Goal: Information Seeking & Learning: Learn about a topic

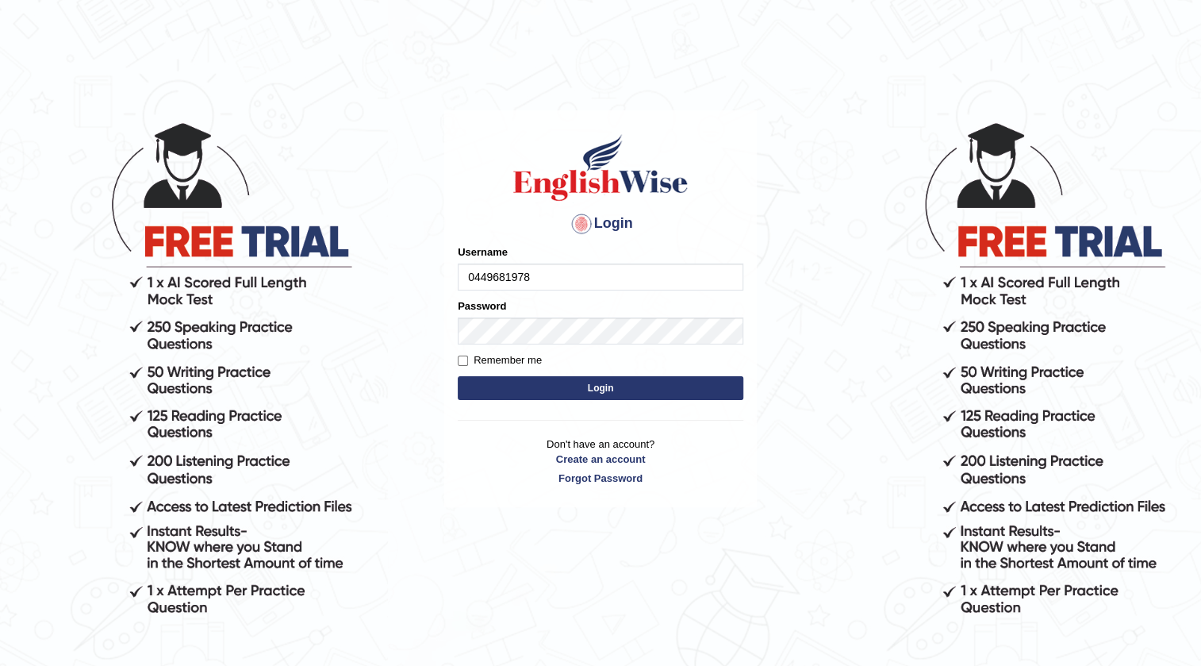
type input "0449681978"
click at [595, 388] on button "Login" at bounding box center [601, 388] width 286 height 24
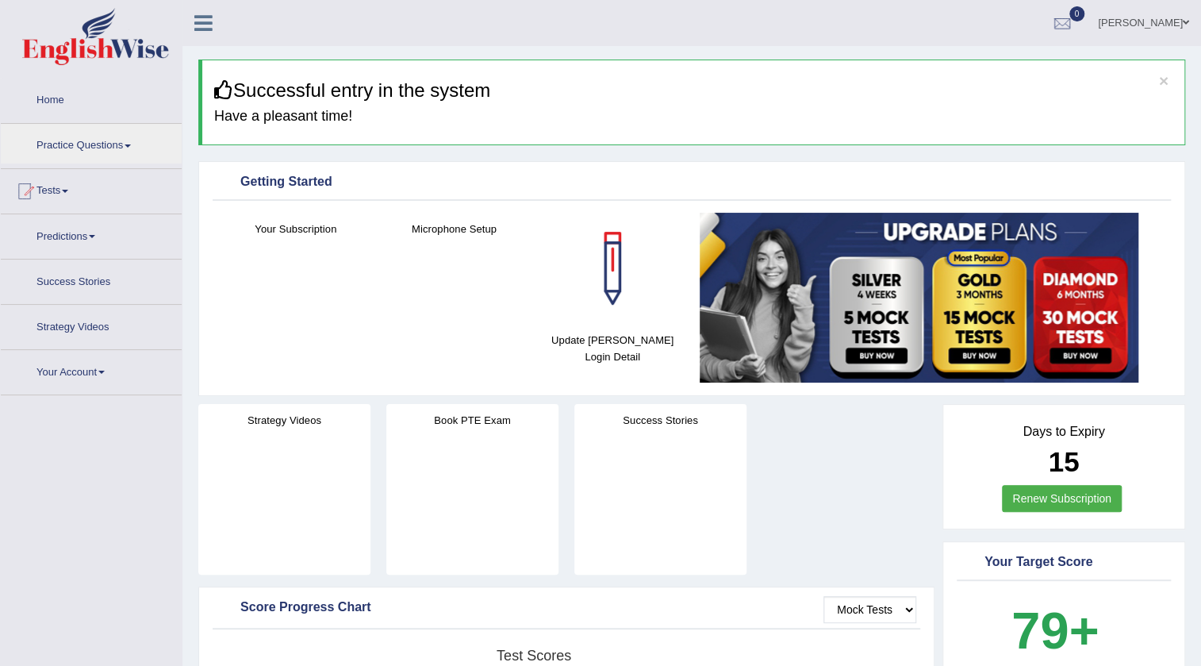
click at [78, 144] on link "Practice Questions" at bounding box center [91, 144] width 181 height 40
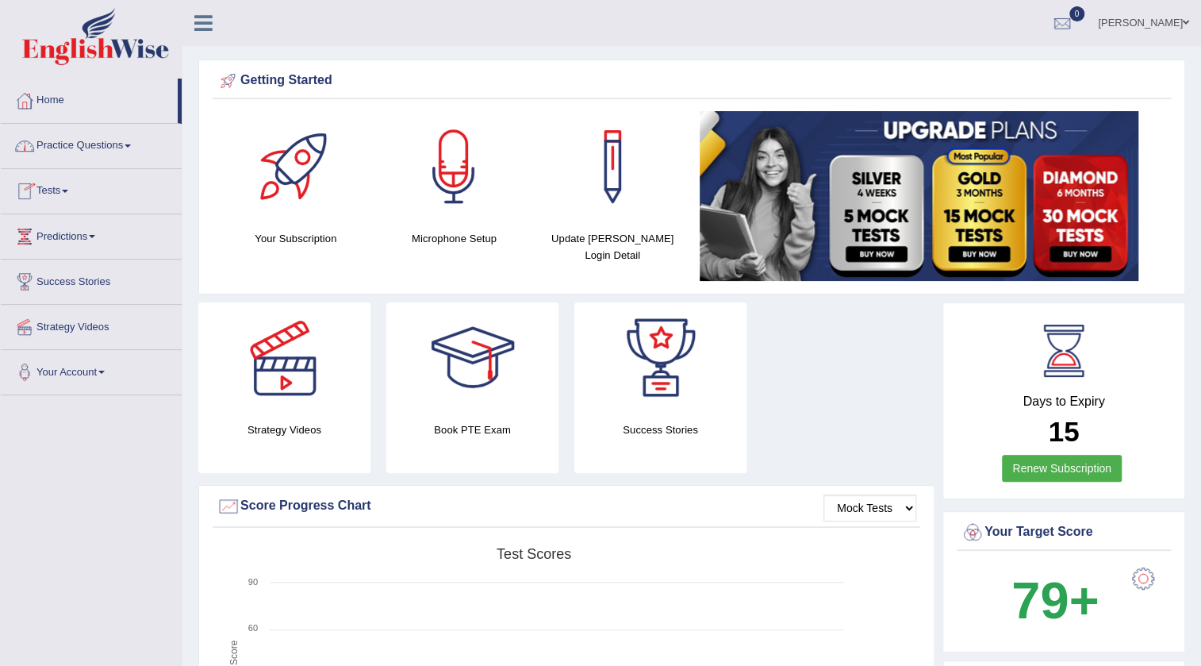
click at [104, 147] on link "Practice Questions" at bounding box center [91, 144] width 181 height 40
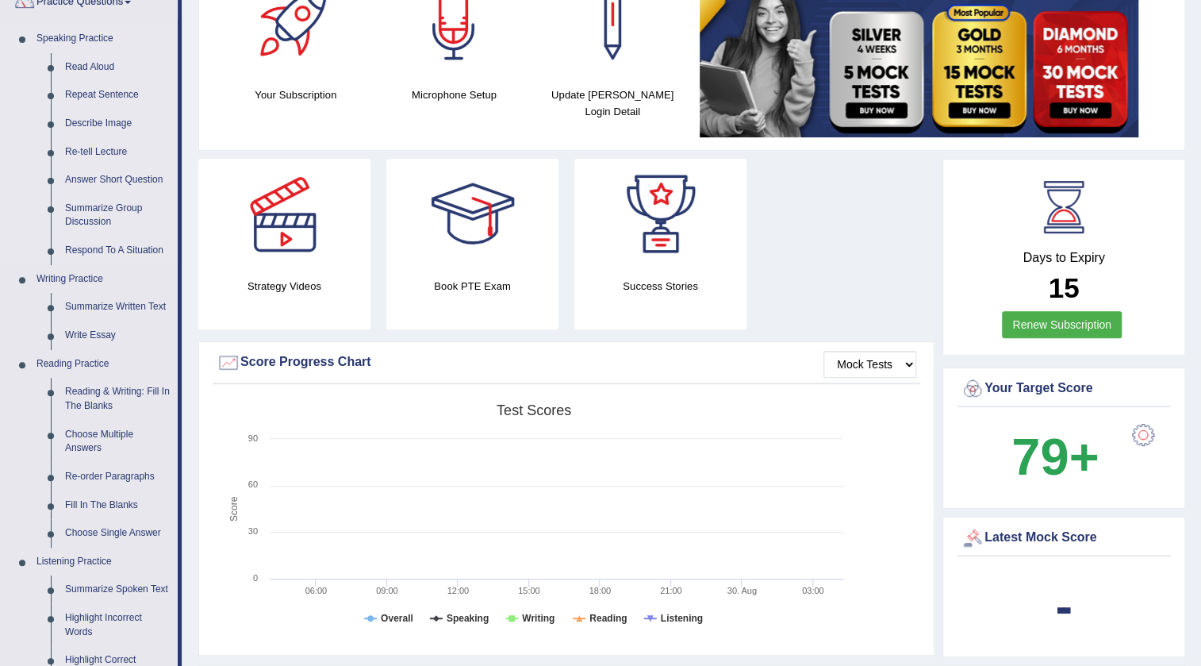
scroll to position [216, 0]
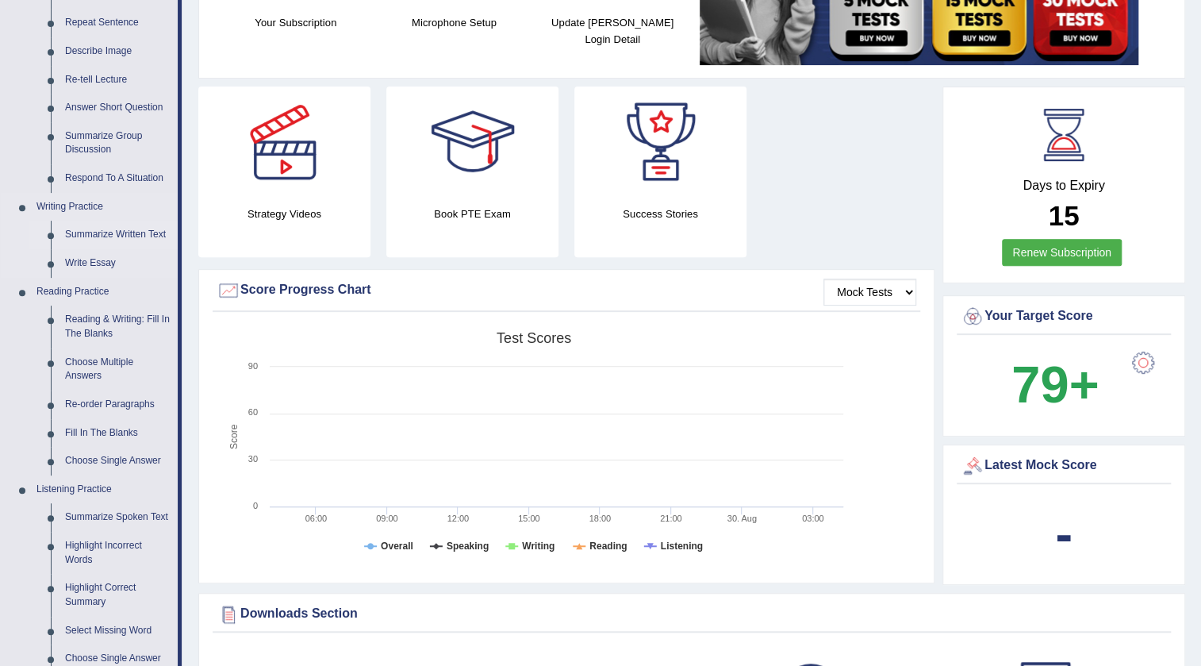
click at [94, 236] on link "Summarize Written Text" at bounding box center [118, 235] width 120 height 29
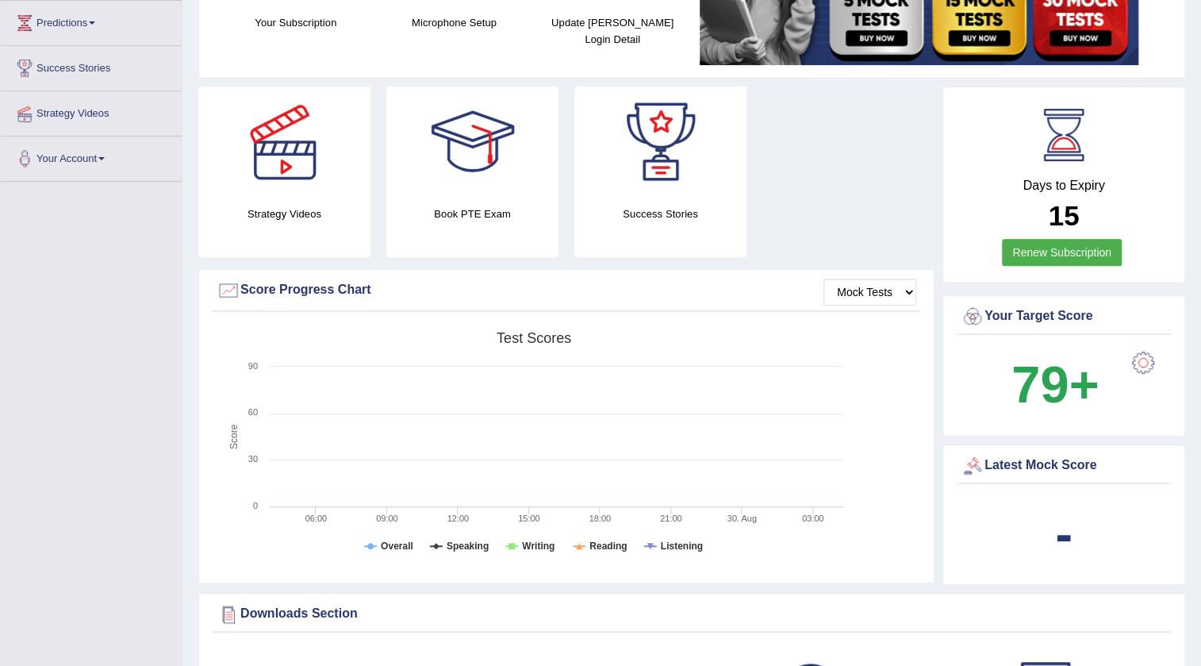
scroll to position [217, 0]
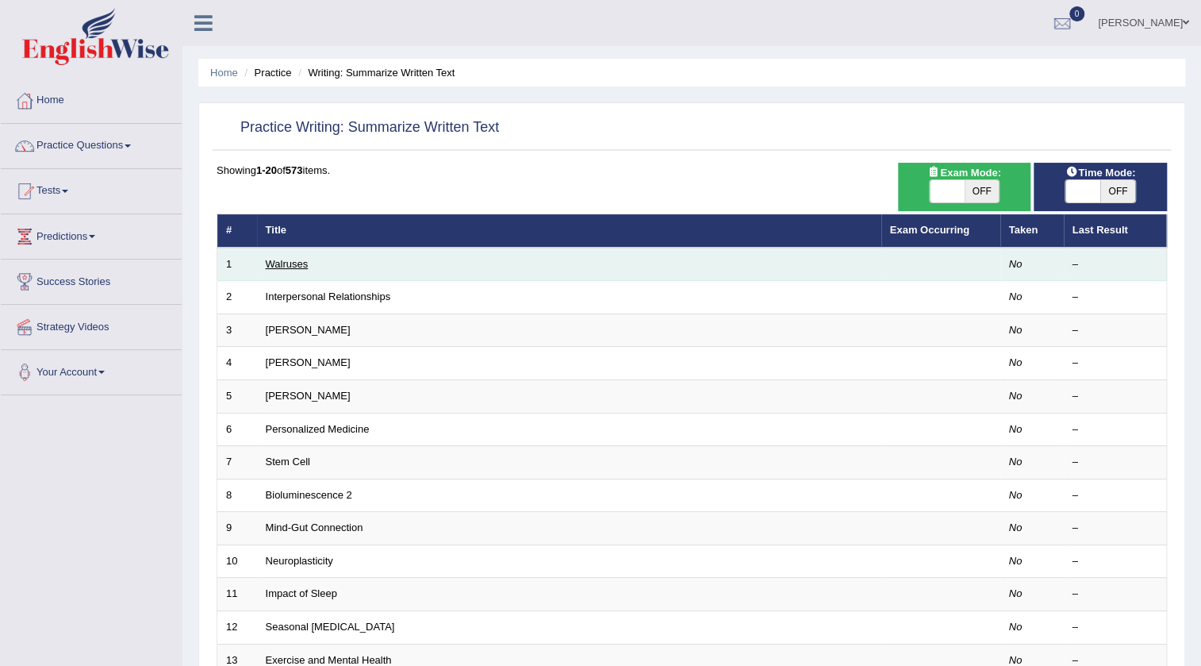
click at [299, 264] on link "Walruses" at bounding box center [287, 264] width 43 height 12
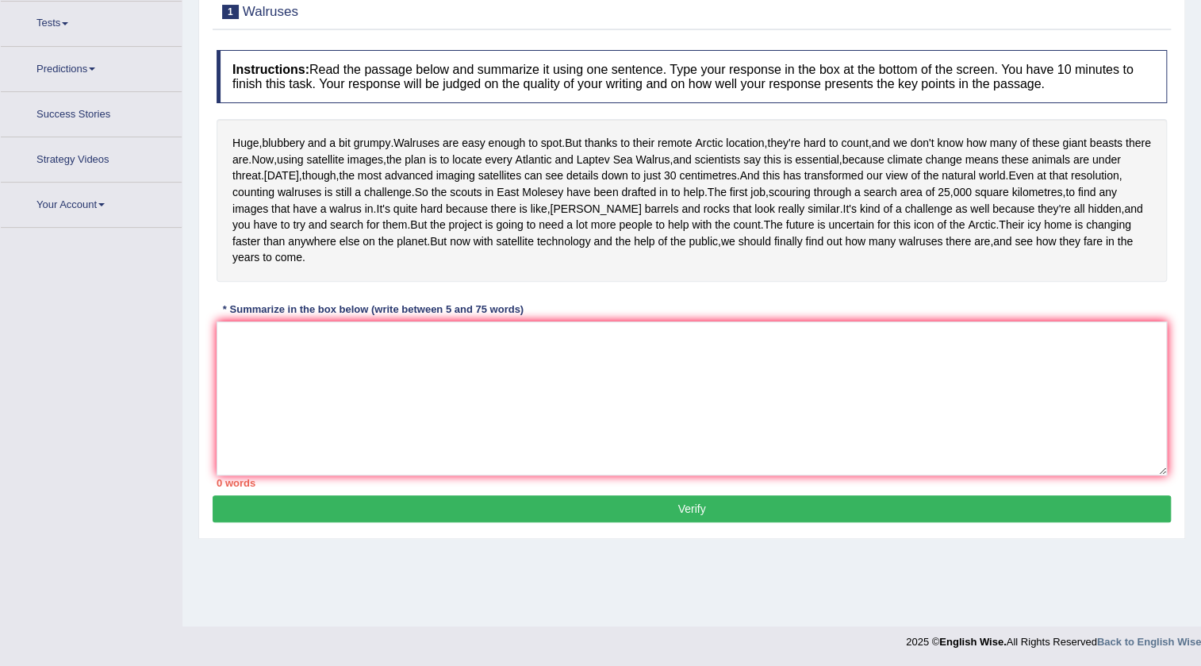
scroll to position [167, 0]
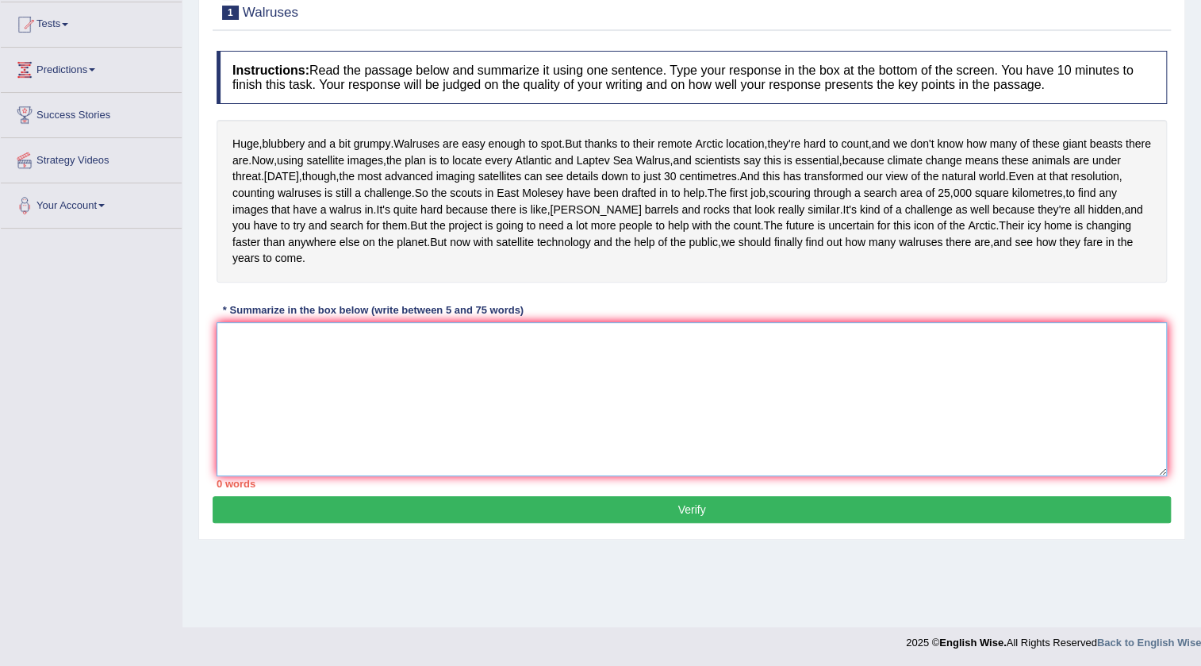
click at [368, 454] on textarea at bounding box center [692, 399] width 950 height 154
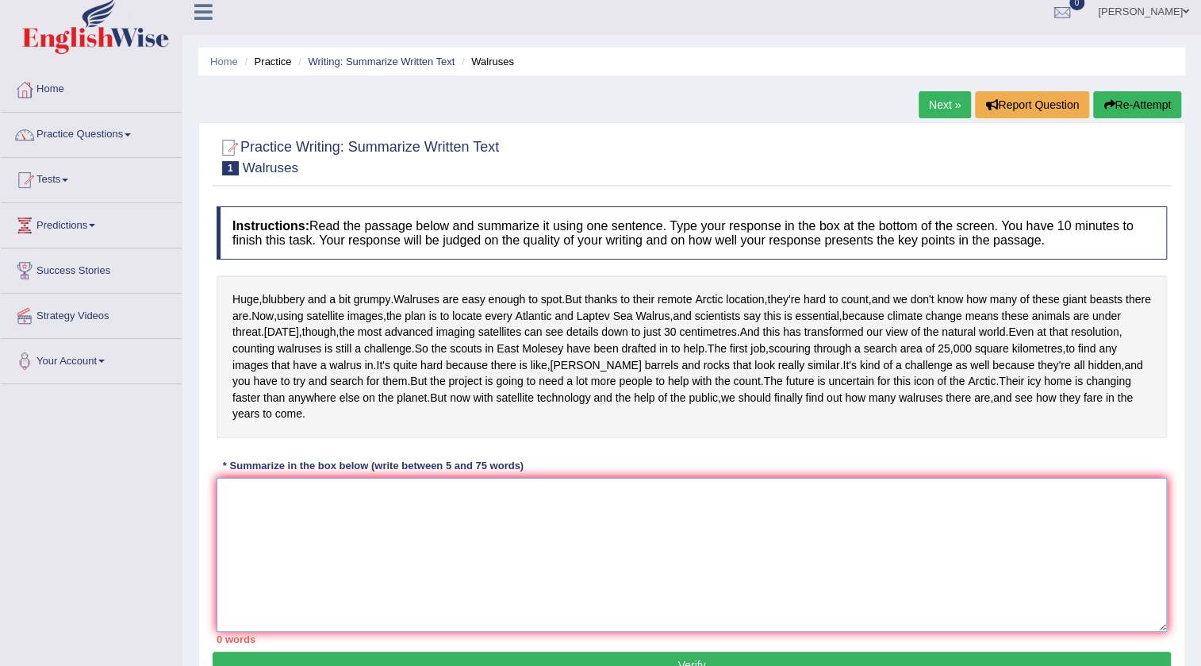
scroll to position [0, 0]
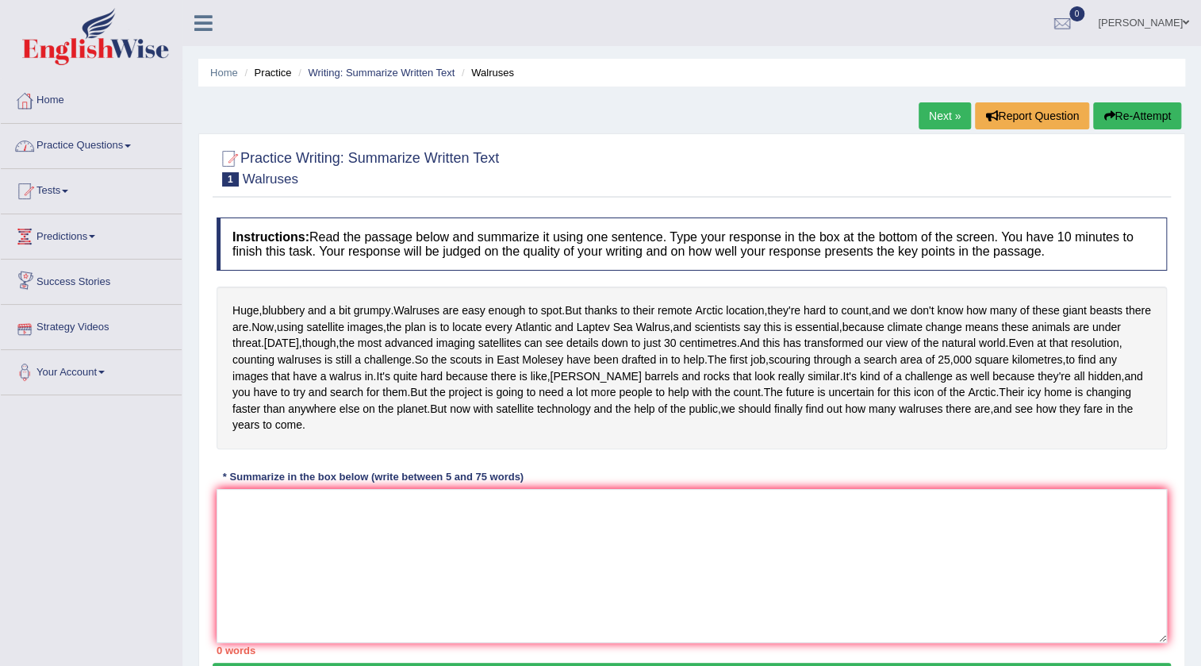
click at [50, 166] on li "Practice Questions Speaking Practice Read Aloud Repeat Sentence Describe Image …" at bounding box center [91, 146] width 181 height 45
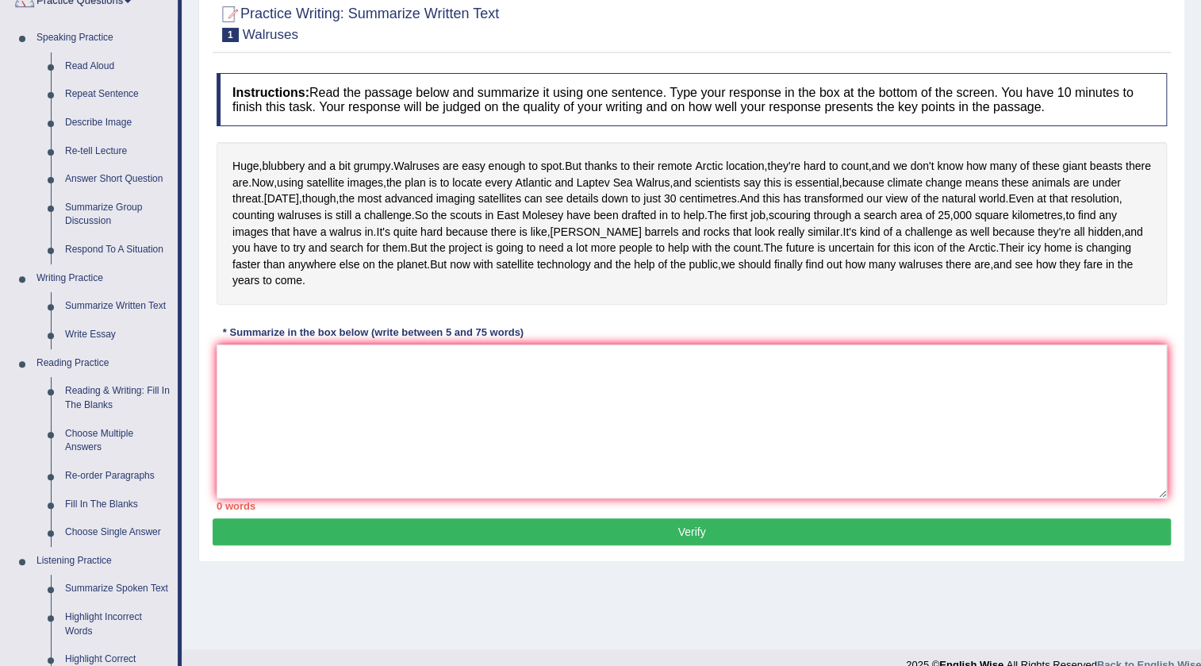
scroll to position [144, 0]
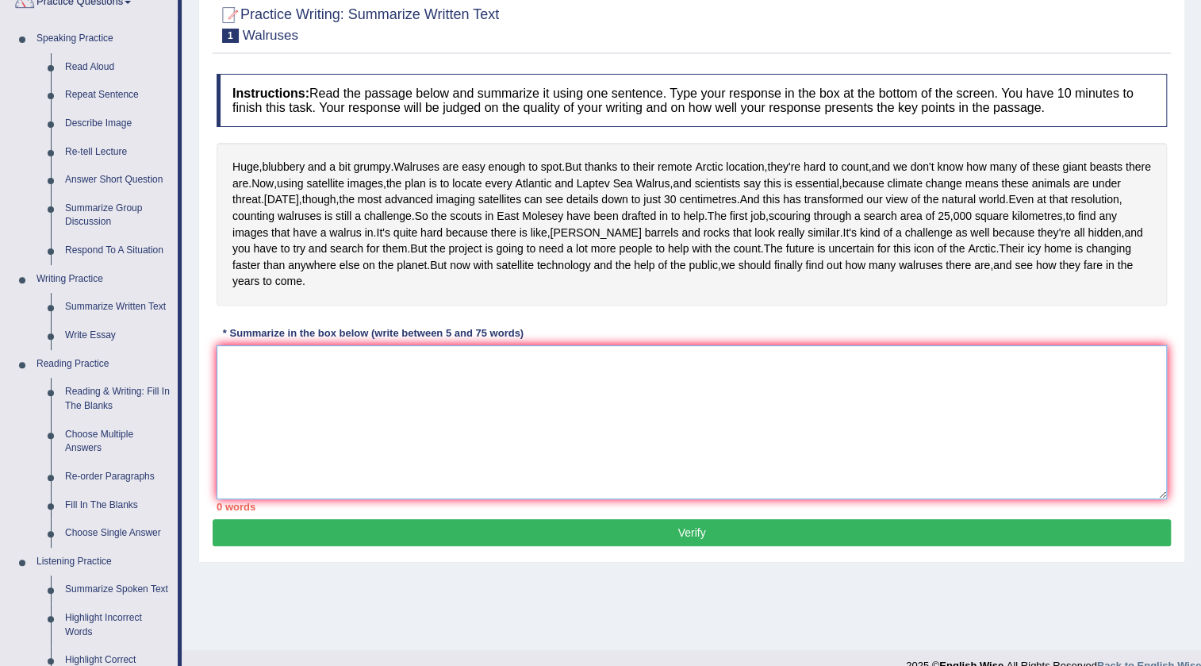
click at [232, 452] on textarea at bounding box center [692, 422] width 950 height 154
type textarea "H"
type textarea "w"
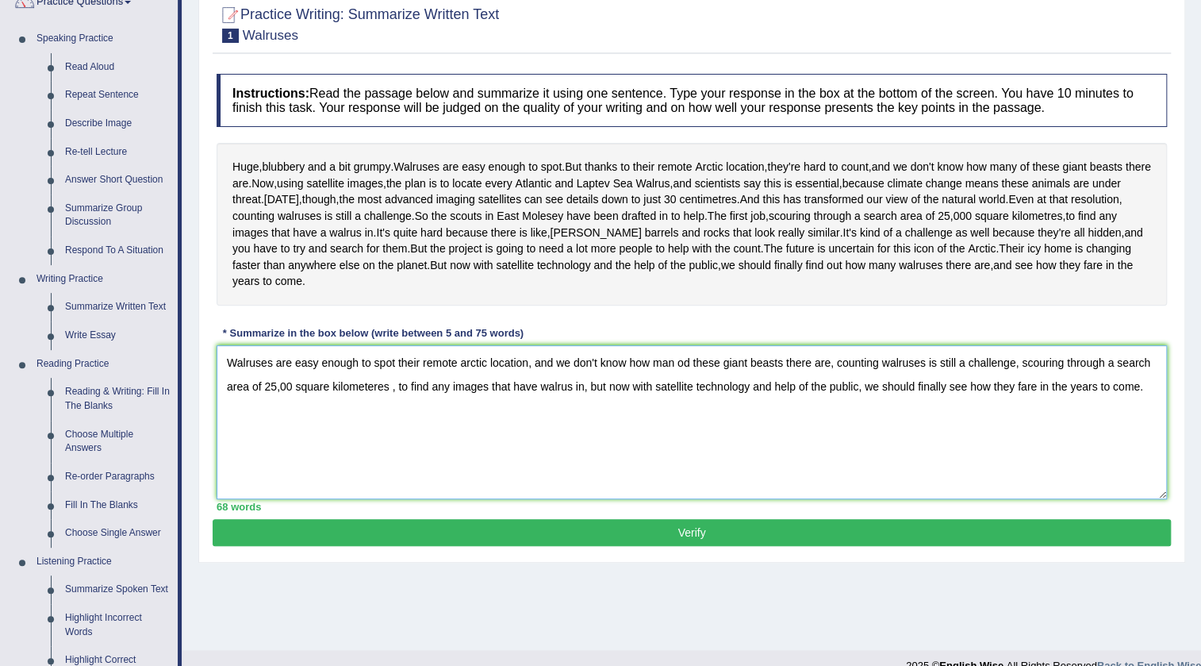
click at [689, 423] on textarea "Walruses are easy enough to spot their remote arctic location, and we don't kno…" at bounding box center [692, 422] width 950 height 154
click at [290, 447] on textarea "Walruses are easy enough to spot their remote arctic location, and we don't kno…" at bounding box center [692, 422] width 950 height 154
click at [543, 451] on textarea "Walruses are easy enough to spot their remote arctic location, and we don't kno…" at bounding box center [692, 422] width 950 height 154
type textarea "Walruses are easy enough to spot their remote arctic location, and we don't kno…"
click at [429, 546] on button "Verify" at bounding box center [692, 532] width 958 height 27
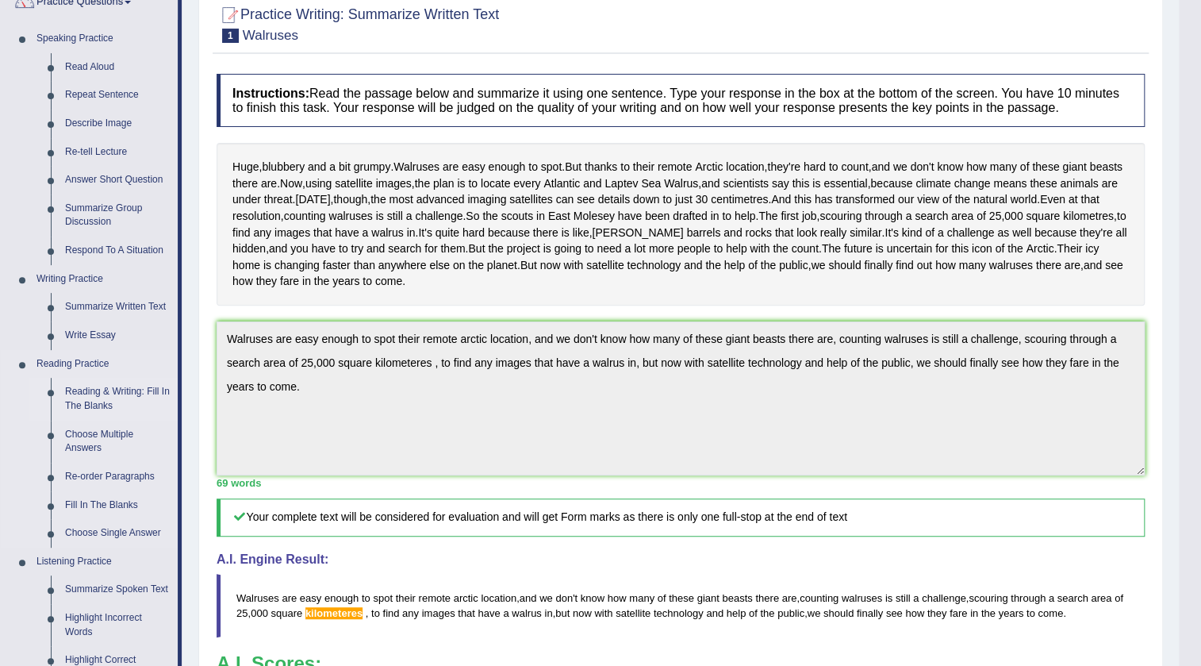
click at [103, 394] on link "Reading & Writing: Fill In The Blanks" at bounding box center [118, 399] width 120 height 42
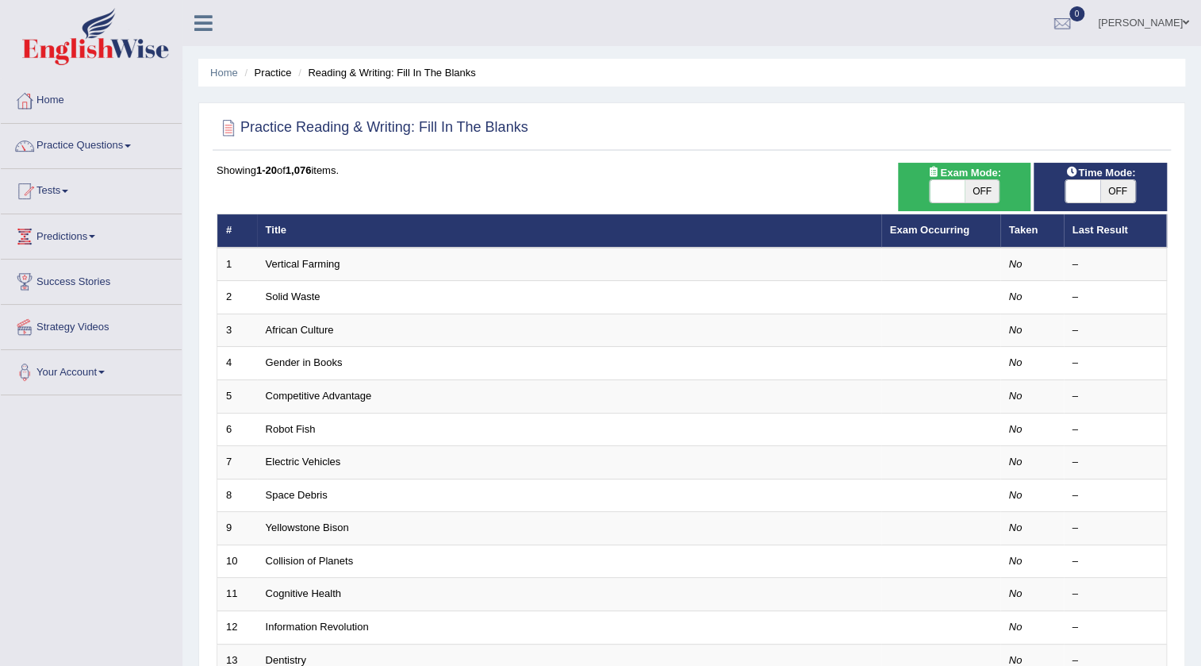
click at [328, 270] on td "Vertical Farming" at bounding box center [569, 263] width 624 height 33
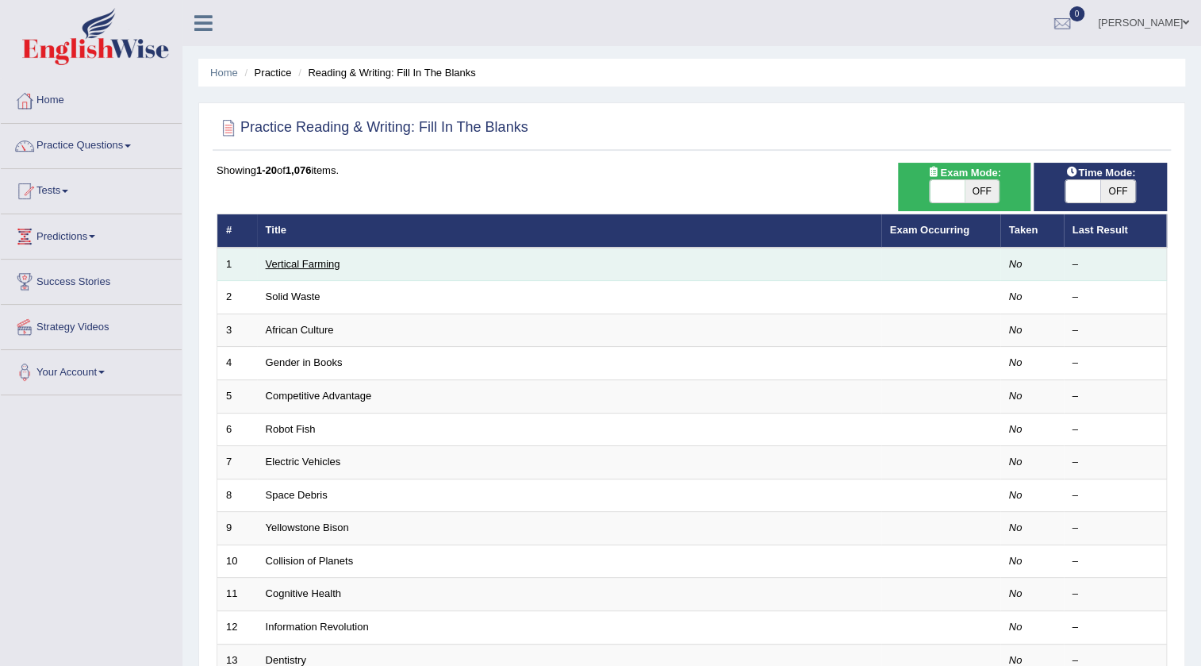
click at [328, 263] on link "Vertical Farming" at bounding box center [303, 264] width 75 height 12
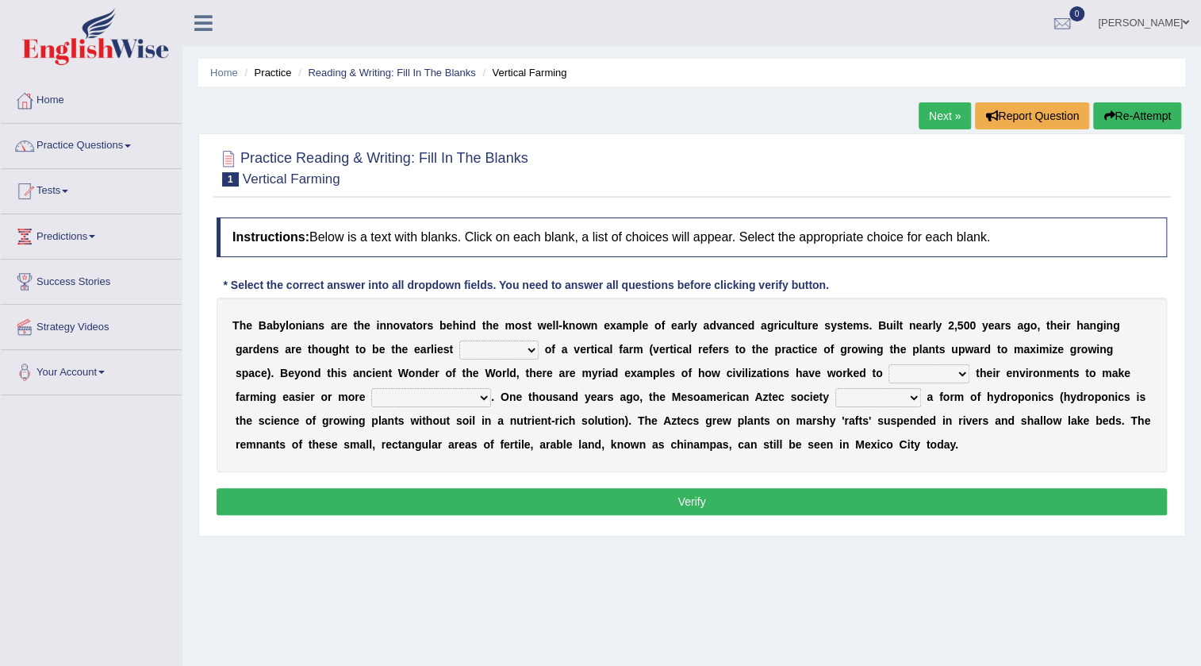
click at [531, 350] on select "prototype failure discredit protocol" at bounding box center [498, 349] width 79 height 19
click at [522, 560] on div "Home Practice Reading & Writing: Fill In The Blanks Vertical Farming Next » Rep…" at bounding box center [691, 396] width 1019 height 793
click at [528, 348] on select "prototype failure discredit protocol" at bounding box center [498, 349] width 79 height 19
select select "prototype"
click at [459, 340] on select "prototype failure discredit protocol" at bounding box center [498, 349] width 79 height 19
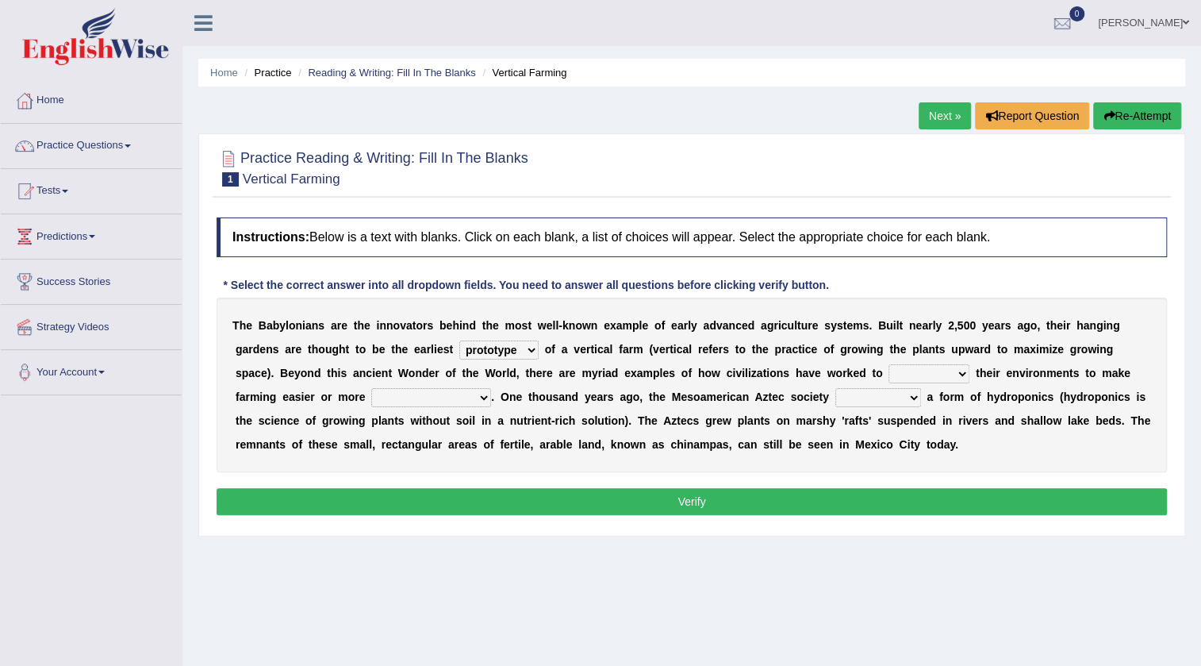
click at [912, 372] on select "manipulate escape respect disarrange" at bounding box center [928, 373] width 81 height 19
select select "manipulate"
click at [888, 364] on select "manipulate escape respect disarrange" at bounding box center [928, 373] width 81 height 19
click at [453, 397] on select "productive constructive connective counterproductive" at bounding box center [431, 397] width 120 height 19
select select "productive"
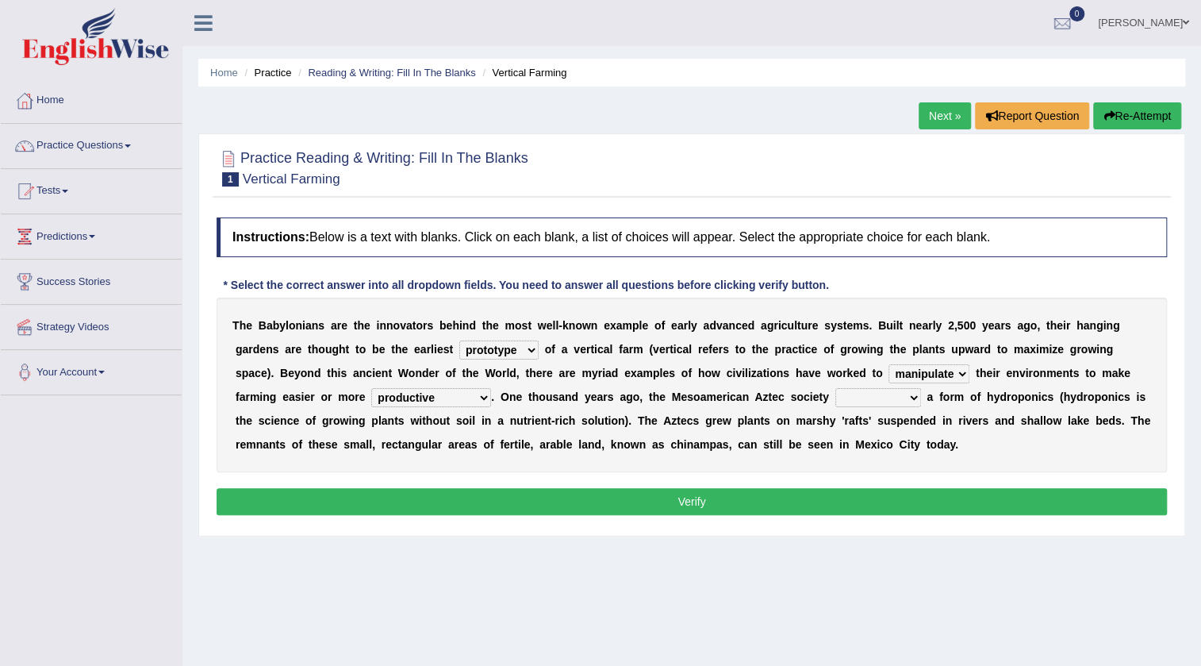
click at [371, 388] on select "productive constructive connective counterproductive" at bounding box center [431, 397] width 120 height 19
click at [474, 396] on select "productive constructive connective counterproductive" at bounding box center [431, 397] width 120 height 19
click at [470, 399] on select "productive constructive connective counterproductive" at bounding box center [431, 397] width 120 height 19
click at [912, 401] on select "domineered volunteered pioneered engineered" at bounding box center [878, 397] width 86 height 19
select select "pioneered"
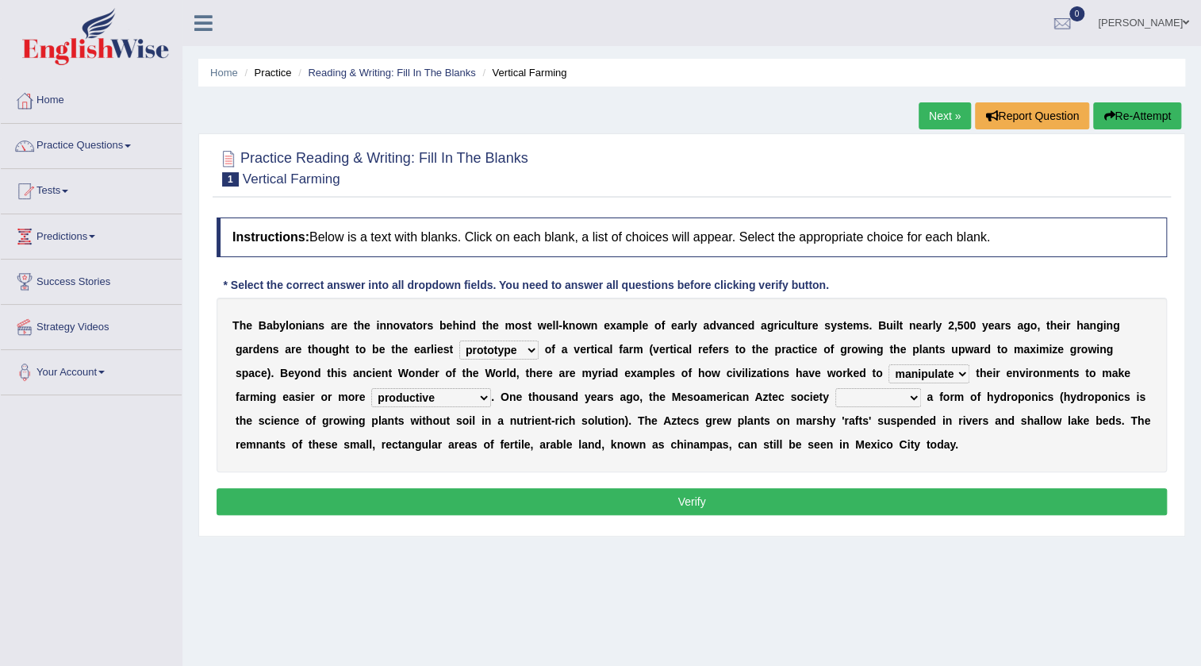
click at [835, 388] on select "domineered volunteered pioneered engineered" at bounding box center [878, 397] width 86 height 19
click at [779, 493] on button "Verify" at bounding box center [692, 501] width 950 height 27
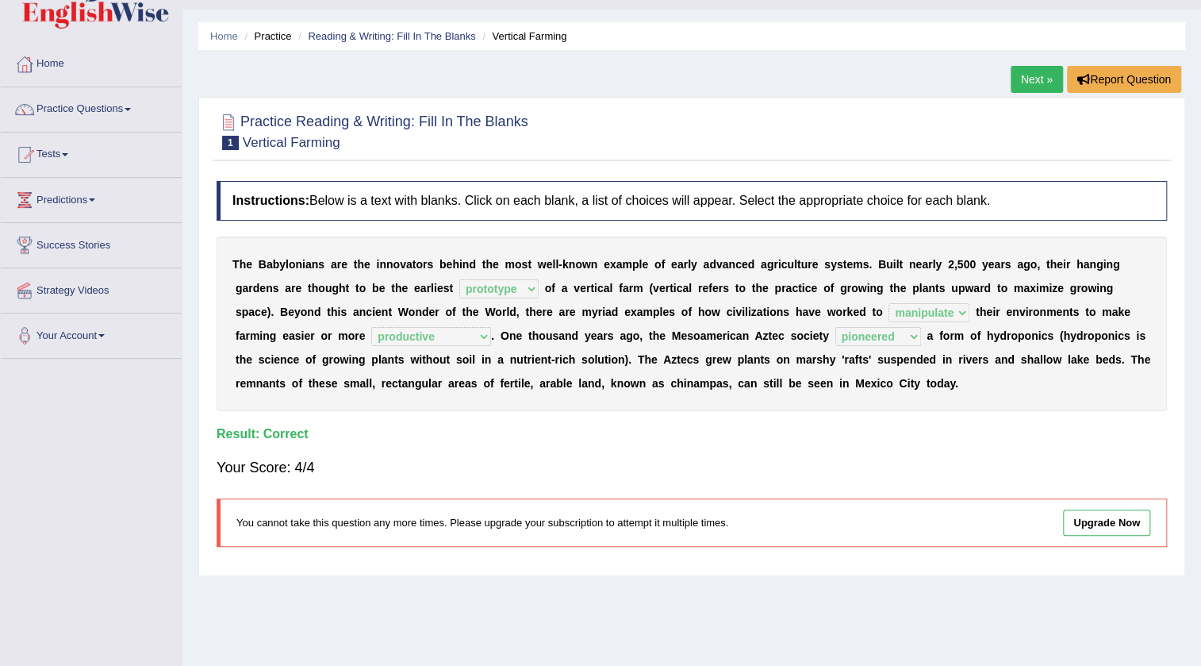
scroll to position [33, 0]
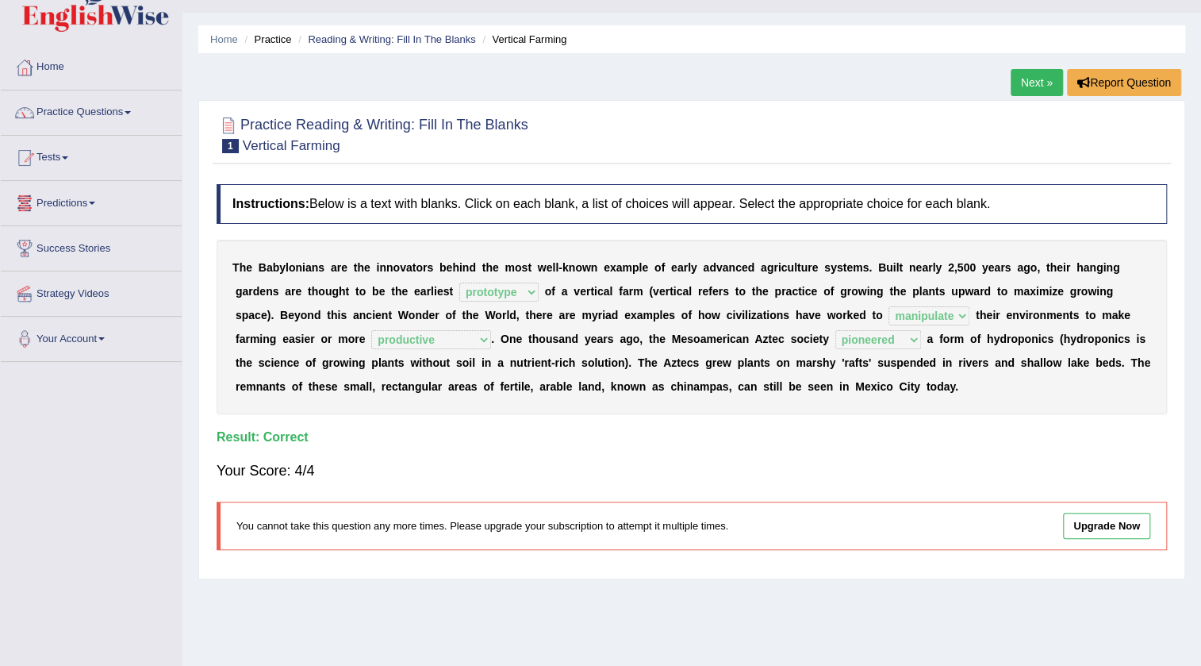
click at [398, 127] on h2 "Practice Reading & Writing: Fill In The Blanks 1 Vertical Farming" at bounding box center [373, 133] width 312 height 40
click at [435, 40] on link "Reading & Writing: Fill In The Blanks" at bounding box center [391, 39] width 167 height 12
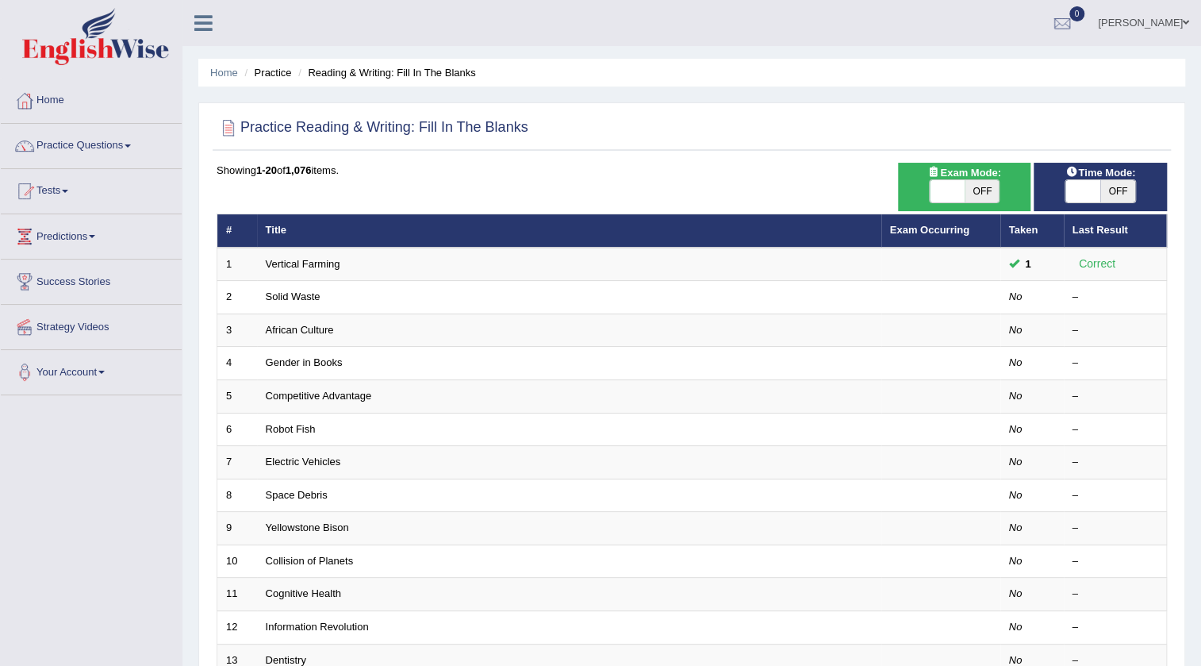
click at [351, 291] on td "Solid Waste" at bounding box center [569, 297] width 624 height 33
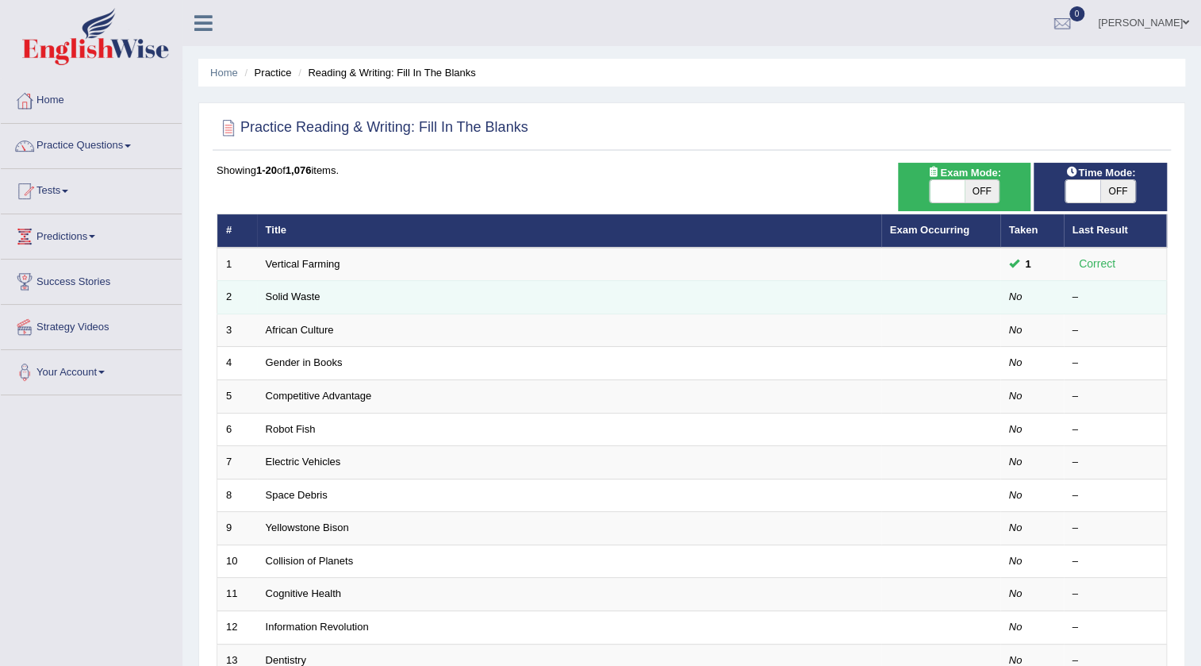
click at [322, 297] on td "Solid Waste" at bounding box center [569, 297] width 624 height 33
click at [301, 295] on link "Solid Waste" at bounding box center [293, 296] width 55 height 12
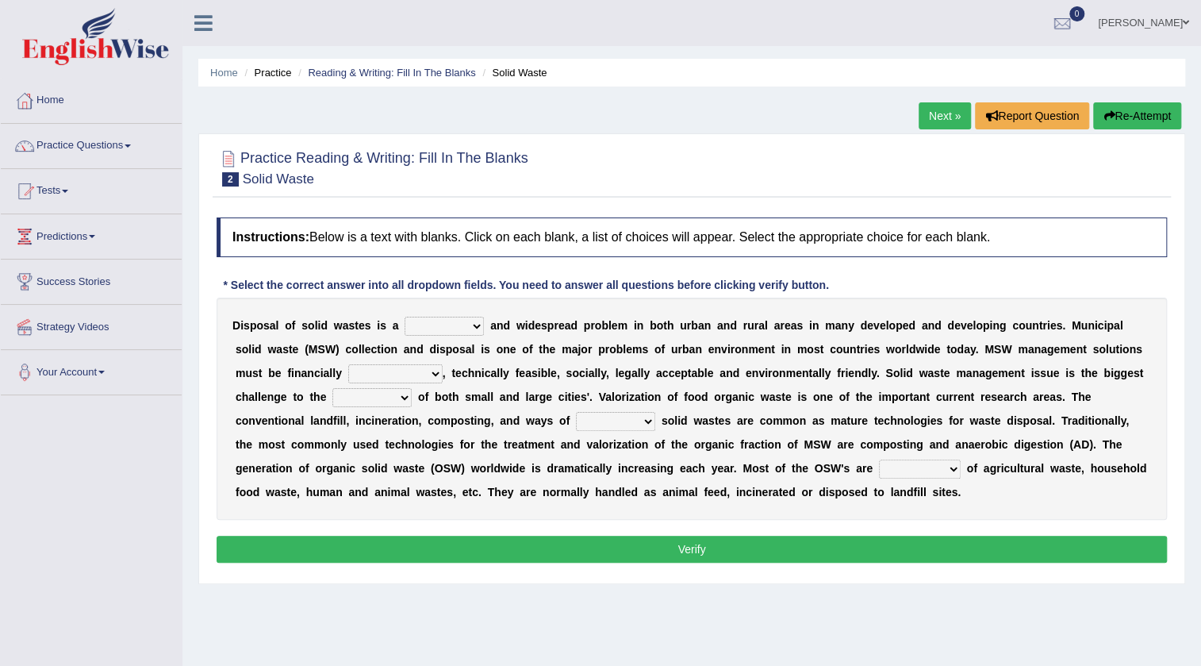
click at [423, 324] on select "slanting stinging stalling shafting" at bounding box center [444, 326] width 79 height 19
click at [381, 299] on div "D i s p o s a l o f s o l i d w a s t e s i s a slanting stinging stalling shaf…" at bounding box center [692, 408] width 950 height 222
click at [457, 326] on select "slanting stinging stalling shafting" at bounding box center [444, 326] width 79 height 19
select select "stalling"
click at [405, 317] on select "slanting stinging stalling shafting" at bounding box center [444, 326] width 79 height 19
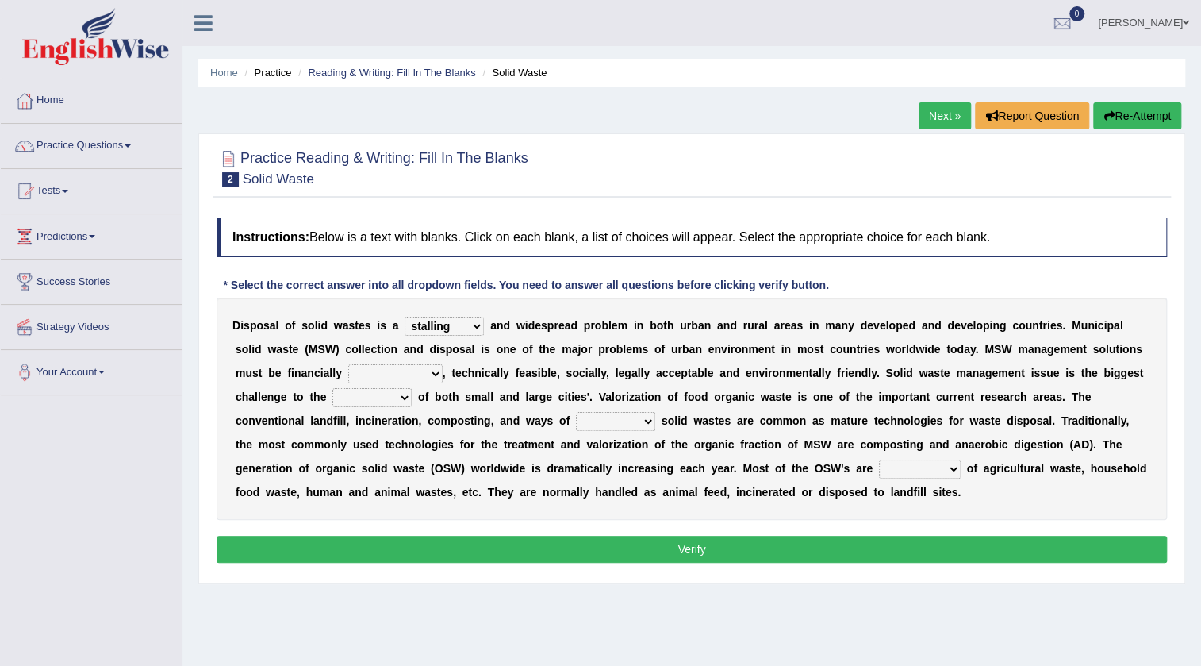
click at [416, 374] on select "unattainable sustainable objectionable treasonable" at bounding box center [395, 373] width 94 height 19
select select "sustainable"
click at [348, 364] on select "unattainable sustainable objectionable treasonable" at bounding box center [395, 373] width 94 height 19
click at [404, 399] on select "plants culture authorities history" at bounding box center [371, 397] width 79 height 19
select select "authorities"
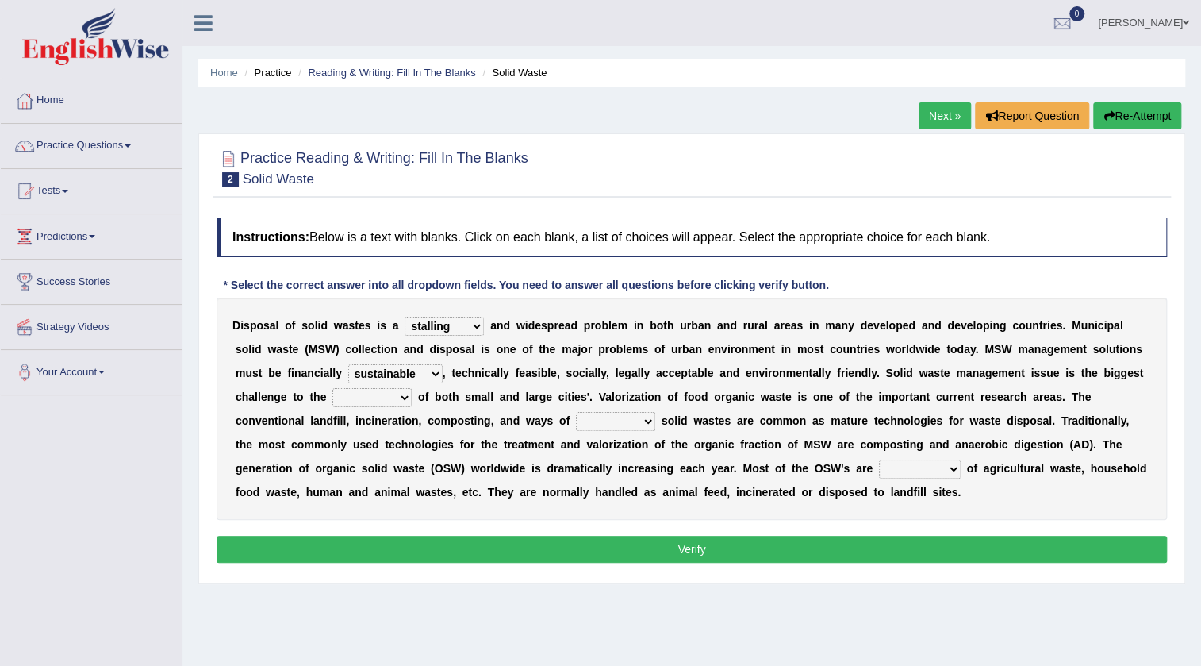
click at [332, 388] on select "plants culture authorities history" at bounding box center [371, 397] width 79 height 19
click at [627, 424] on select "reserving preserving deserving handling" at bounding box center [615, 421] width 79 height 19
select select "handling"
click at [576, 412] on select "reserving preserving deserving handling" at bounding box center [615, 421] width 79 height 19
click at [907, 468] on select "composed disposed composing disposing" at bounding box center [920, 468] width 82 height 19
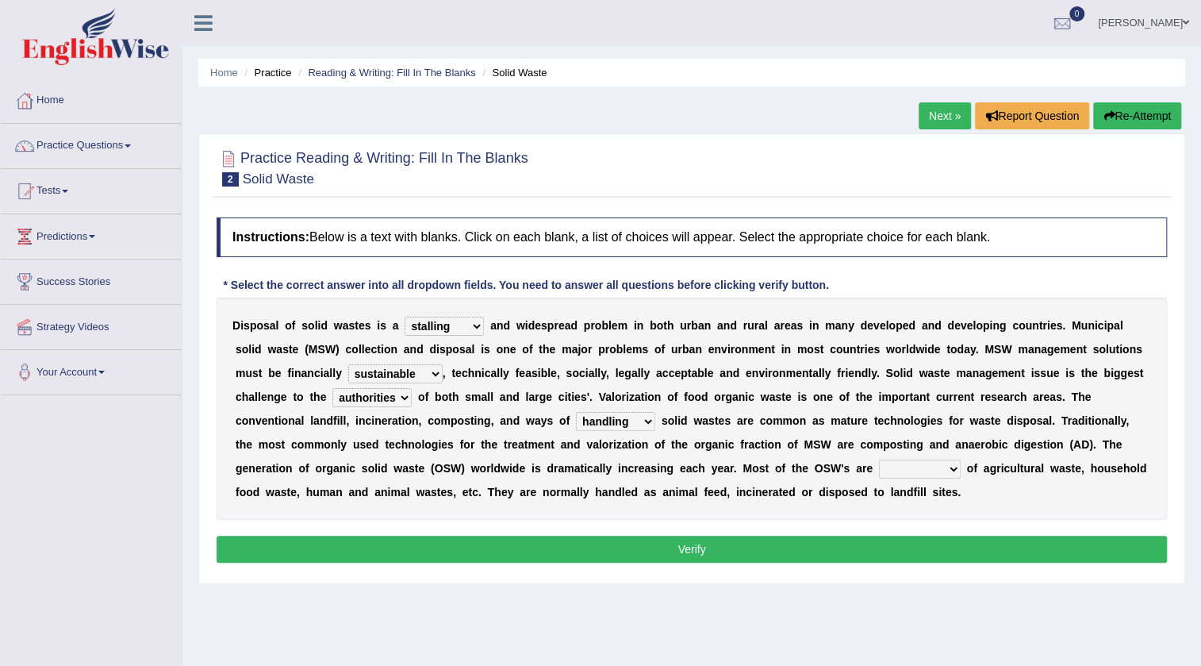
select select "composed"
click at [879, 459] on select "composed disposed composing disposing" at bounding box center [920, 468] width 82 height 19
click at [599, 551] on button "Verify" at bounding box center [692, 548] width 950 height 27
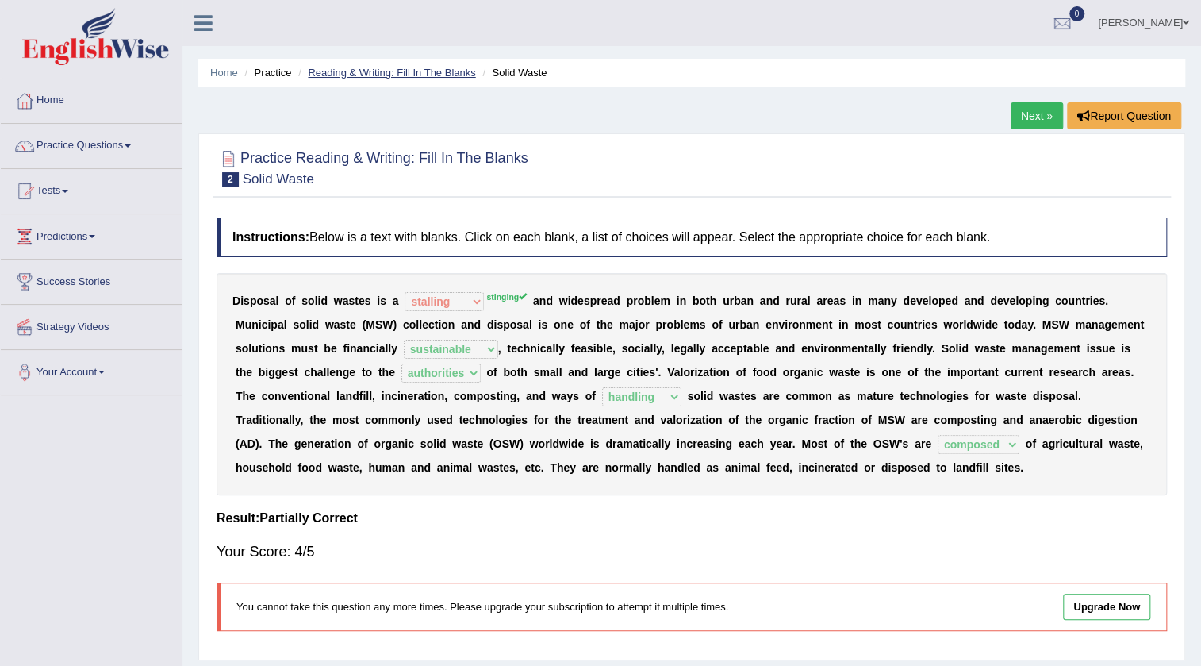
click at [439, 75] on link "Reading & Writing: Fill In The Blanks" at bounding box center [391, 73] width 167 height 12
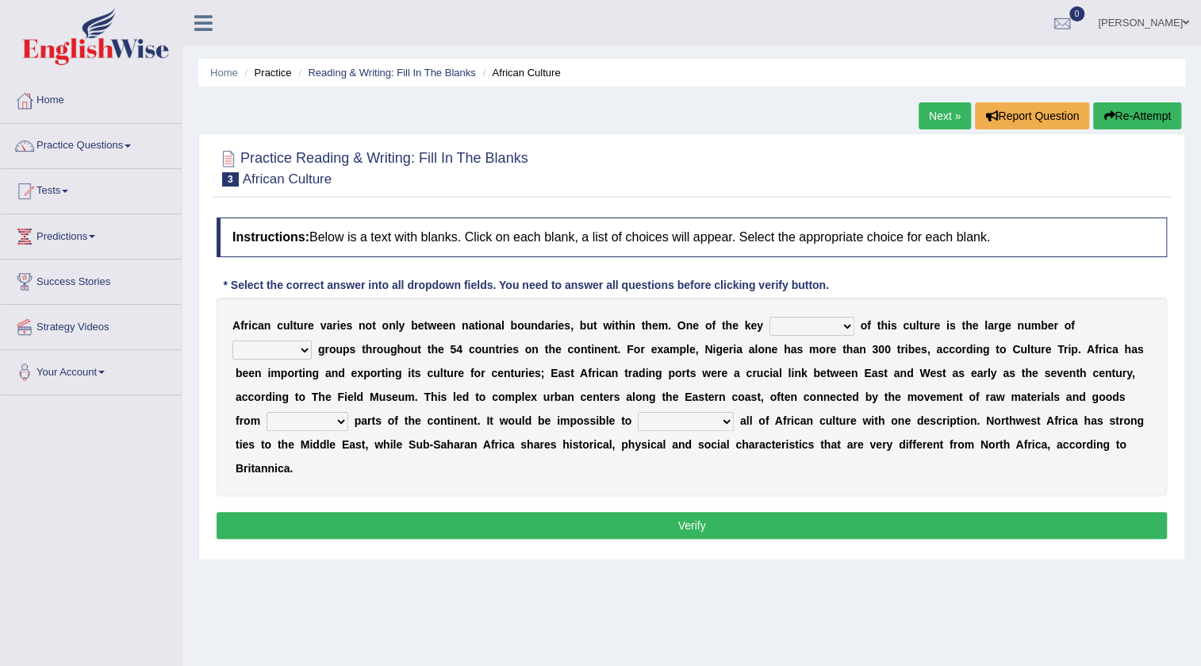
click at [806, 324] on select "conjectures features issues doubts" at bounding box center [811, 326] width 85 height 19
select select "features"
click at [769, 317] on select "conjectures features issues doubts" at bounding box center [811, 326] width 85 height 19
click at [290, 342] on select "ethic ethnic eugenic epic" at bounding box center [271, 349] width 79 height 19
select select "ethnic"
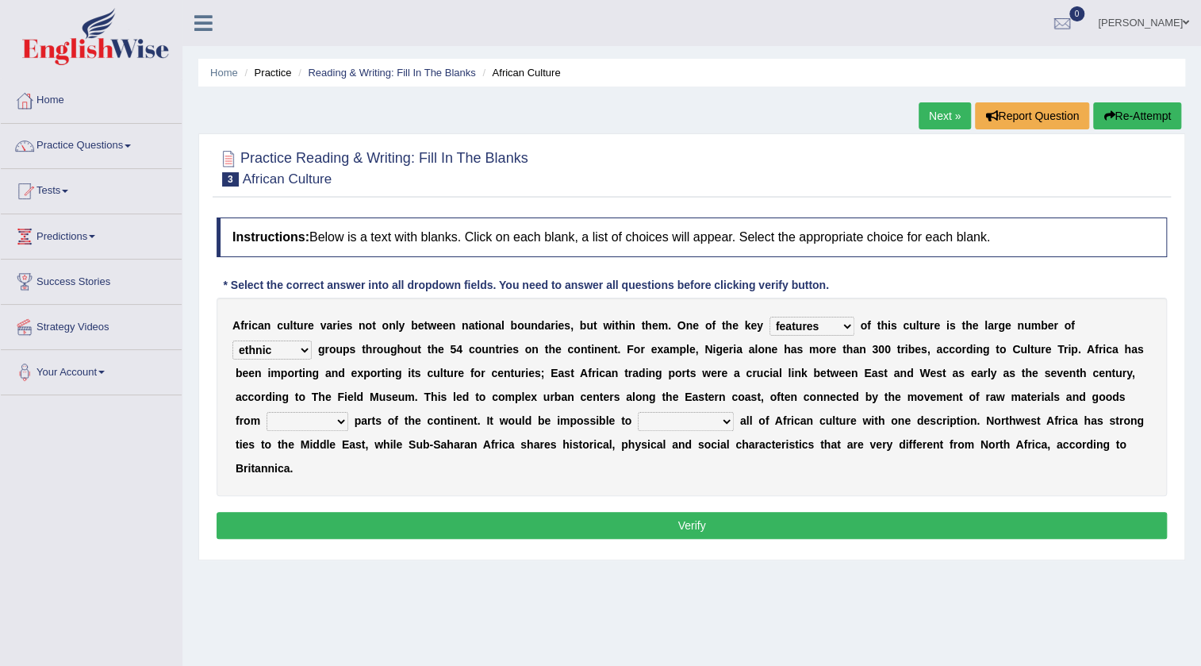
click at [232, 340] on select "ethic ethnic eugenic epic" at bounding box center [271, 349] width 79 height 19
click at [315, 422] on select "forelocked interlocked unlocked landlocked" at bounding box center [308, 421] width 82 height 19
select select "unlocked"
click at [267, 412] on select "forelocked interlocked unlocked landlocked" at bounding box center [308, 421] width 82 height 19
click at [697, 420] on select "characterize conceptualize symbolize synthesize" at bounding box center [686, 421] width 96 height 19
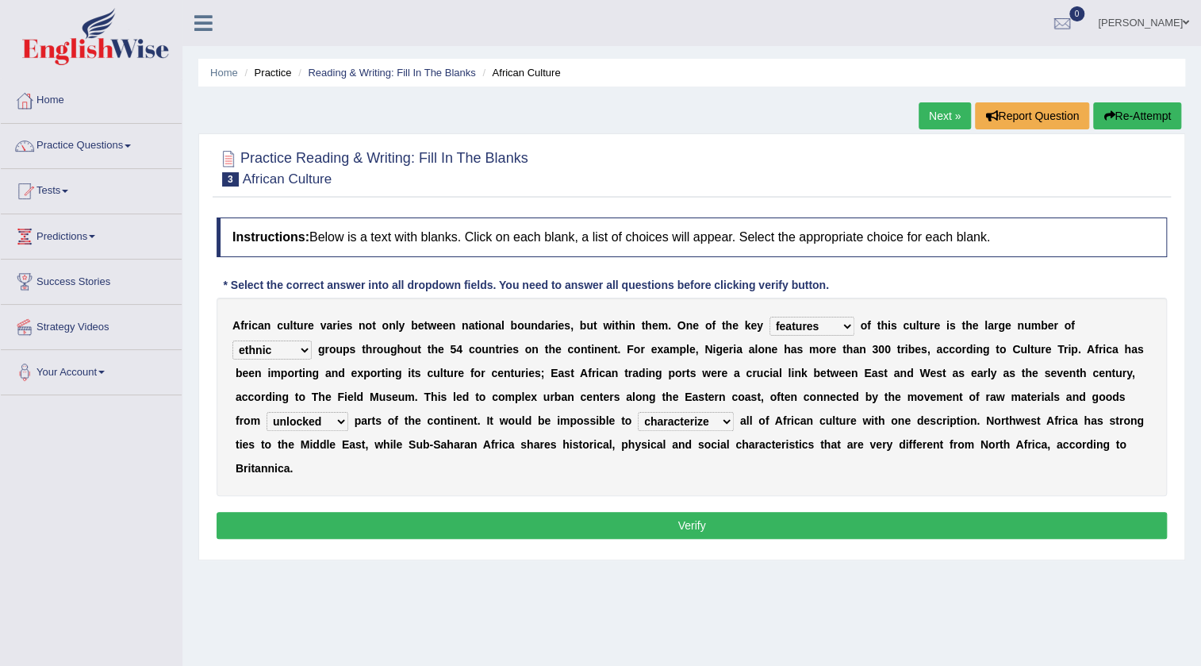
click at [638, 412] on select "characterize conceptualize symbolize synthesize" at bounding box center [686, 421] width 96 height 19
click at [719, 417] on select "characterize conceptualize symbolize synthesize" at bounding box center [686, 421] width 96 height 19
select select "symbolize"
click at [638, 412] on select "characterize conceptualize symbolize synthesize" at bounding box center [686, 421] width 96 height 19
click at [563, 516] on button "Verify" at bounding box center [692, 525] width 950 height 27
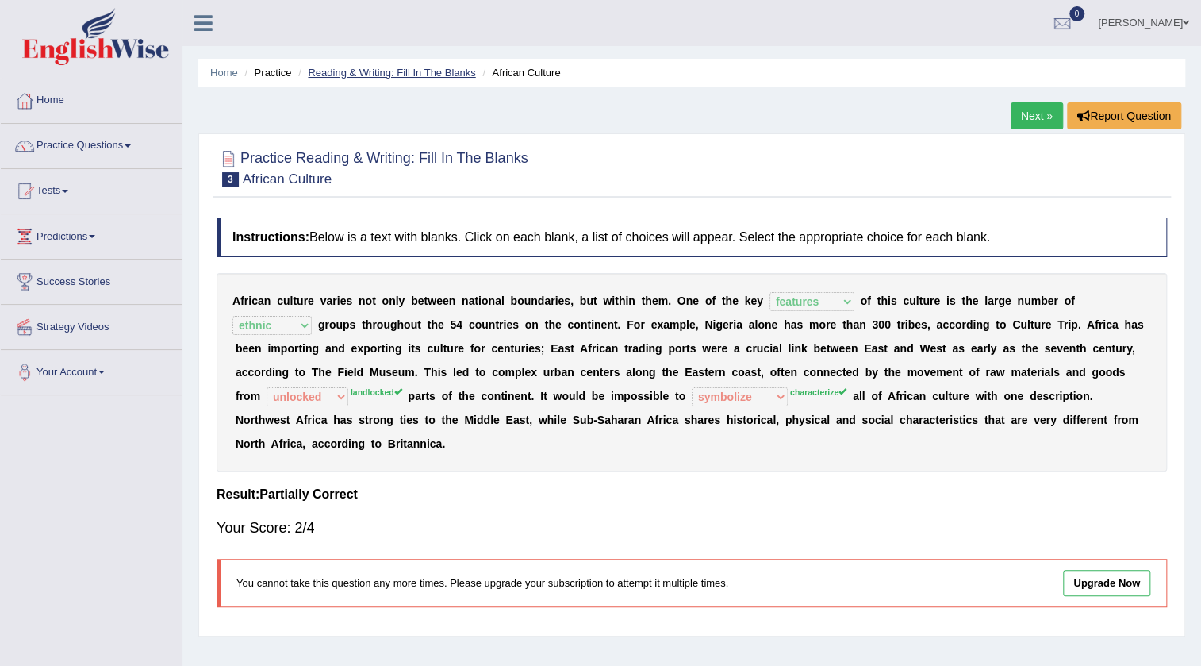
click at [440, 71] on link "Reading & Writing: Fill In The Blanks" at bounding box center [391, 73] width 167 height 12
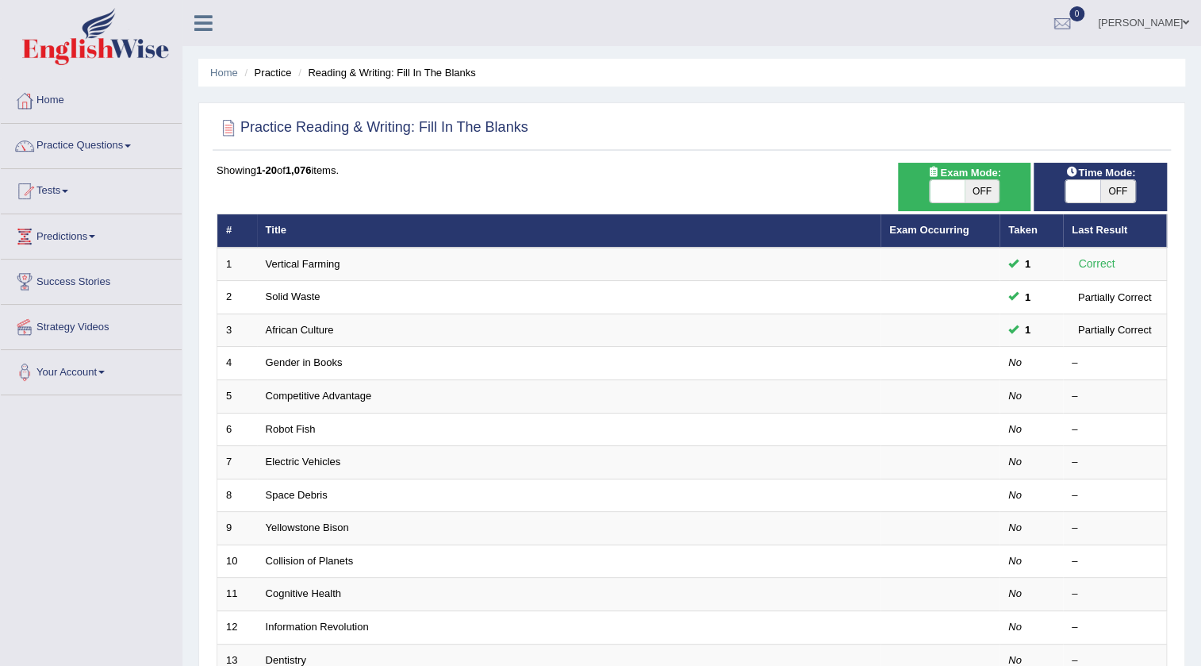
click at [323, 356] on link "Gender in Books" at bounding box center [304, 362] width 77 height 12
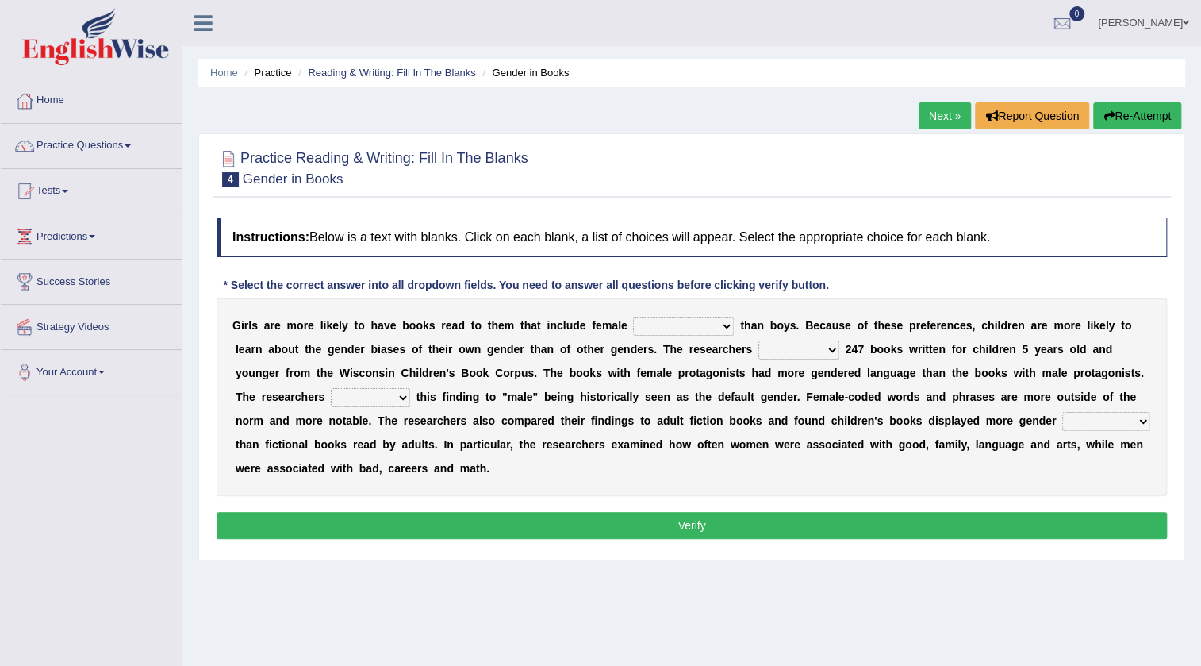
click at [643, 324] on select "protagonists cosmogonists agonists expressionists" at bounding box center [683, 326] width 101 height 19
click at [633, 317] on select "protagonists cosmogonists agonists expressionists" at bounding box center [683, 326] width 101 height 19
click at [662, 328] on select "protagonists cosmogonists agonists expressionists" at bounding box center [683, 326] width 101 height 19
select select "protagonists"
click at [633, 317] on select "protagonists cosmogonists agonists expressionists" at bounding box center [683, 326] width 101 height 19
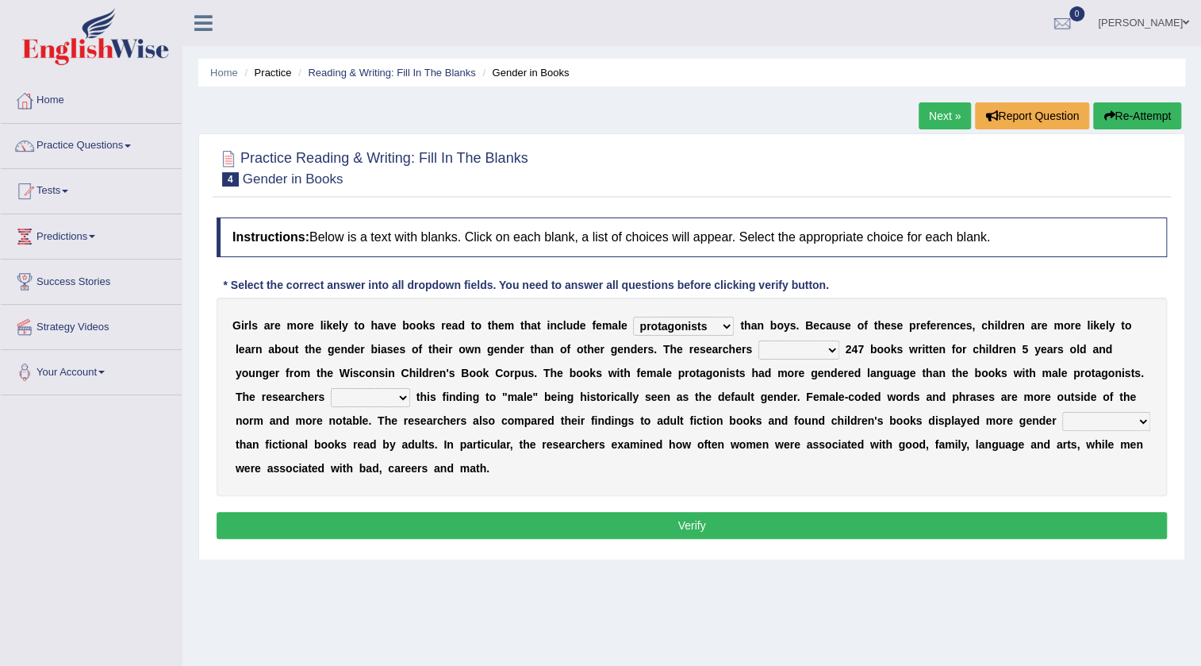
click at [766, 347] on select "hydrolyzed paralyzed catalyzed analyzed" at bounding box center [798, 349] width 81 height 19
select select "analyzed"
click at [758, 340] on select "hydrolyzed paralyzed catalyzed analyzed" at bounding box center [798, 349] width 81 height 19
click at [352, 399] on select "contribute tribute distribute attribute" at bounding box center [370, 397] width 79 height 19
select select "contribute"
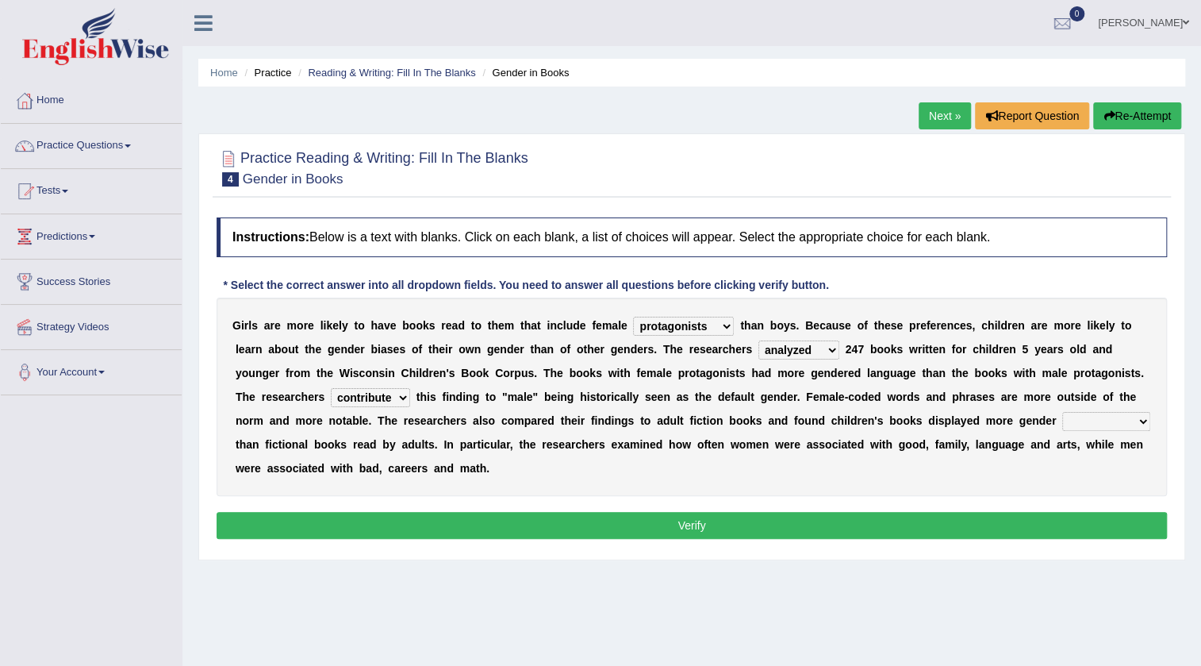
click at [331, 388] on select "contribute tribute distribute attribute" at bounding box center [370, 397] width 79 height 19
click at [1075, 419] on select "stereotypes teletypes prototypes electrotypes" at bounding box center [1106, 421] width 88 height 19
select select "stereotypes"
click at [1062, 412] on select "stereotypes teletypes prototypes electrotypes" at bounding box center [1106, 421] width 88 height 19
click at [1084, 423] on select "stereotypes teletypes prototypes electrotypes" at bounding box center [1106, 421] width 88 height 19
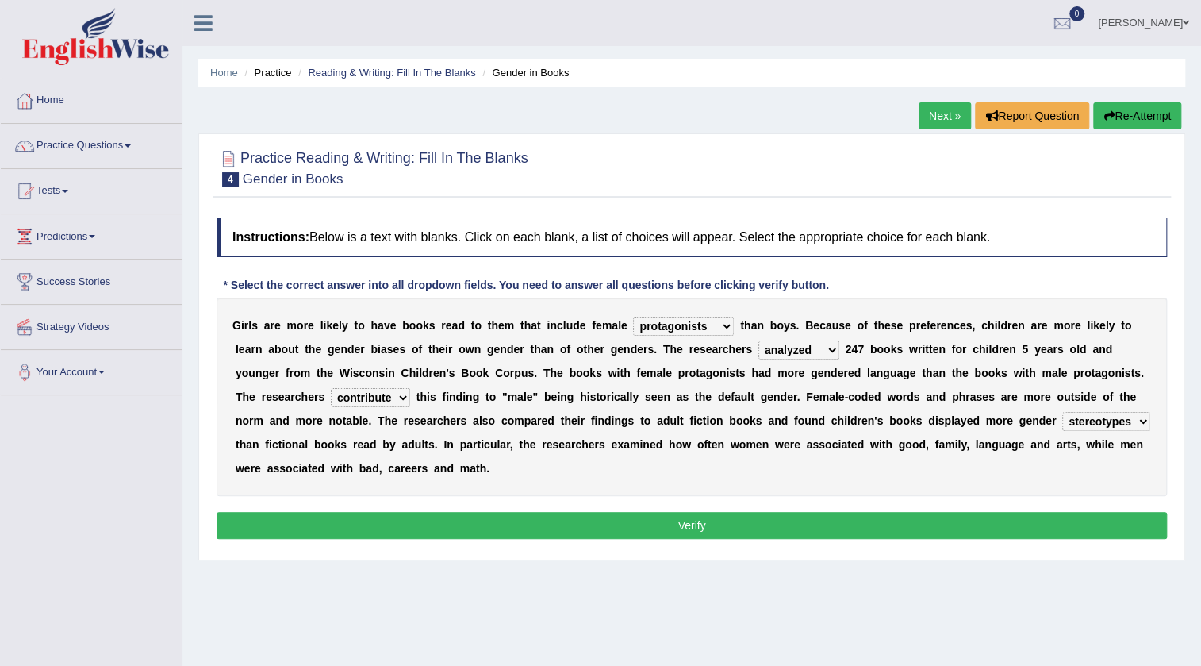
click at [1084, 423] on select "stereotypes teletypes prototypes electrotypes" at bounding box center [1106, 421] width 88 height 19
click at [369, 518] on button "Verify" at bounding box center [692, 525] width 950 height 27
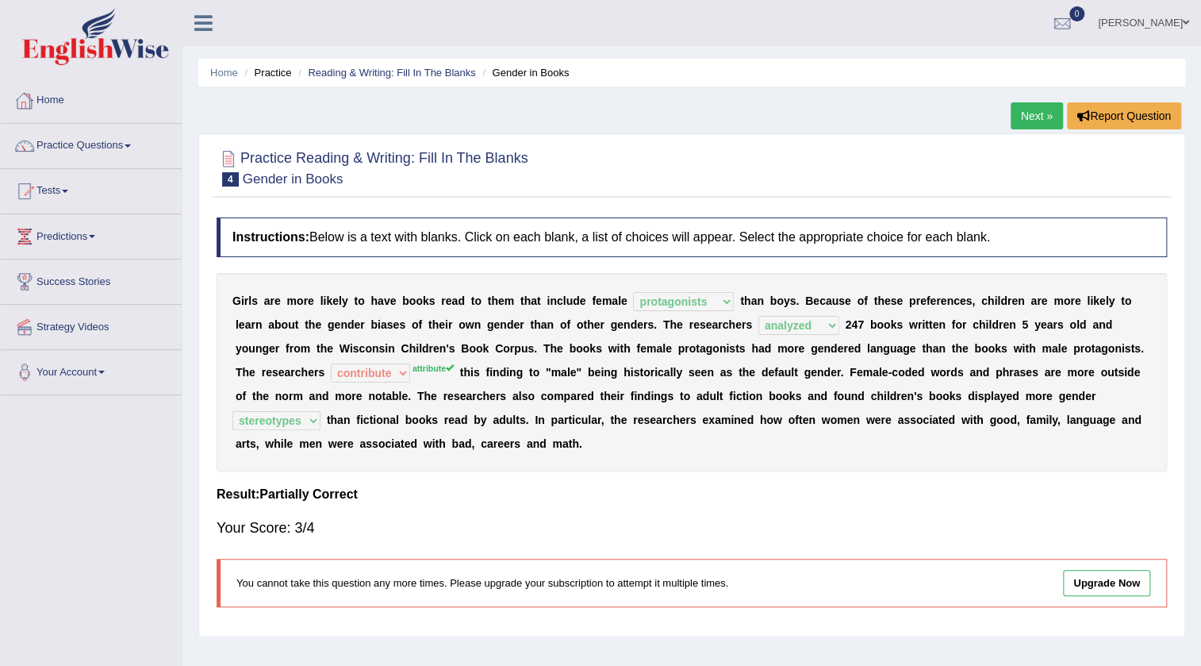
click at [128, 143] on link "Practice Questions" at bounding box center [91, 144] width 181 height 40
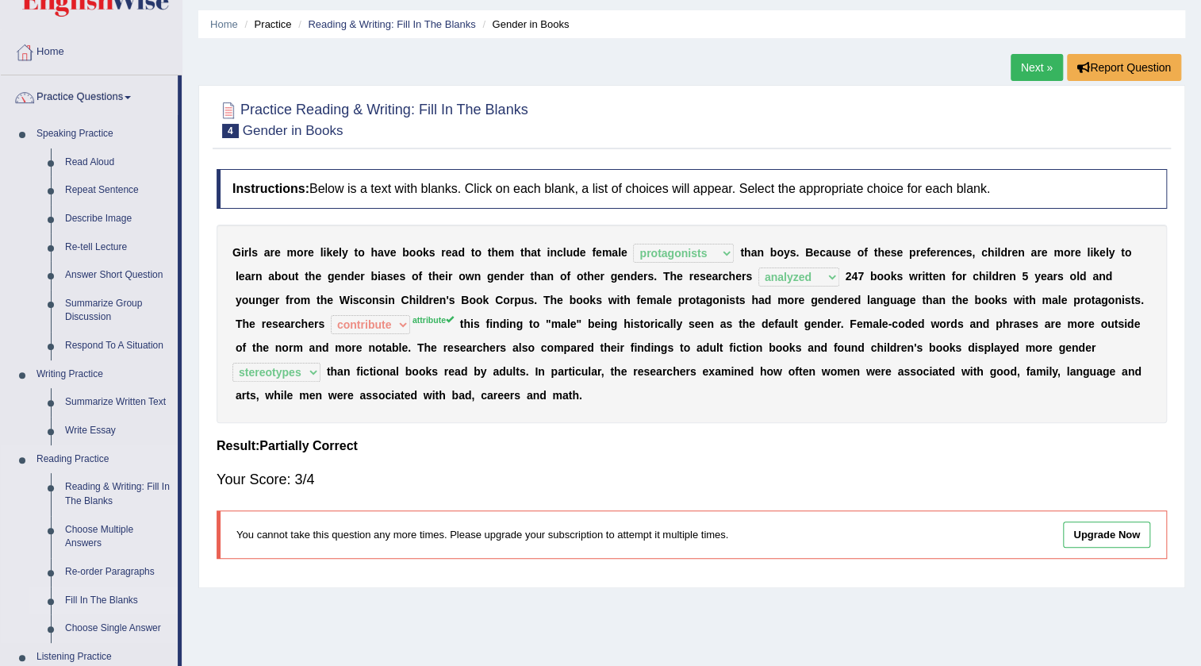
scroll to position [71, 0]
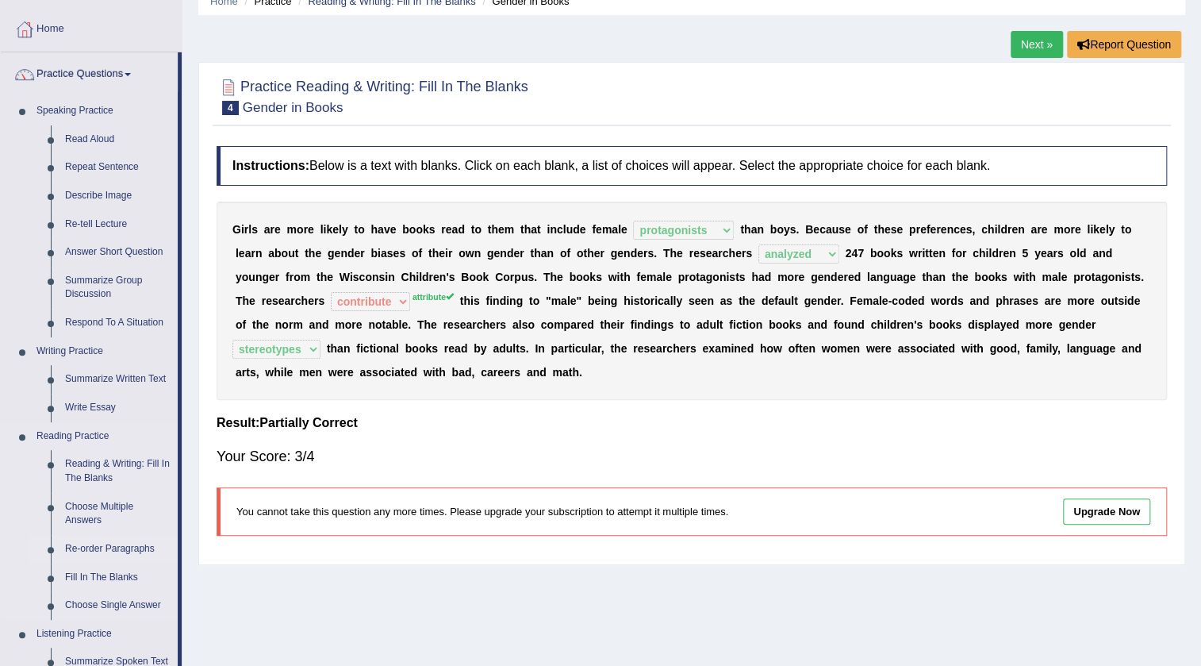
click at [108, 547] on link "Re-order Paragraphs" at bounding box center [118, 549] width 120 height 29
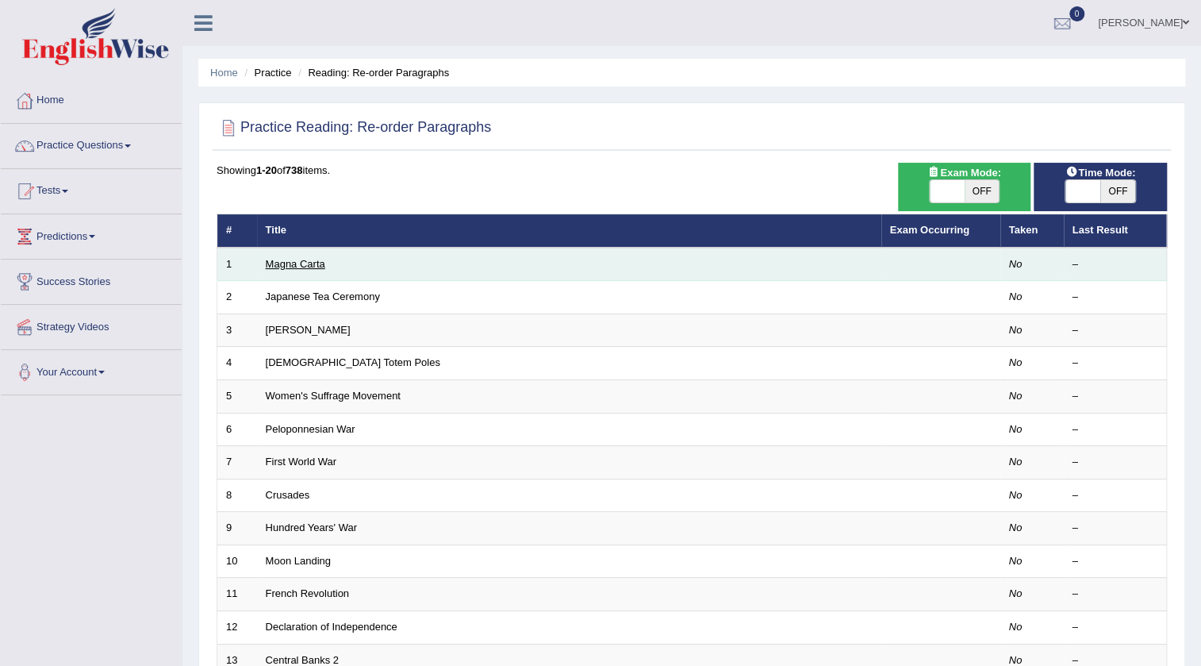
click at [290, 269] on link "Magna Carta" at bounding box center [295, 264] width 59 height 12
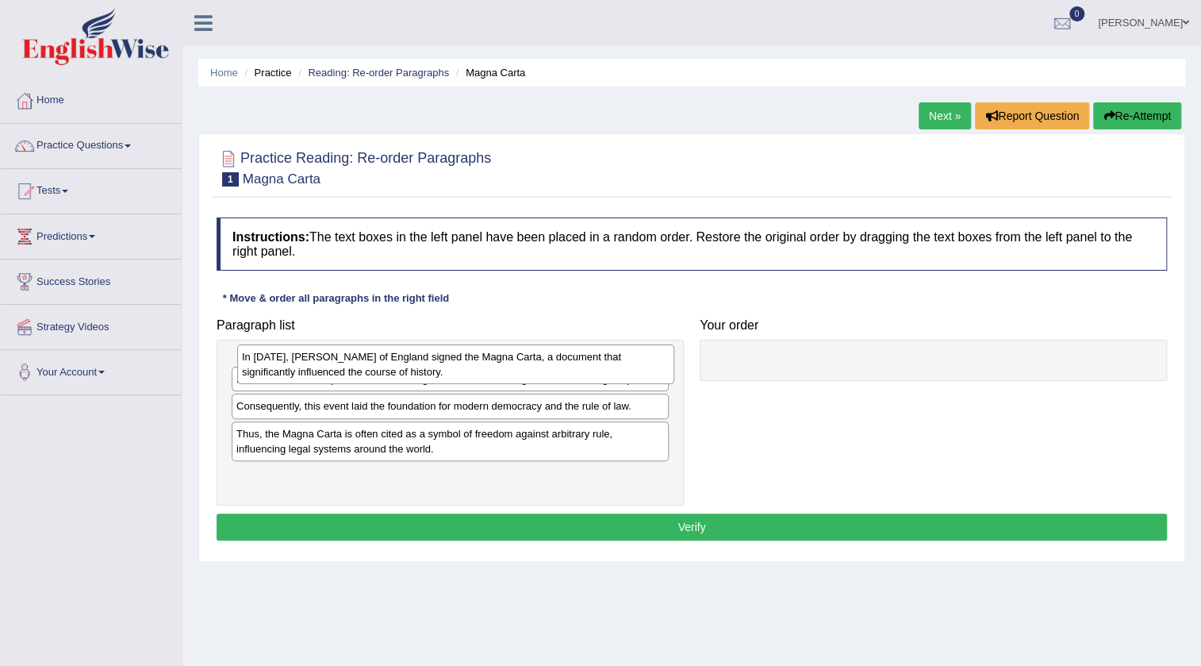
drag, startPoint x: 273, startPoint y: 404, endPoint x: 278, endPoint y: 366, distance: 37.7
click at [278, 366] on div "In [DATE], [PERSON_NAME] of England signed the Magna Carta, a document that sig…" at bounding box center [455, 364] width 437 height 40
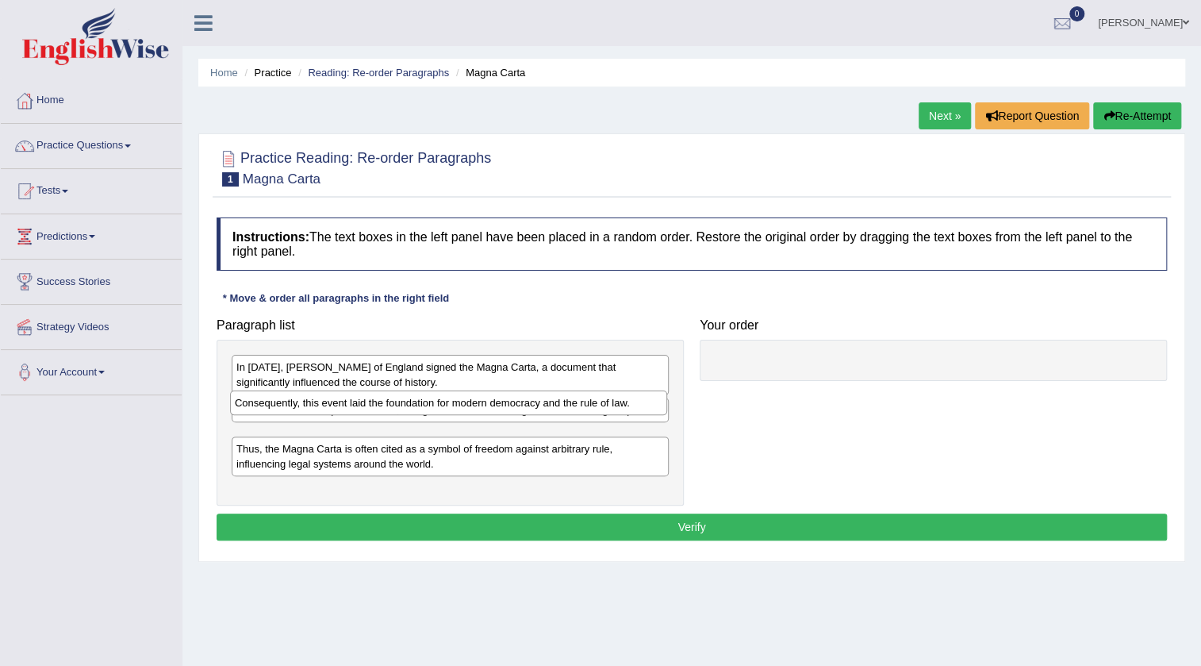
drag, startPoint x: 313, startPoint y: 443, endPoint x: 312, endPoint y: 410, distance: 33.4
click at [312, 410] on div "Consequently, this event laid the foundation for modern democracy and the rule …" at bounding box center [448, 402] width 437 height 25
drag, startPoint x: 361, startPoint y: 441, endPoint x: 361, endPoint y: 412, distance: 28.6
click at [361, 412] on div "Consequently, this event laid the foundation for modern democracy and the rule …" at bounding box center [450, 407] width 437 height 25
drag, startPoint x: 358, startPoint y: 436, endPoint x: 358, endPoint y: 401, distance: 34.9
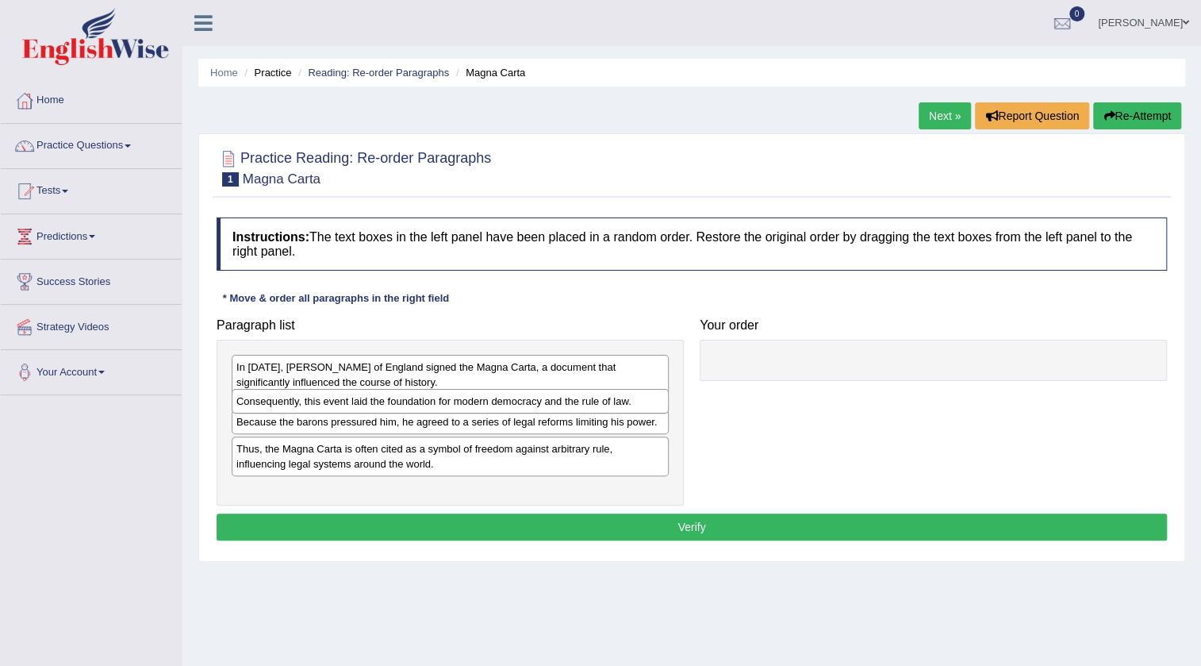
click at [358, 401] on div "Consequently, this event laid the foundation for modern democracy and the rule …" at bounding box center [450, 401] width 437 height 25
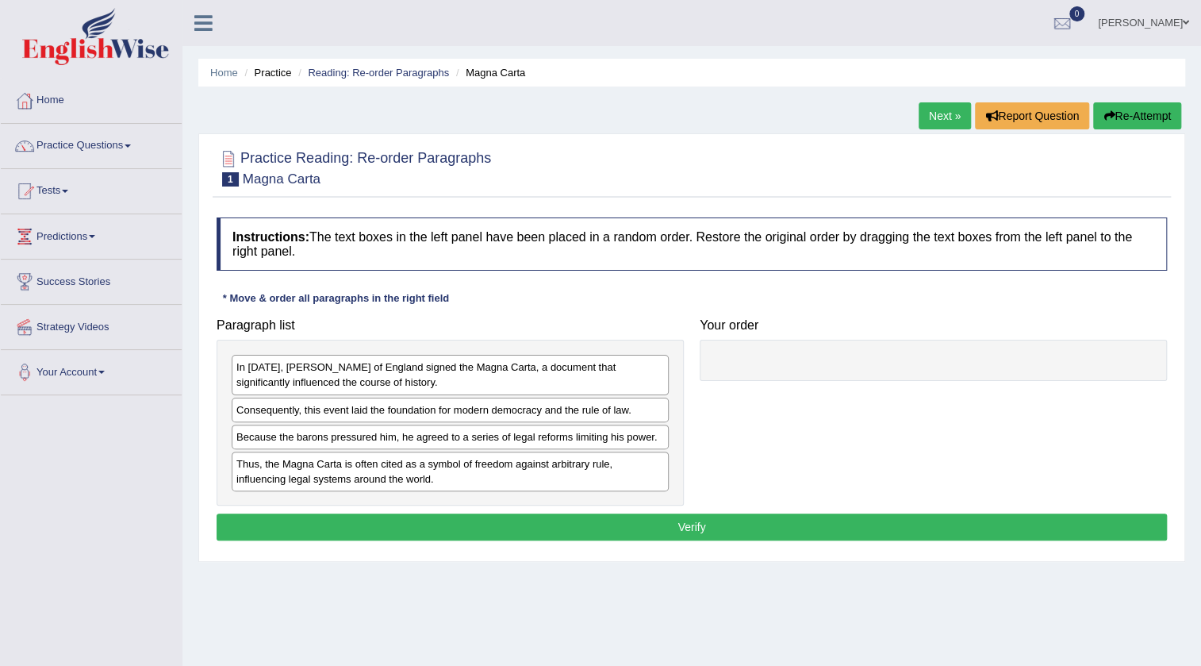
click at [603, 527] on button "Verify" at bounding box center [692, 526] width 950 height 27
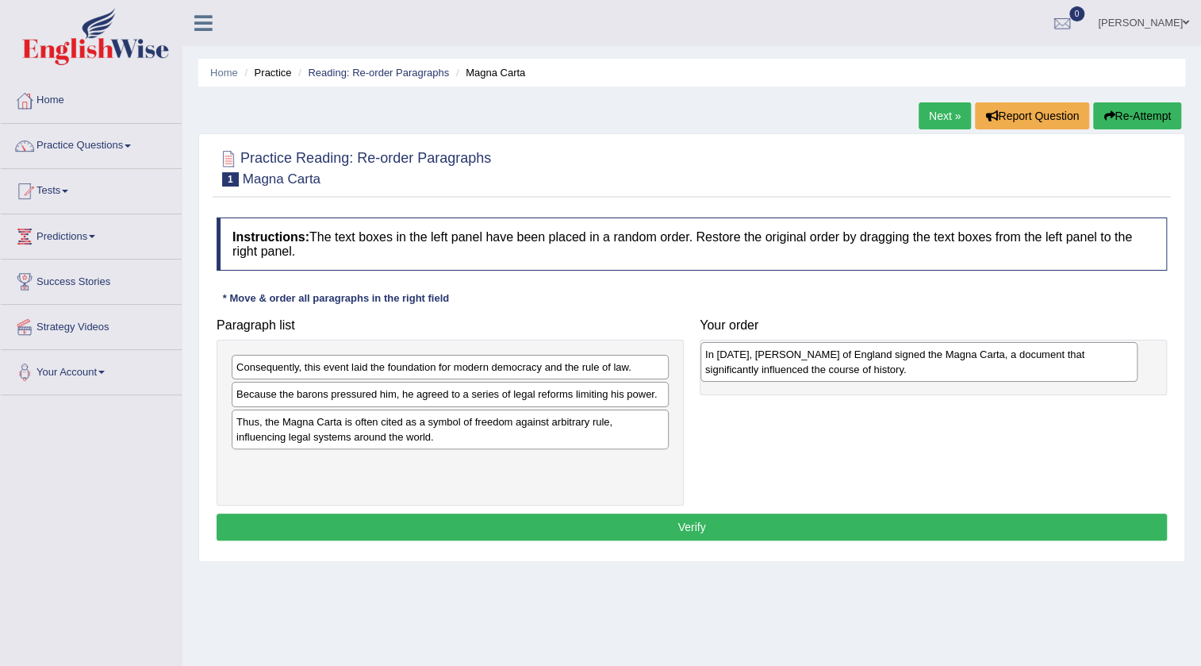
drag, startPoint x: 410, startPoint y: 370, endPoint x: 879, endPoint y: 357, distance: 469.0
click at [879, 357] on div "In 1215, King John of England signed the Magna Carta, a document that significa…" at bounding box center [918, 362] width 437 height 40
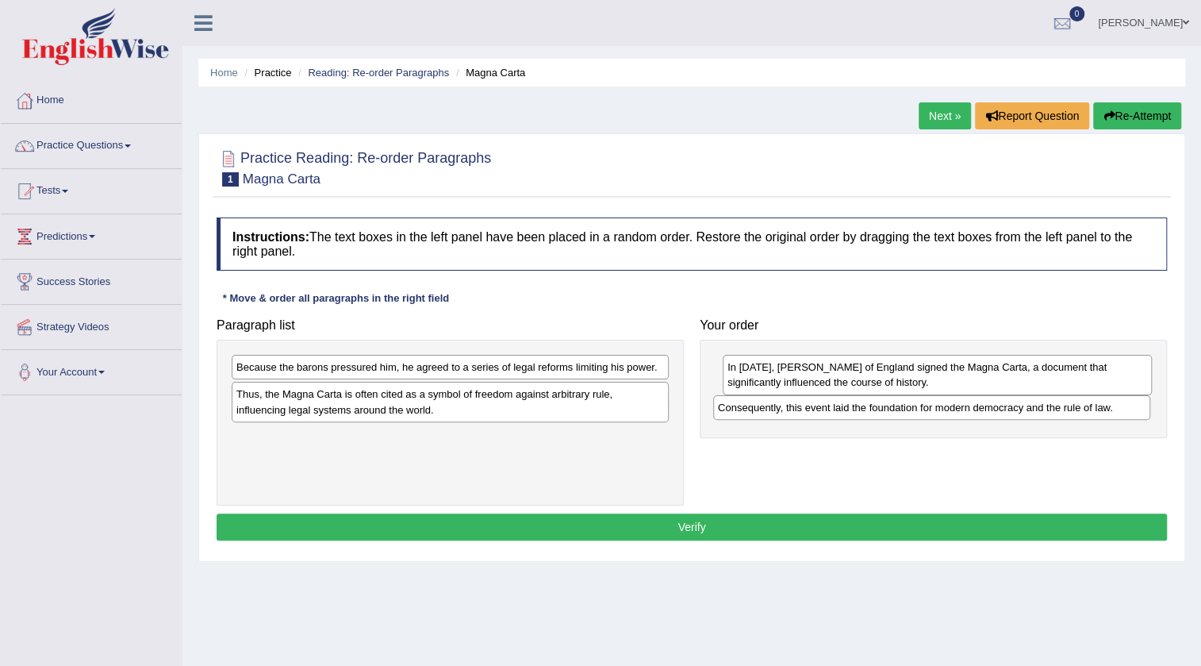
drag, startPoint x: 639, startPoint y: 363, endPoint x: 1121, endPoint y: 404, distance: 483.2
click at [1121, 404] on div "Consequently, this event laid the foundation for modern democracy and the rule …" at bounding box center [931, 407] width 437 height 25
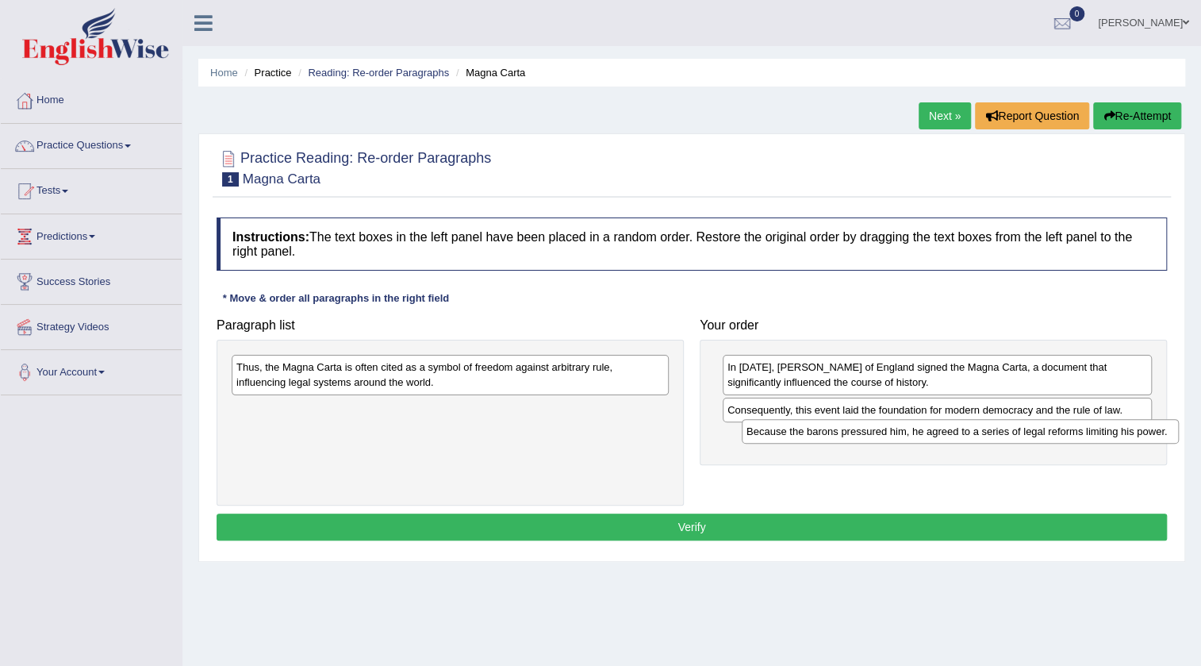
drag, startPoint x: 646, startPoint y: 369, endPoint x: 1157, endPoint y: 433, distance: 514.1
click at [1157, 433] on div "Because the barons pressured him, he agreed to a series of legal reforms limiti…" at bounding box center [960, 431] width 437 height 25
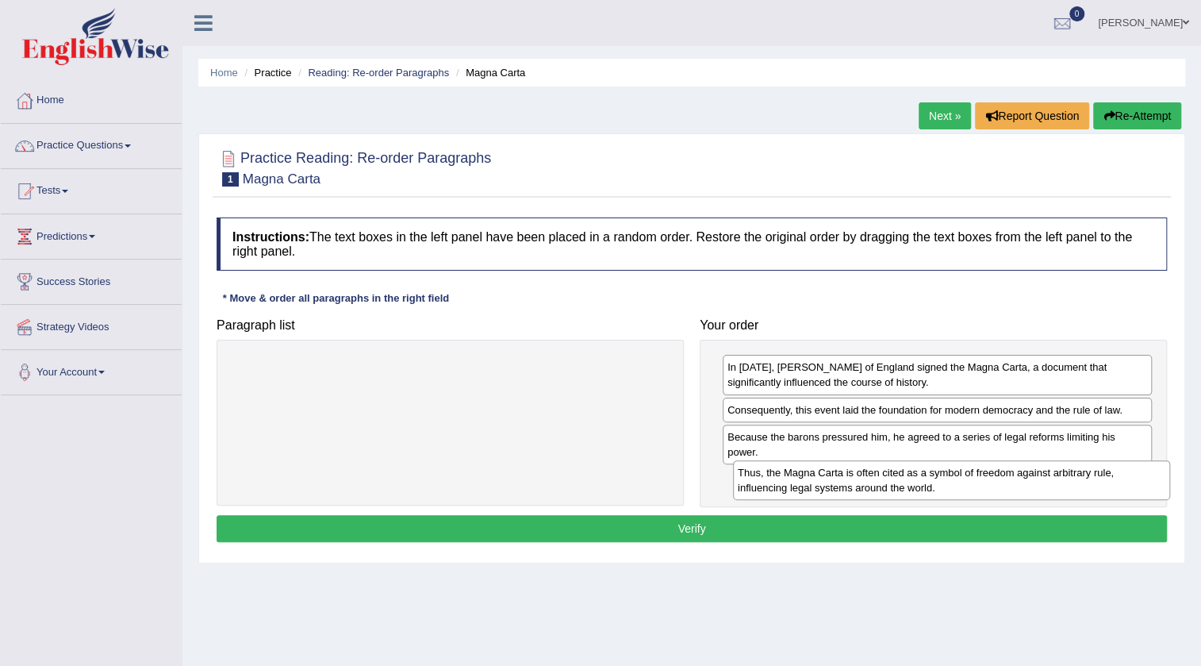
drag, startPoint x: 606, startPoint y: 372, endPoint x: 825, endPoint y: 481, distance: 244.4
click at [1106, 478] on div "Thus, the Magna Carta is often cited as a symbol of freedom against arbitrary r…" at bounding box center [951, 480] width 437 height 40
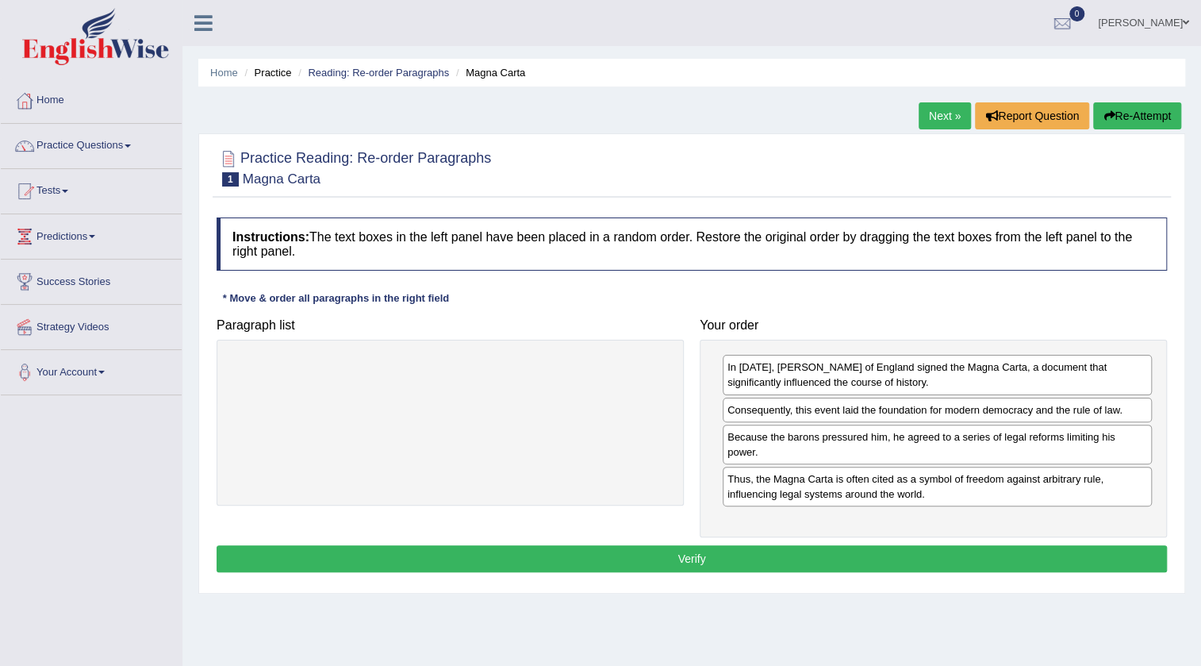
click at [753, 550] on button "Verify" at bounding box center [692, 558] width 950 height 27
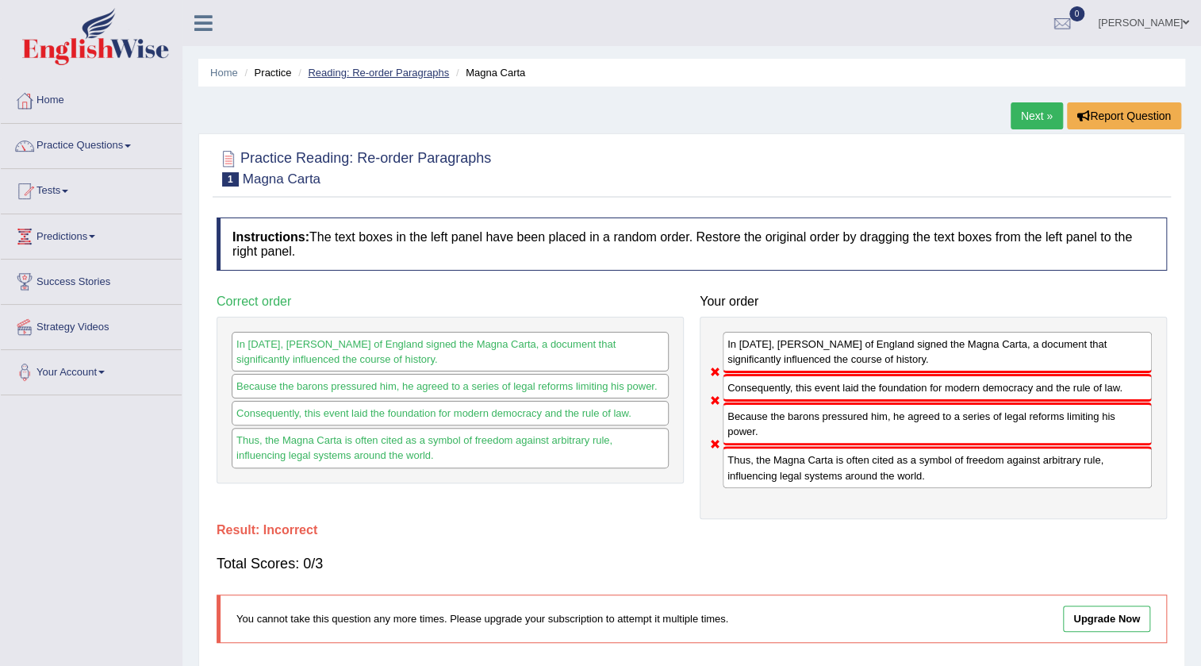
click at [397, 77] on link "Reading: Re-order Paragraphs" at bounding box center [378, 73] width 141 height 12
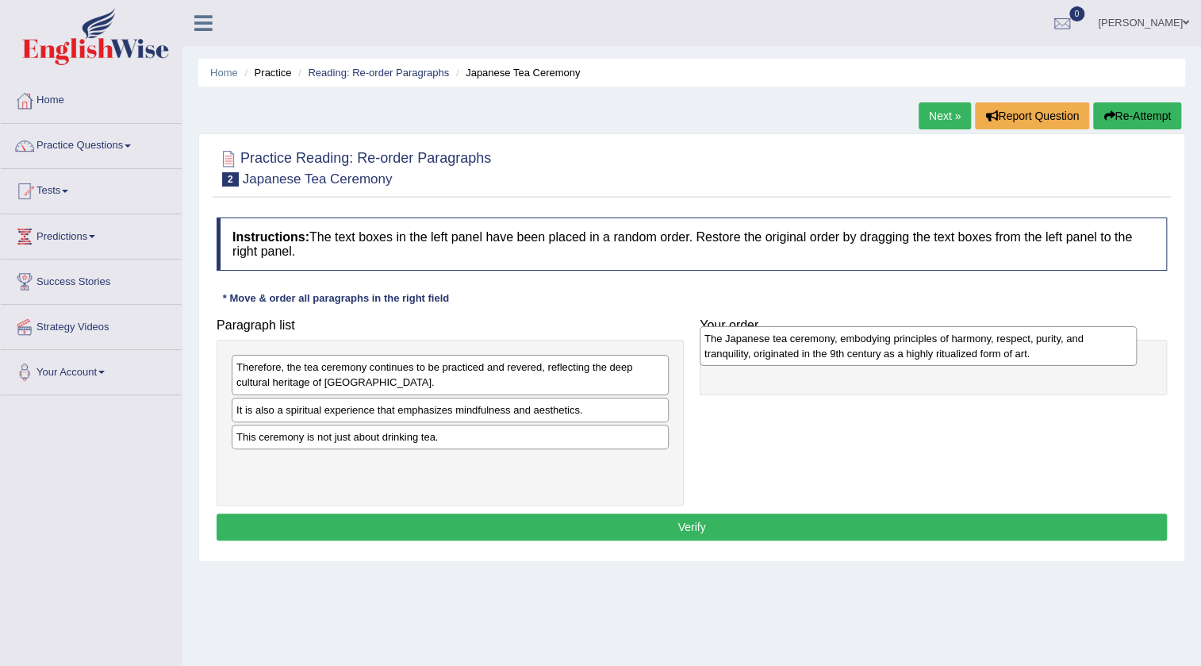
drag, startPoint x: 363, startPoint y: 411, endPoint x: 831, endPoint y: 340, distance: 473.3
click at [831, 340] on div "The Japanese tea ceremony, embodying principles of harmony, respect, purity, an…" at bounding box center [918, 346] width 437 height 40
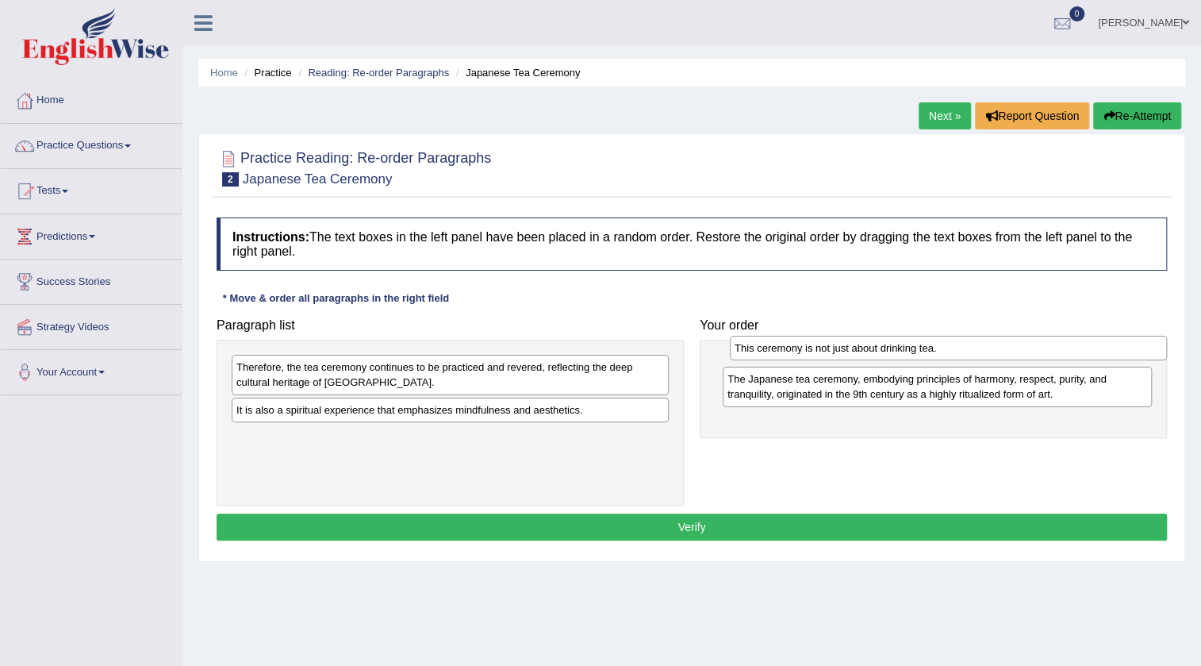
drag, startPoint x: 380, startPoint y: 439, endPoint x: 878, endPoint y: 351, distance: 505.9
click at [878, 351] on div "This ceremony is not just about drinking tea." at bounding box center [948, 348] width 437 height 25
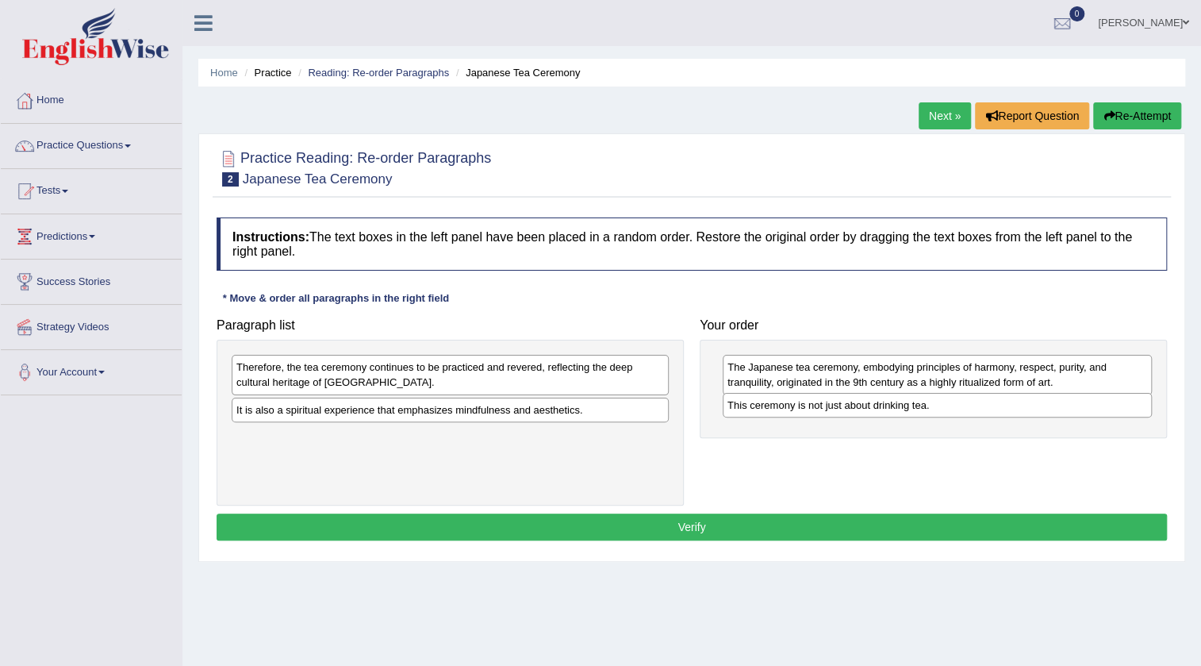
drag, startPoint x: 783, startPoint y: 370, endPoint x: 783, endPoint y: 409, distance: 38.1
click at [783, 409] on div "This ceremony is not just about drinking tea." at bounding box center [937, 405] width 429 height 25
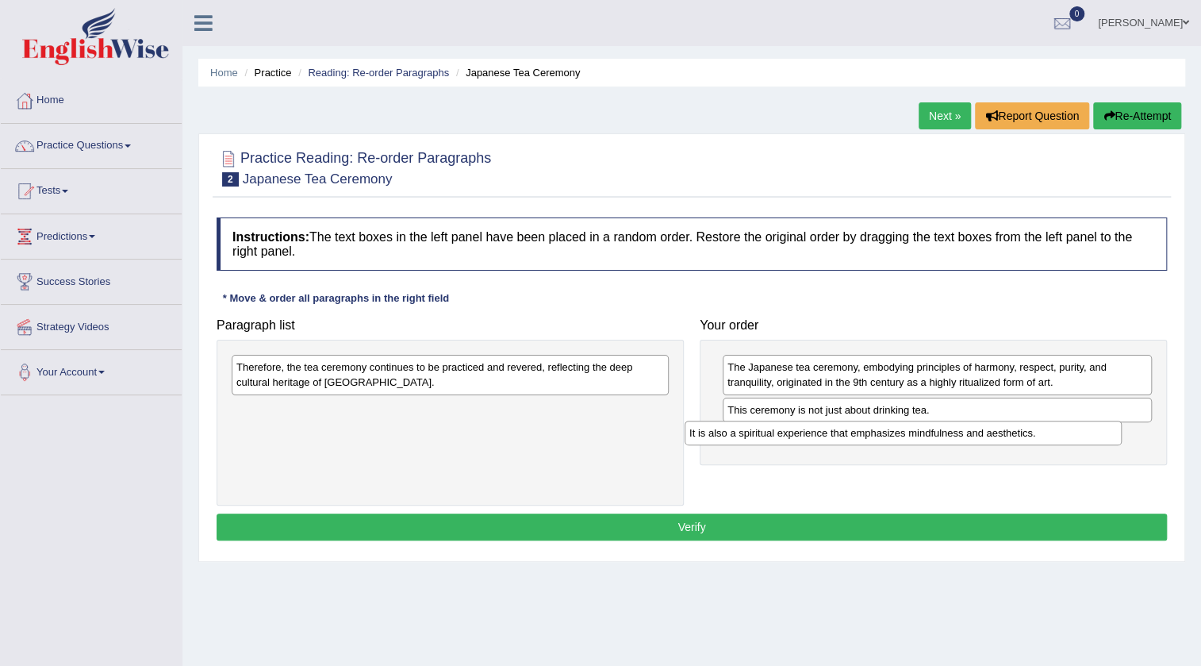
drag, startPoint x: 437, startPoint y: 413, endPoint x: 890, endPoint y: 437, distance: 453.6
click at [890, 437] on div "It is also a spiritual experience that emphasizes mindfulness and aesthetics." at bounding box center [903, 432] width 437 height 25
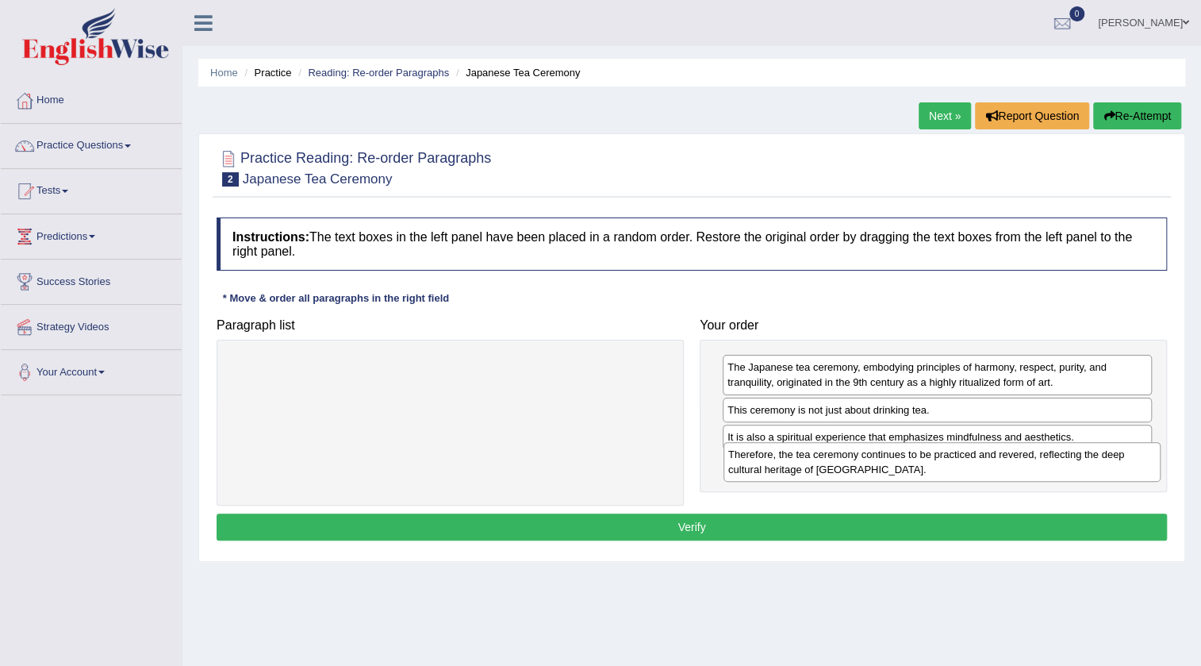
drag, startPoint x: 556, startPoint y: 374, endPoint x: 1048, endPoint y: 461, distance: 499.5
click at [1048, 461] on div "Therefore, the tea ceremony continues to be practiced and revered, reflecting t…" at bounding box center [941, 462] width 437 height 40
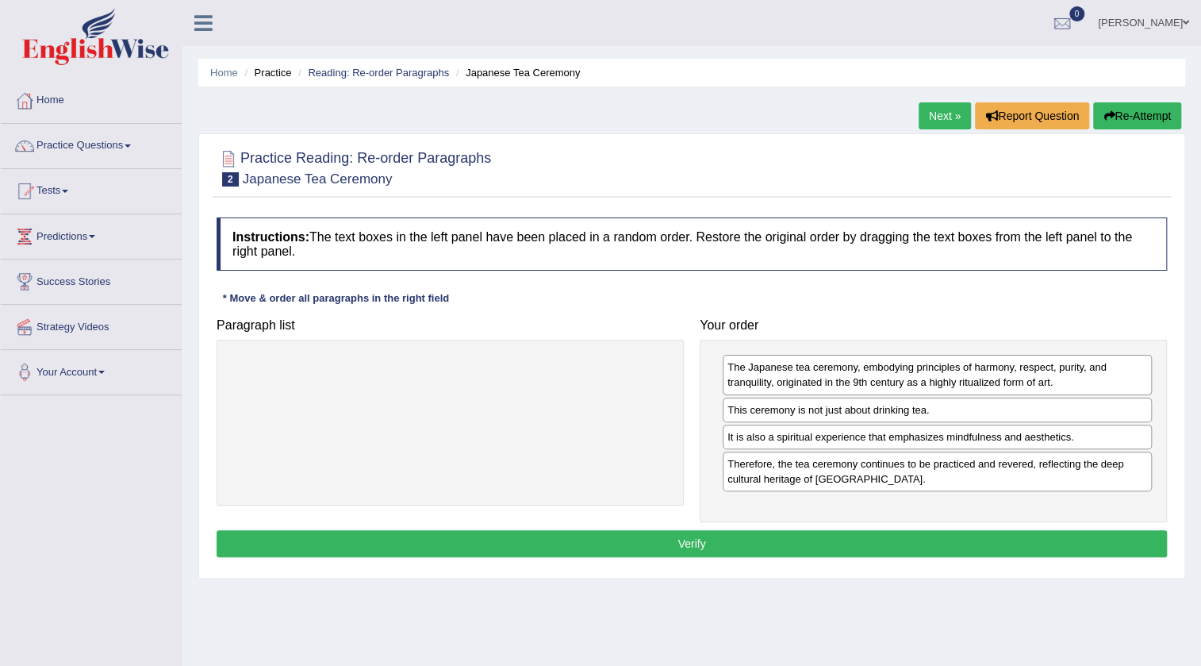
click at [940, 537] on button "Verify" at bounding box center [692, 543] width 950 height 27
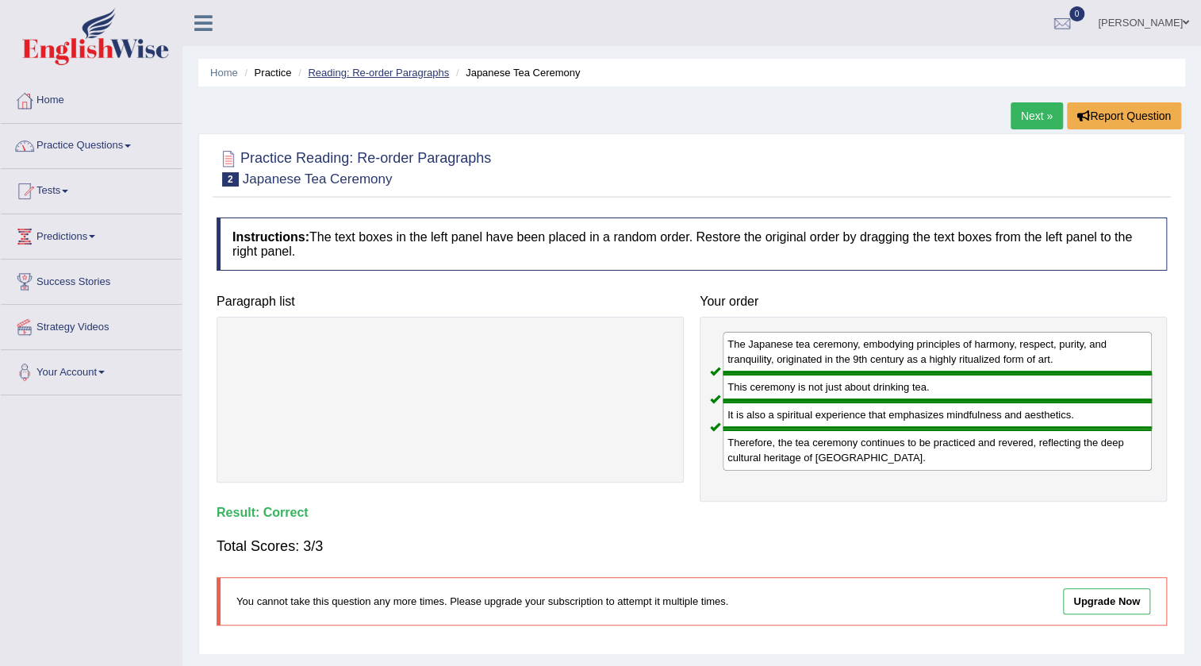
click at [394, 74] on link "Reading: Re-order Paragraphs" at bounding box center [378, 73] width 141 height 12
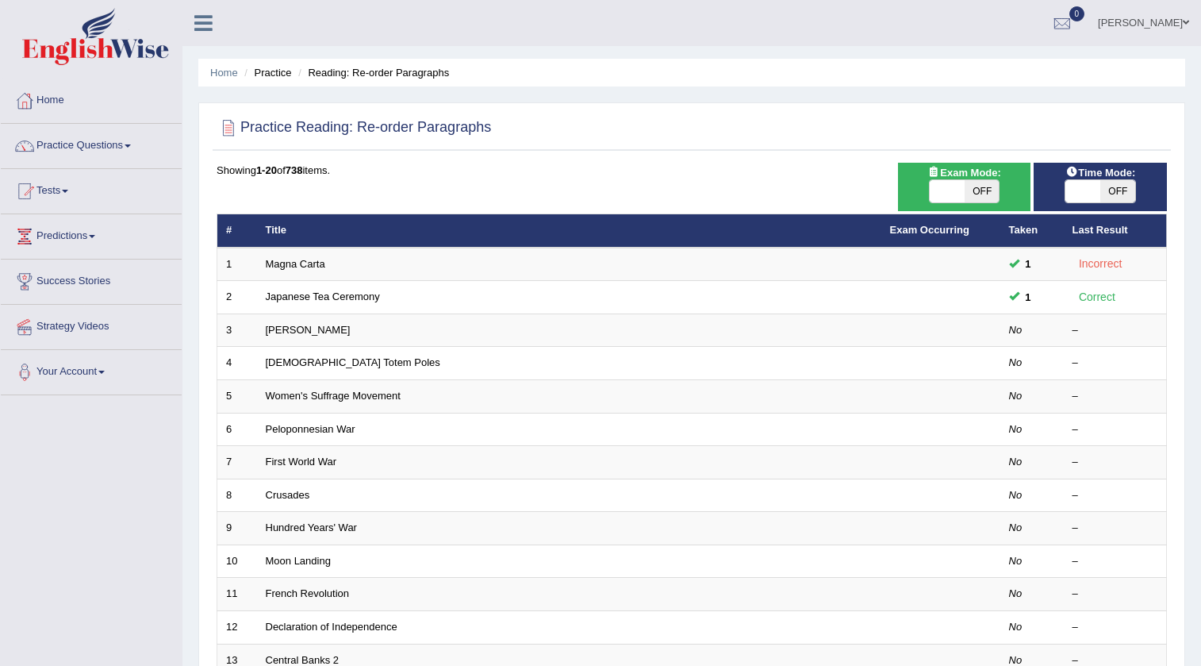
click at [312, 327] on link "[PERSON_NAME]" at bounding box center [308, 330] width 85 height 12
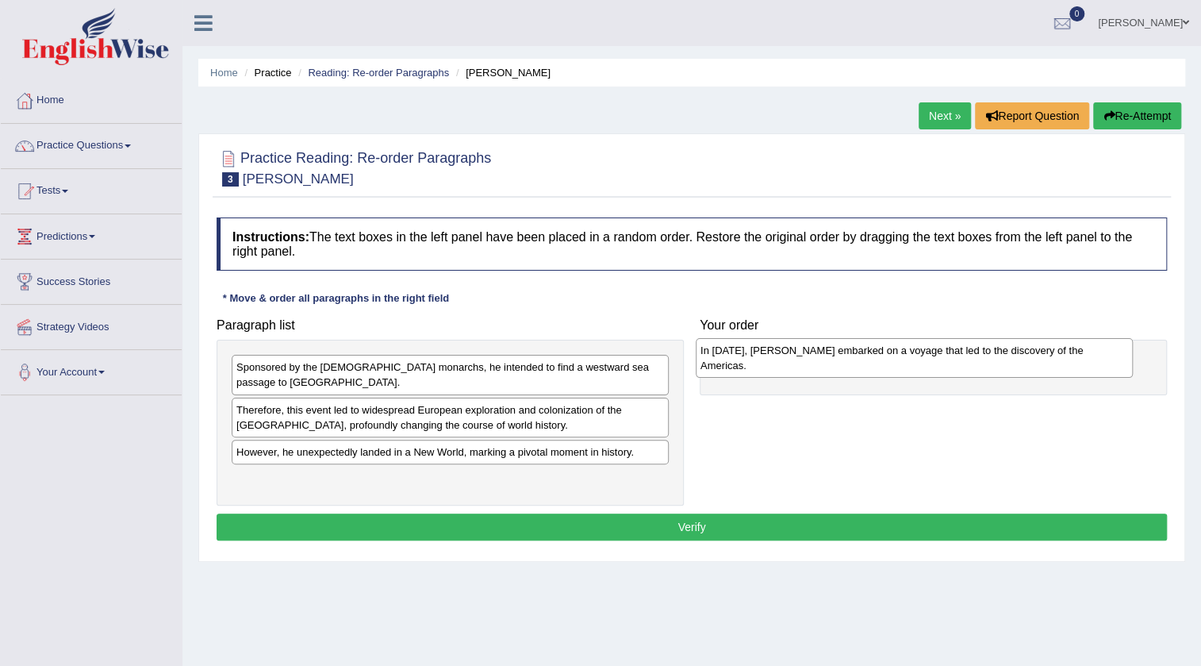
drag, startPoint x: 298, startPoint y: 470, endPoint x: 762, endPoint y: 357, distance: 477.5
click at [762, 357] on div "In [DATE], [PERSON_NAME] embarked on a voyage that led to the discovery of the …" at bounding box center [914, 358] width 437 height 40
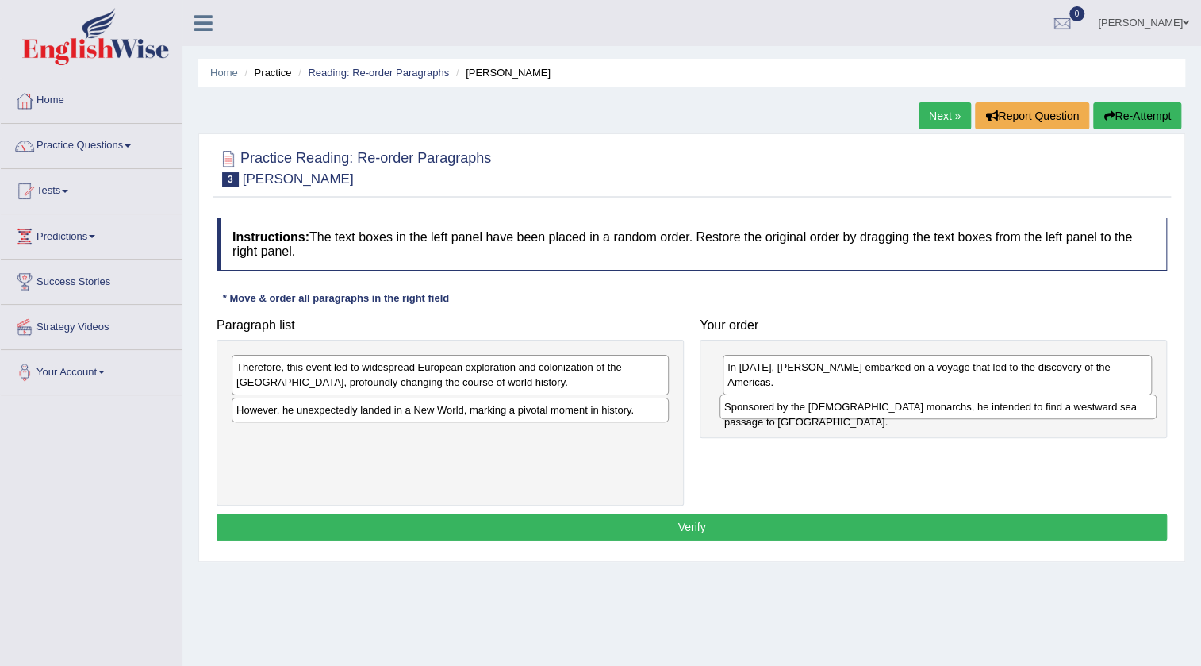
drag, startPoint x: 325, startPoint y: 367, endPoint x: 813, endPoint y: 407, distance: 489.5
click at [813, 407] on div "Sponsored by the [DEMOGRAPHIC_DATA] monarchs, he intended to find a westward se…" at bounding box center [937, 406] width 437 height 25
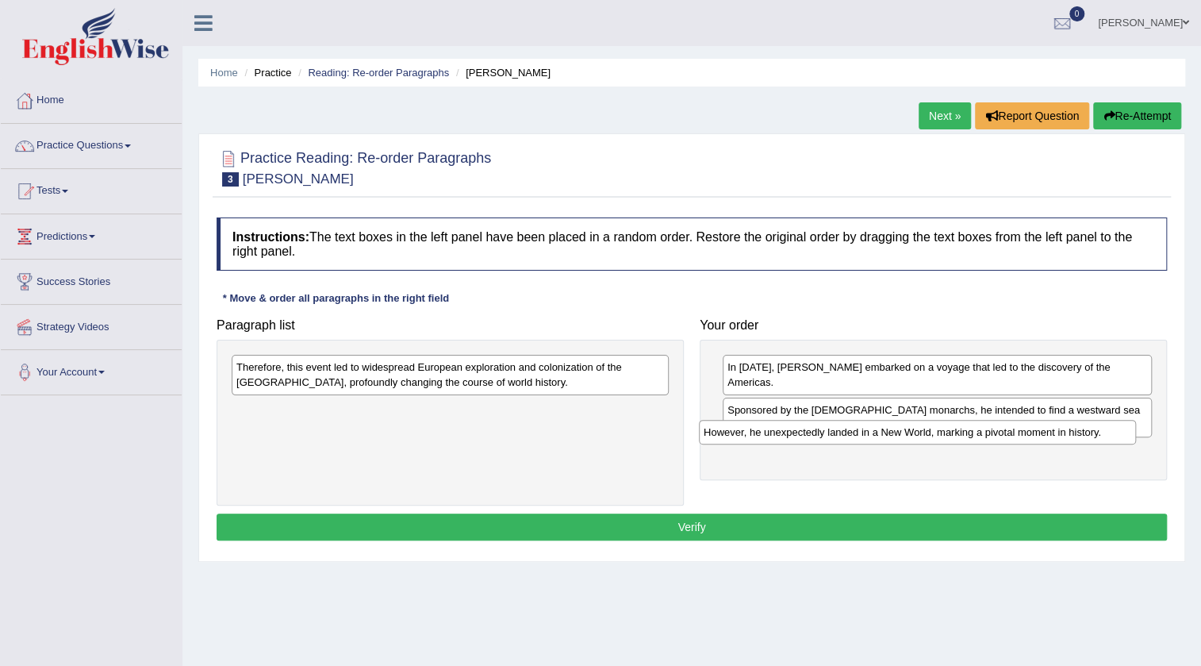
drag, startPoint x: 462, startPoint y: 413, endPoint x: 929, endPoint y: 436, distance: 467.8
click at [929, 436] on div "However, he unexpectedly landed in a New World, marking a pivotal moment in his…" at bounding box center [917, 432] width 437 height 25
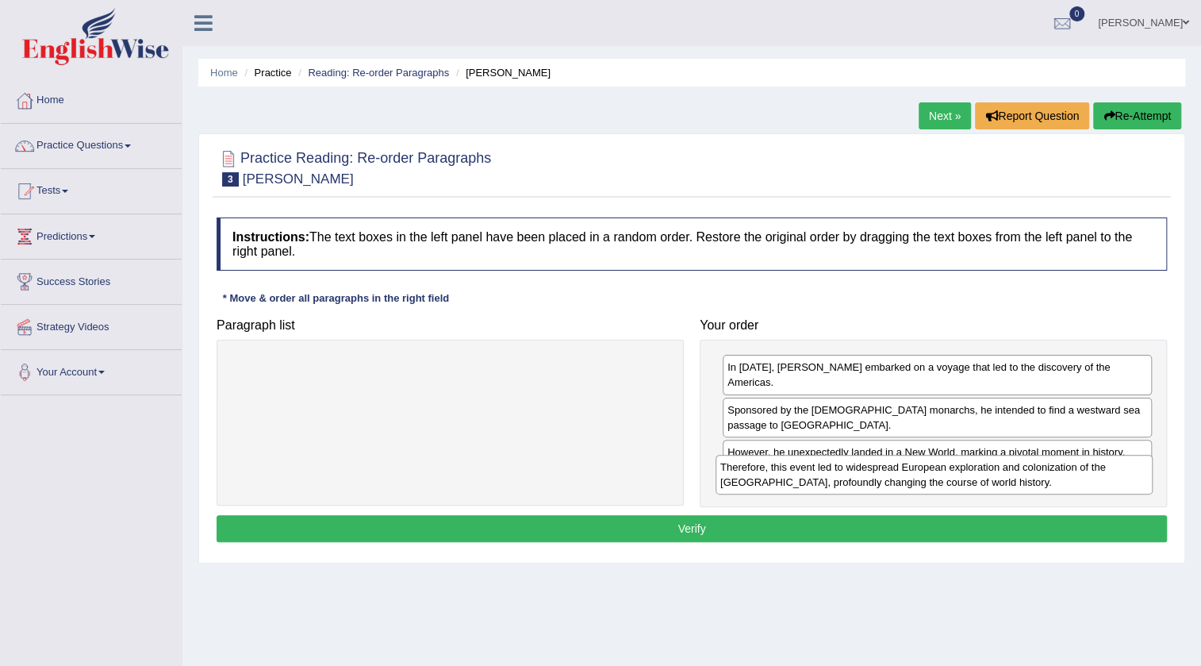
drag, startPoint x: 574, startPoint y: 370, endPoint x: 1058, endPoint y: 470, distance: 494.1
click at [1058, 470] on div "Therefore, this event led to widespread European exploration and colonization o…" at bounding box center [934, 475] width 437 height 40
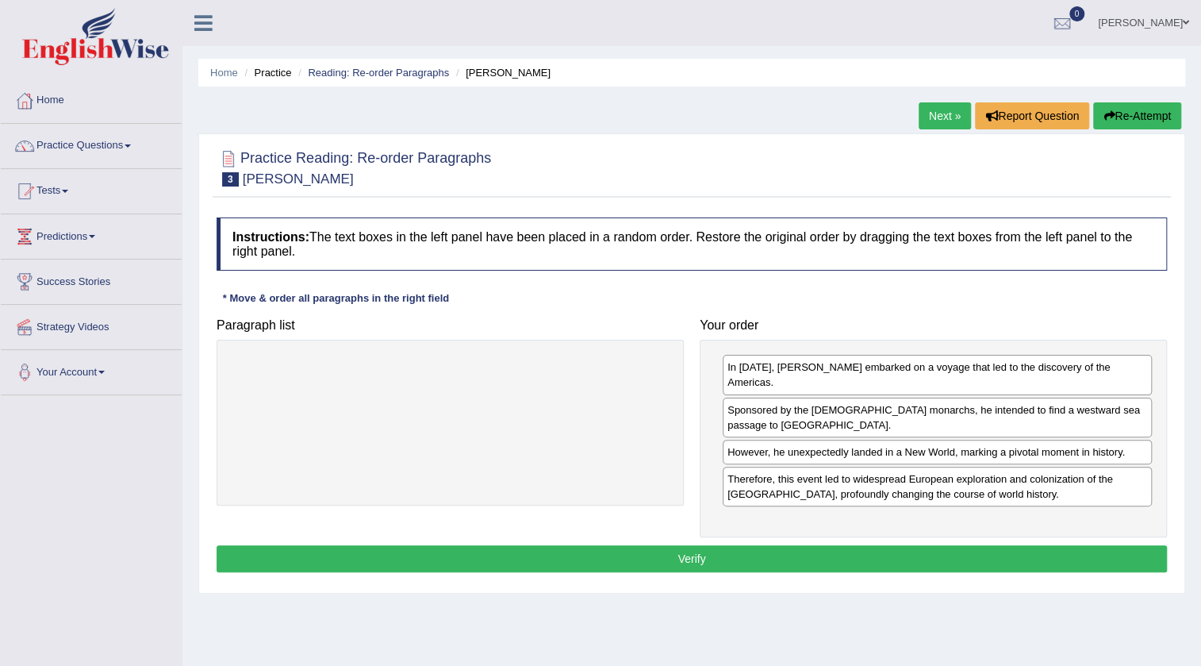
click at [906, 551] on button "Verify" at bounding box center [692, 558] width 950 height 27
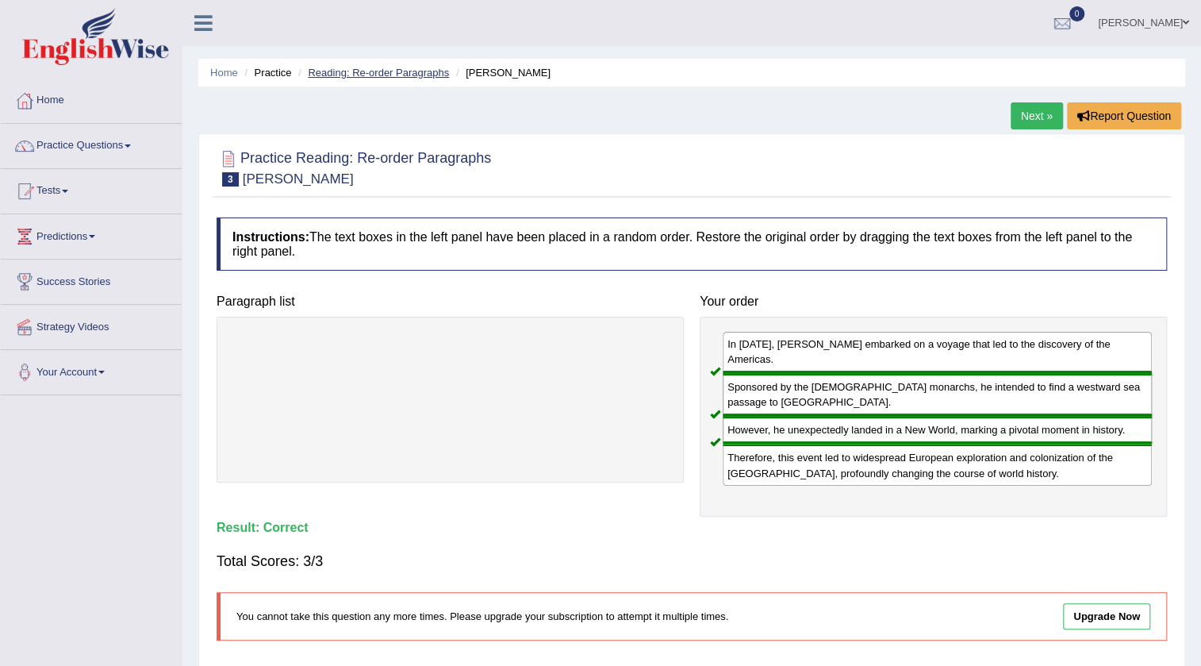
click at [383, 74] on link "Reading: Re-order Paragraphs" at bounding box center [378, 73] width 141 height 12
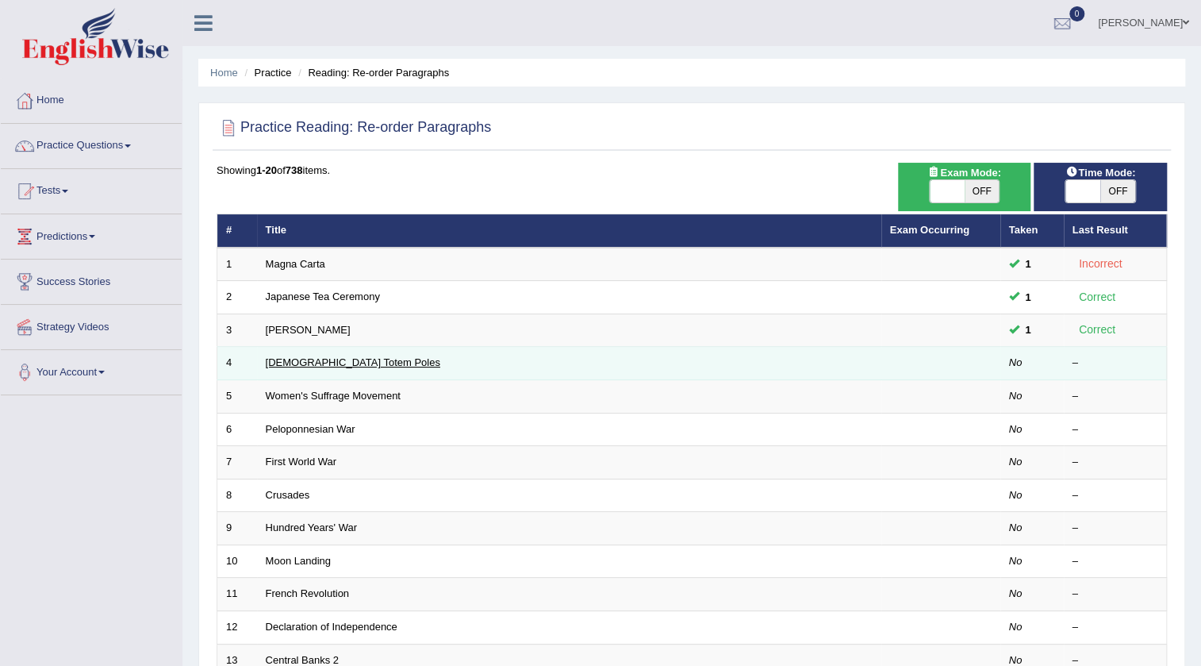
click at [311, 360] on link "[DEMOGRAPHIC_DATA] Totem Poles" at bounding box center [353, 362] width 175 height 12
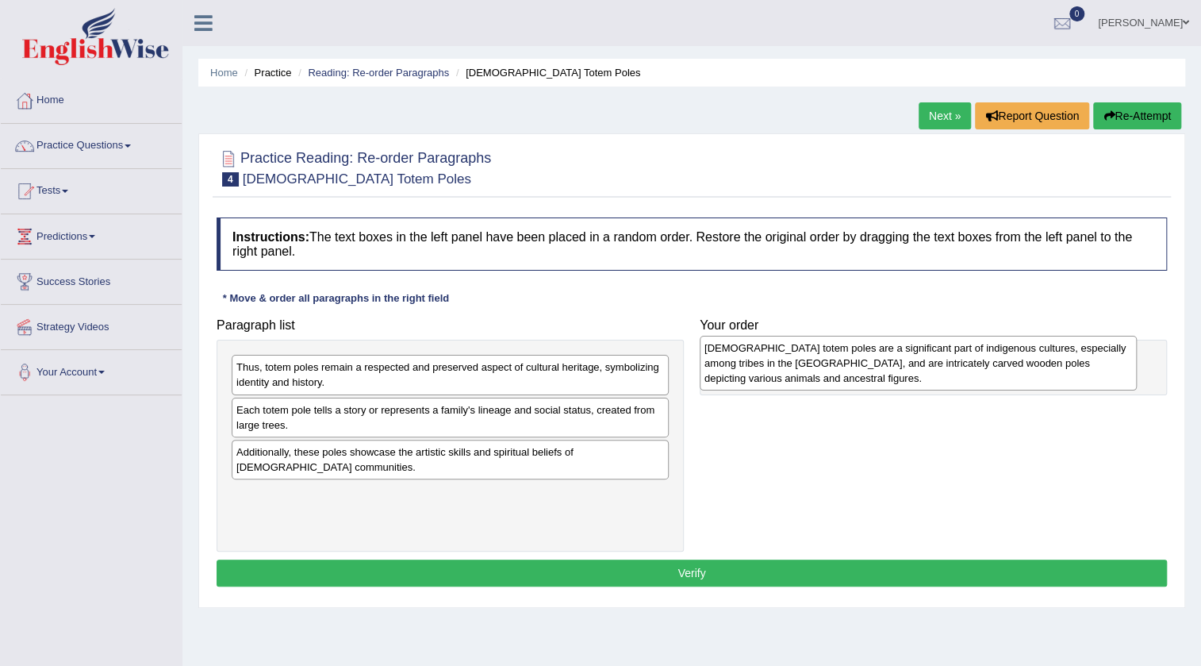
drag, startPoint x: 357, startPoint y: 383, endPoint x: 823, endPoint y: 364, distance: 466.8
click at [823, 364] on div "[DEMOGRAPHIC_DATA] totem poles are a significant part of indigenous cultures, e…" at bounding box center [918, 363] width 437 height 55
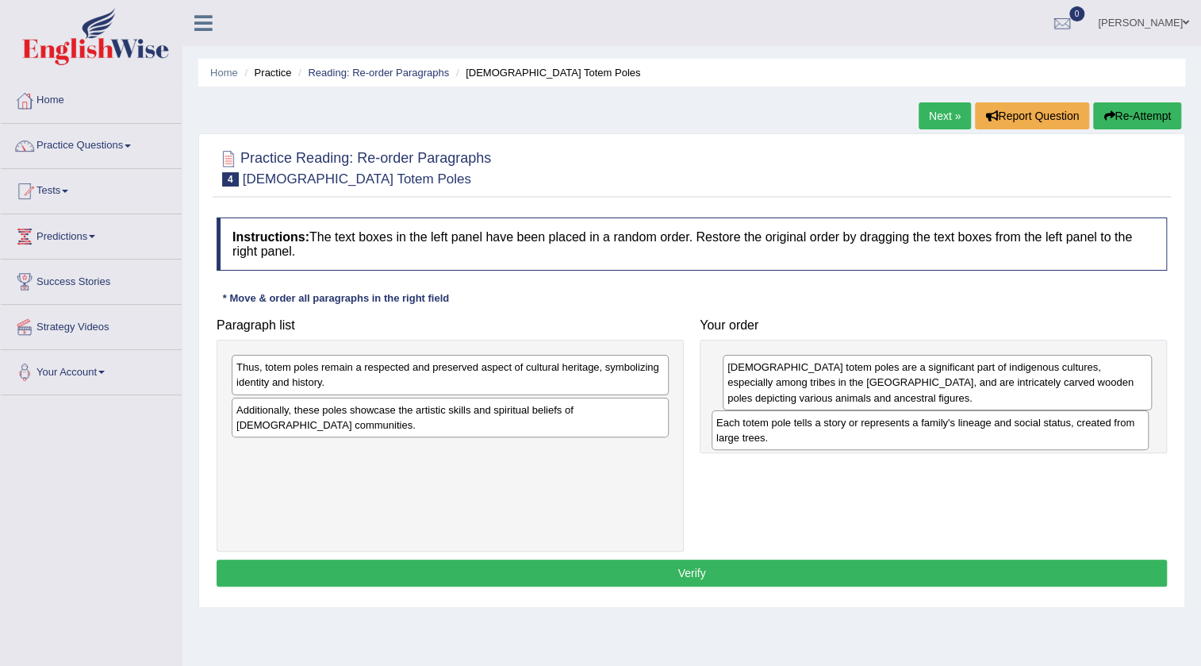
drag, startPoint x: 340, startPoint y: 416, endPoint x: 820, endPoint y: 430, distance: 480.1
click at [820, 430] on div "Each totem pole tells a story or represents a family's lineage and social statu…" at bounding box center [930, 430] width 437 height 40
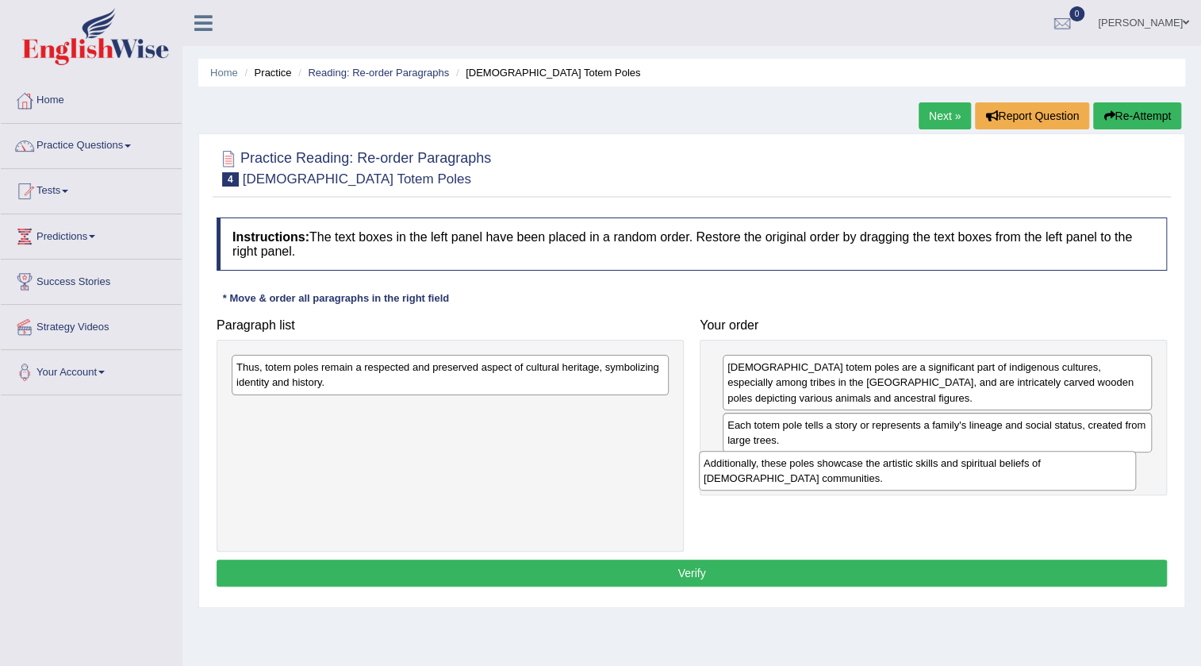
drag, startPoint x: 457, startPoint y: 416, endPoint x: 924, endPoint y: 470, distance: 470.3
click at [924, 470] on div "Additionally, these poles showcase the artistic skills and spiritual beliefs of…" at bounding box center [917, 471] width 437 height 40
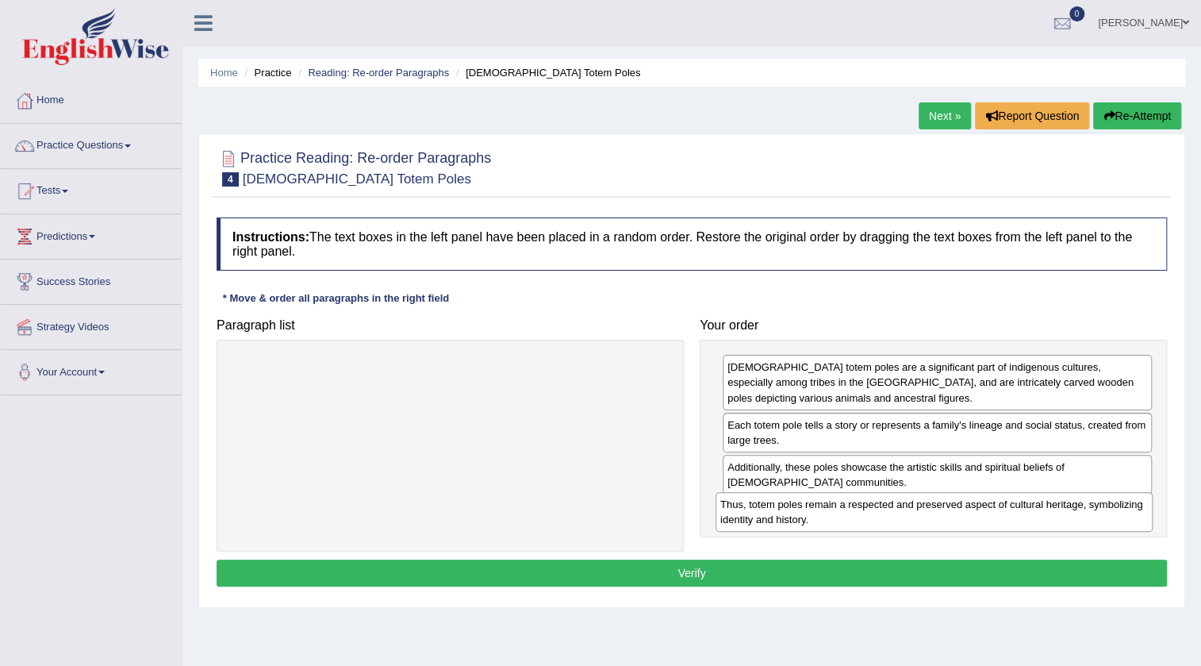
drag, startPoint x: 586, startPoint y: 372, endPoint x: 1070, endPoint y: 509, distance: 503.0
click at [1070, 509] on div "Thus, totem poles remain a respected and preserved aspect of cultural heritage,…" at bounding box center [934, 512] width 437 height 40
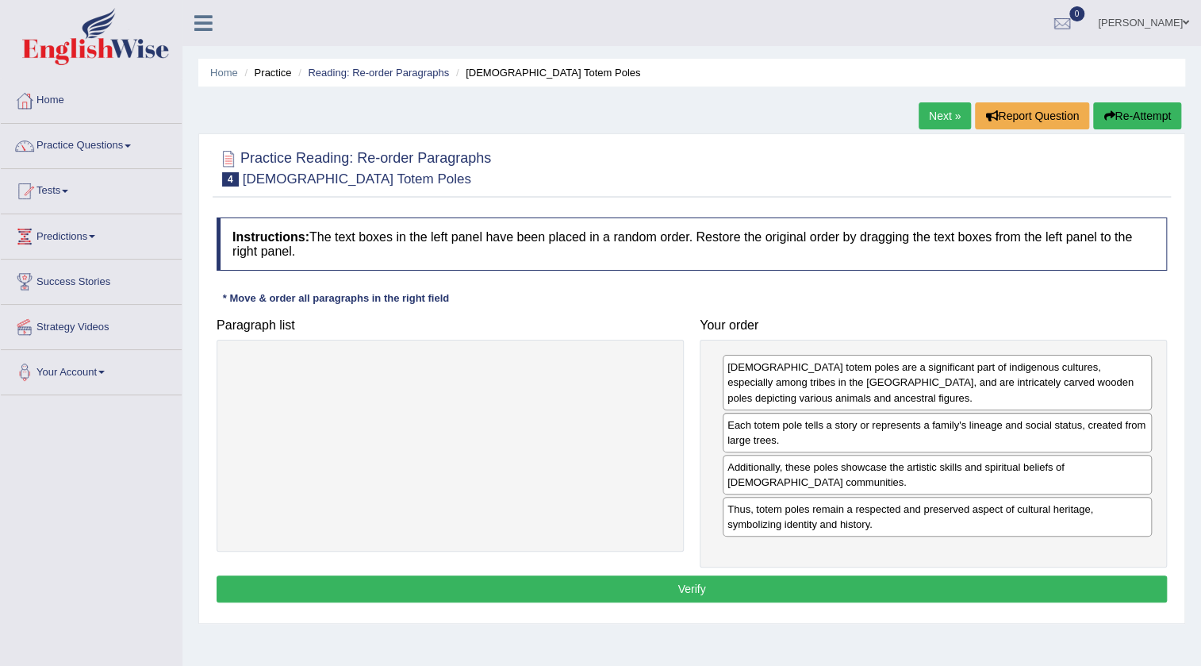
click at [959, 585] on button "Verify" at bounding box center [692, 588] width 950 height 27
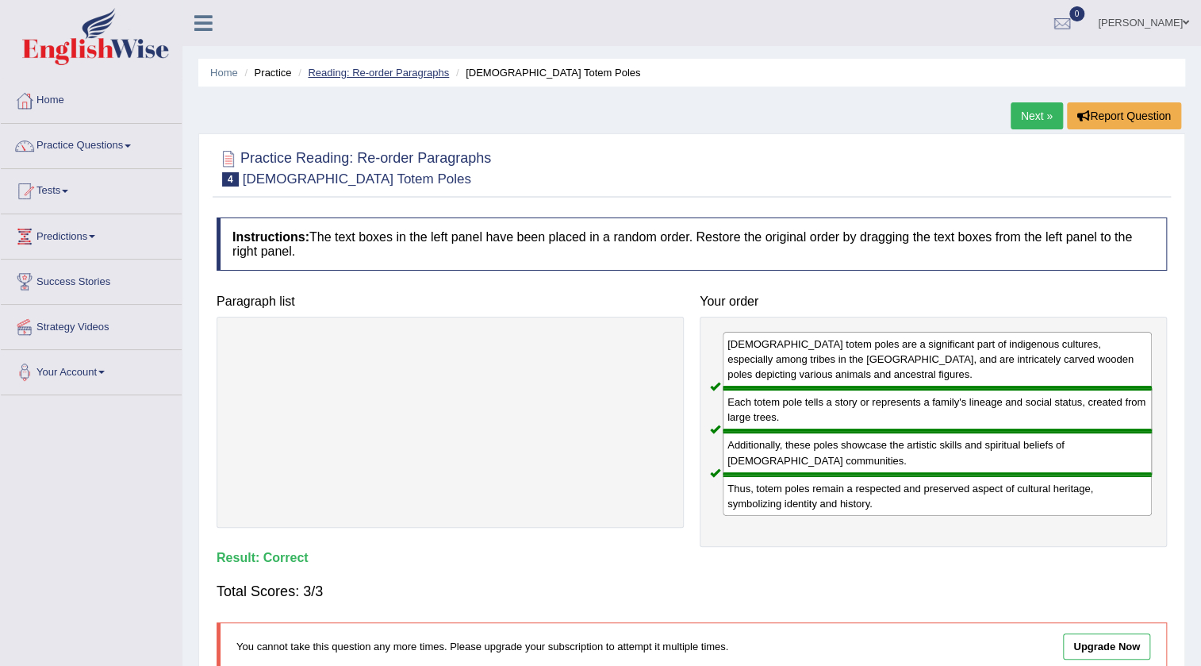
click at [393, 73] on link "Reading: Re-order Paragraphs" at bounding box center [378, 73] width 141 height 12
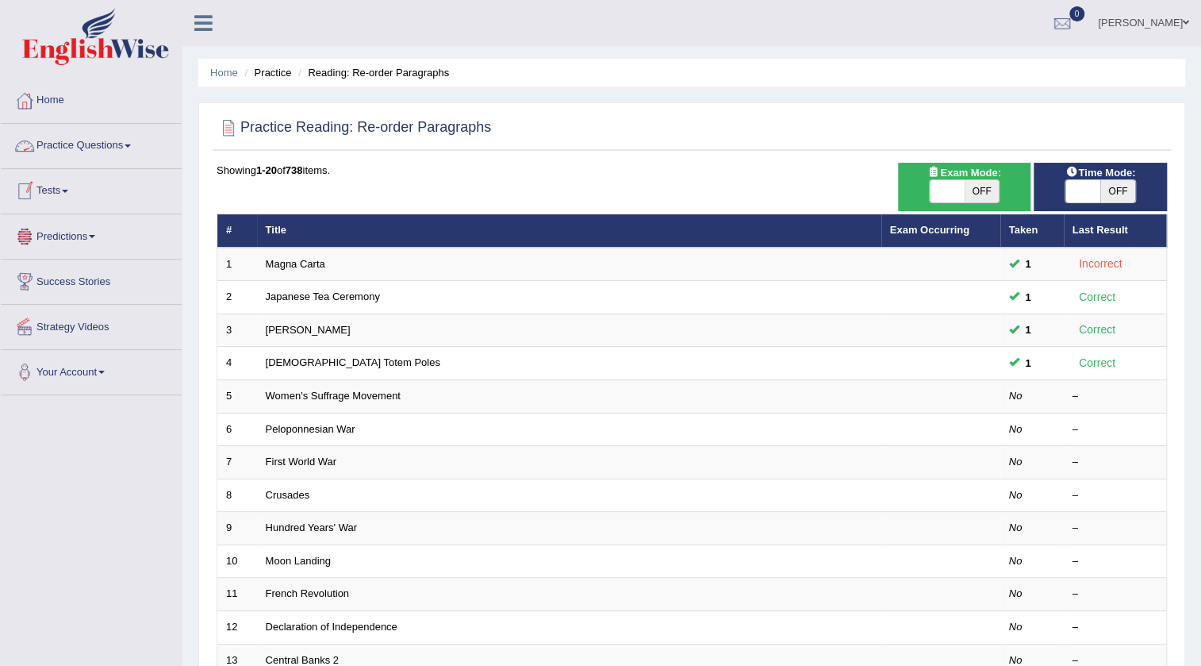
click at [98, 144] on link "Practice Questions" at bounding box center [91, 144] width 181 height 40
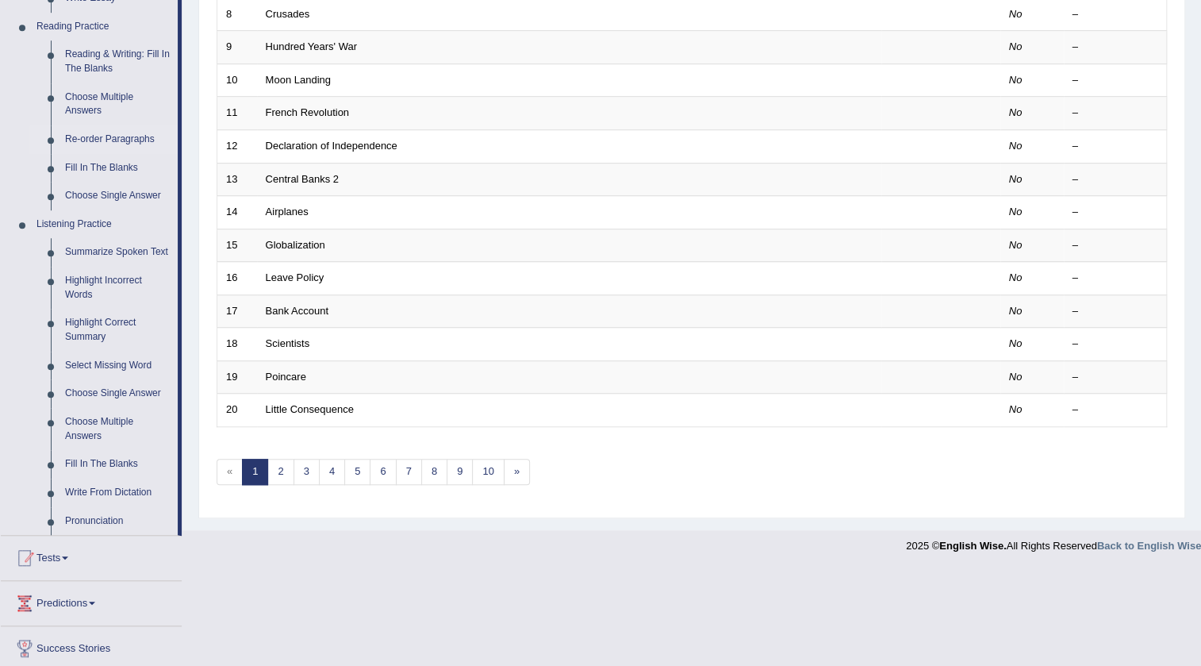
scroll to position [505, 0]
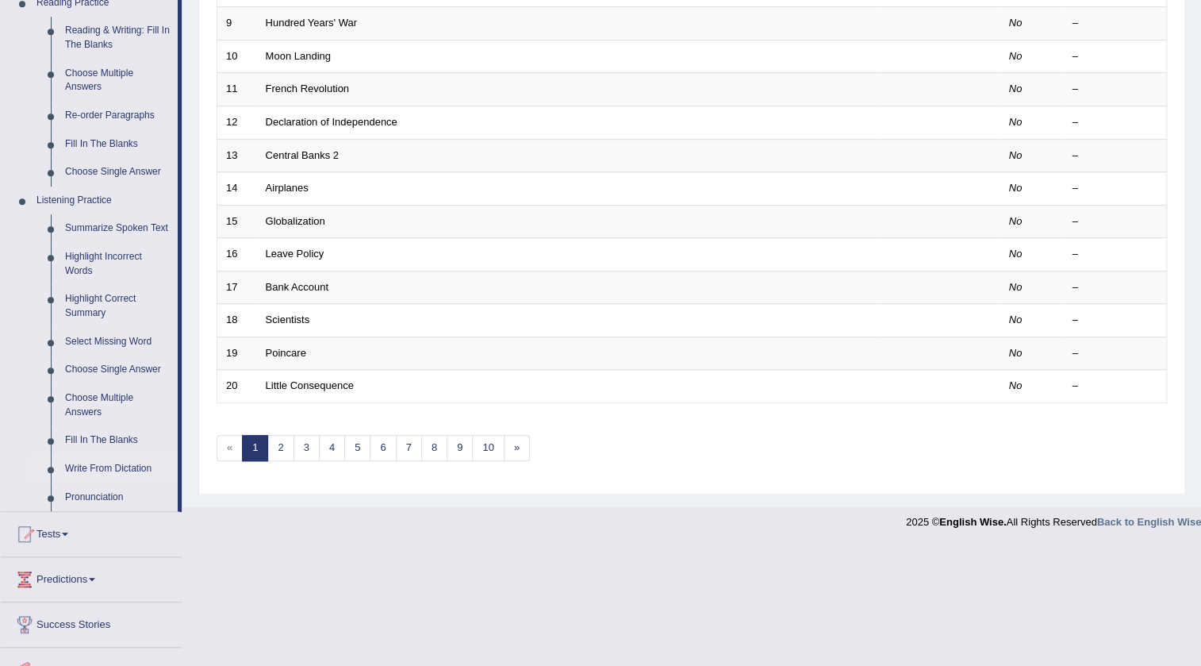
click at [111, 464] on link "Write From Dictation" at bounding box center [118, 469] width 120 height 29
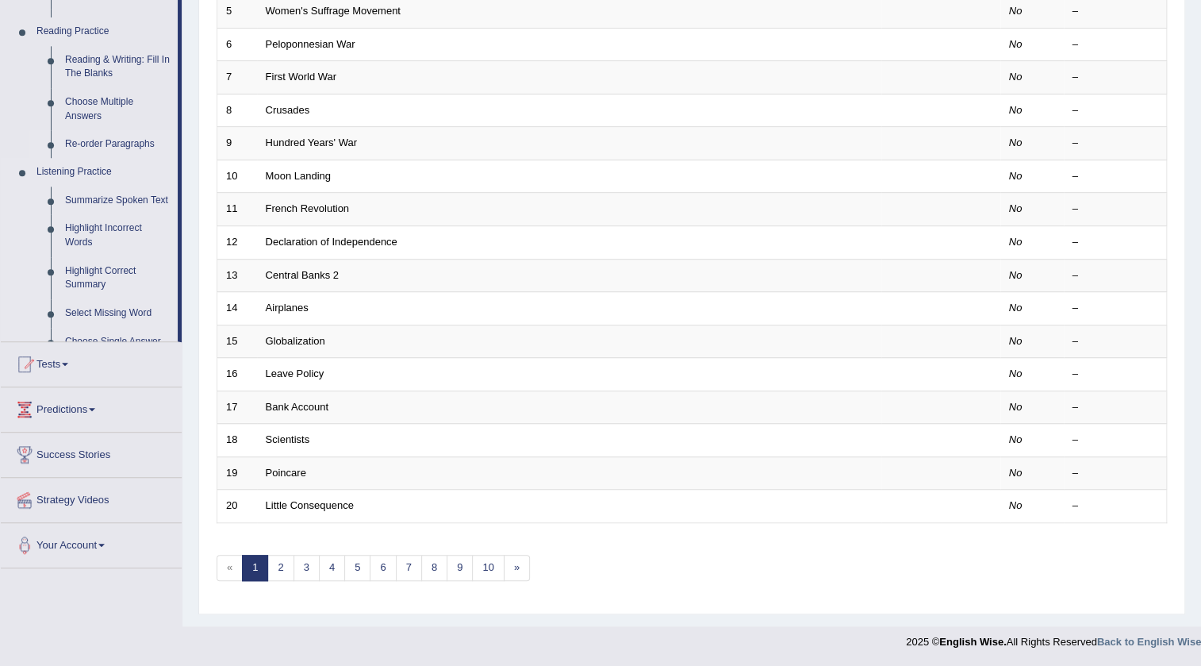
scroll to position [382, 0]
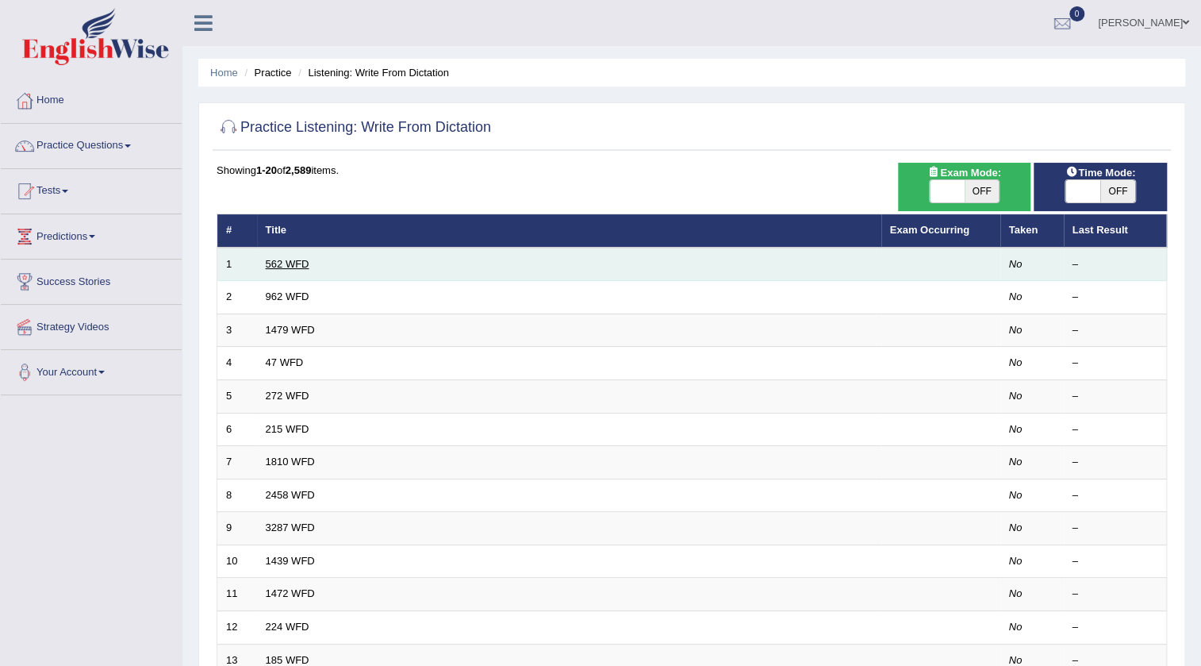
click at [309, 263] on link "562 WFD" at bounding box center [288, 264] width 44 height 12
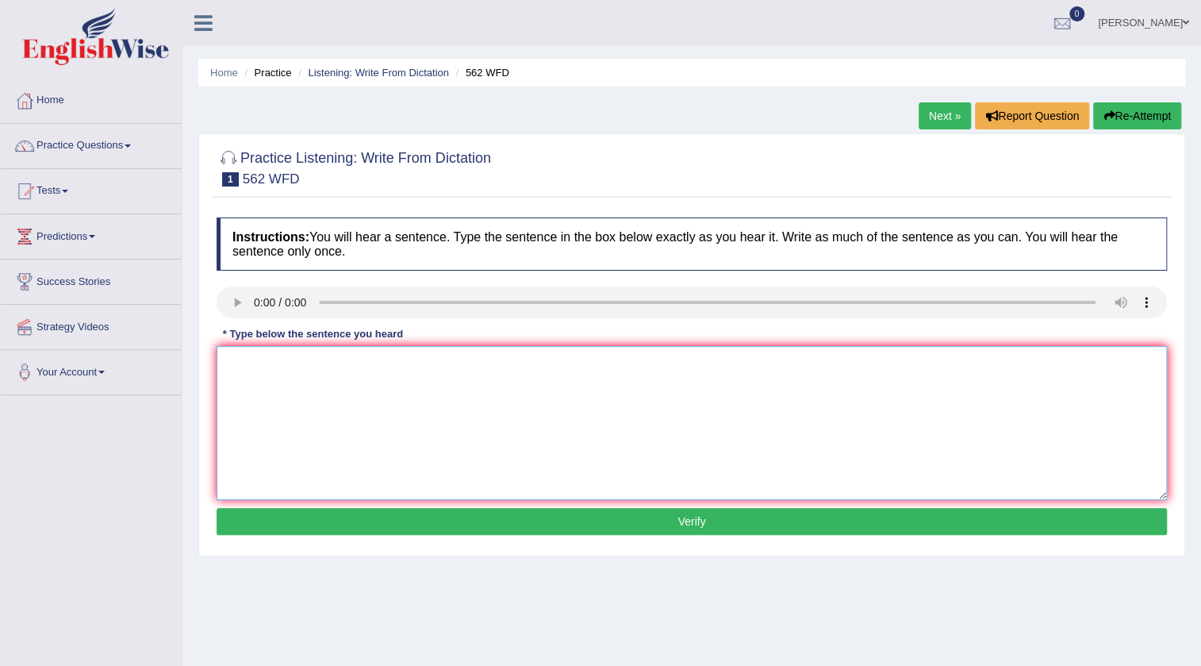
click at [267, 399] on textarea at bounding box center [692, 423] width 950 height 154
click at [442, 369] on textarea "The gap between the rich and the poor doesnot decrease." at bounding box center [692, 423] width 950 height 154
click at [463, 363] on textarea "The gap between the rich and the poor does not decrease." at bounding box center [692, 423] width 950 height 154
type textarea "The gap between the rich and the poor does not doesnot decrease."
click at [512, 524] on button "Verify" at bounding box center [692, 521] width 950 height 27
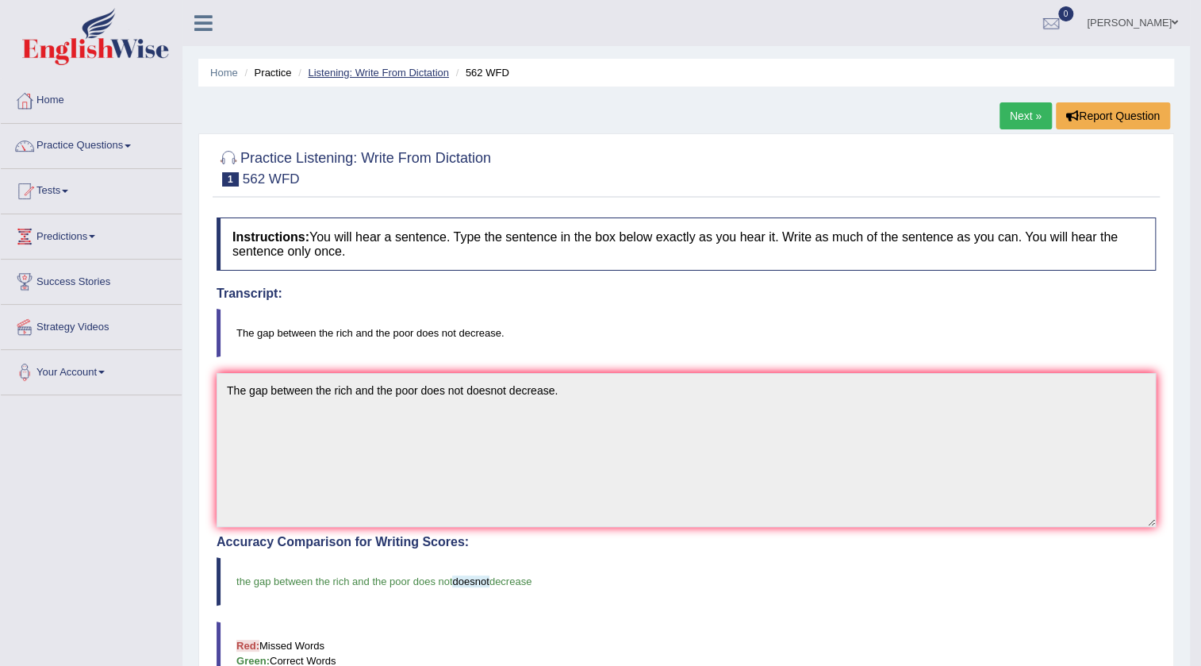
click at [348, 71] on link "Listening: Write From Dictation" at bounding box center [378, 73] width 141 height 12
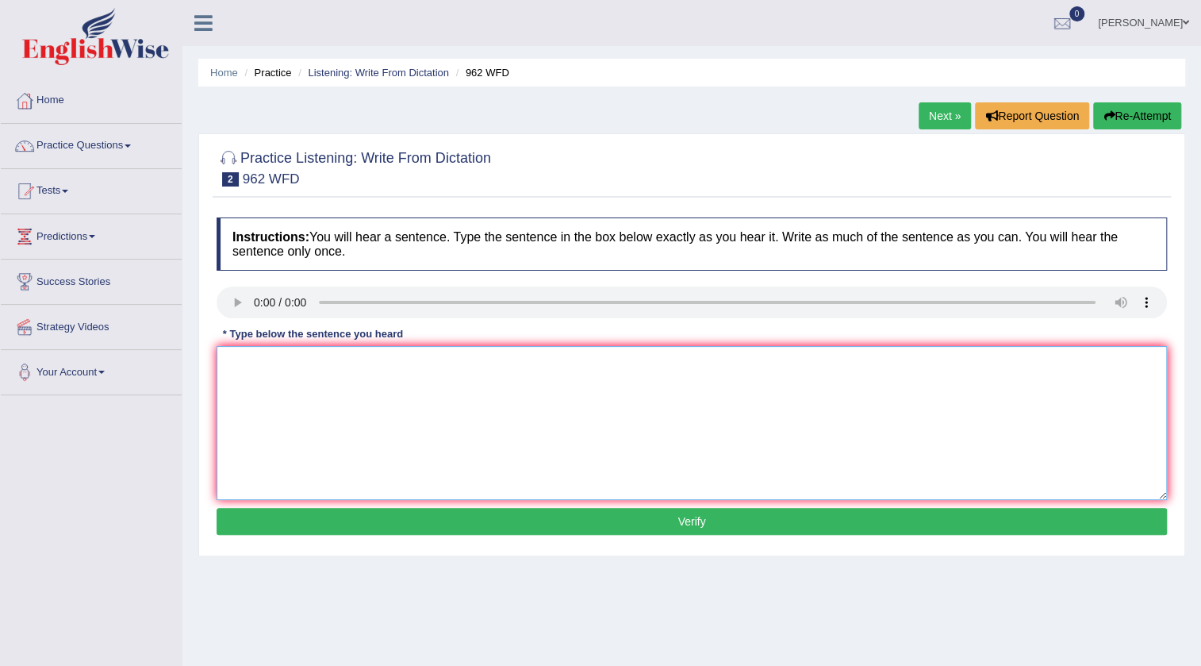
click at [270, 352] on textarea at bounding box center [692, 423] width 950 height 154
type textarea "i"
type textarea "If you have any questions regarding related to exams exam please raise your han…"
click at [563, 508] on button "Verify" at bounding box center [692, 521] width 950 height 27
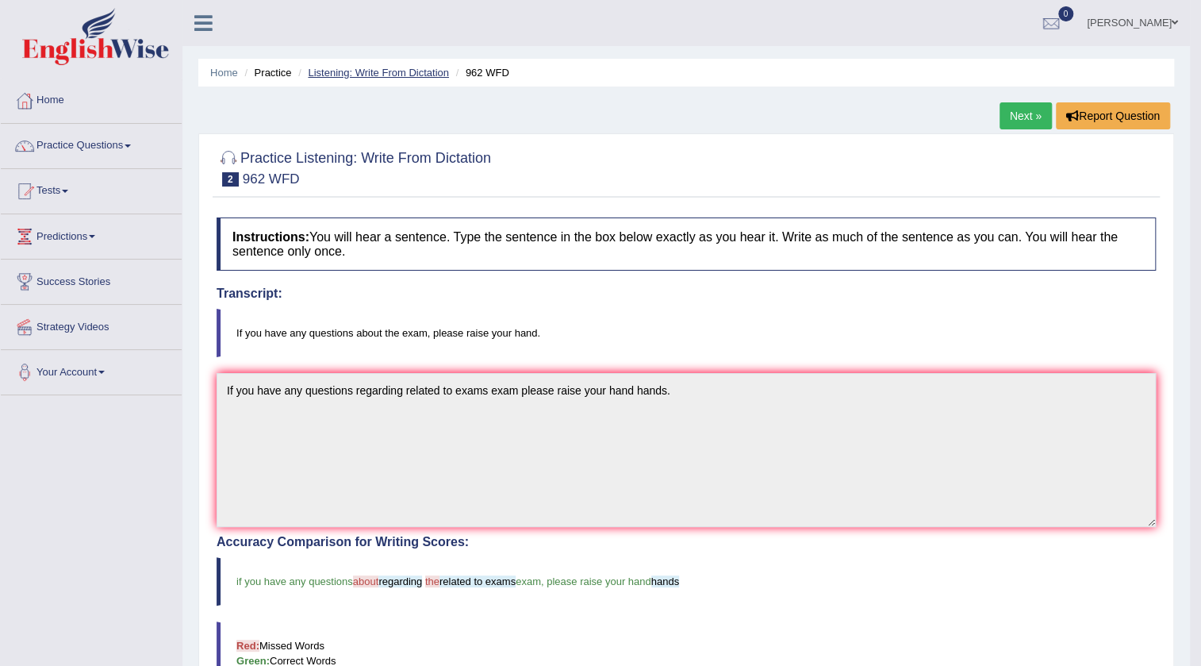
click at [393, 77] on link "Listening: Write From Dictation" at bounding box center [378, 73] width 141 height 12
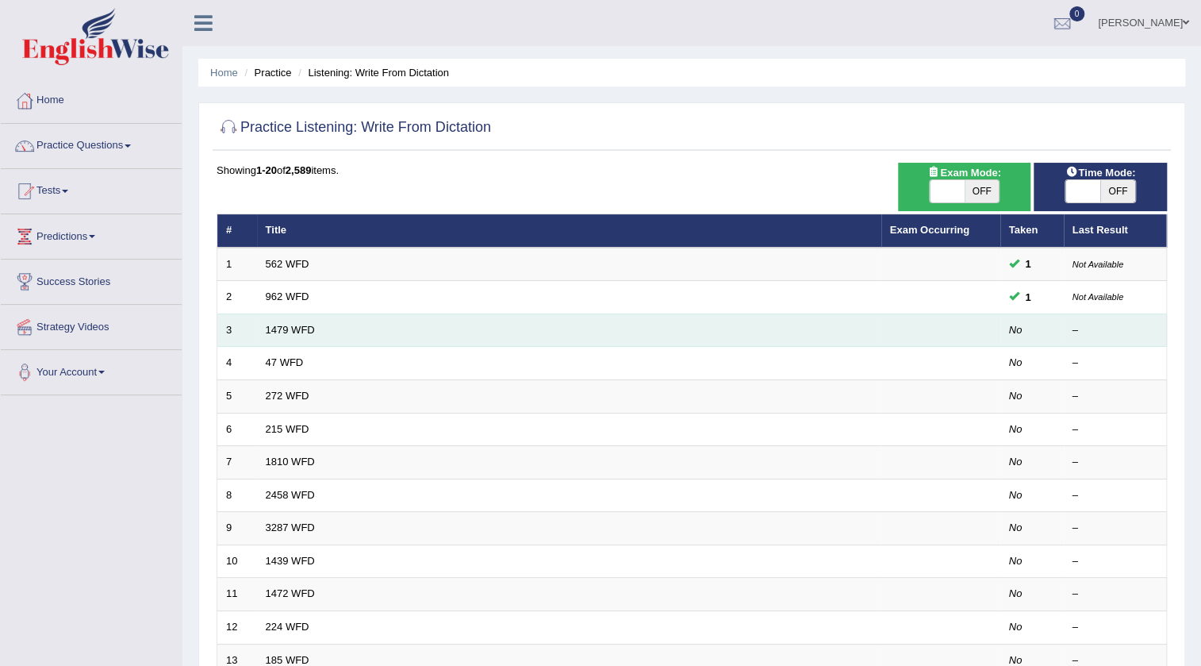
click at [392, 343] on td "1479 WFD" at bounding box center [569, 329] width 624 height 33
click at [324, 332] on td "1479 WFD" at bounding box center [569, 329] width 624 height 33
click at [315, 333] on td "1479 WFD" at bounding box center [569, 329] width 624 height 33
click at [307, 330] on link "1479 WFD" at bounding box center [290, 330] width 49 height 12
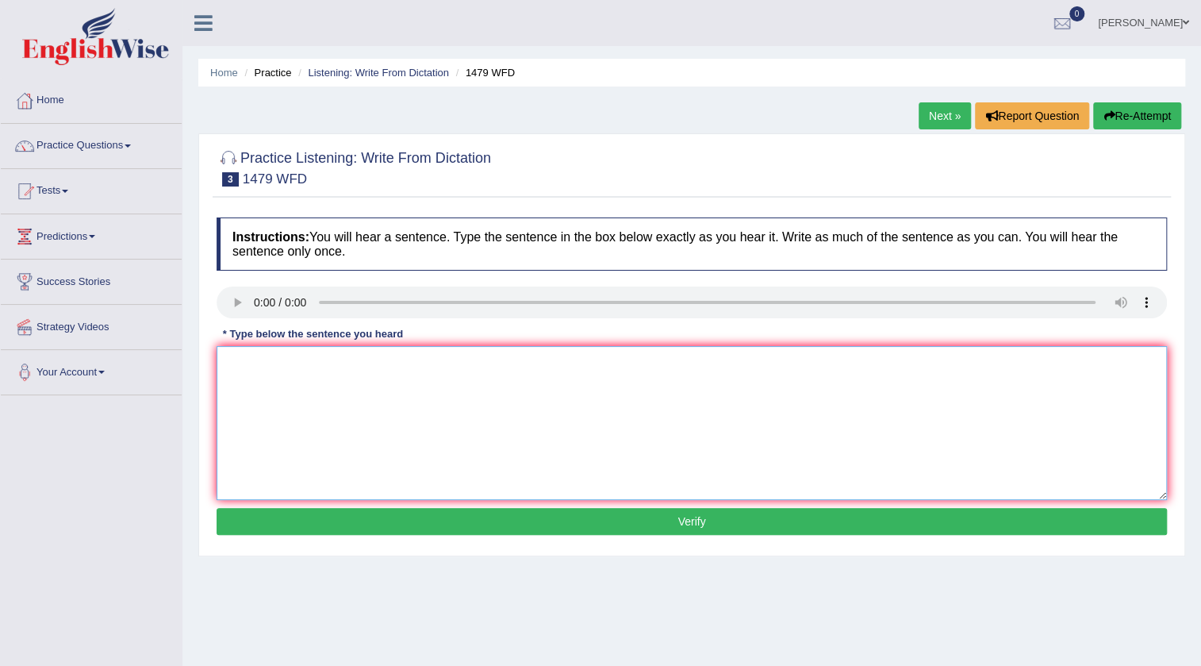
click at [262, 378] on textarea at bounding box center [692, 423] width 950 height 154
type textarea "The teacher required planning in the playground in the summer vacations vacatio…"
click at [670, 520] on button "Verify" at bounding box center [692, 521] width 950 height 27
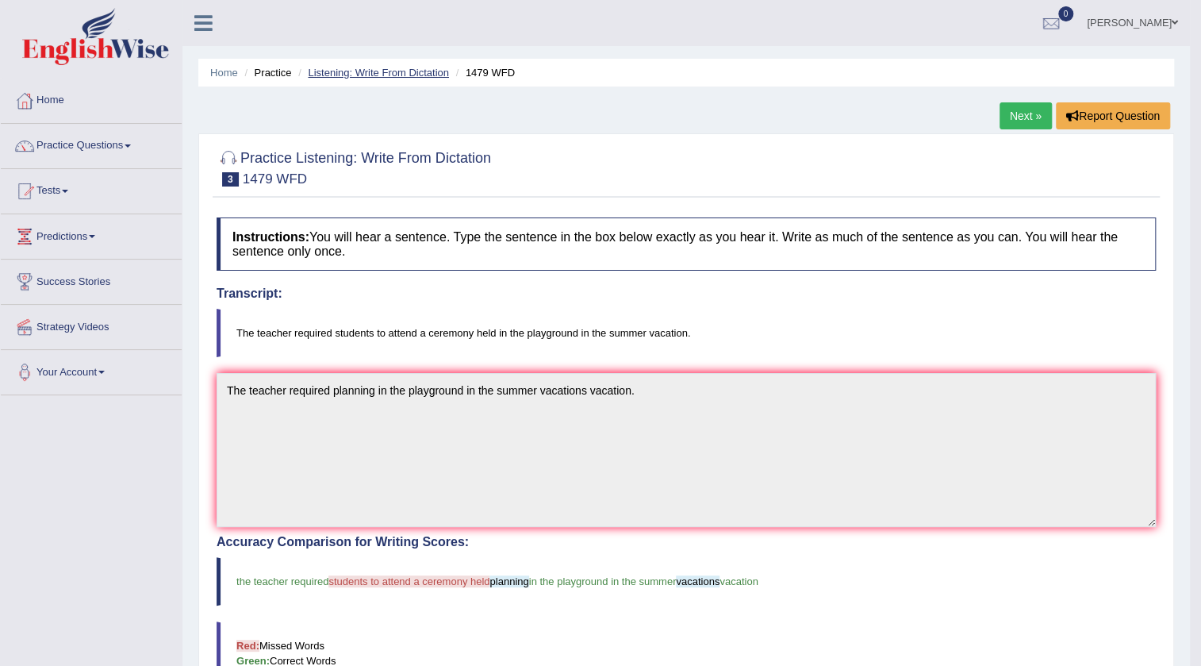
click at [397, 72] on link "Listening: Write From Dictation" at bounding box center [378, 73] width 141 height 12
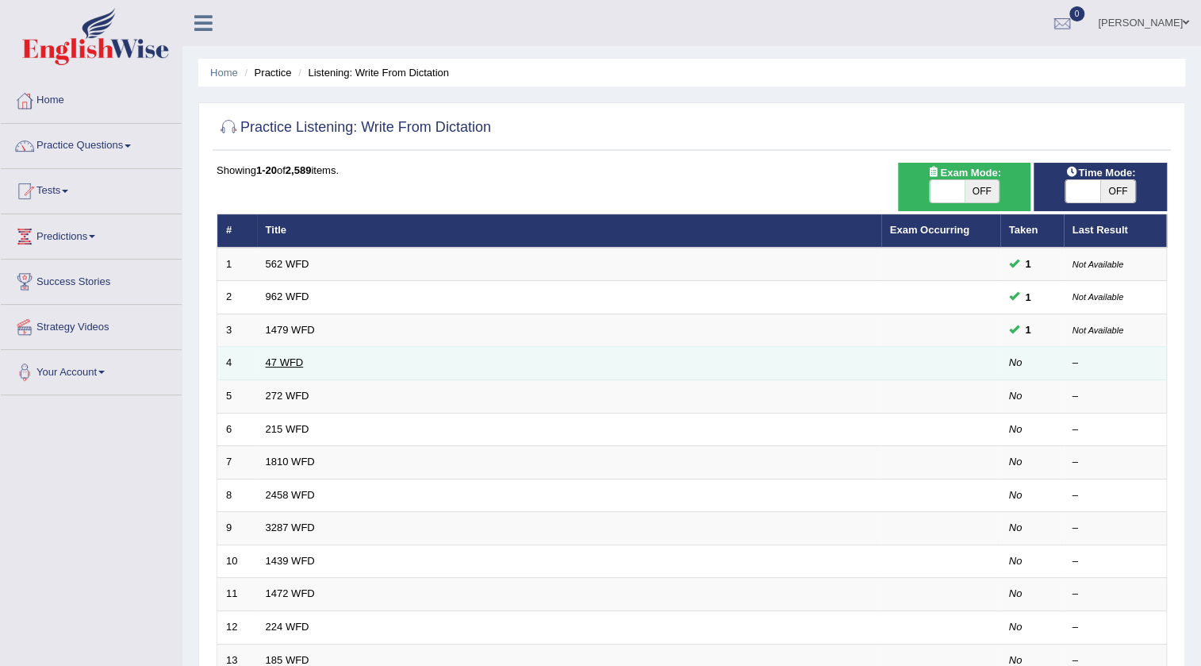
click at [283, 358] on link "47 WFD" at bounding box center [285, 362] width 38 height 12
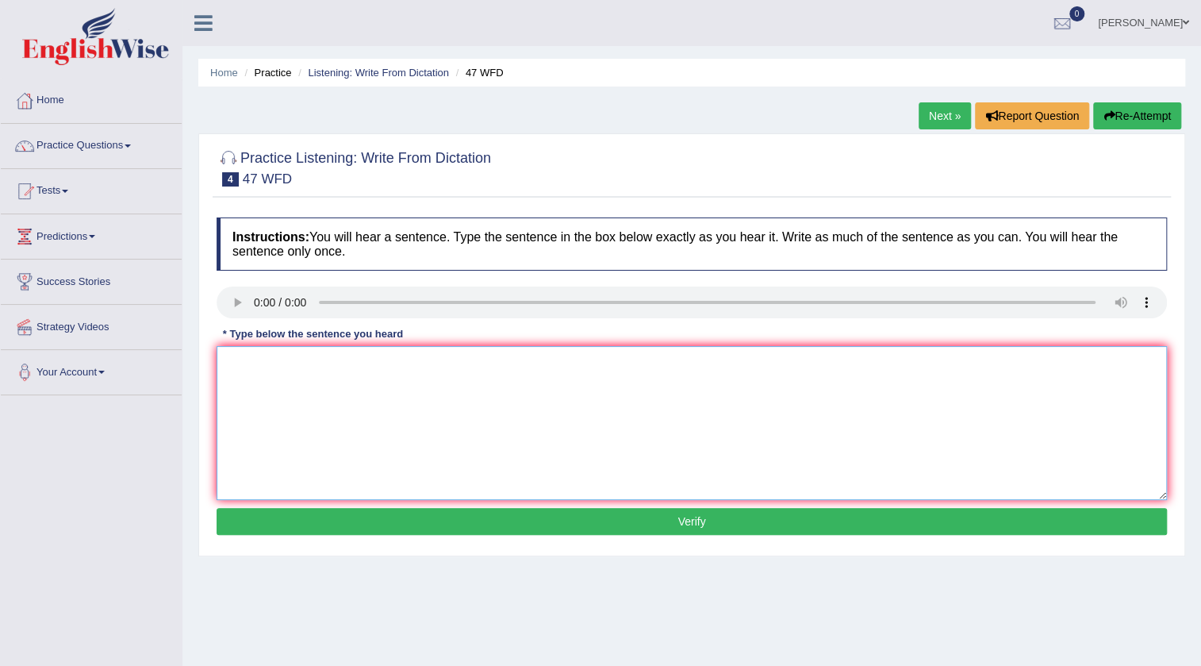
click at [236, 376] on textarea at bounding box center [692, 423] width 950 height 154
type textarea "Two drops of the solution solutions were was heated in the test tube tubes."
click at [623, 524] on button "Verify" at bounding box center [692, 521] width 950 height 27
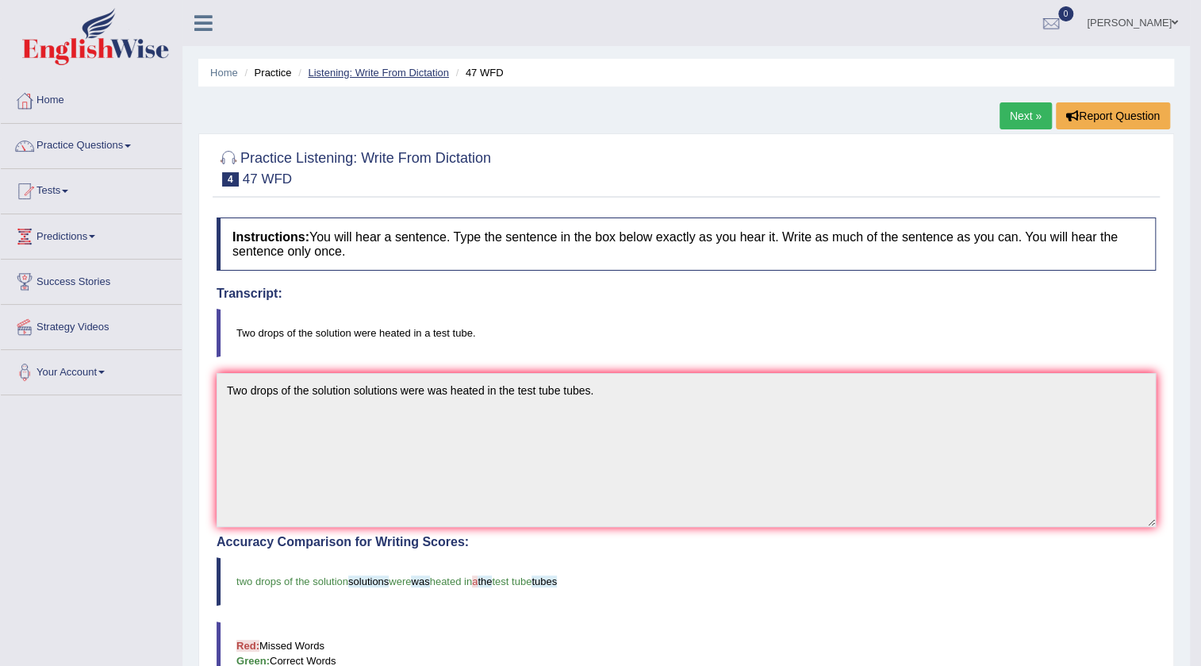
click at [355, 67] on link "Listening: Write From Dictation" at bounding box center [378, 73] width 141 height 12
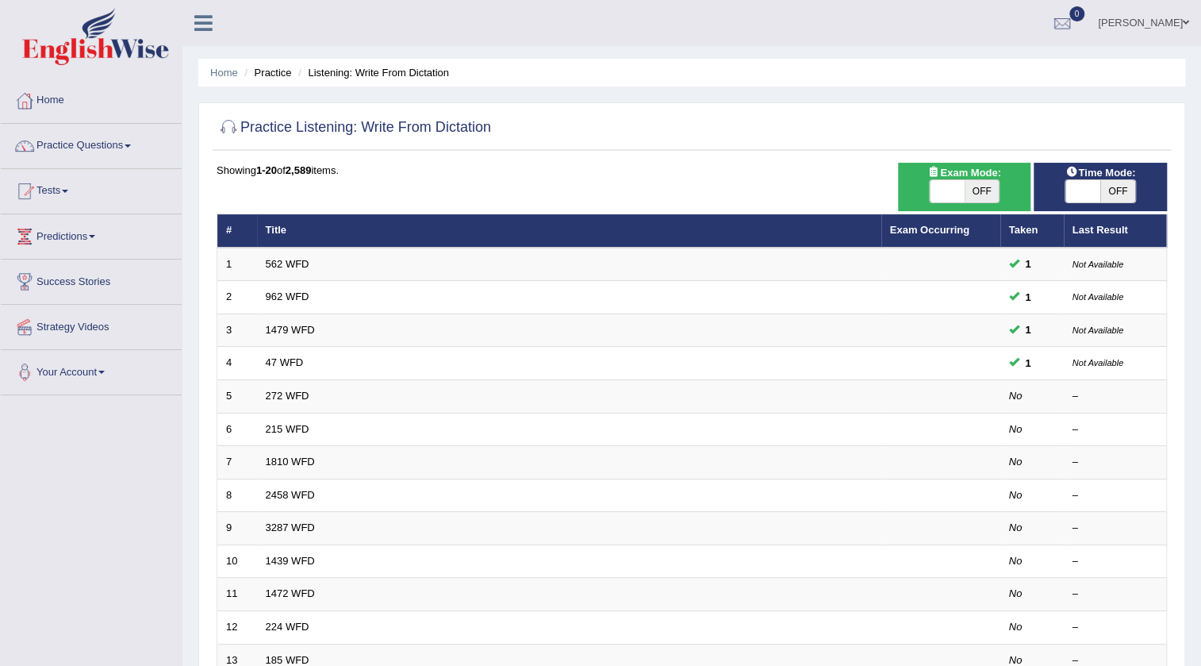
click at [1127, 13] on link "Tarundeep Singh" at bounding box center [1143, 20] width 115 height 41
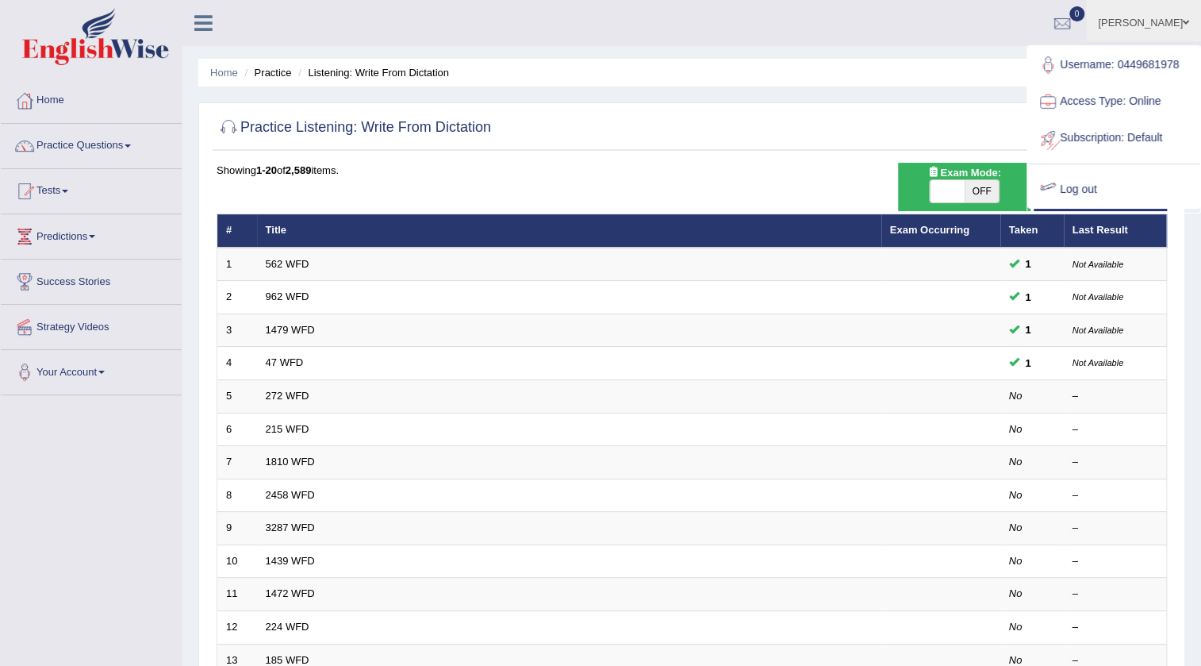
click at [1088, 178] on link "Log out" at bounding box center [1113, 189] width 171 height 36
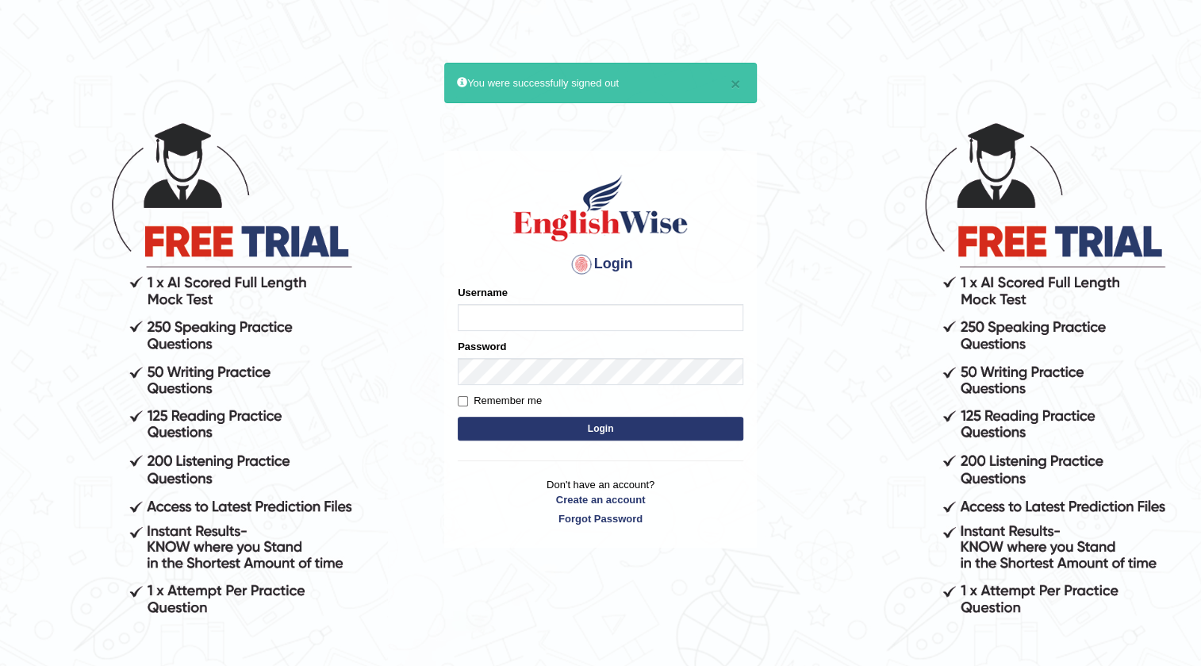
click at [715, 321] on input "Username" at bounding box center [601, 317] width 286 height 27
type input "0412614310"
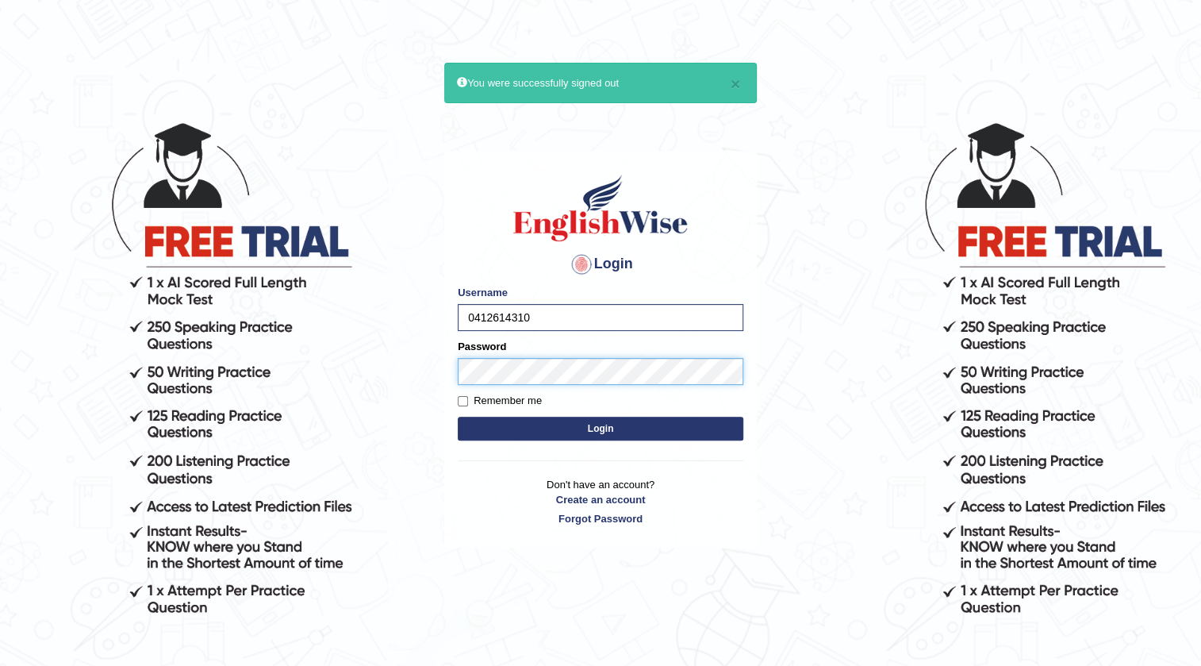
click at [458, 416] on button "Login" at bounding box center [601, 428] width 286 height 24
click at [669, 435] on button "Login" at bounding box center [601, 428] width 286 height 24
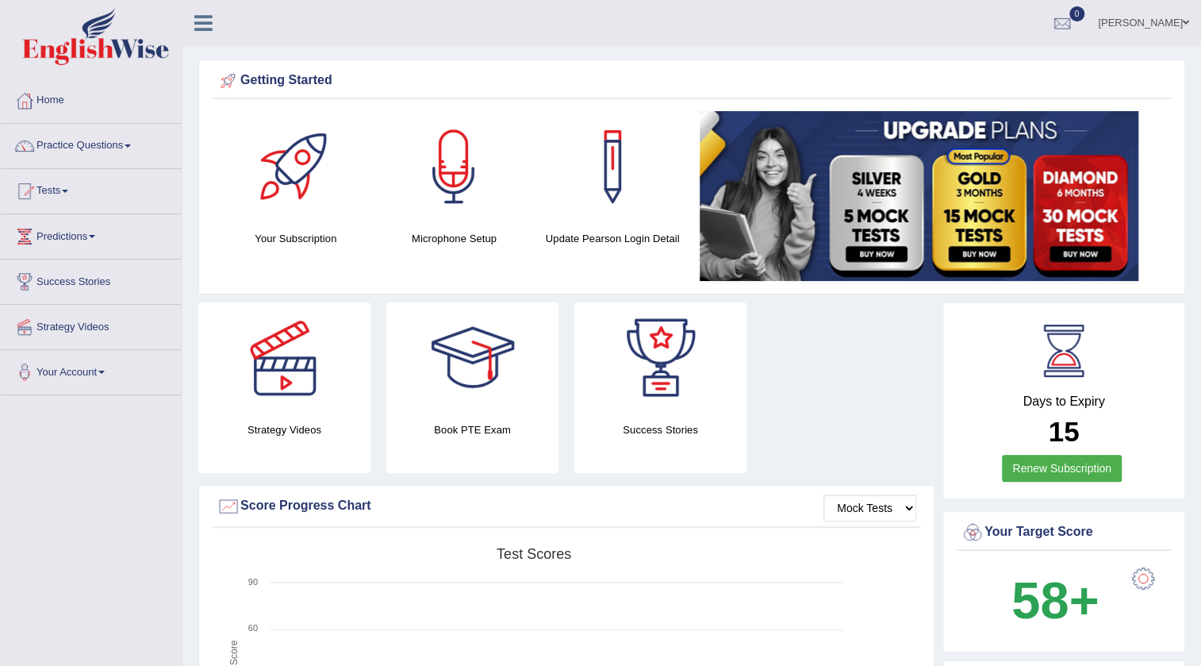
click at [140, 131] on link "Practice Questions" at bounding box center [91, 144] width 181 height 40
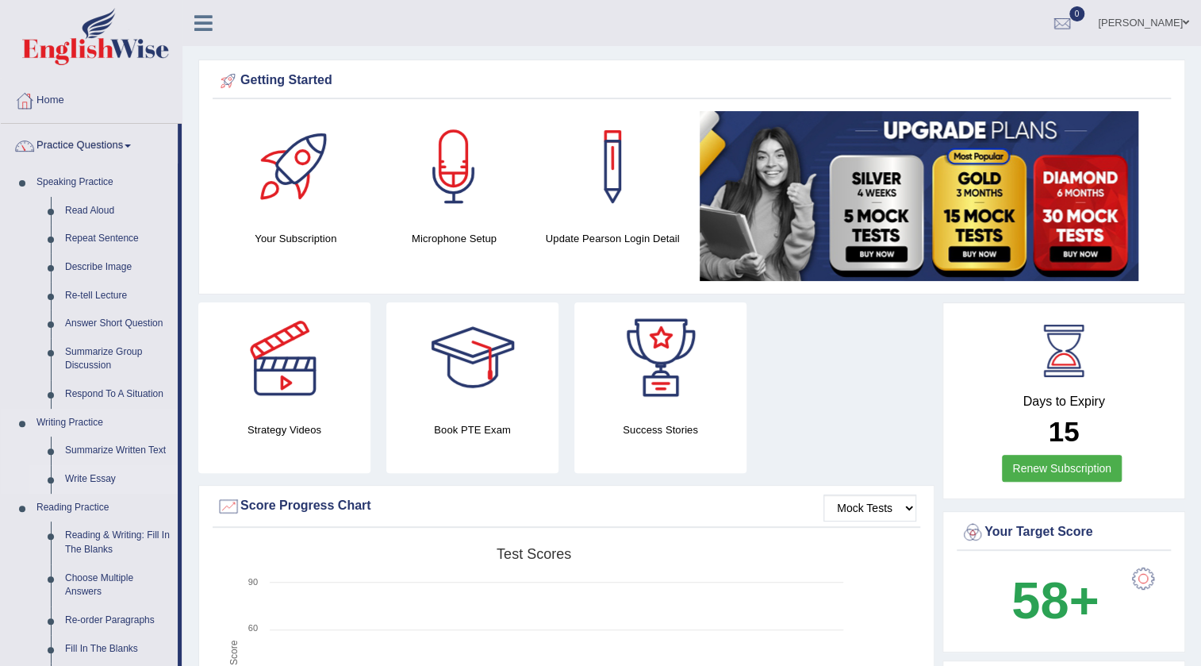
click at [87, 481] on link "Write Essay" at bounding box center [118, 479] width 120 height 29
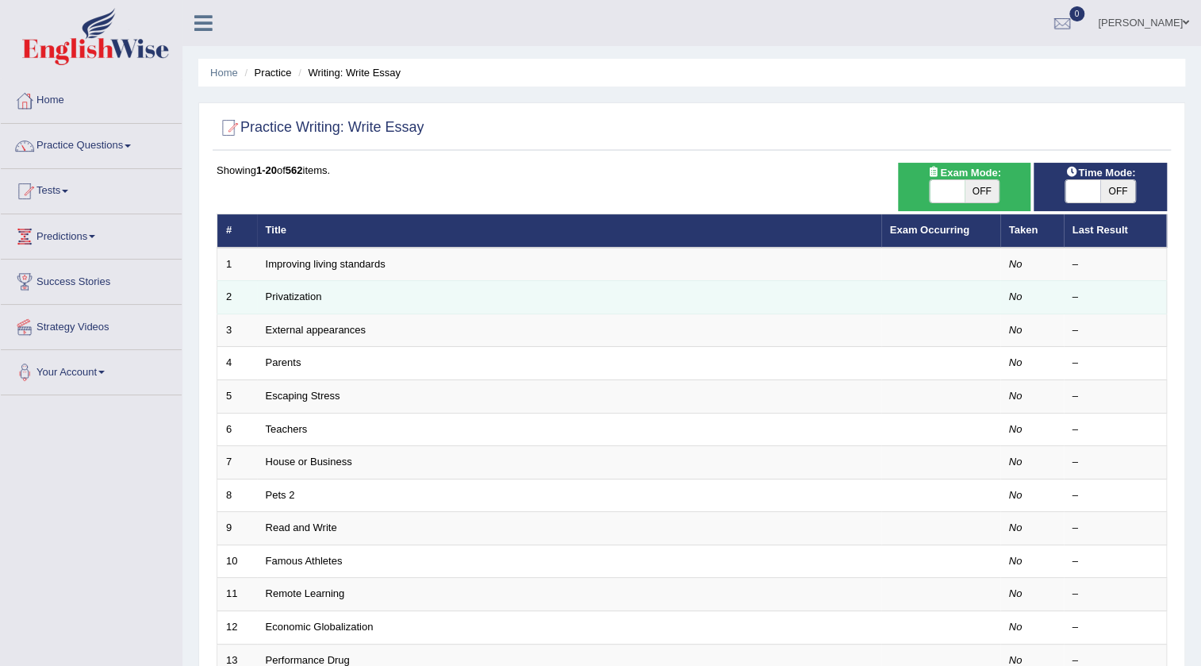
click at [515, 301] on td "Privatization" at bounding box center [569, 297] width 624 height 33
click at [286, 290] on link "Privatization" at bounding box center [294, 296] width 56 height 12
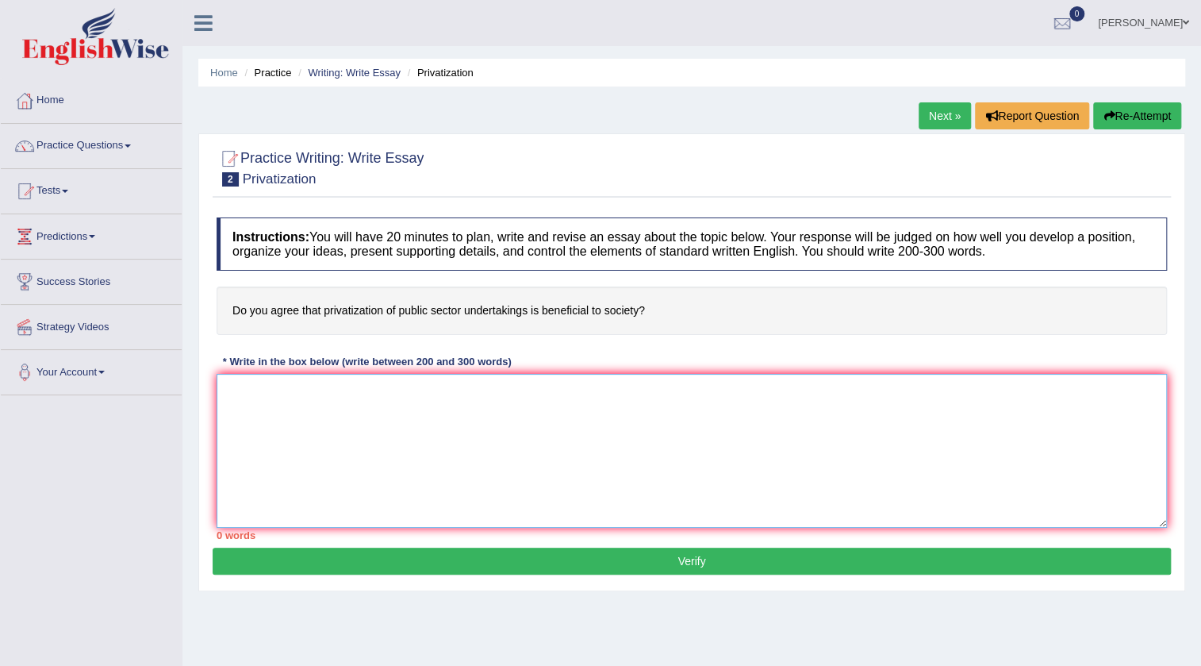
click at [513, 443] on textarea at bounding box center [692, 451] width 950 height 154
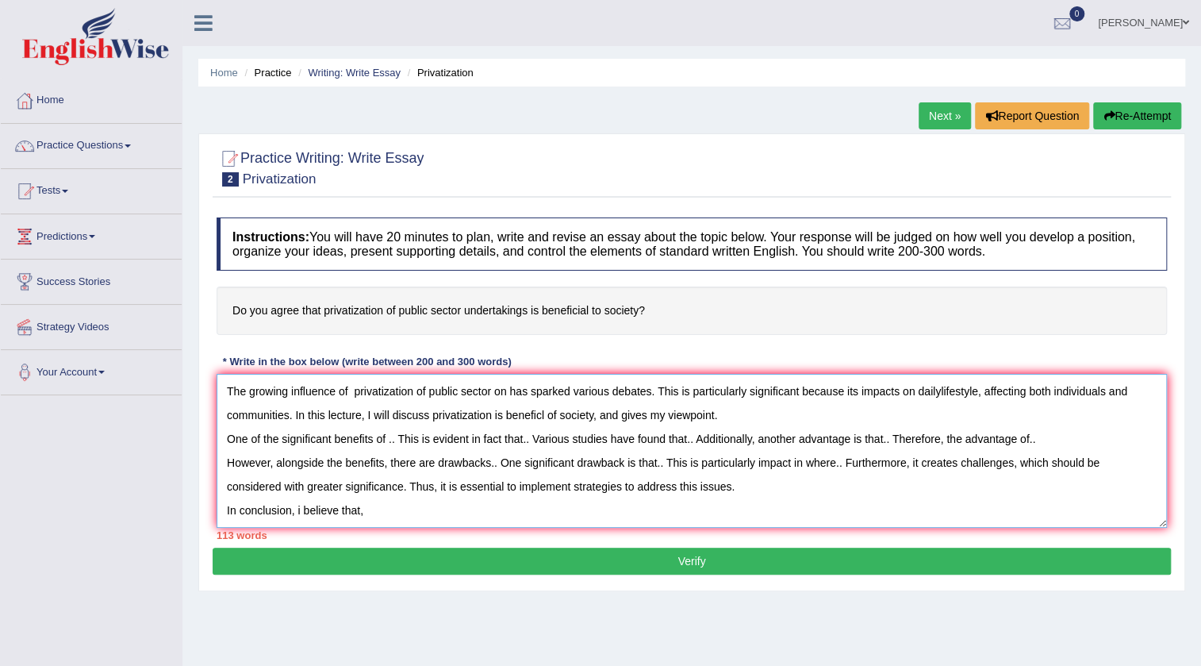
click at [371, 504] on textarea "The growing influence of privatization of public sector on has sparked various …" at bounding box center [692, 451] width 950 height 154
click at [627, 498] on textarea "The growing influence of privatization of public sector on has sparked various …" at bounding box center [692, 451] width 950 height 154
click at [634, 525] on textarea "The growing influence of privatization of public sector on has sparked various …" at bounding box center [692, 451] width 950 height 154
click at [1053, 437] on textarea "The growing influence of privatization of public sector on has sparked various …" at bounding box center [692, 451] width 950 height 154
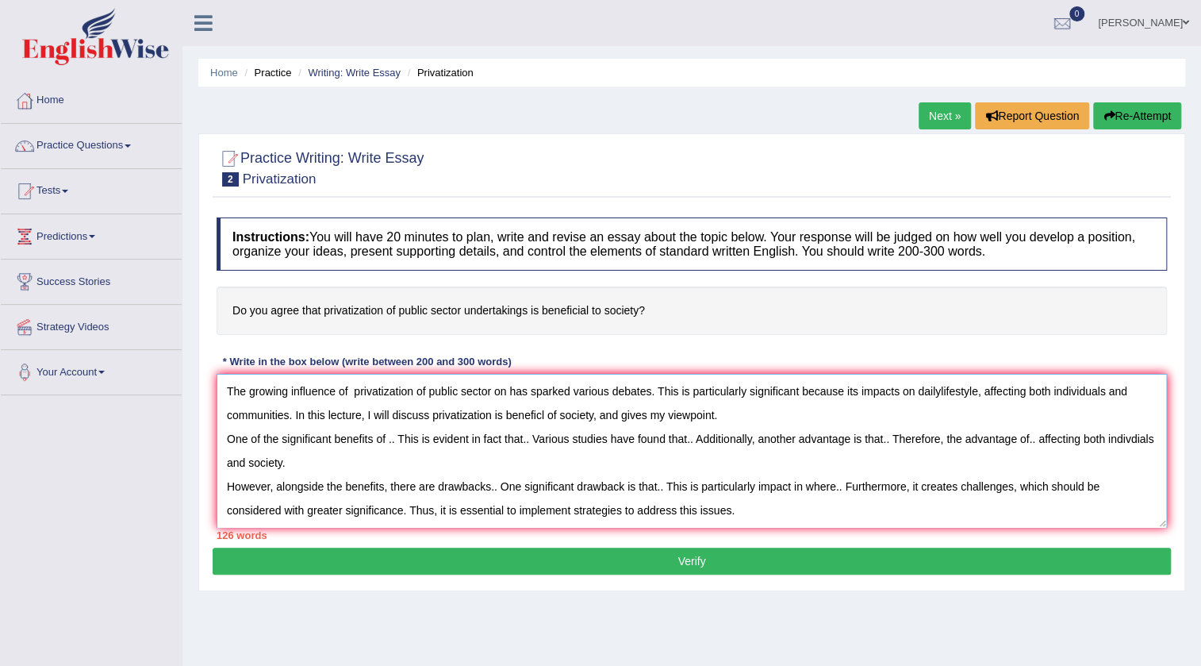
scroll to position [24, 0]
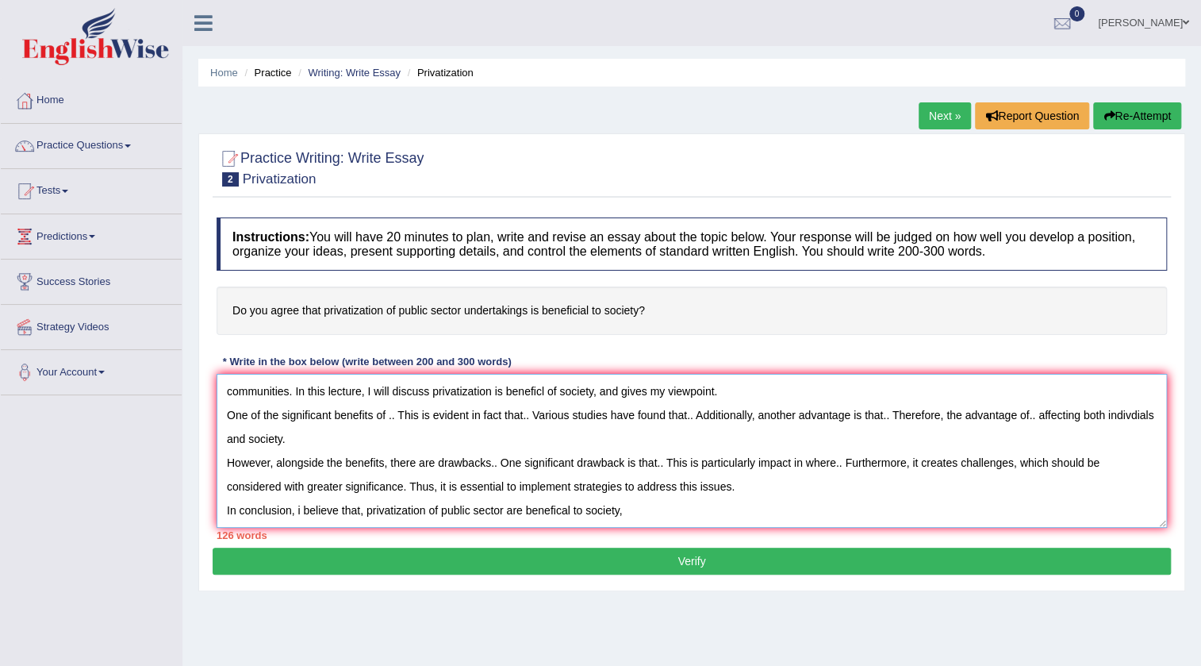
click at [642, 511] on textarea "The growing influence of privatization of public sector on has sparked various …" at bounding box center [692, 451] width 950 height 154
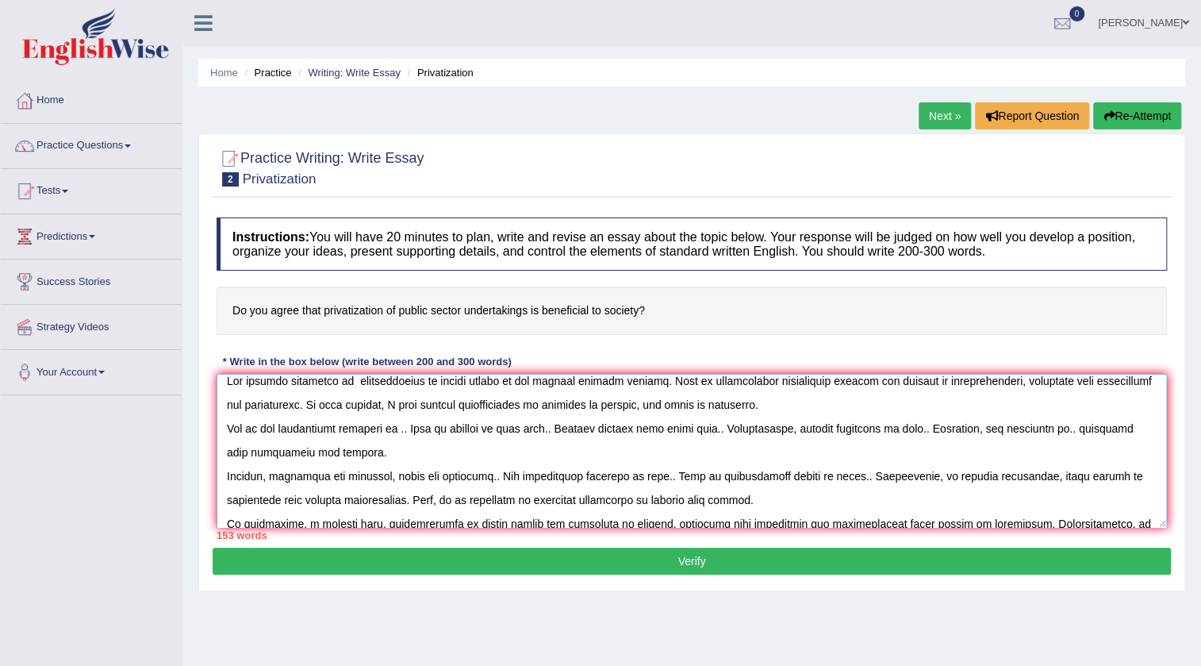
scroll to position [0, 0]
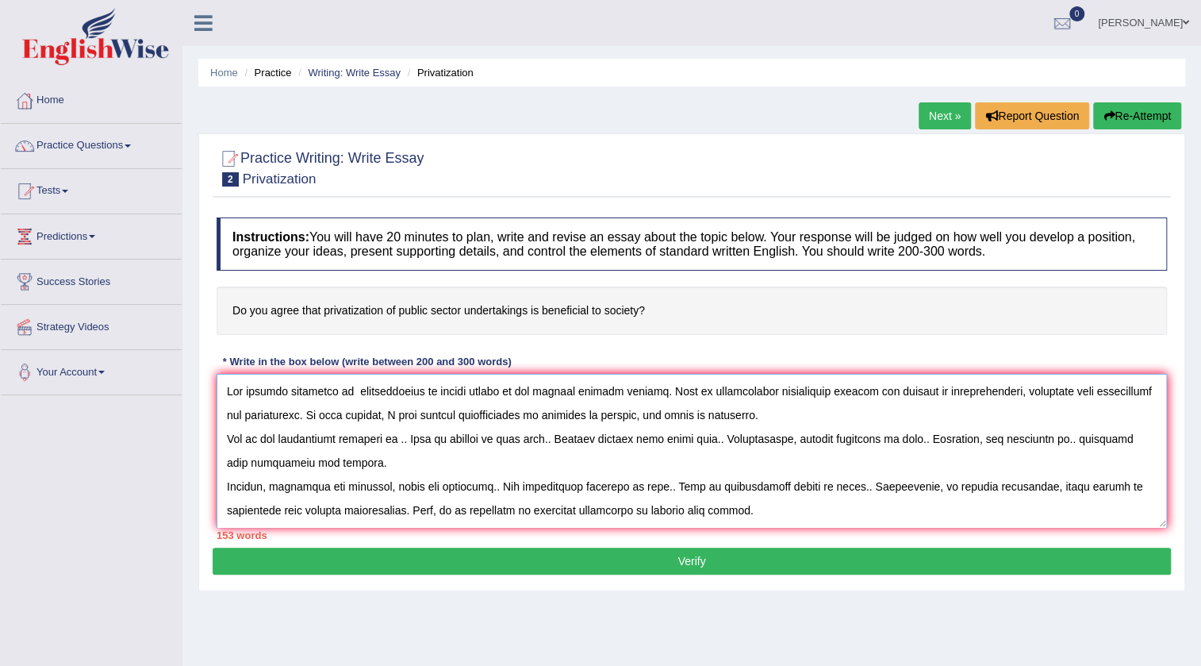
click at [540, 416] on textarea at bounding box center [692, 451] width 950 height 154
click at [727, 416] on textarea at bounding box center [692, 451] width 950 height 154
click at [388, 444] on textarea at bounding box center [692, 451] width 950 height 154
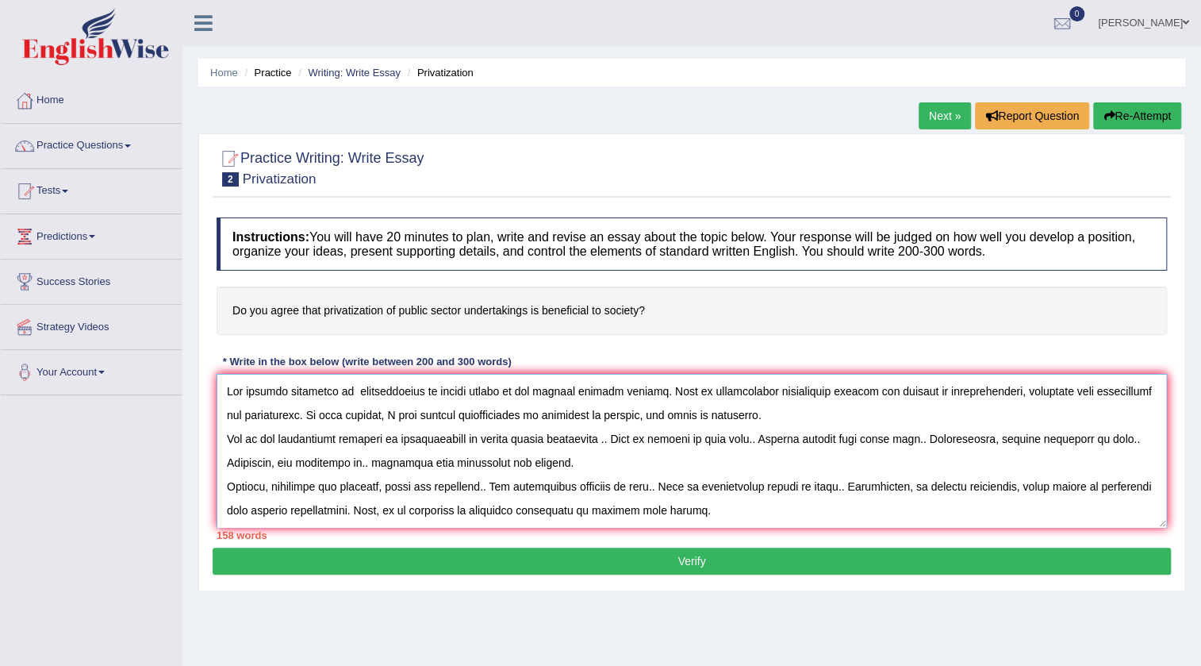
click at [525, 444] on textarea at bounding box center [692, 451] width 950 height 154
click at [589, 440] on textarea at bounding box center [692, 451] width 950 height 154
click at [826, 440] on textarea at bounding box center [692, 451] width 950 height 154
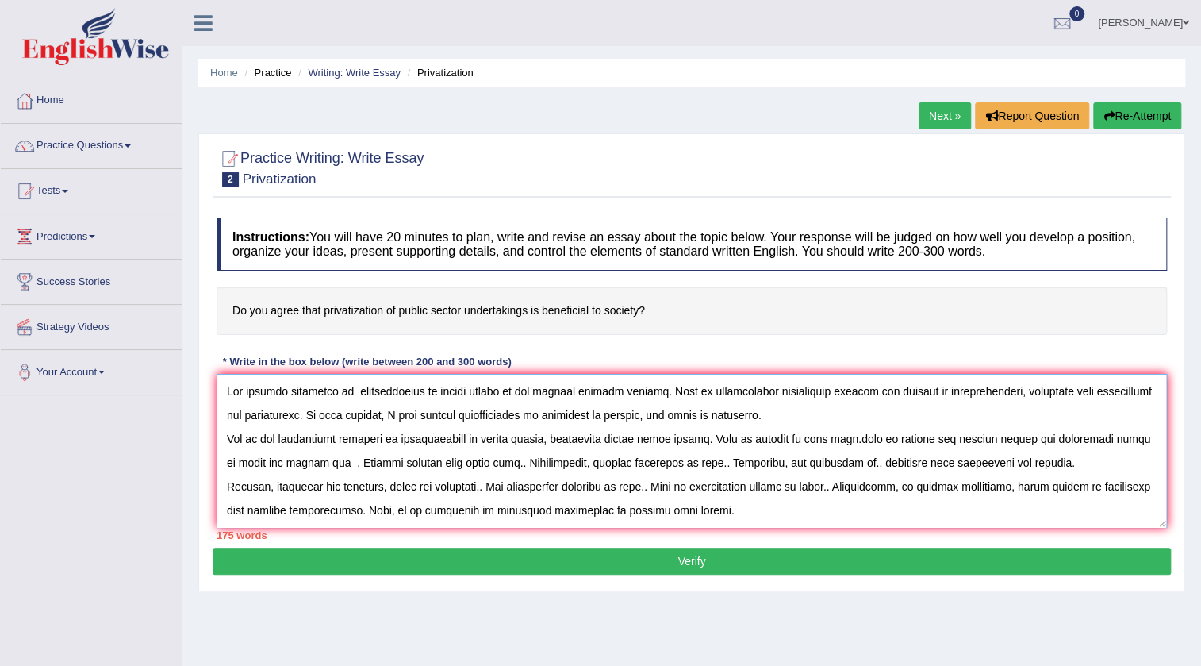
click at [273, 462] on textarea at bounding box center [692, 451] width 950 height 154
click at [275, 466] on textarea at bounding box center [692, 451] width 950 height 154
click at [298, 463] on textarea at bounding box center [692, 451] width 950 height 154
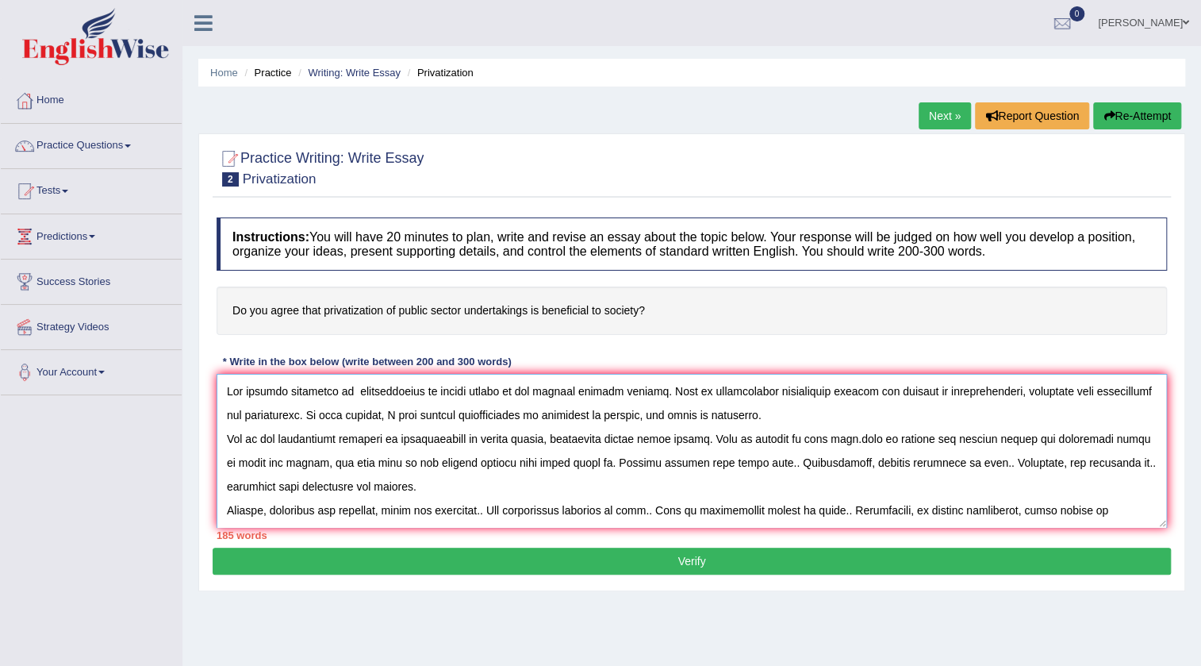
click at [721, 468] on textarea at bounding box center [692, 451] width 950 height 154
click at [718, 466] on textarea at bounding box center [692, 451] width 950 height 154
click at [714, 458] on textarea at bounding box center [692, 451] width 950 height 154
click at [752, 460] on textarea at bounding box center [692, 451] width 950 height 154
click at [835, 462] on textarea at bounding box center [692, 451] width 950 height 154
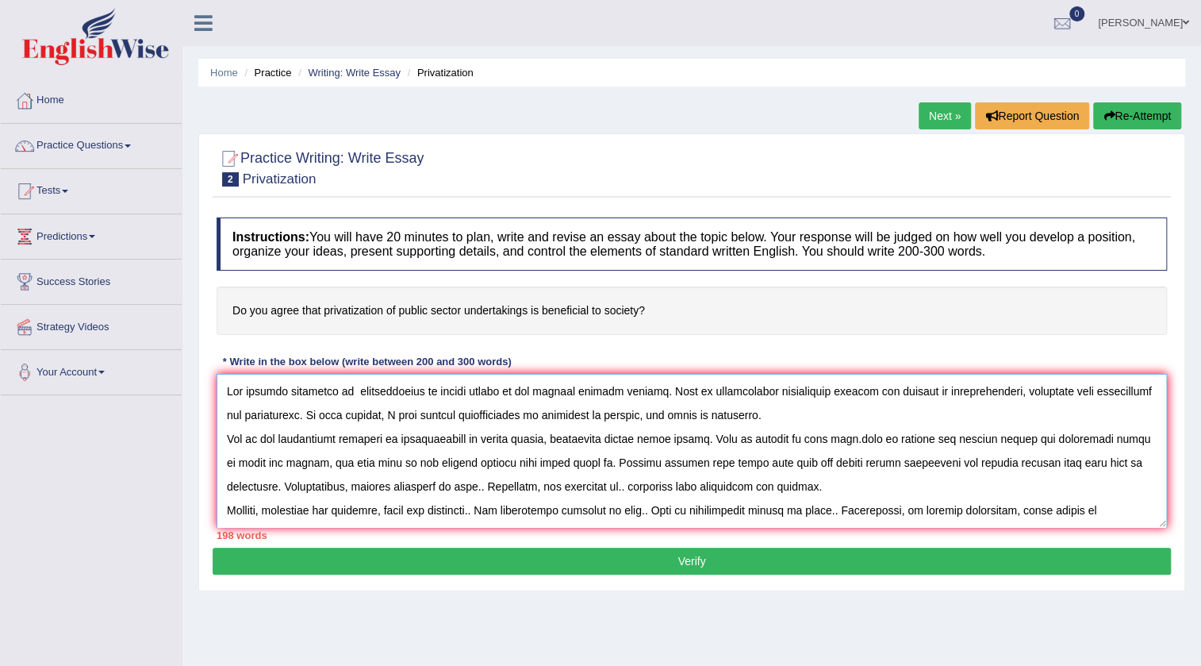
click at [416, 487] on textarea at bounding box center [692, 451] width 950 height 154
click at [412, 486] on textarea at bounding box center [692, 451] width 950 height 154
click at [415, 487] on textarea at bounding box center [692, 451] width 950 height 154
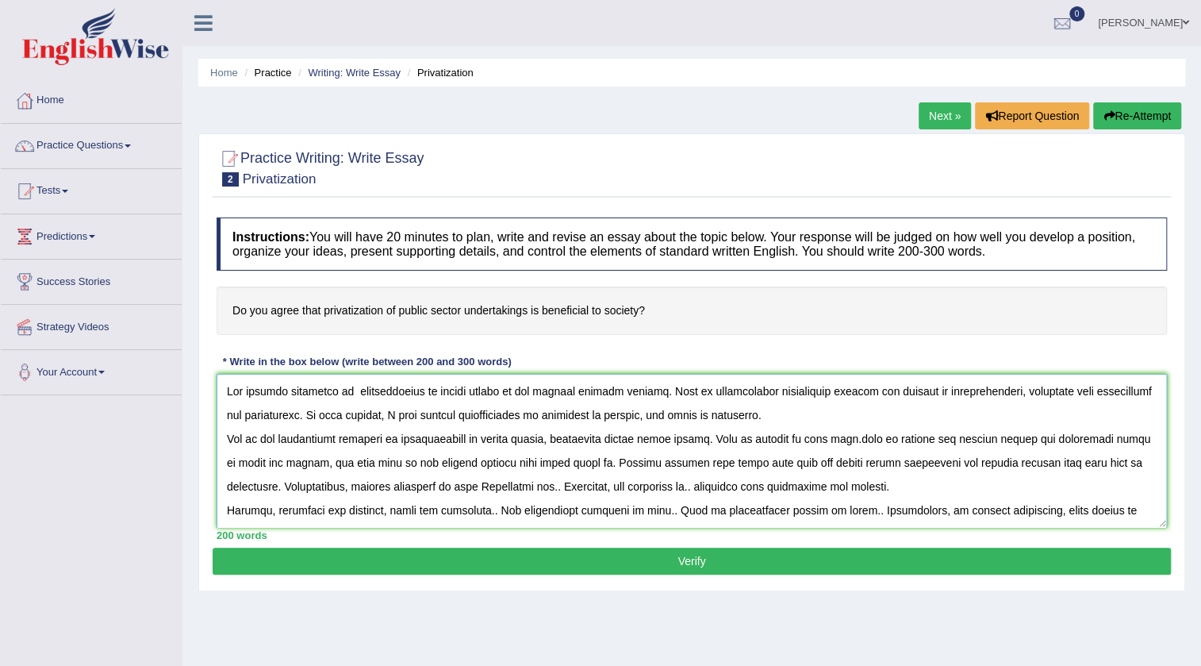
click at [420, 490] on textarea at bounding box center [692, 451] width 950 height 154
click at [426, 491] on textarea at bounding box center [692, 451] width 950 height 154
click at [497, 494] on textarea at bounding box center [692, 451] width 950 height 154
click at [497, 490] on textarea at bounding box center [692, 451] width 950 height 154
click at [615, 491] on textarea at bounding box center [692, 451] width 950 height 154
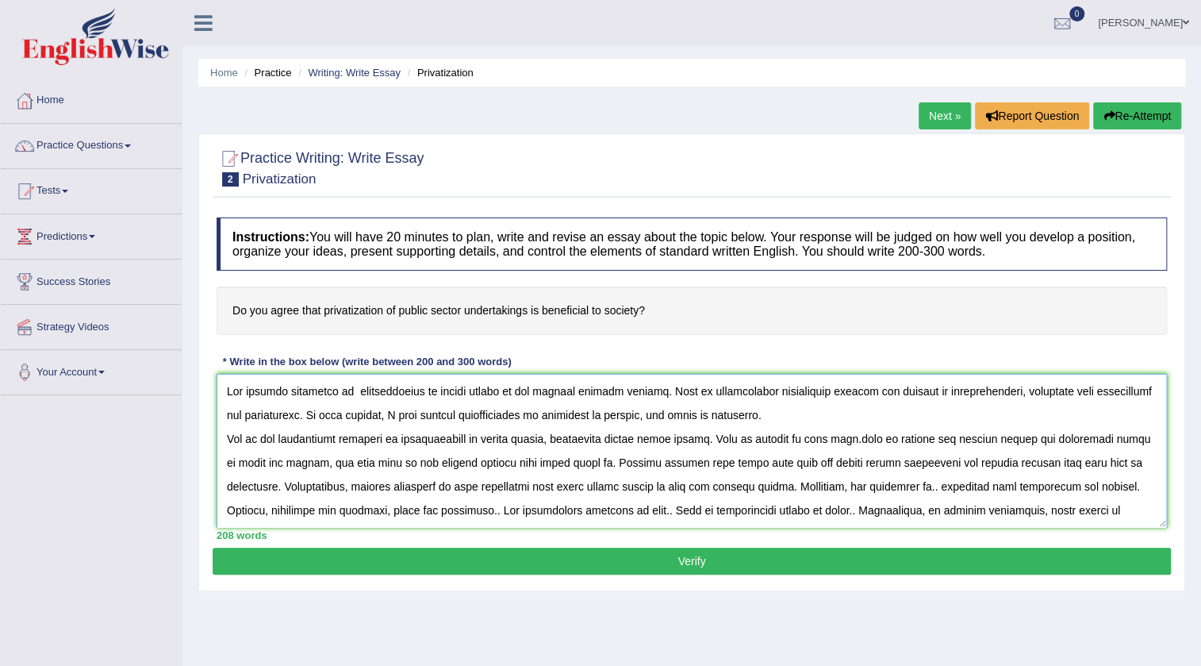
click at [888, 491] on textarea at bounding box center [692, 451] width 950 height 154
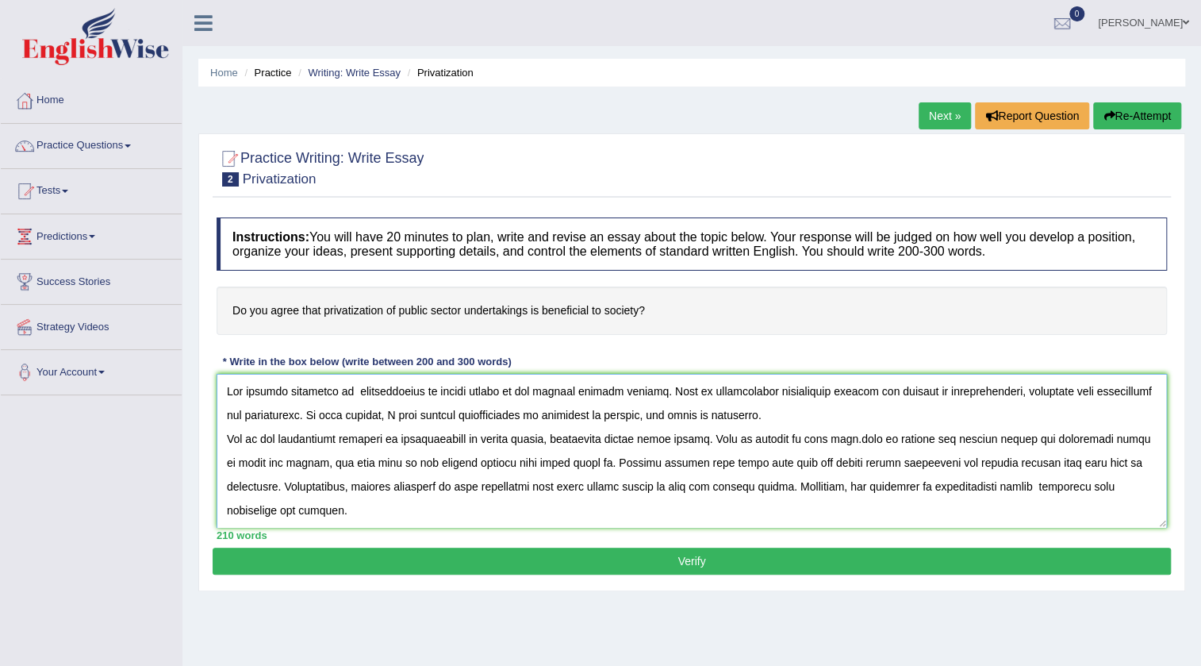
click at [976, 500] on textarea at bounding box center [692, 451] width 950 height 154
click at [974, 487] on textarea at bounding box center [692, 451] width 950 height 154
drag, startPoint x: 1154, startPoint y: 431, endPoint x: 1161, endPoint y: 469, distance: 38.7
click at [1161, 469] on textarea at bounding box center [692, 451] width 950 height 154
click at [1151, 491] on textarea at bounding box center [692, 451] width 950 height 154
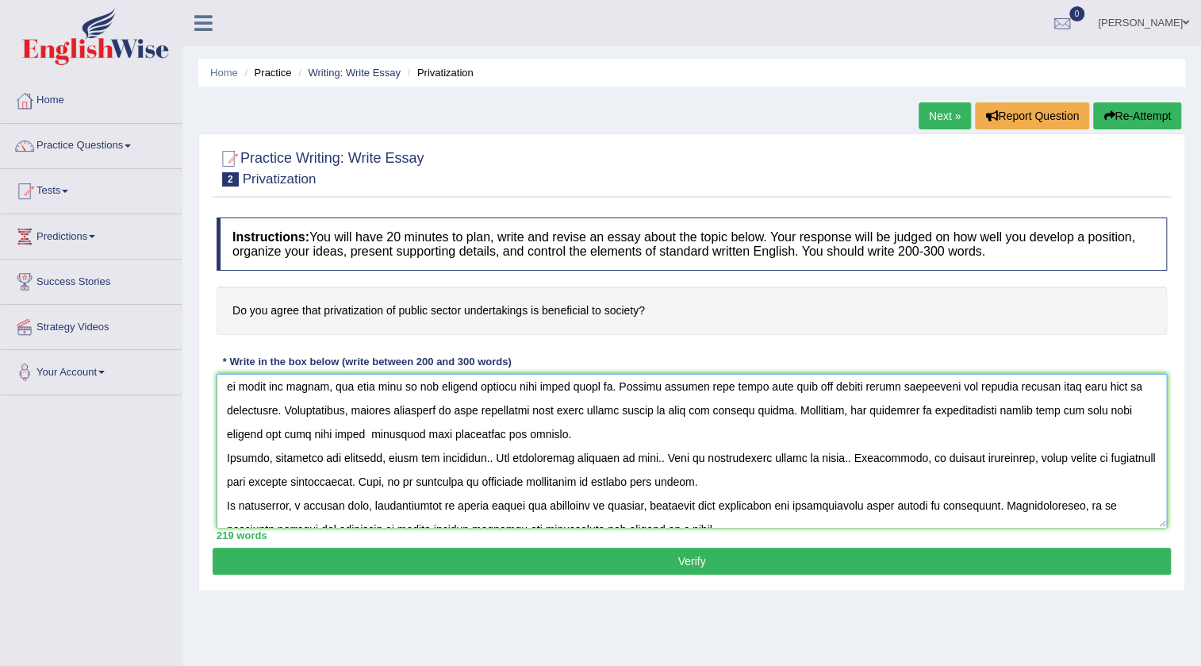
scroll to position [95, 0]
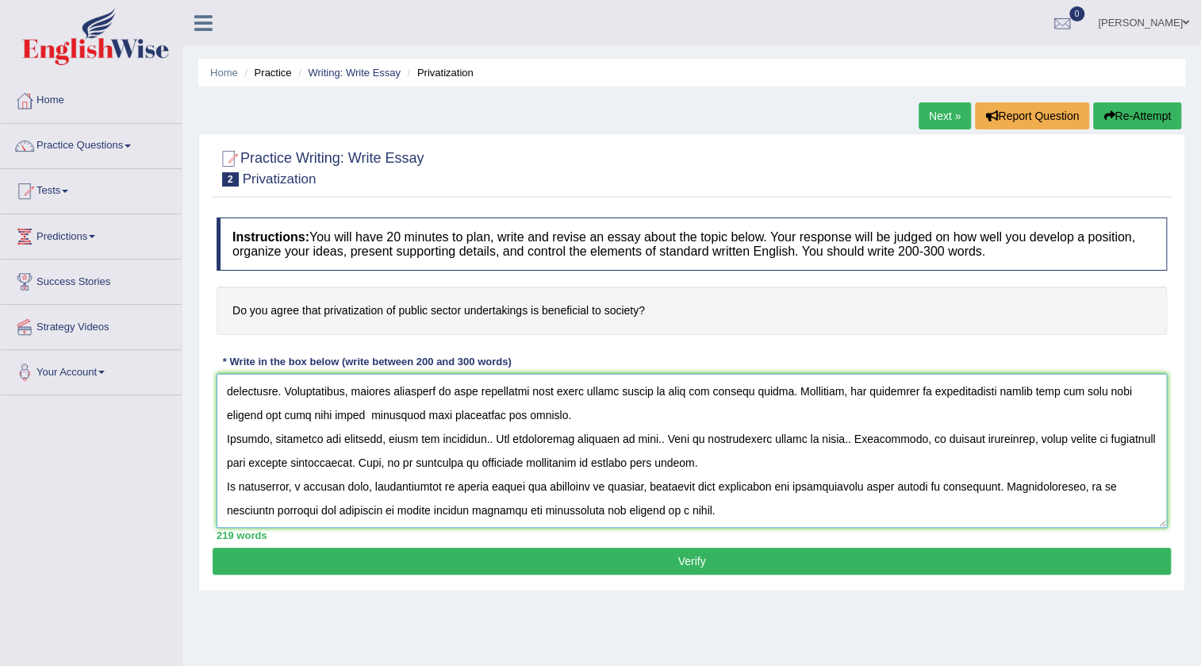
click at [495, 440] on textarea at bounding box center [692, 451] width 950 height 154
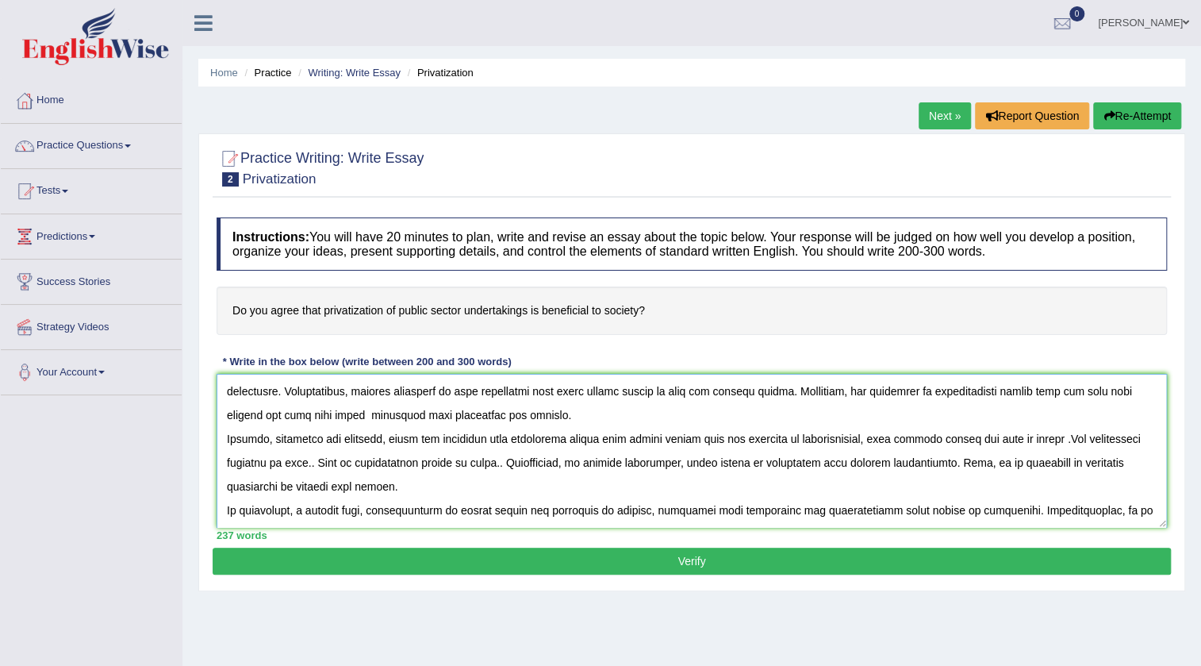
click at [305, 469] on textarea at bounding box center [692, 451] width 950 height 154
click at [550, 468] on textarea at bounding box center [692, 451] width 950 height 154
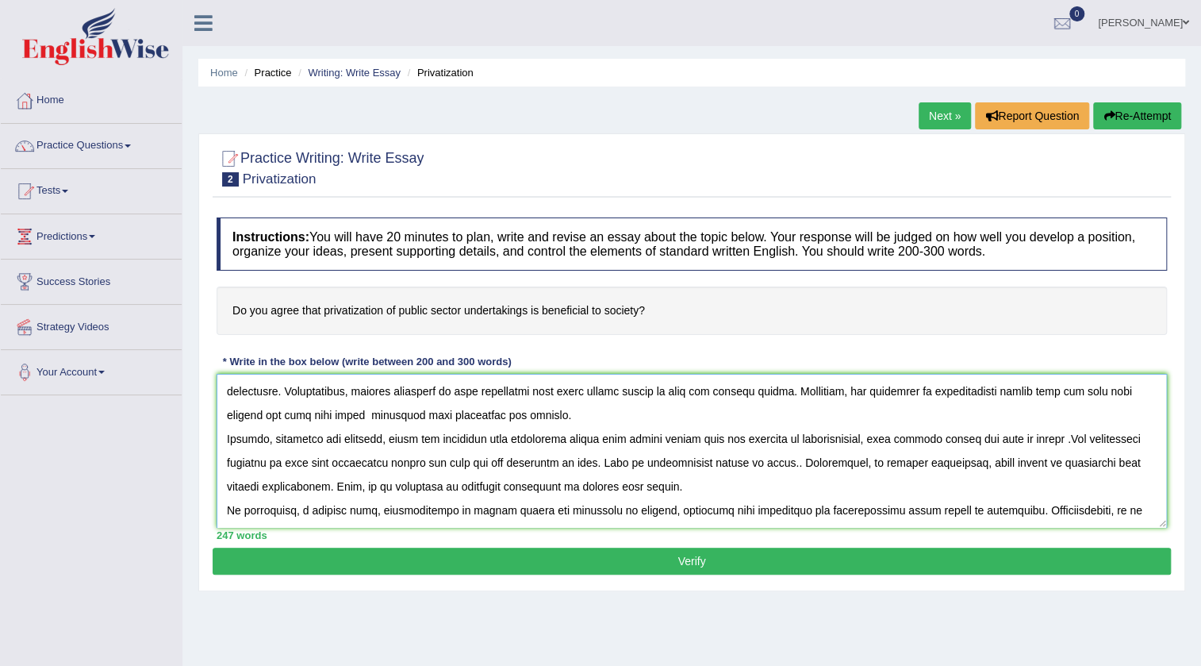
click at [771, 468] on textarea at bounding box center [692, 451] width 950 height 154
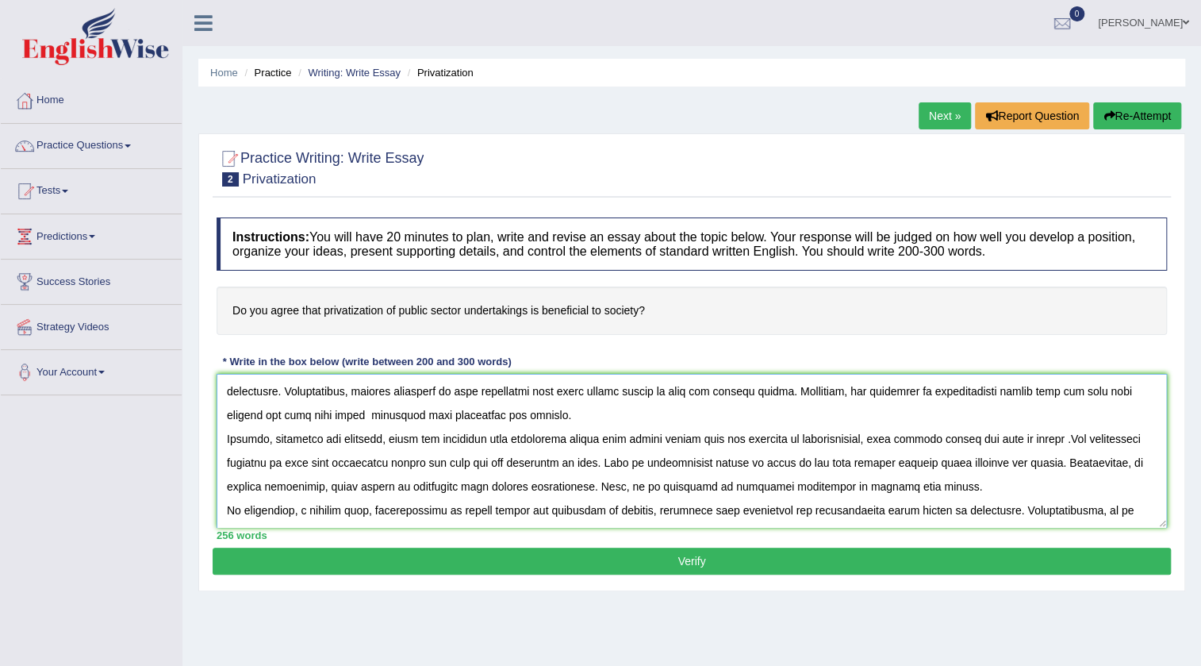
click at [320, 494] on textarea at bounding box center [692, 451] width 950 height 154
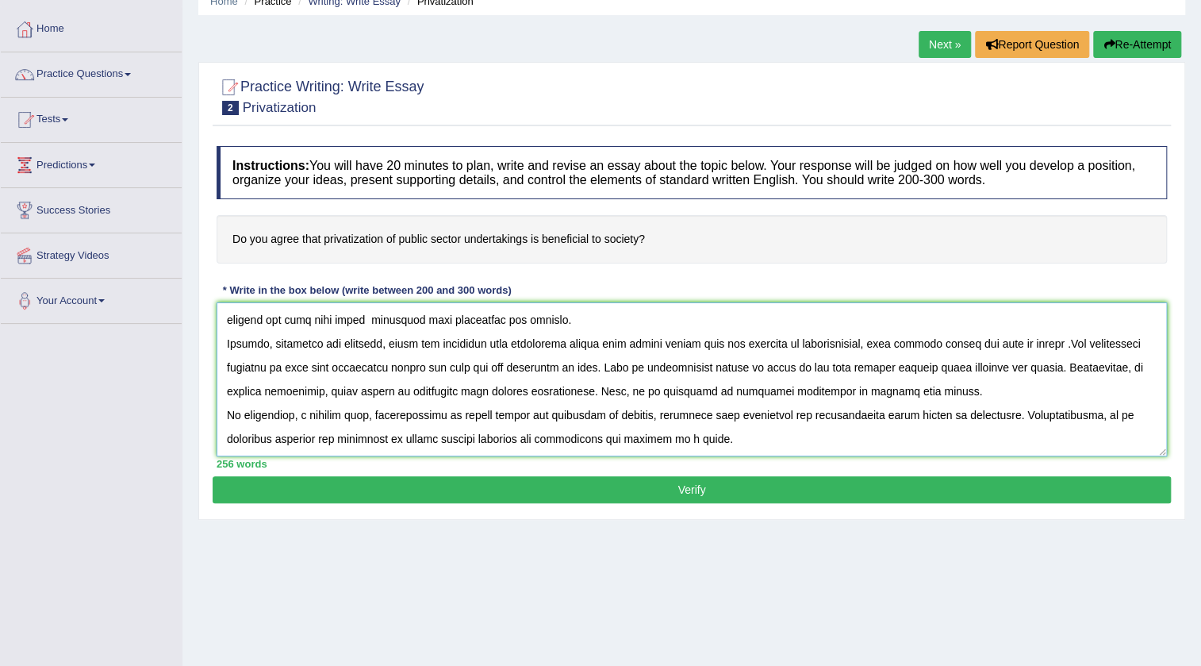
scroll to position [144, 0]
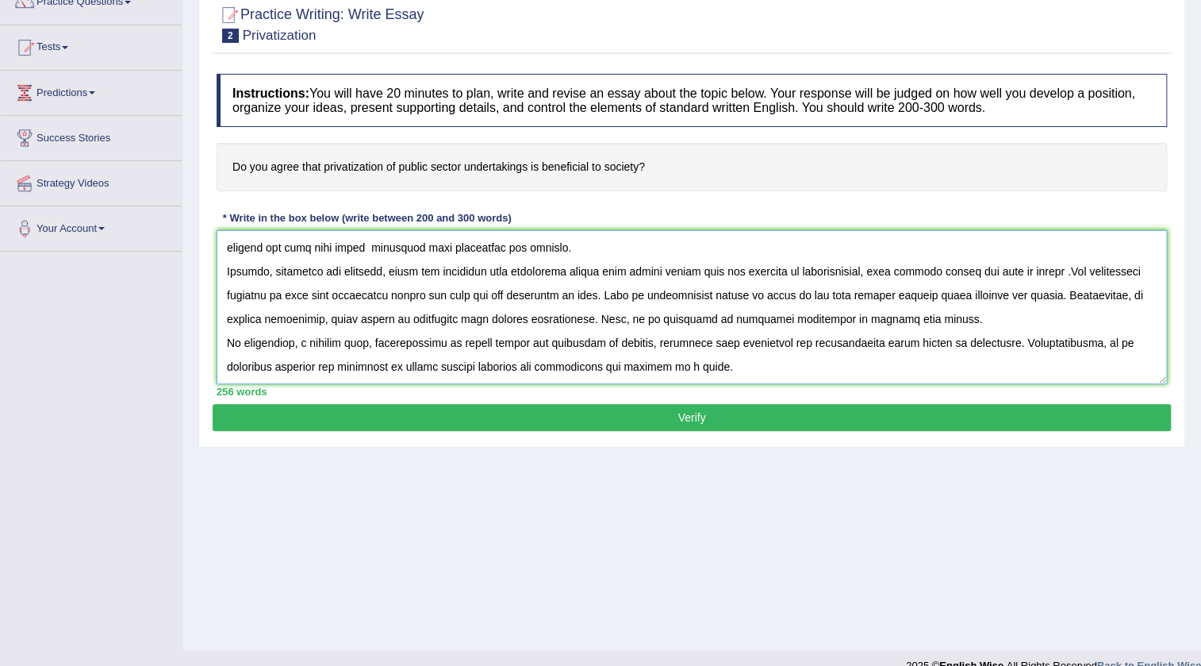
type textarea "The growing influence of privatization of public sector on has sparked various …"
click at [493, 412] on button "Verify" at bounding box center [692, 417] width 958 height 27
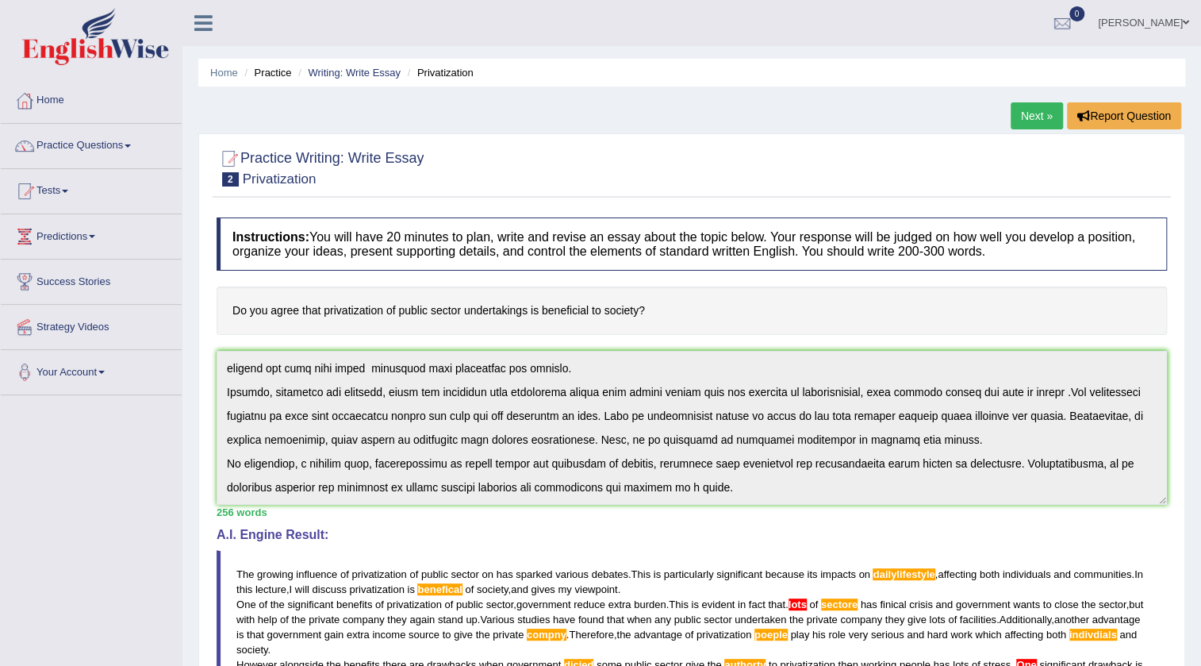
scroll to position [0, 0]
click at [123, 140] on link "Practice Questions" at bounding box center [91, 144] width 181 height 40
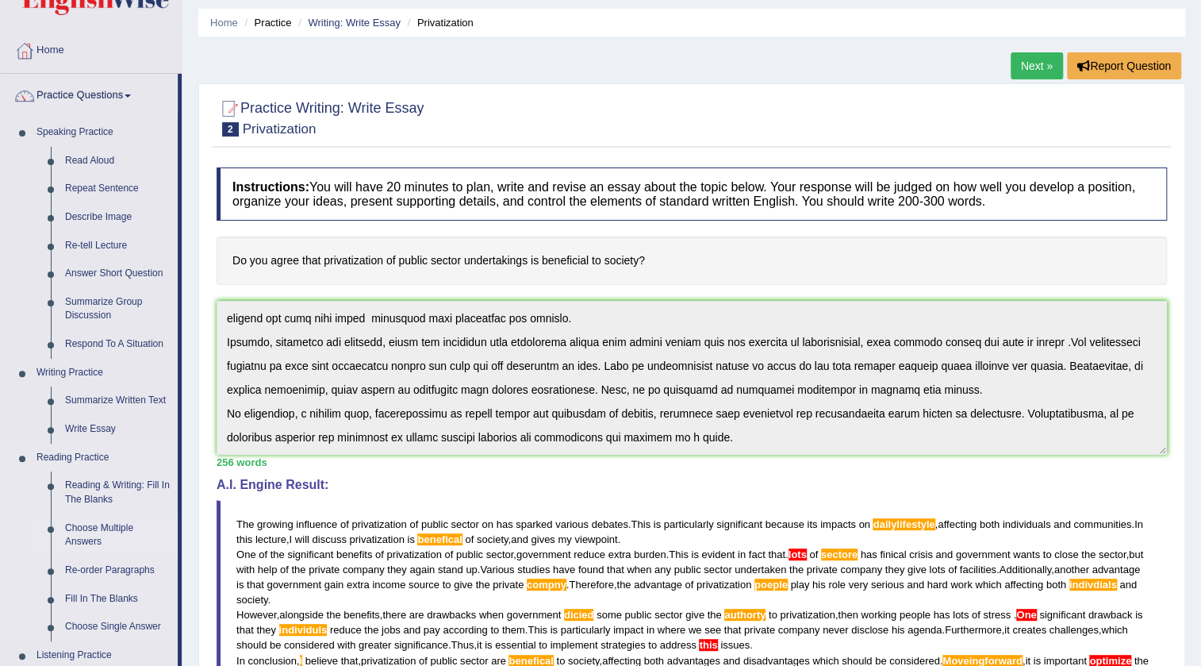
scroll to position [71, 0]
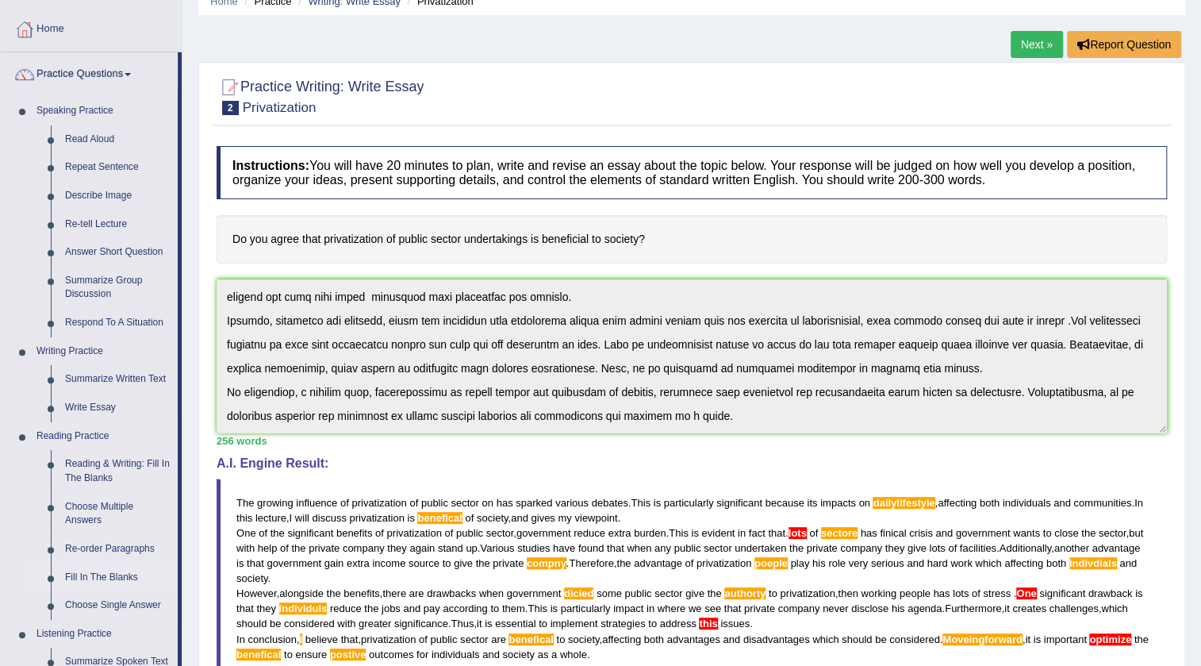
click at [135, 571] on link "Fill In The Blanks" at bounding box center [118, 577] width 120 height 29
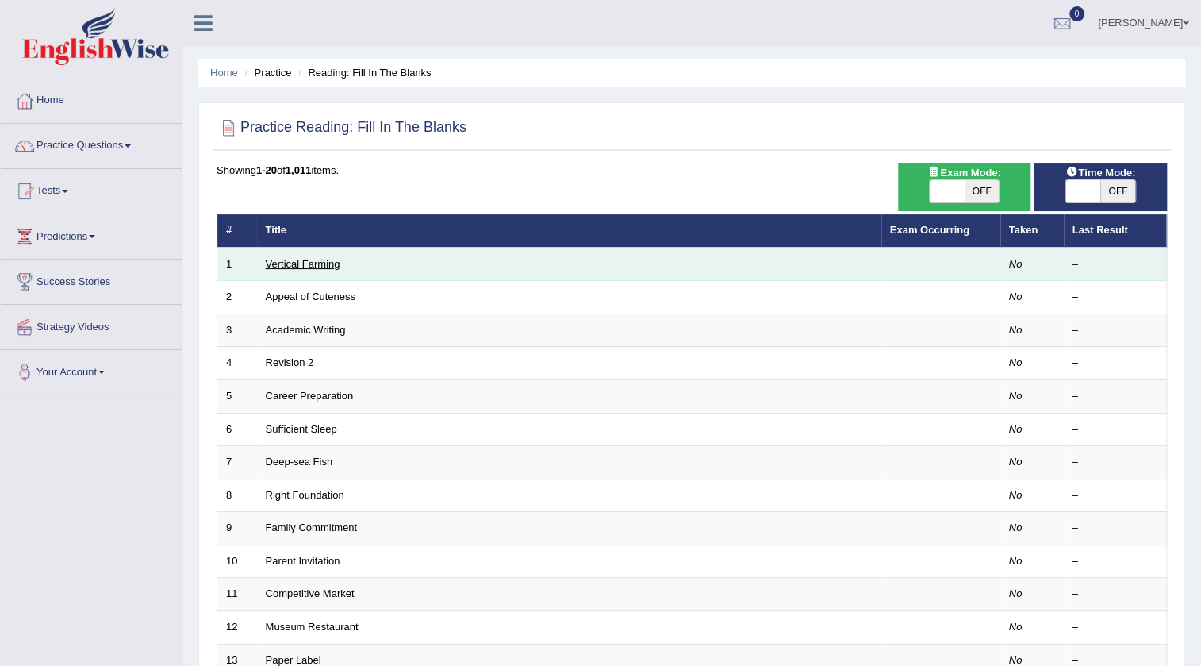
click at [286, 264] on link "Vertical Farming" at bounding box center [303, 264] width 75 height 12
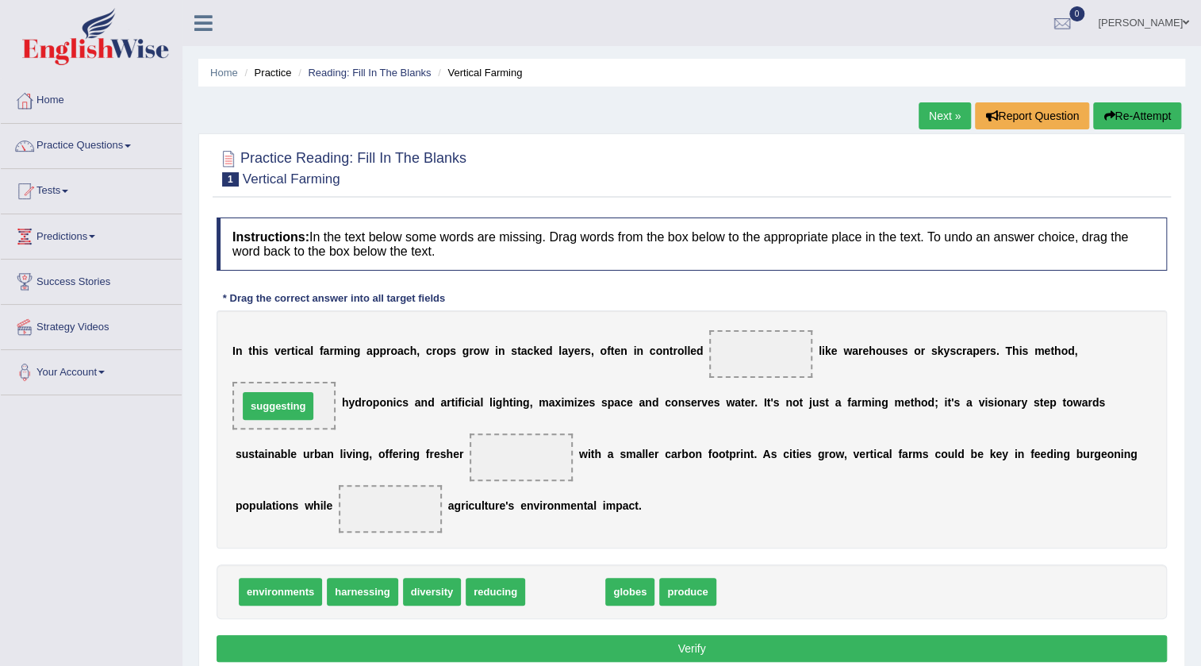
drag, startPoint x: 587, startPoint y: 589, endPoint x: 300, endPoint y: 404, distance: 341.9
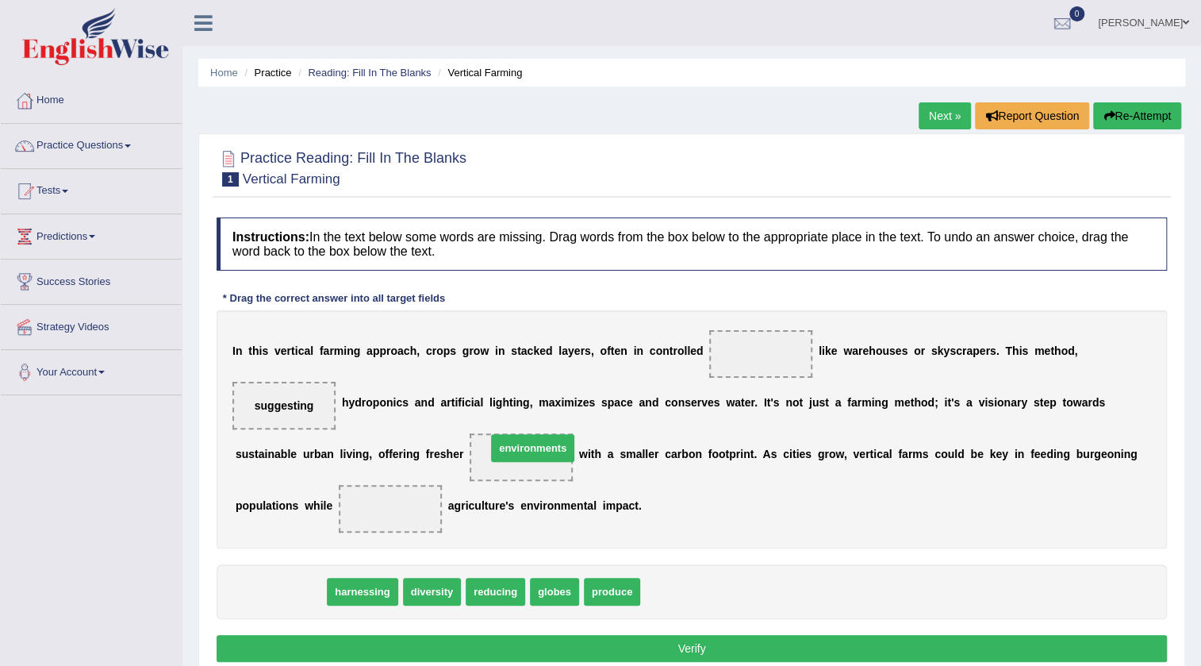
drag, startPoint x: 263, startPoint y: 585, endPoint x: 516, endPoint y: 441, distance: 290.3
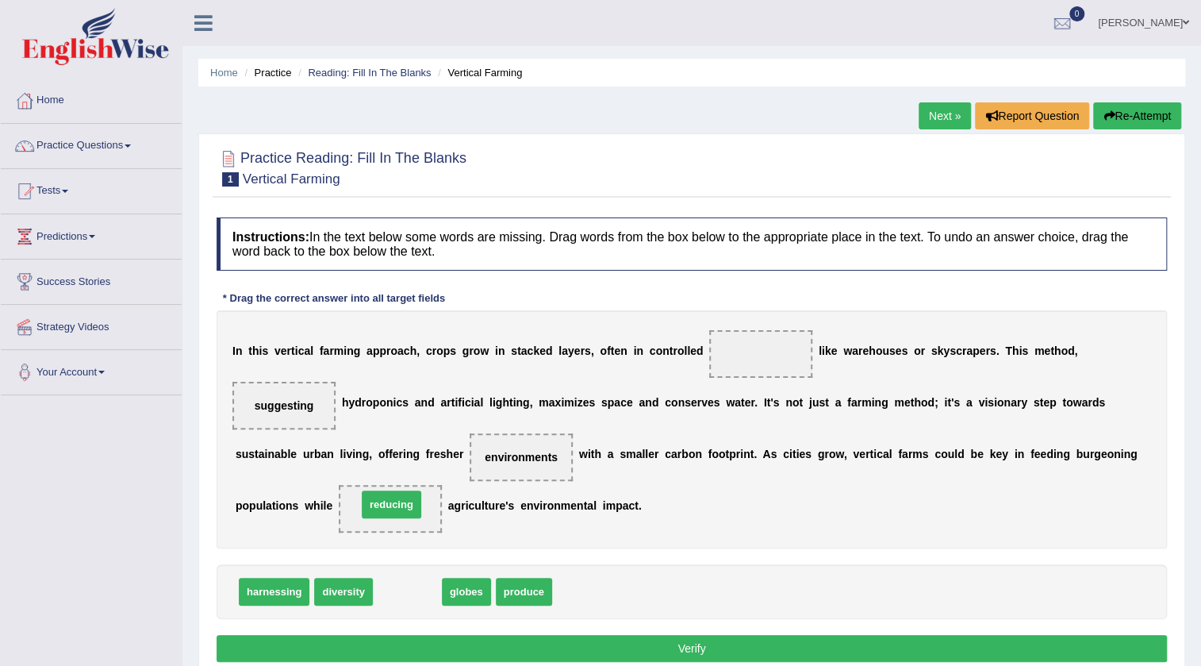
drag, startPoint x: 404, startPoint y: 595, endPoint x: 388, endPoint y: 508, distance: 88.7
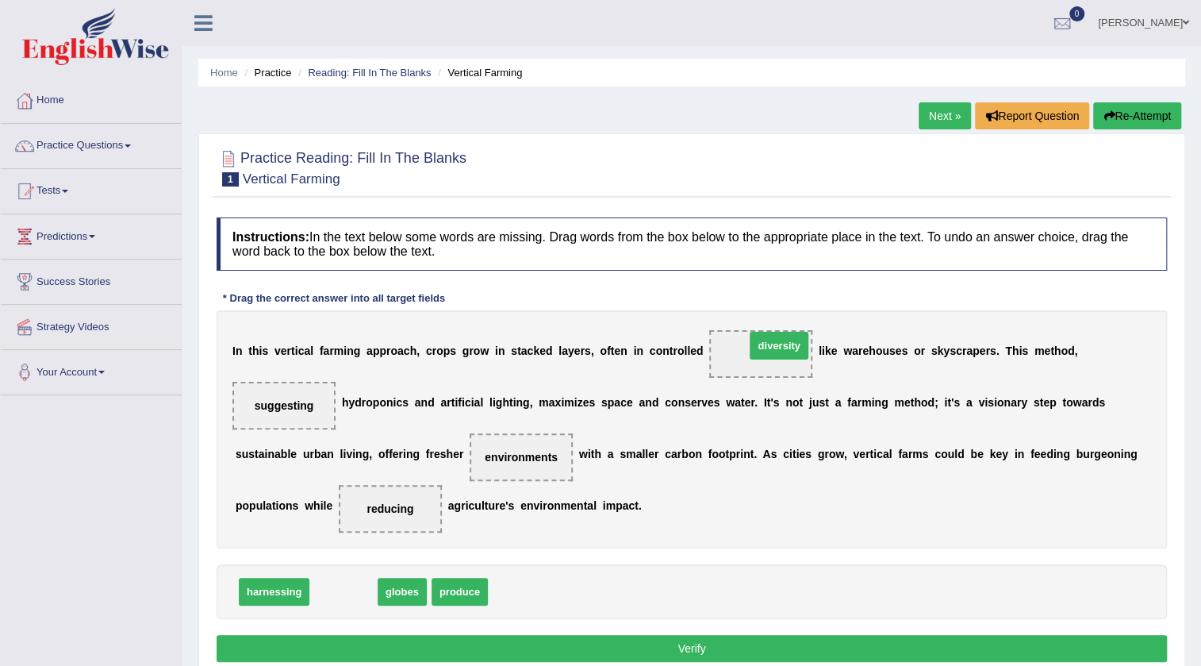
drag, startPoint x: 345, startPoint y: 595, endPoint x: 775, endPoint y: 351, distance: 494.5
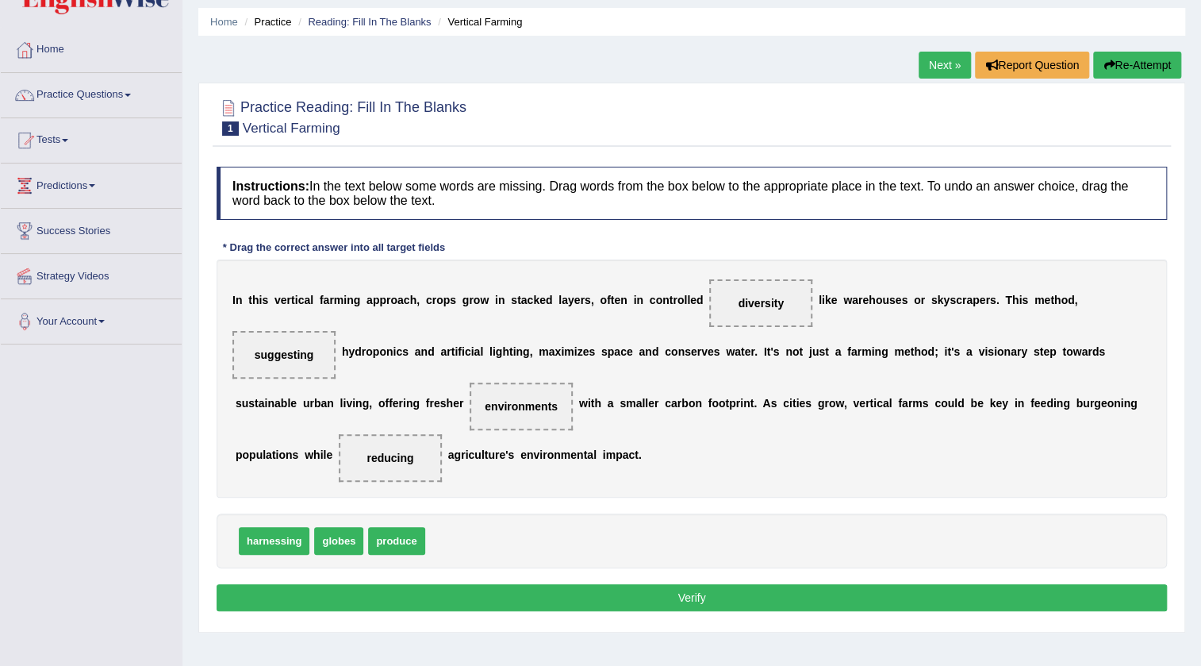
scroll to position [144, 0]
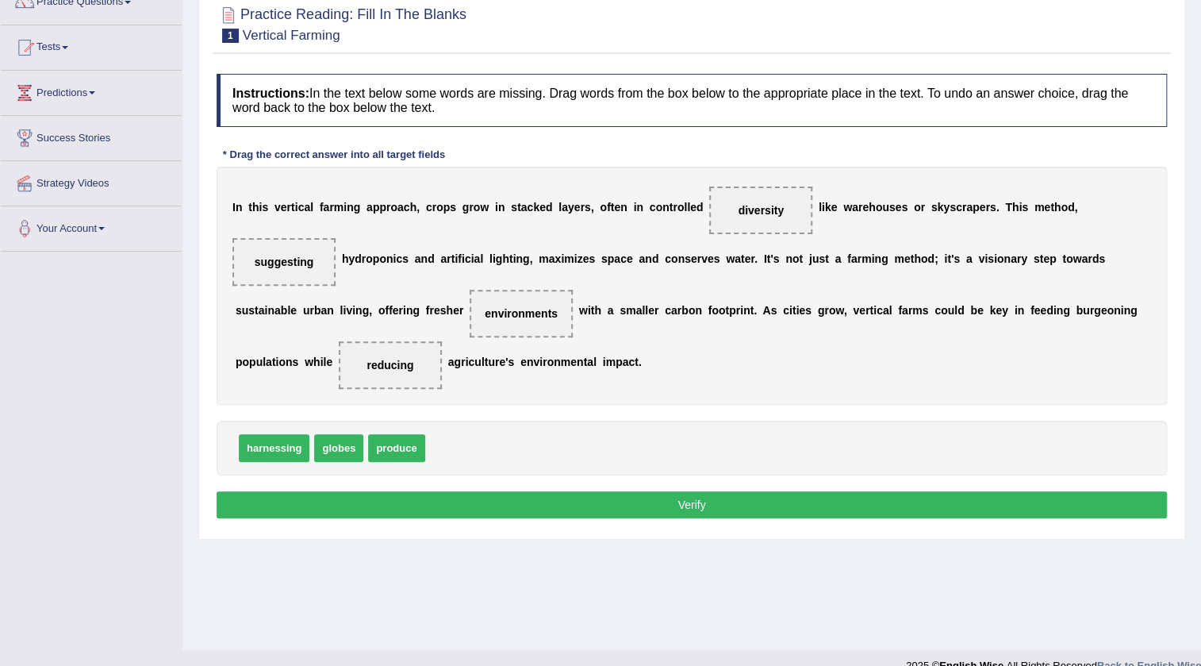
click at [693, 493] on button "Verify" at bounding box center [692, 504] width 950 height 27
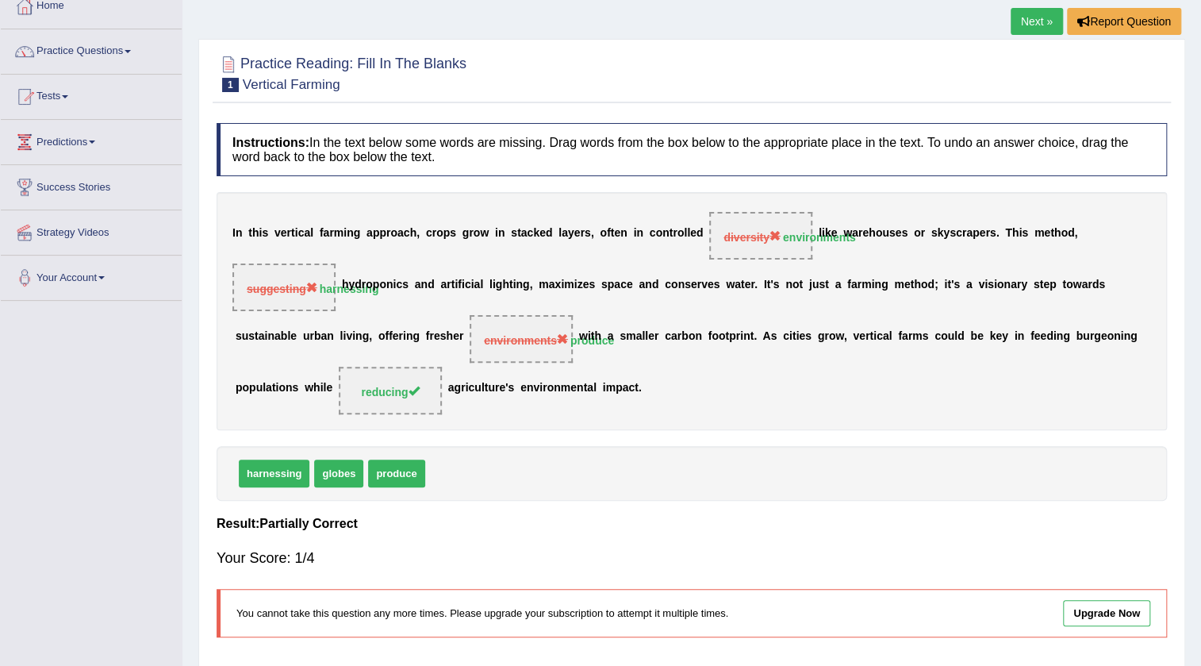
scroll to position [71, 0]
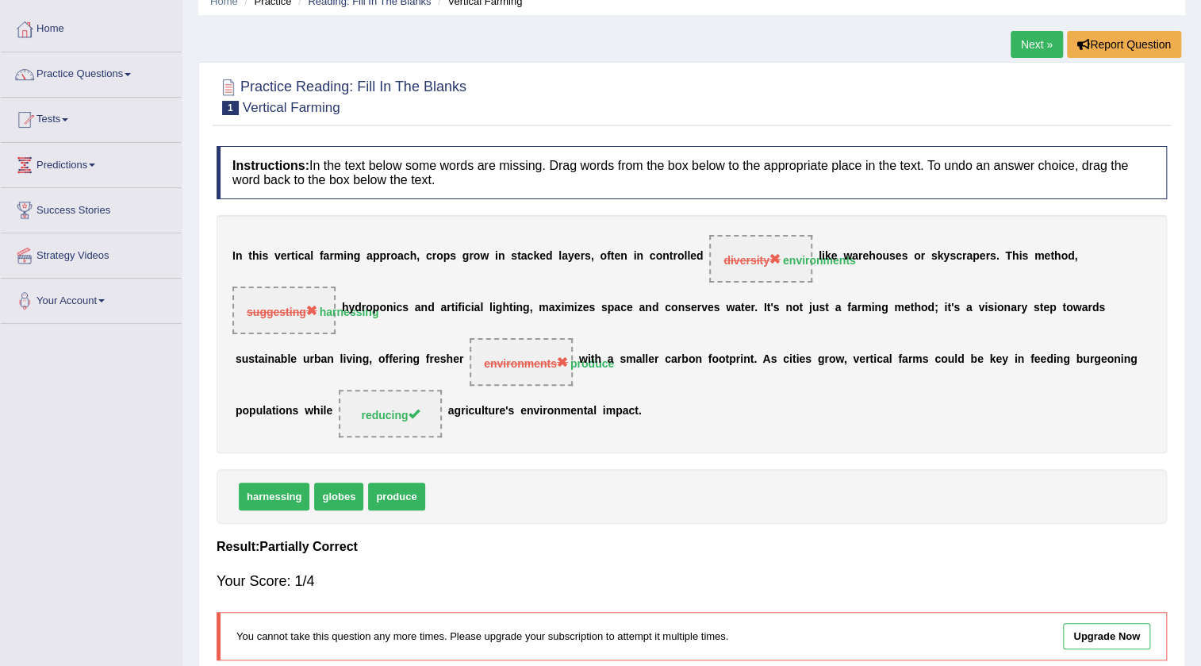
click at [1026, 40] on link "Next »" at bounding box center [1037, 44] width 52 height 27
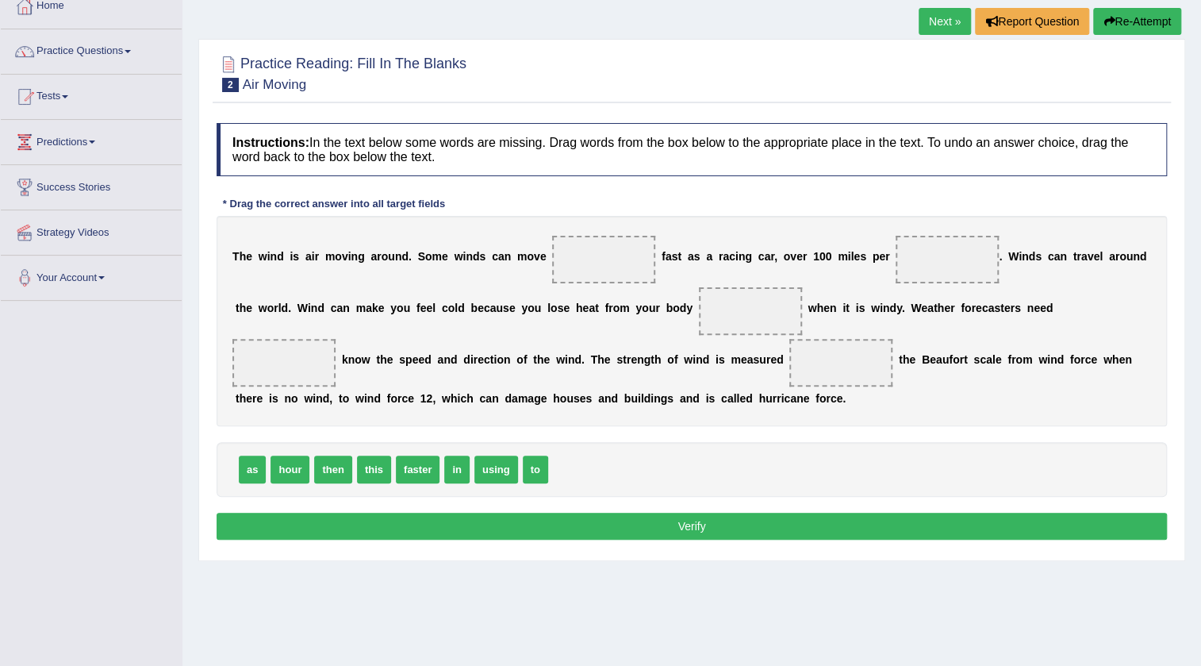
scroll to position [71, 0]
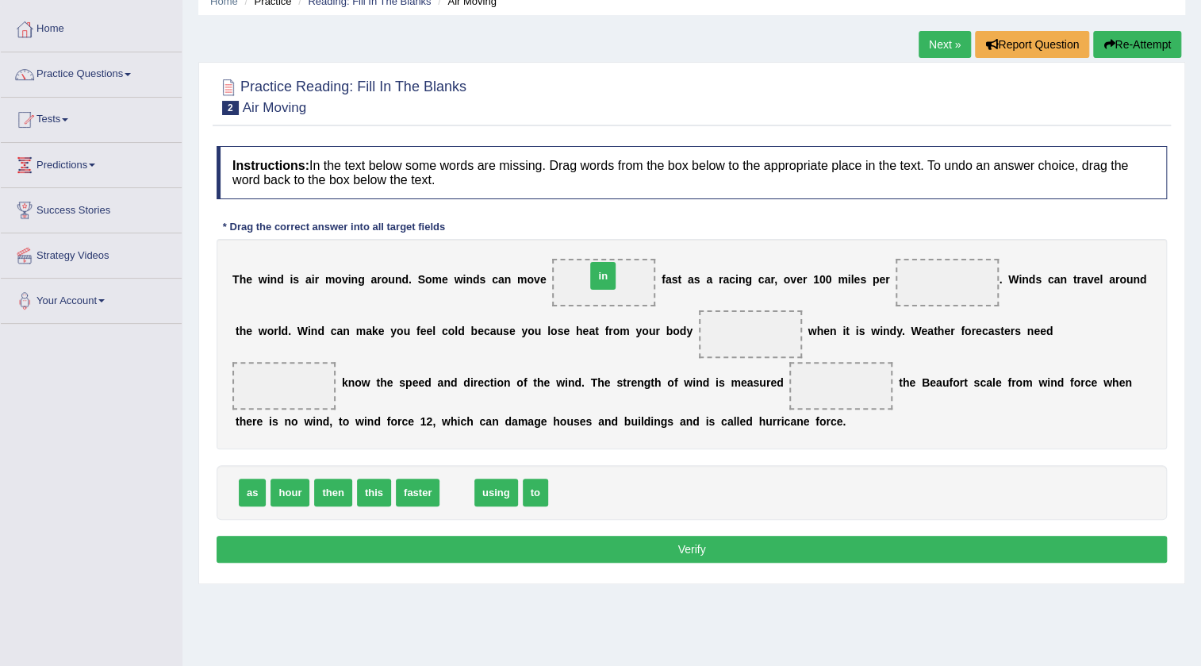
drag, startPoint x: 457, startPoint y: 493, endPoint x: 603, endPoint y: 277, distance: 260.5
drag, startPoint x: 602, startPoint y: 281, endPoint x: 543, endPoint y: 484, distance: 211.4
drag, startPoint x: 246, startPoint y: 494, endPoint x: 589, endPoint y: 289, distance: 400.2
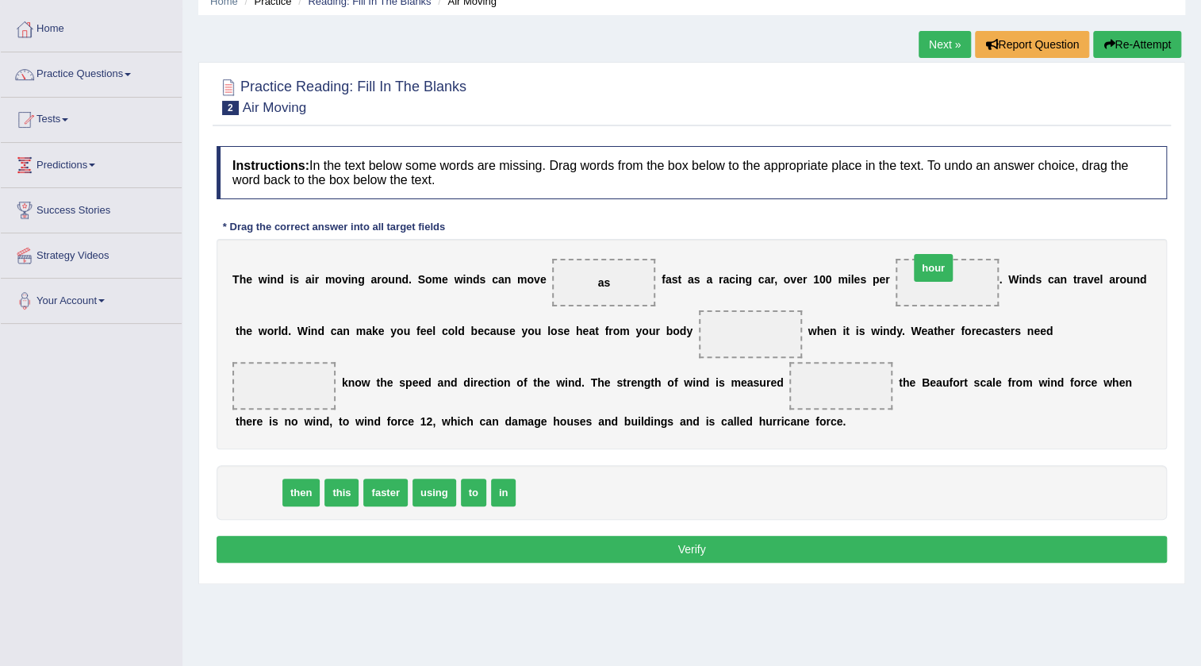
drag, startPoint x: 261, startPoint y: 493, endPoint x: 936, endPoint y: 270, distance: 711.2
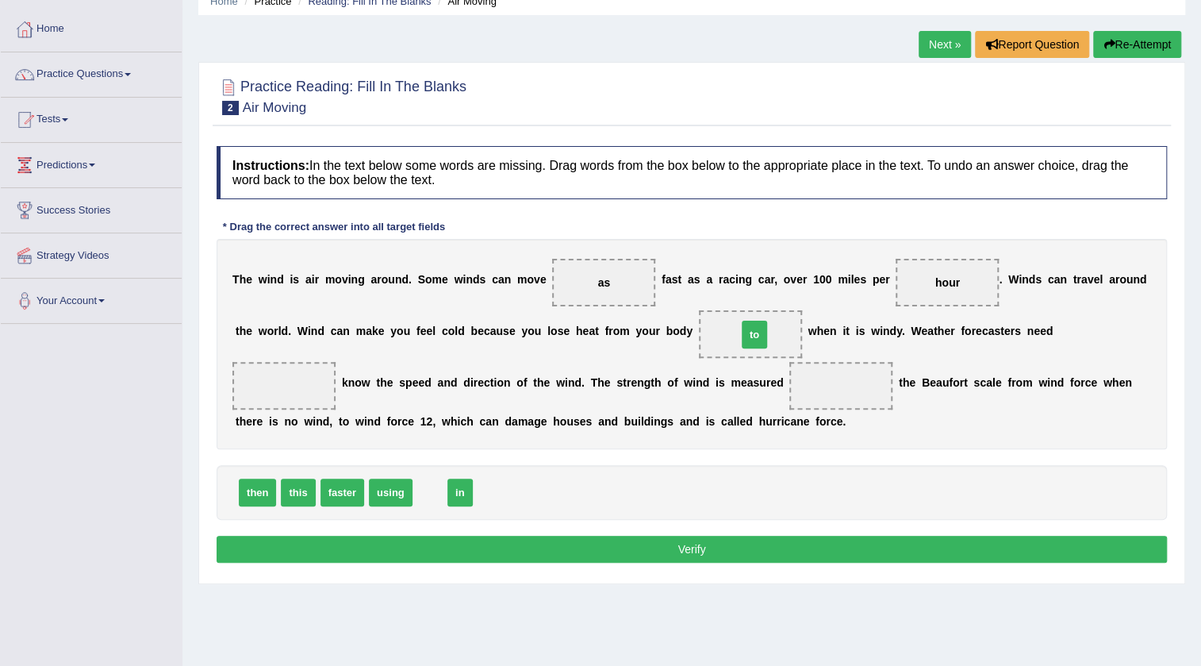
drag, startPoint x: 420, startPoint y: 491, endPoint x: 745, endPoint y: 333, distance: 360.8
drag, startPoint x: 298, startPoint y: 497, endPoint x: 301, endPoint y: 384, distance: 113.5
drag, startPoint x: 384, startPoint y: 494, endPoint x: 815, endPoint y: 386, distance: 444.0
click at [629, 548] on button "Verify" at bounding box center [692, 548] width 950 height 27
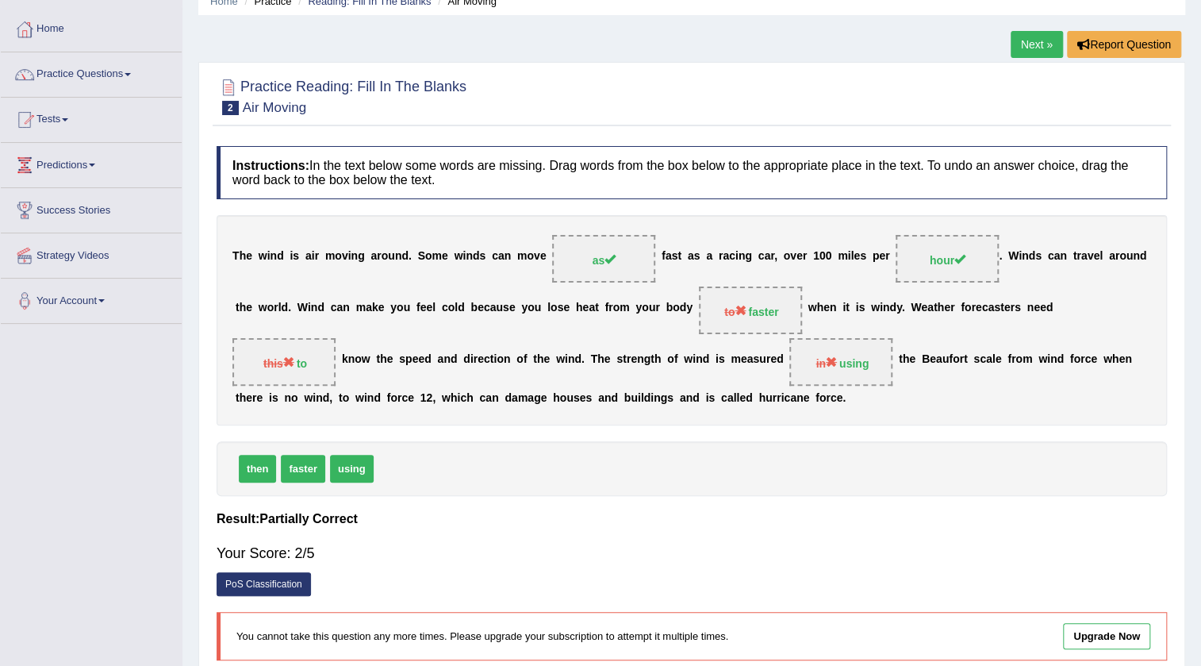
click at [1019, 44] on link "Next »" at bounding box center [1037, 44] width 52 height 27
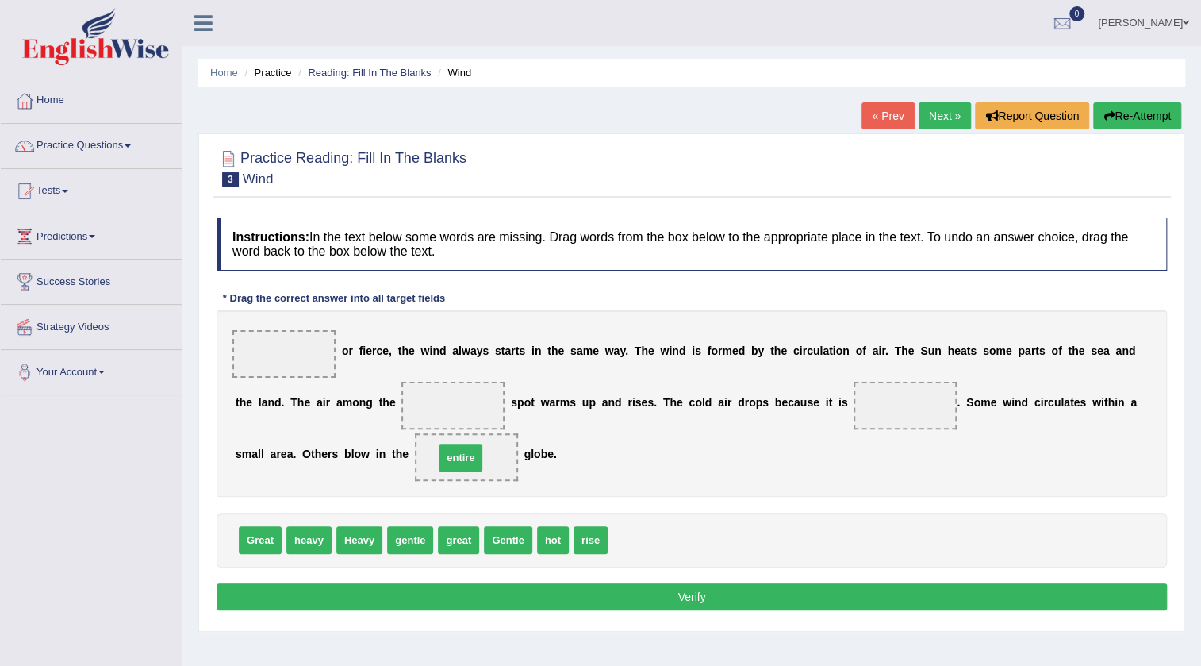
drag, startPoint x: 624, startPoint y: 545, endPoint x: 451, endPoint y: 462, distance: 192.3
drag, startPoint x: 501, startPoint y: 544, endPoint x: 267, endPoint y: 355, distance: 301.2
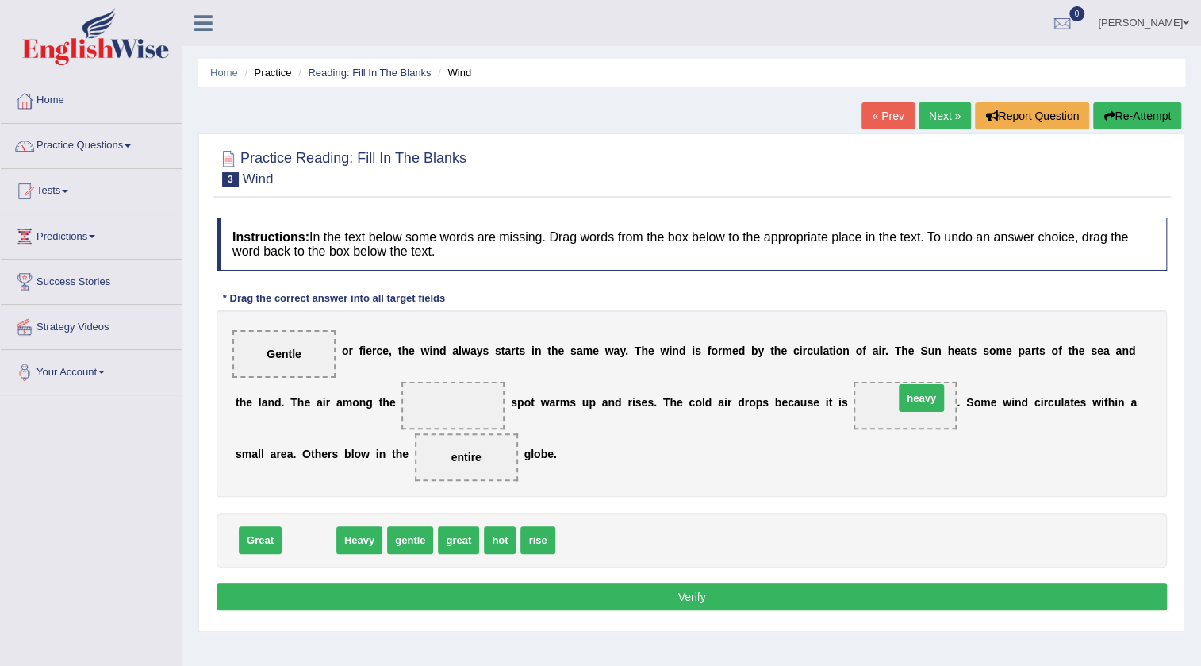
drag, startPoint x: 300, startPoint y: 547, endPoint x: 912, endPoint y: 405, distance: 628.6
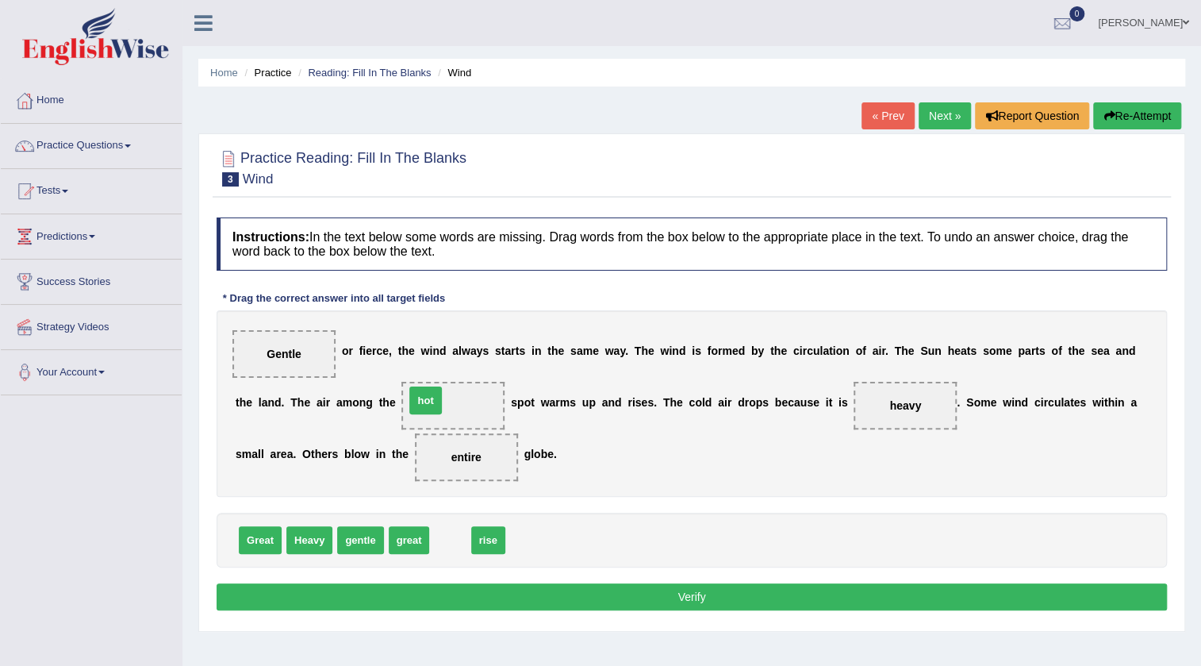
drag, startPoint x: 445, startPoint y: 533, endPoint x: 420, endPoint y: 393, distance: 141.9
click at [452, 604] on button "Verify" at bounding box center [692, 596] width 950 height 27
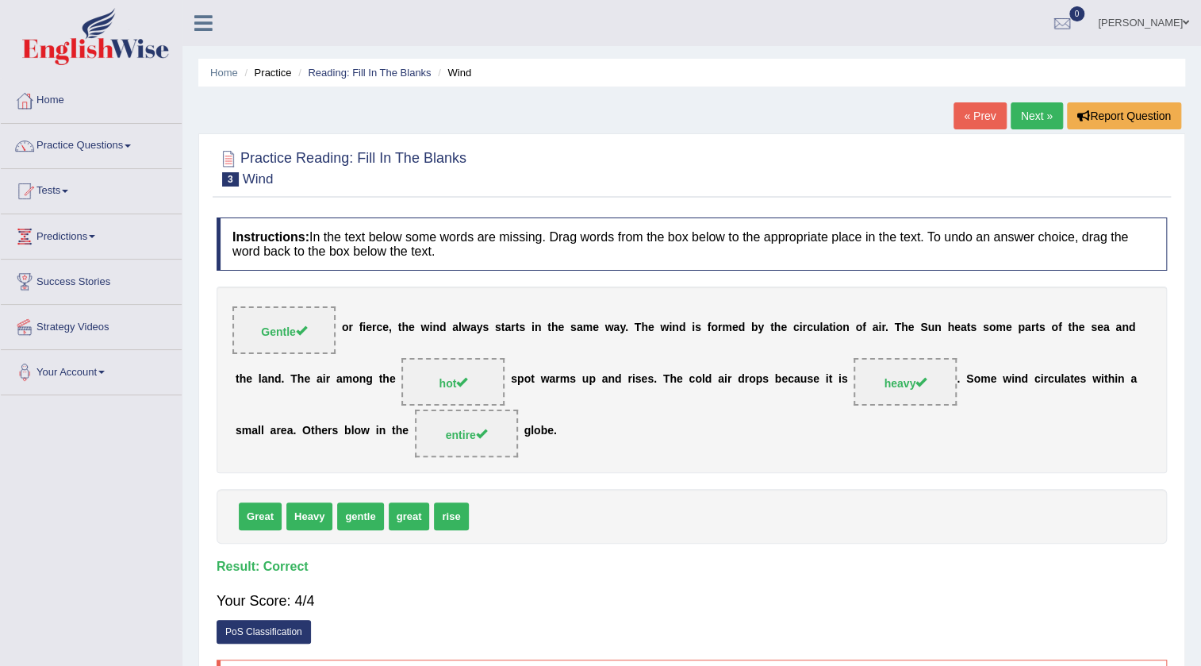
click at [1022, 113] on link "Next »" at bounding box center [1037, 115] width 52 height 27
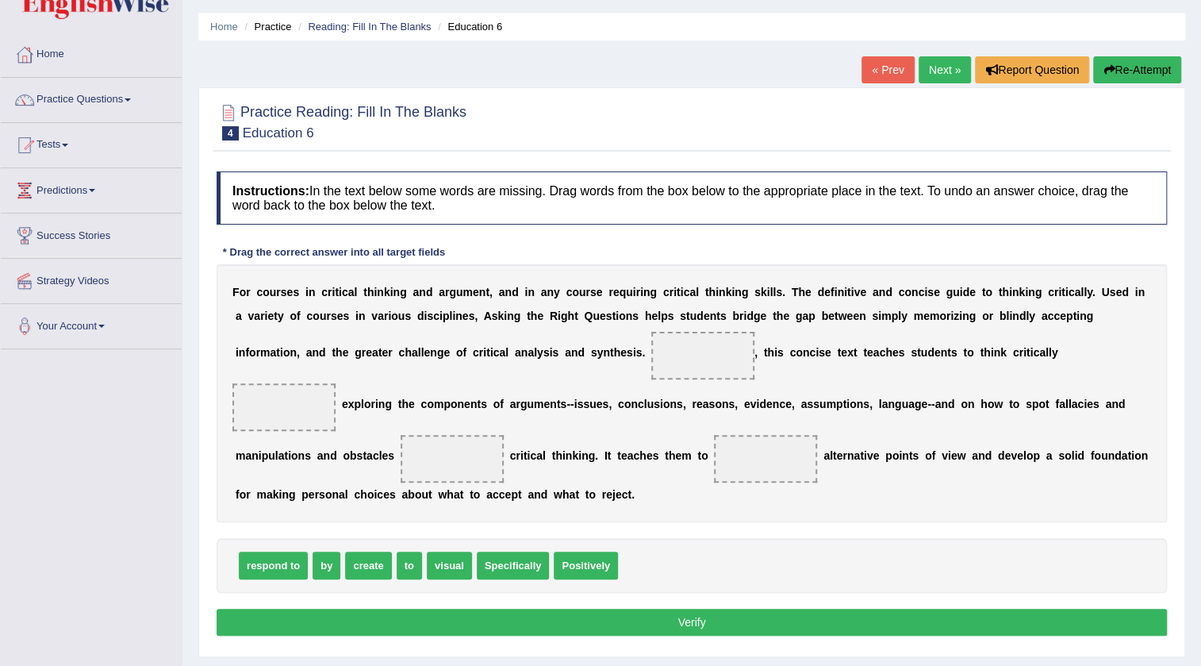
scroll to position [71, 0]
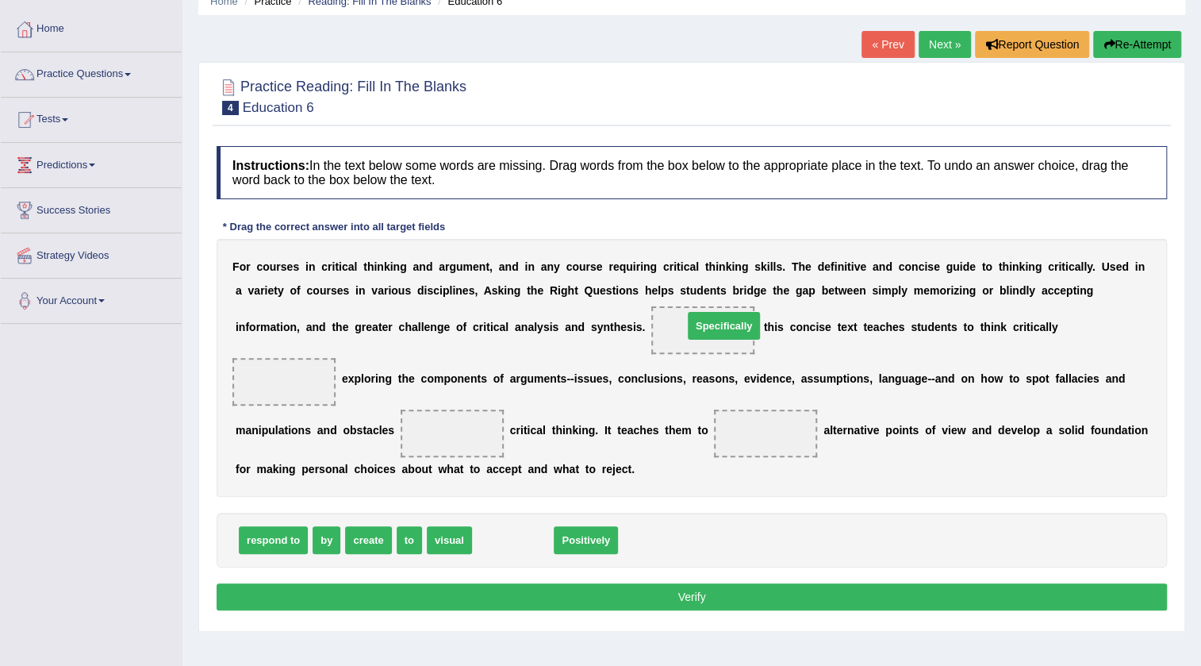
drag, startPoint x: 514, startPoint y: 538, endPoint x: 725, endPoint y: 324, distance: 300.1
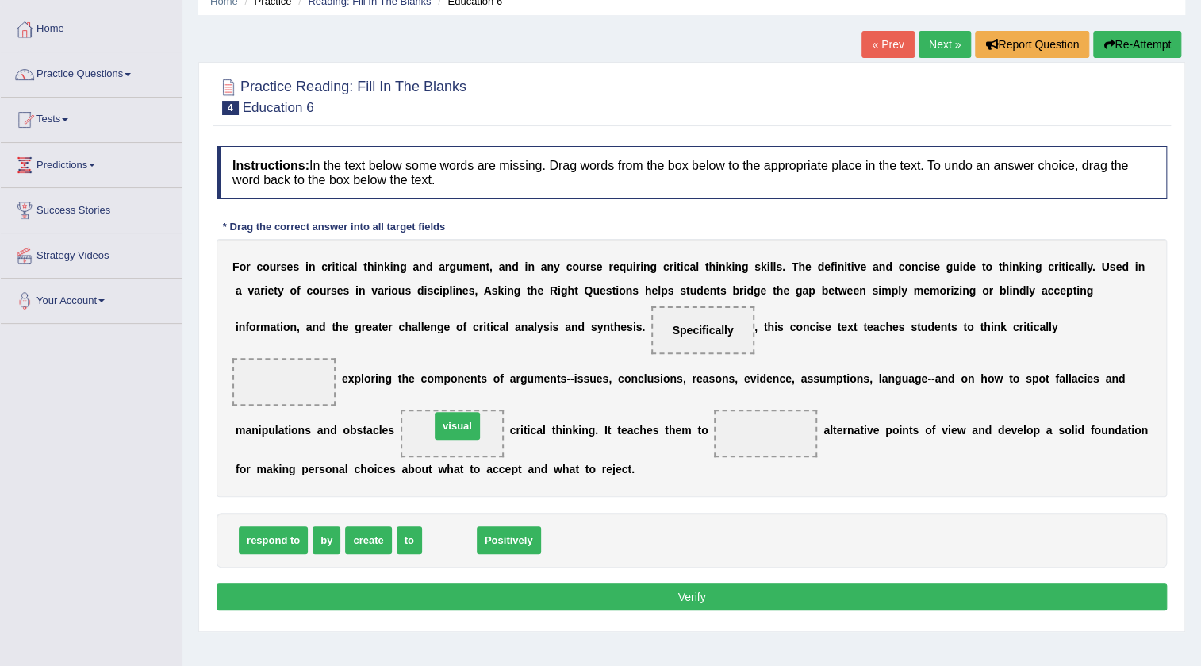
drag, startPoint x: 462, startPoint y: 541, endPoint x: 470, endPoint y: 427, distance: 114.5
drag, startPoint x: 444, startPoint y: 539, endPoint x: 268, endPoint y: 386, distance: 233.9
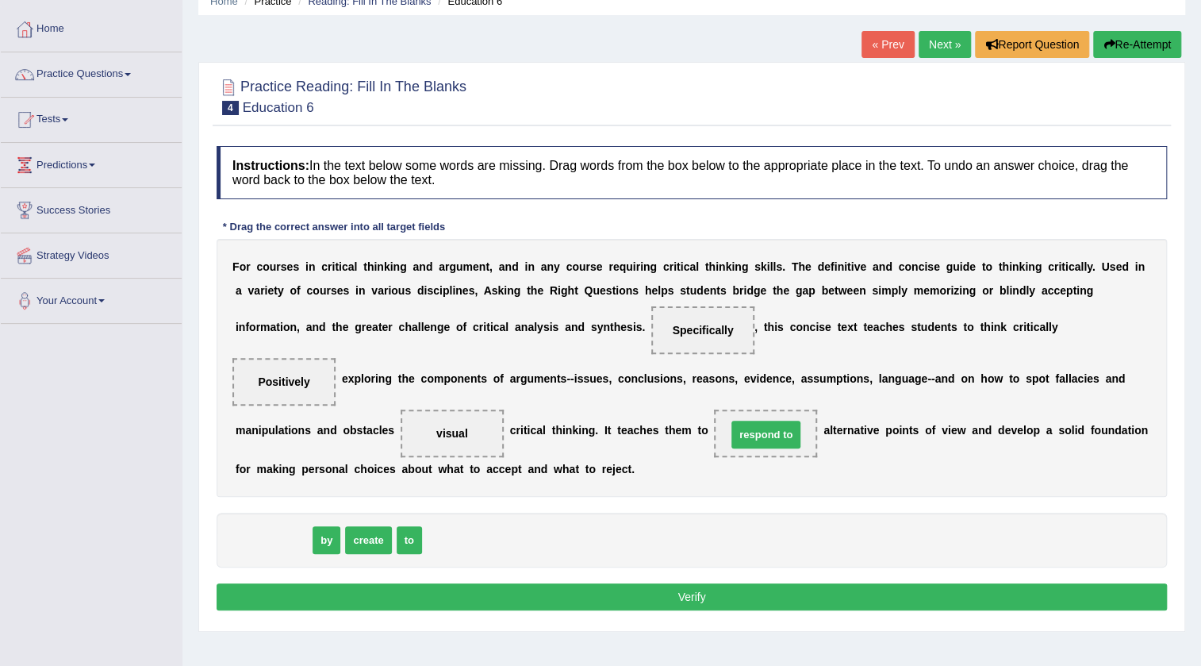
drag, startPoint x: 262, startPoint y: 538, endPoint x: 754, endPoint y: 432, distance: 503.8
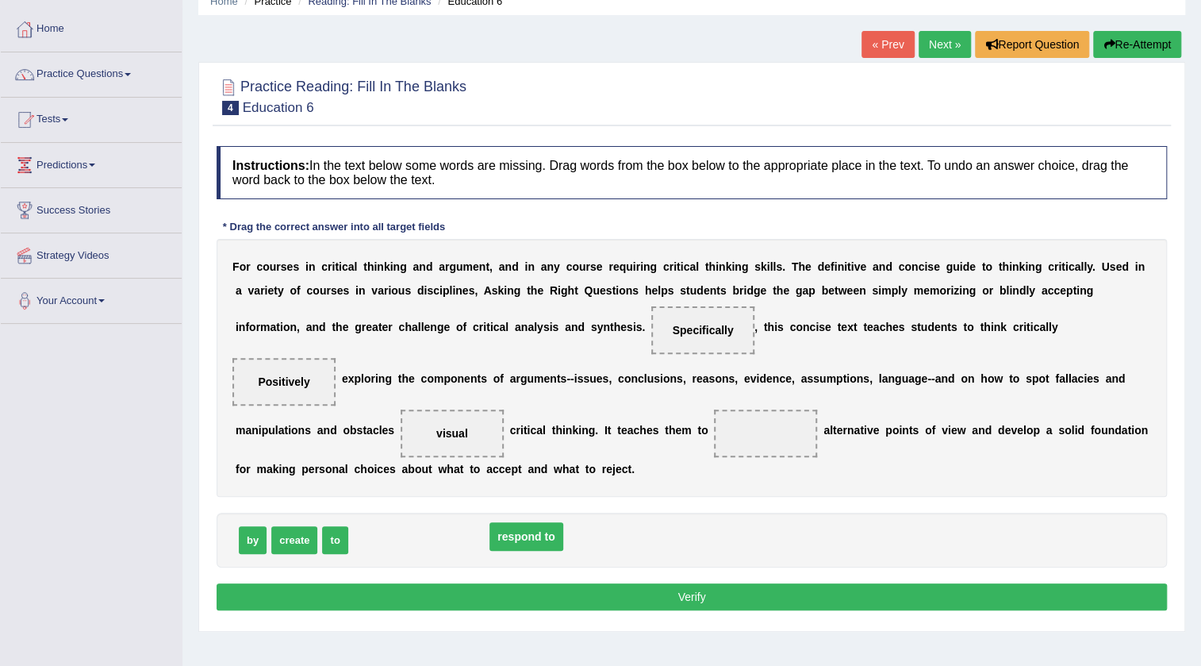
drag, startPoint x: 767, startPoint y: 435, endPoint x: 517, endPoint y: 531, distance: 268.0
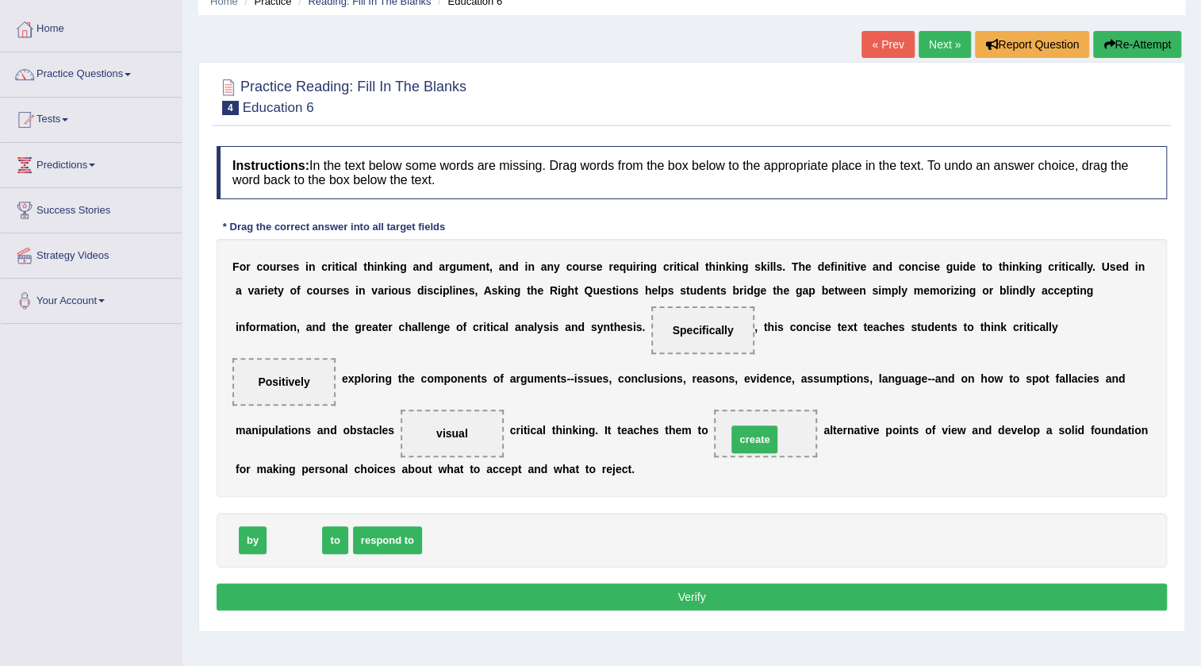
drag, startPoint x: 370, startPoint y: 532, endPoint x: 758, endPoint y: 429, distance: 402.1
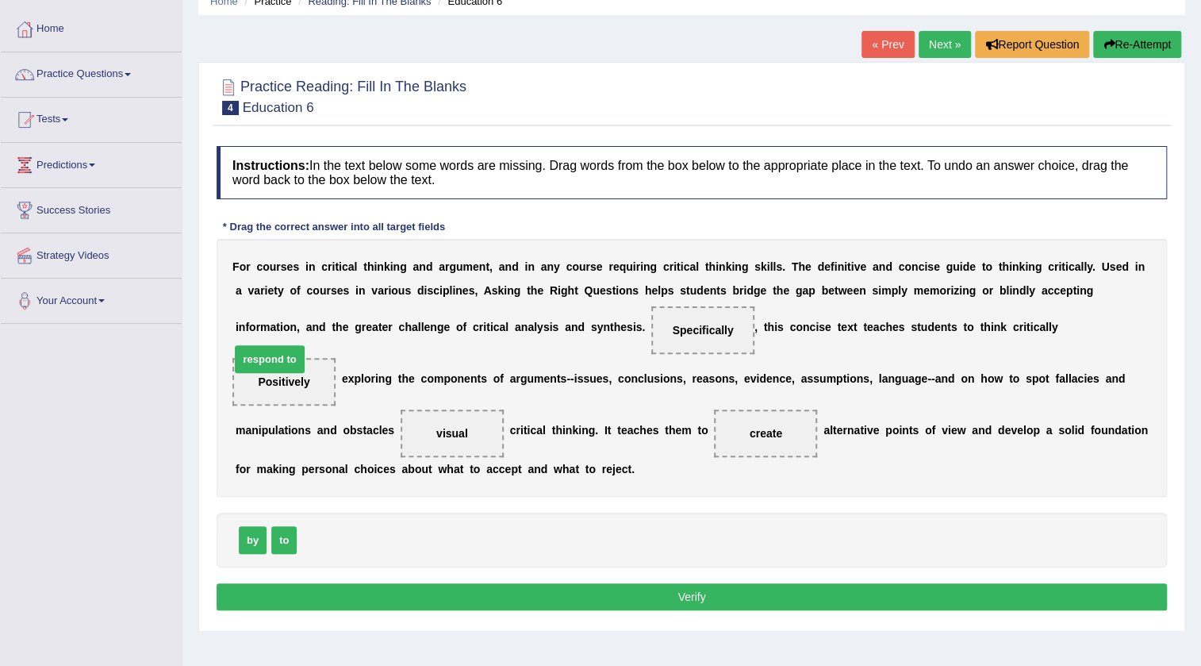
drag, startPoint x: 340, startPoint y: 540, endPoint x: 273, endPoint y: 359, distance: 192.7
click at [524, 590] on button "Verify" at bounding box center [692, 596] width 950 height 27
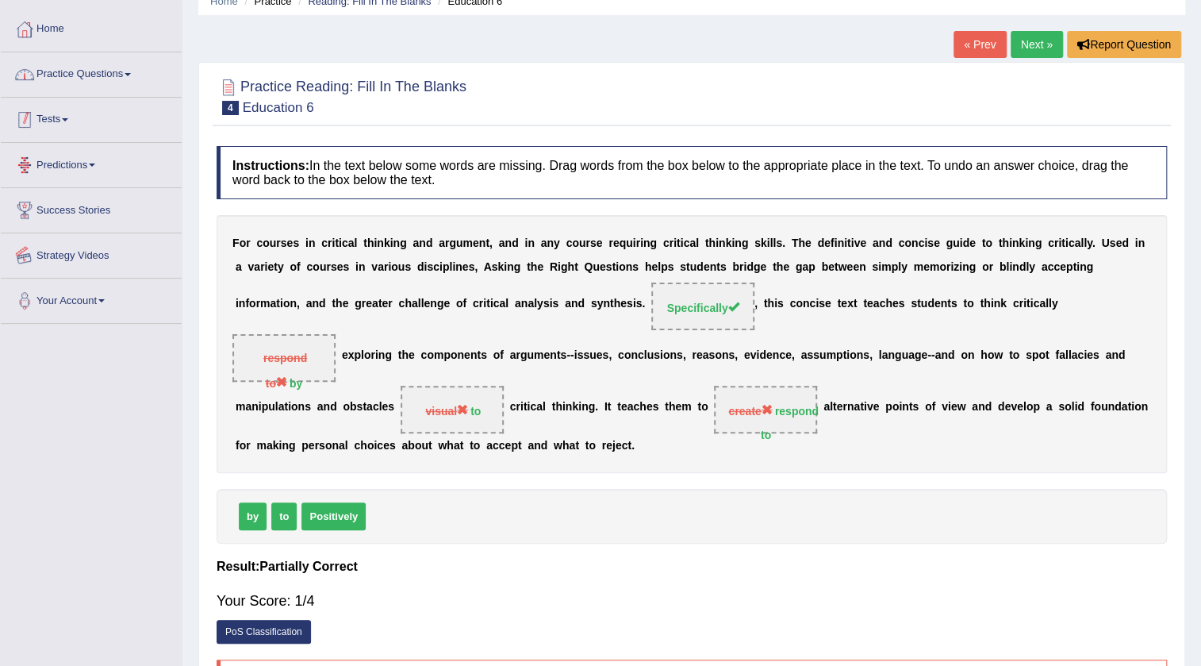
click at [75, 66] on link "Practice Questions" at bounding box center [91, 72] width 181 height 40
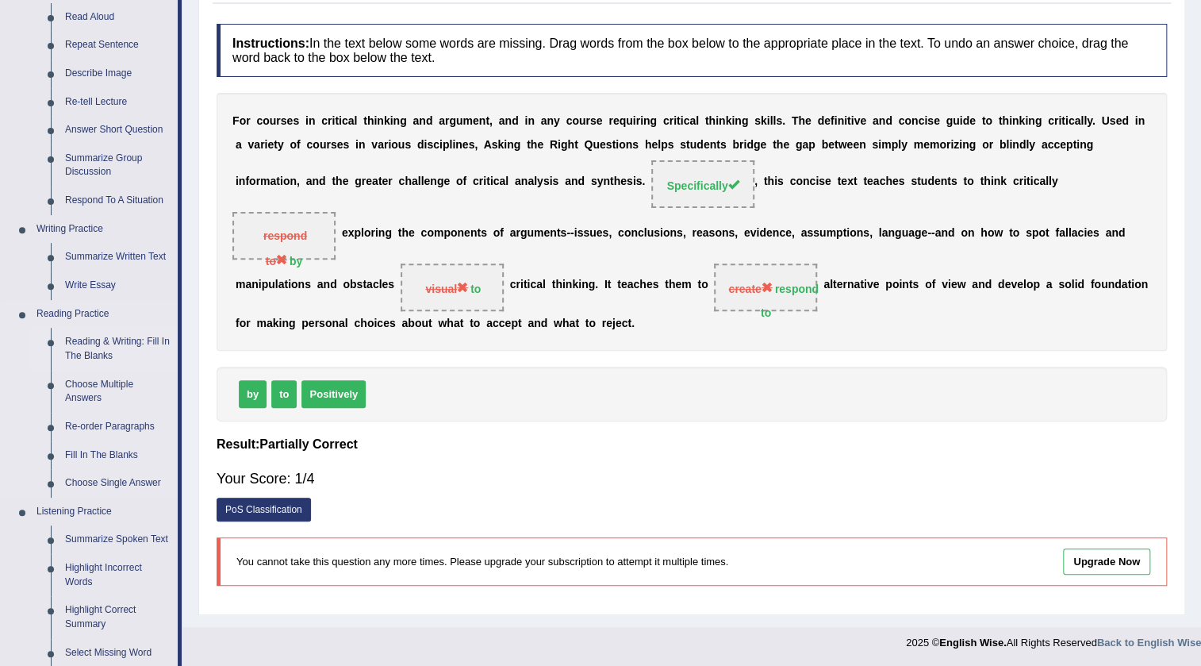
scroll to position [216, 0]
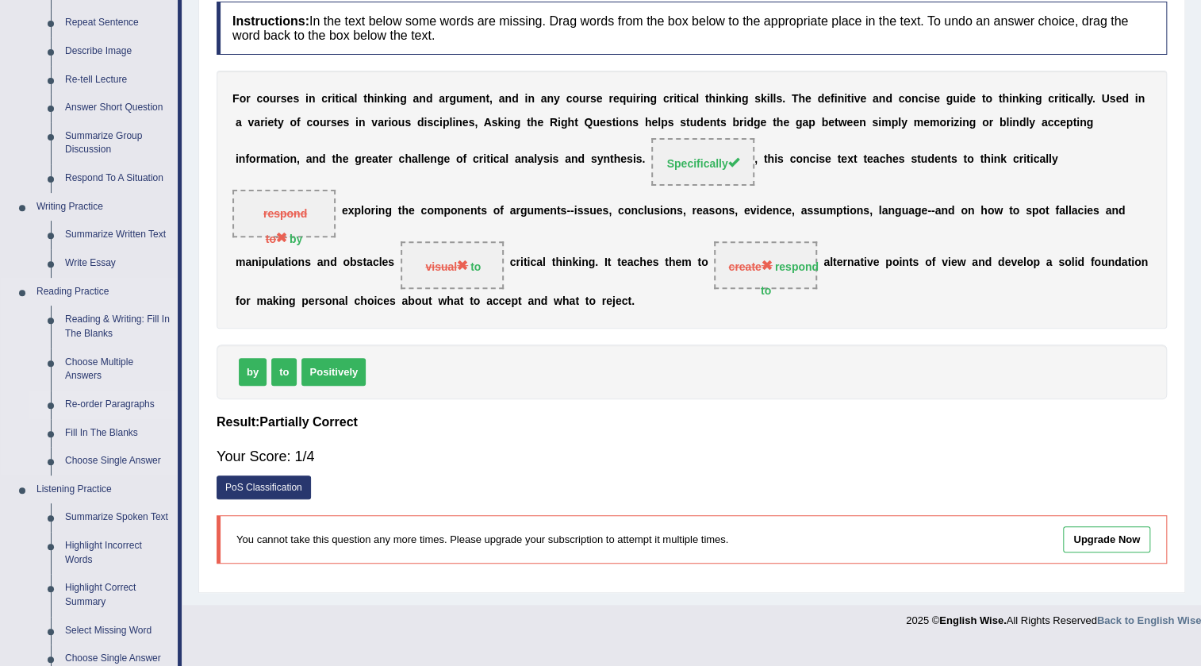
click at [136, 396] on link "Re-order Paragraphs" at bounding box center [118, 404] width 120 height 29
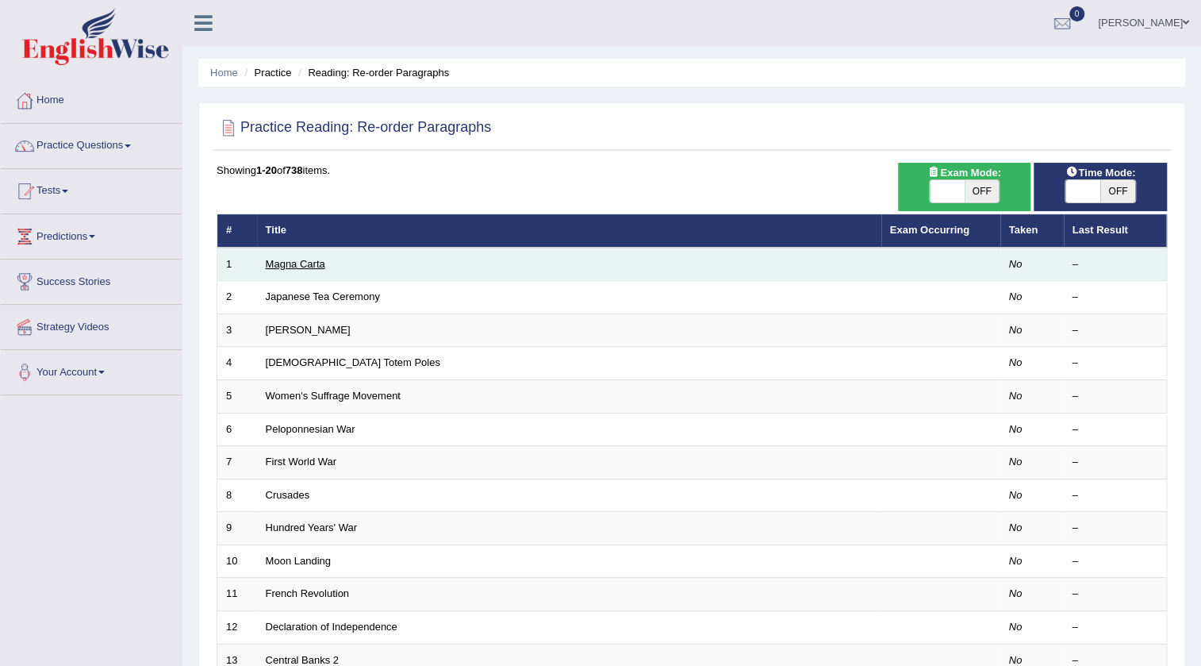
click at [317, 269] on link "Magna Carta" at bounding box center [295, 264] width 59 height 12
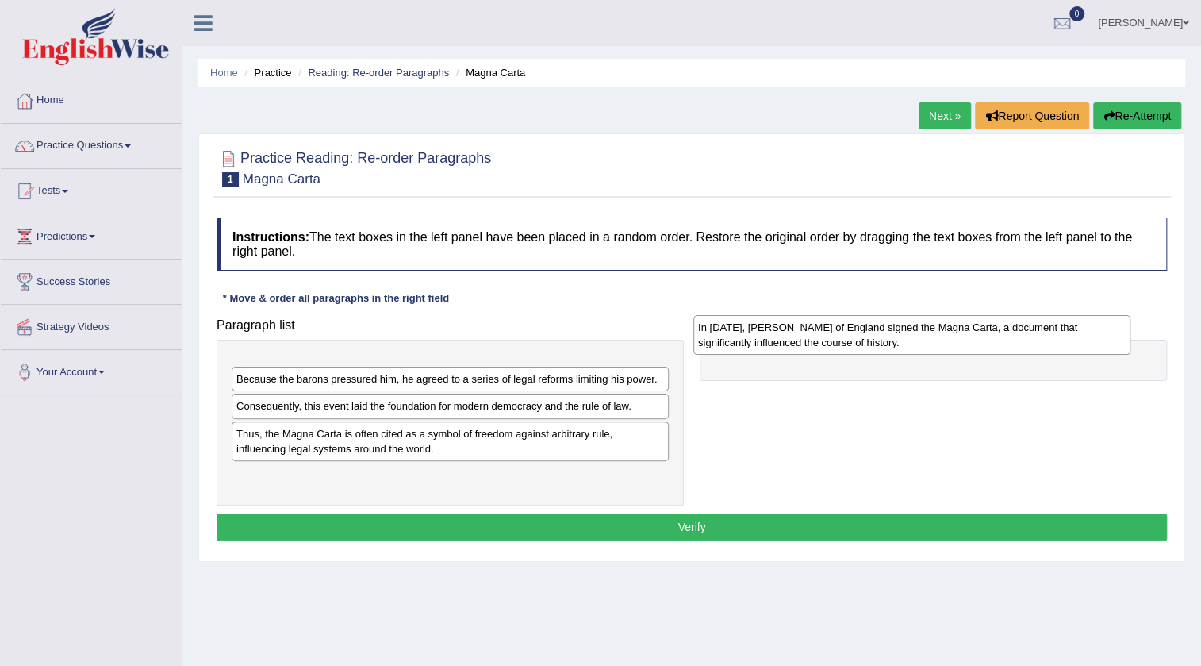
drag, startPoint x: 372, startPoint y: 411, endPoint x: 831, endPoint y: 343, distance: 463.4
click at [831, 343] on div "In 1215, King John of England signed the Magna Carta, a document that significa…" at bounding box center [911, 335] width 437 height 40
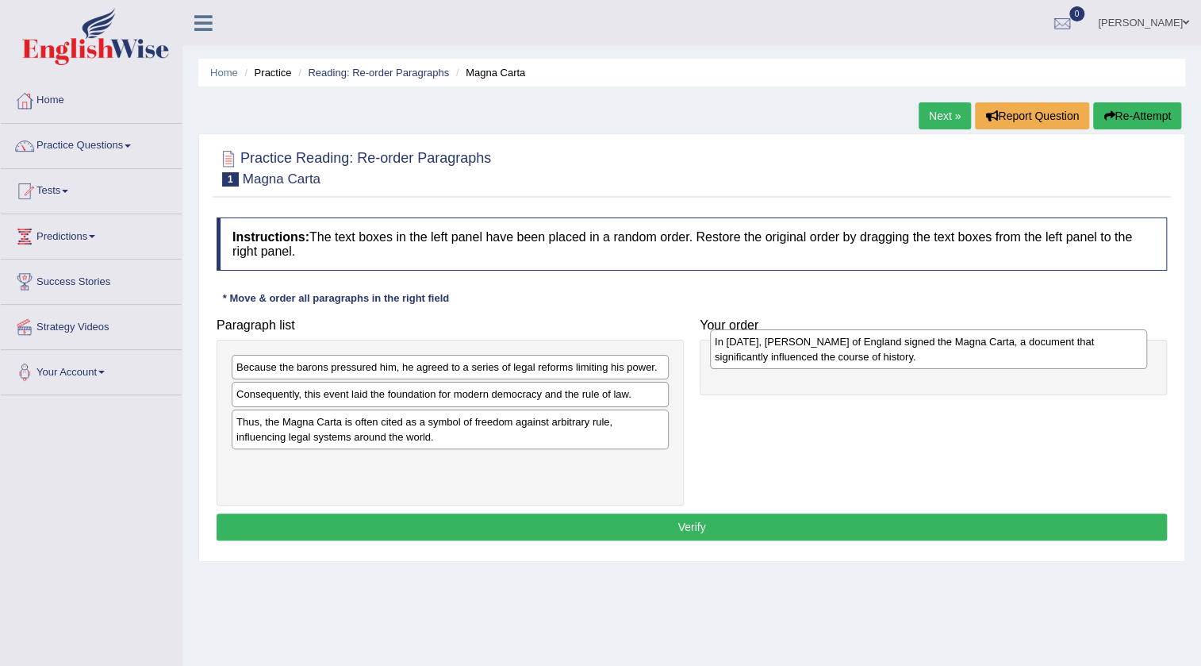
drag, startPoint x: 604, startPoint y: 374, endPoint x: 1078, endPoint y: 344, distance: 475.3
click at [1078, 344] on div "In 1215, King John of England signed the Magna Carta, a document that significa…" at bounding box center [928, 349] width 437 height 40
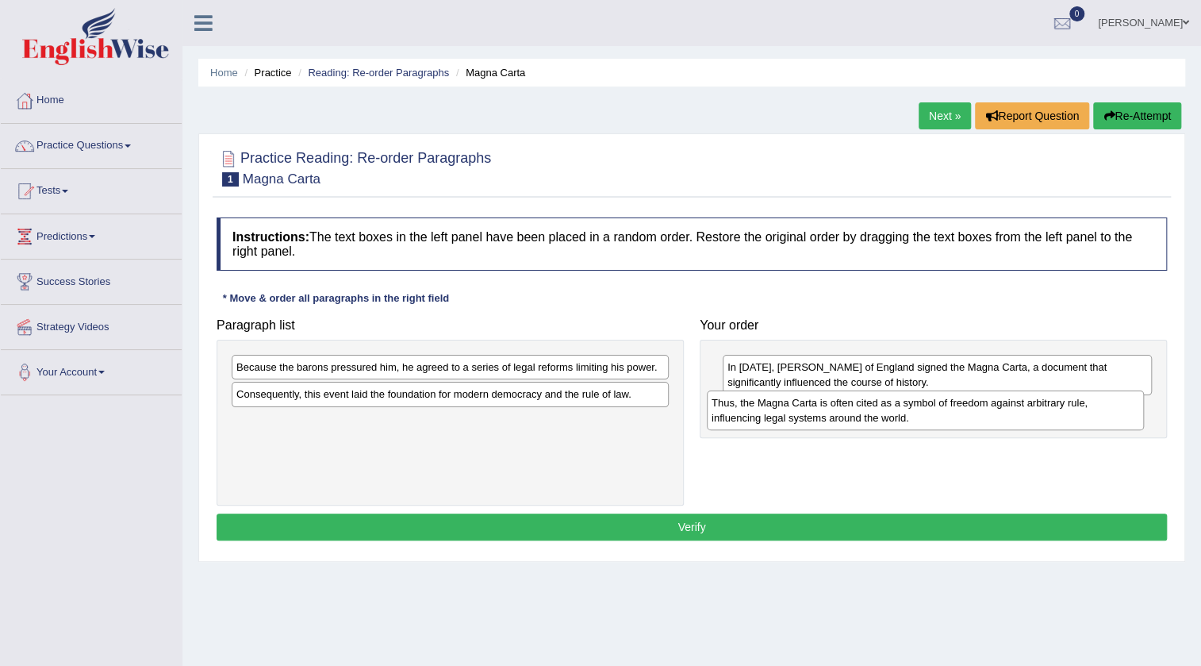
drag, startPoint x: 360, startPoint y: 439, endPoint x: 835, endPoint y: 420, distance: 475.5
click at [835, 420] on div "Thus, the Magna Carta is often cited as a symbol of freedom against arbitrary r…" at bounding box center [925, 410] width 437 height 40
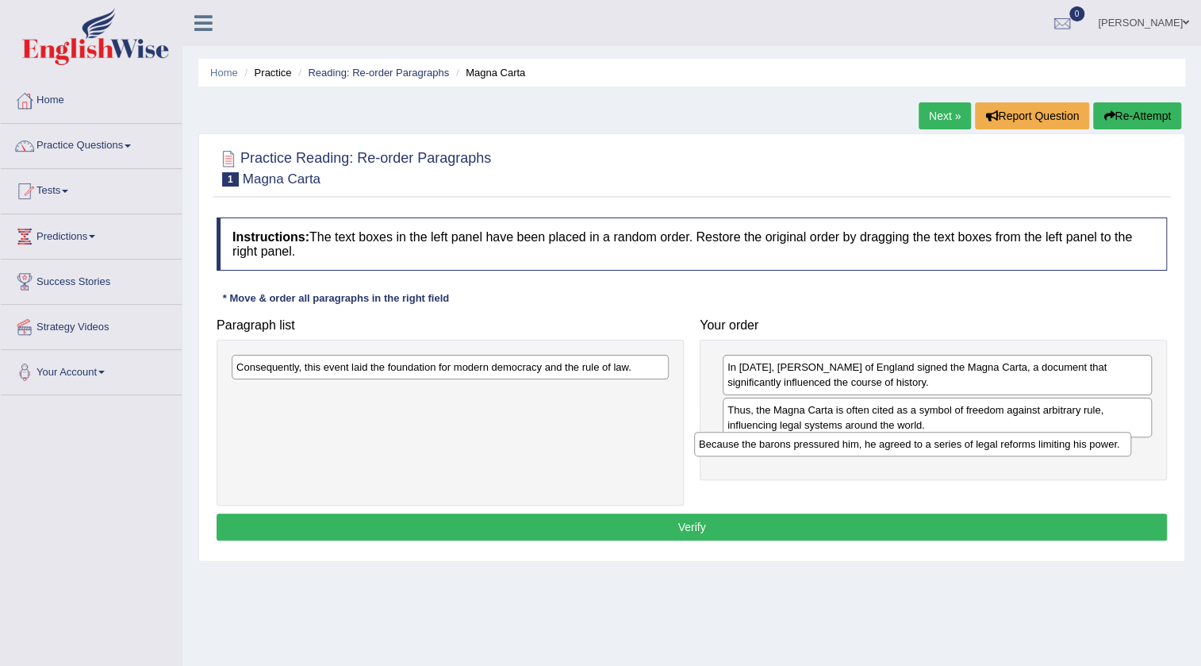
drag, startPoint x: 420, startPoint y: 369, endPoint x: 883, endPoint y: 446, distance: 468.8
click at [883, 446] on div "Because the barons pressured him, he agreed to a series of legal reforms limiti…" at bounding box center [912, 444] width 437 height 25
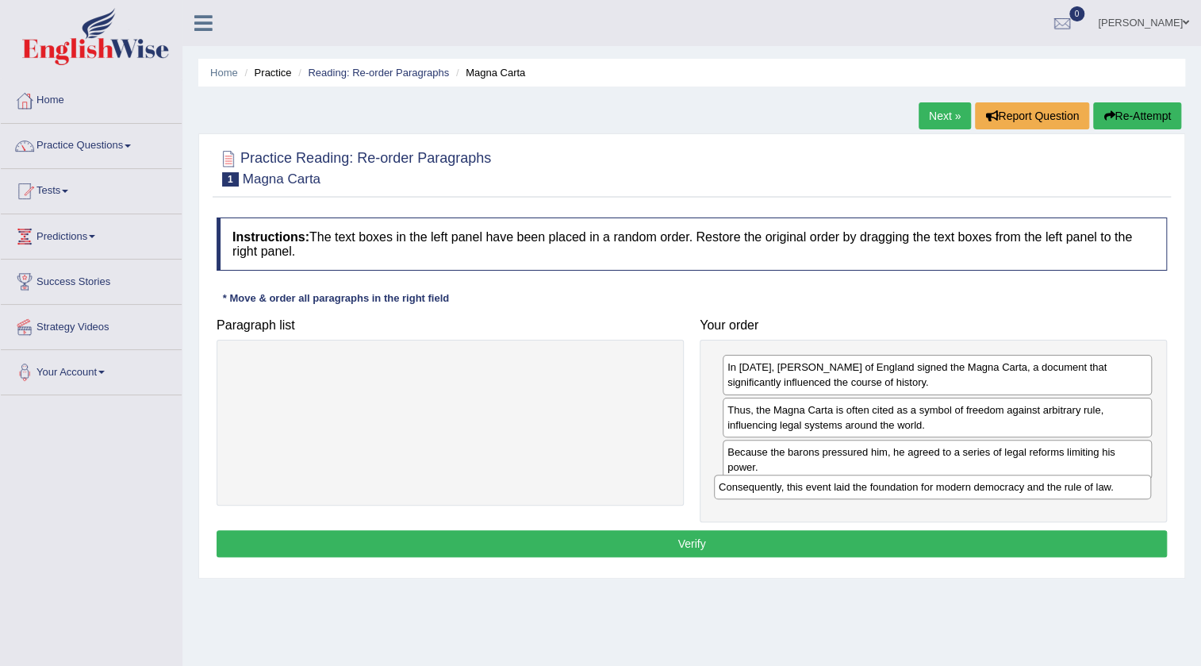
drag, startPoint x: 528, startPoint y: 367, endPoint x: 1009, endPoint y: 487, distance: 496.2
click at [1009, 487] on div "Consequently, this event laid the foundation for modern democracy and the rule …" at bounding box center [932, 486] width 437 height 25
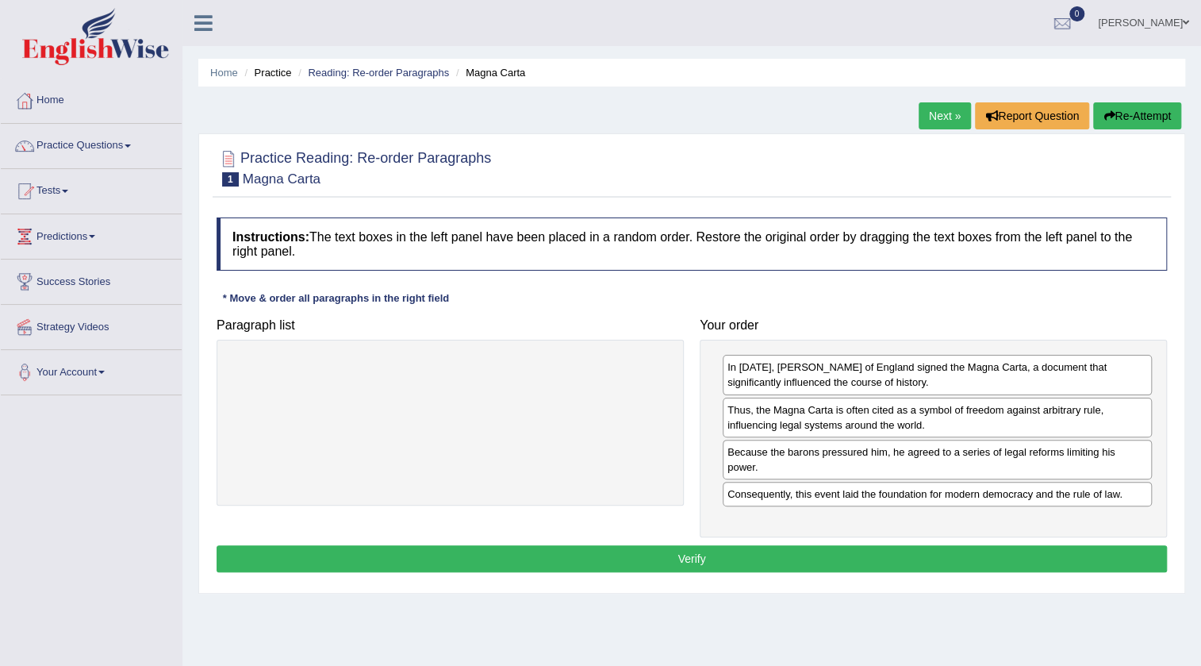
click at [725, 562] on button "Verify" at bounding box center [692, 558] width 950 height 27
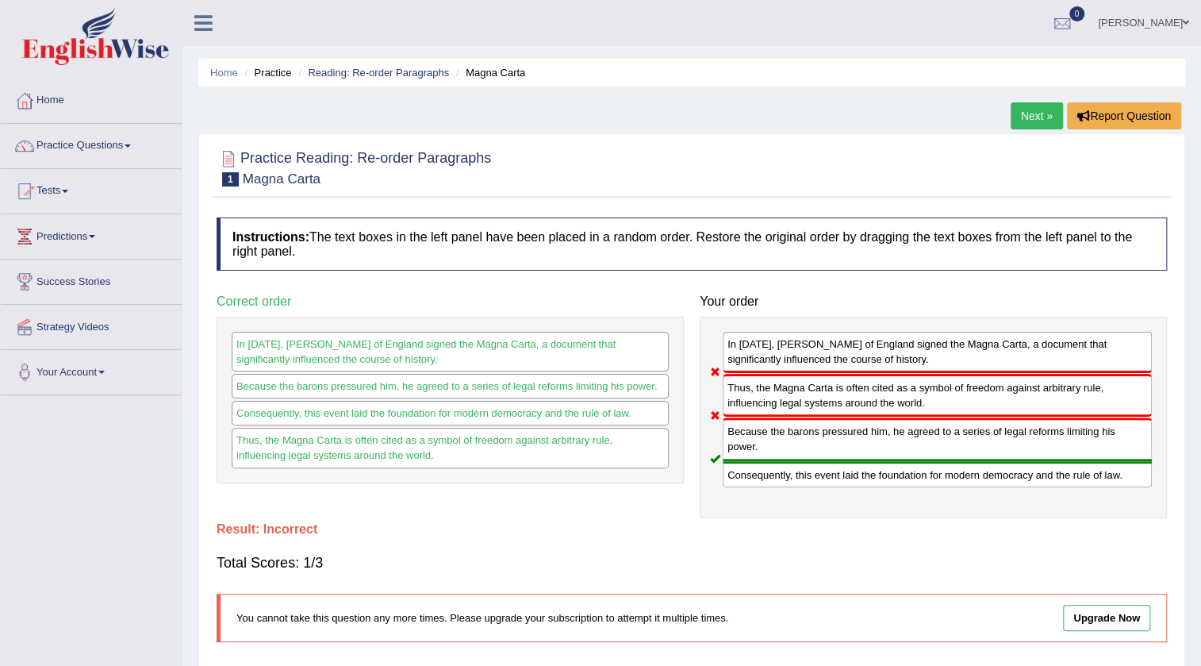
click at [1026, 117] on link "Next »" at bounding box center [1037, 115] width 52 height 27
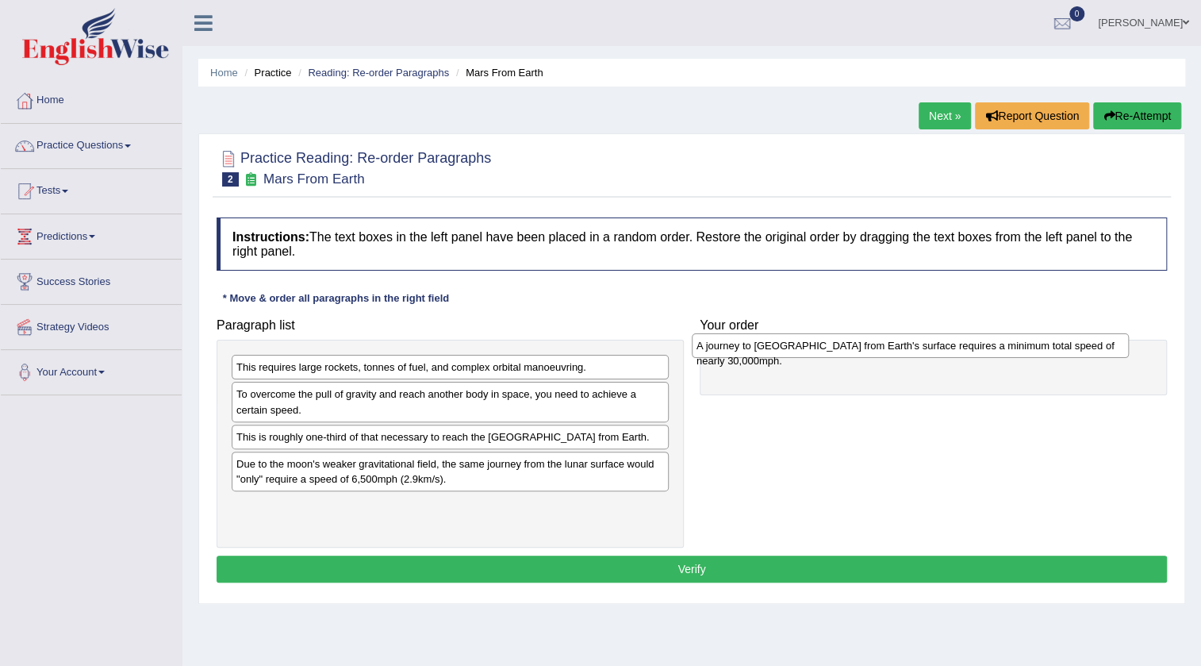
drag, startPoint x: 389, startPoint y: 483, endPoint x: 850, endPoint y: 351, distance: 478.8
click at [850, 351] on div "A journey to [GEOGRAPHIC_DATA] from Earth's surface requires a minimum total sp…" at bounding box center [910, 345] width 437 height 25
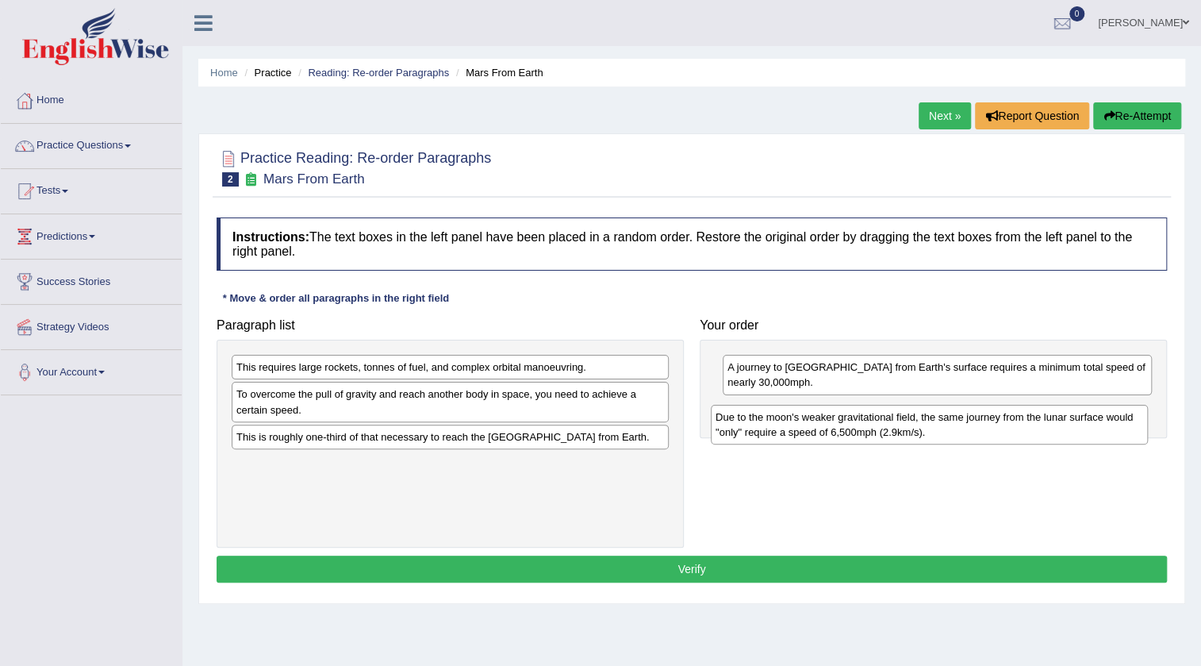
drag, startPoint x: 494, startPoint y: 489, endPoint x: 973, endPoint y: 428, distance: 483.0
click at [973, 428] on div "Due to the moon's weaker gravitational field, the same journey from the lunar s…" at bounding box center [929, 425] width 437 height 40
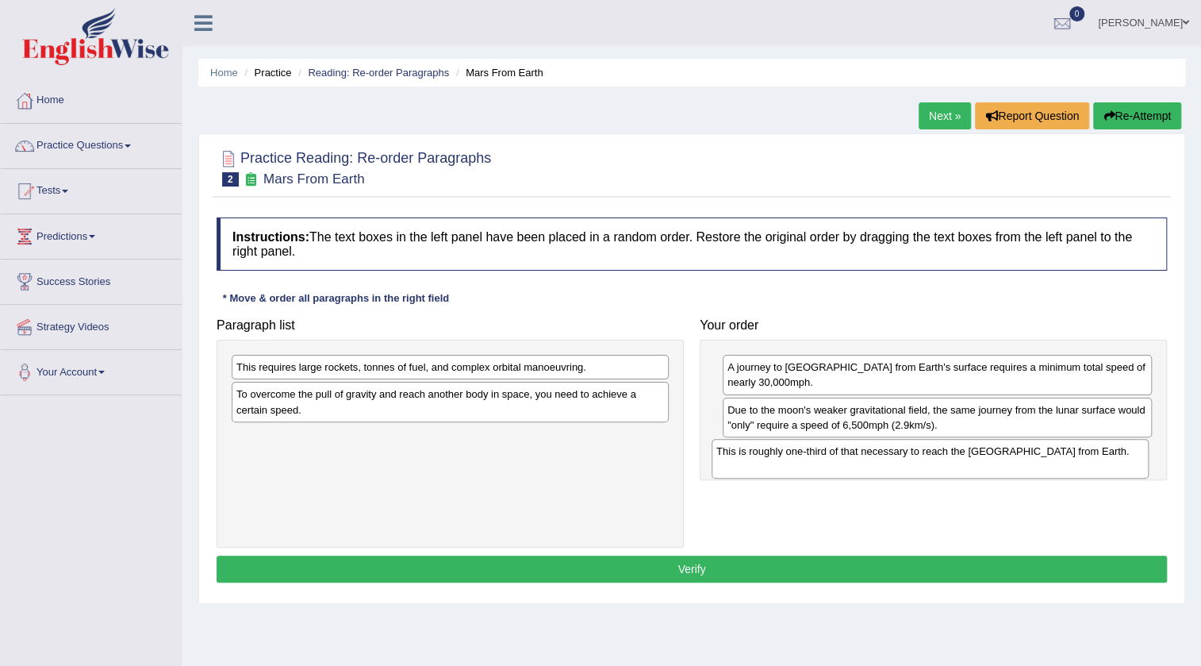
drag, startPoint x: 539, startPoint y: 451, endPoint x: 1019, endPoint y: 466, distance: 480.2
click at [1019, 466] on div "This is roughly one-third of that necessary to reach the [GEOGRAPHIC_DATA] from…" at bounding box center [930, 459] width 437 height 40
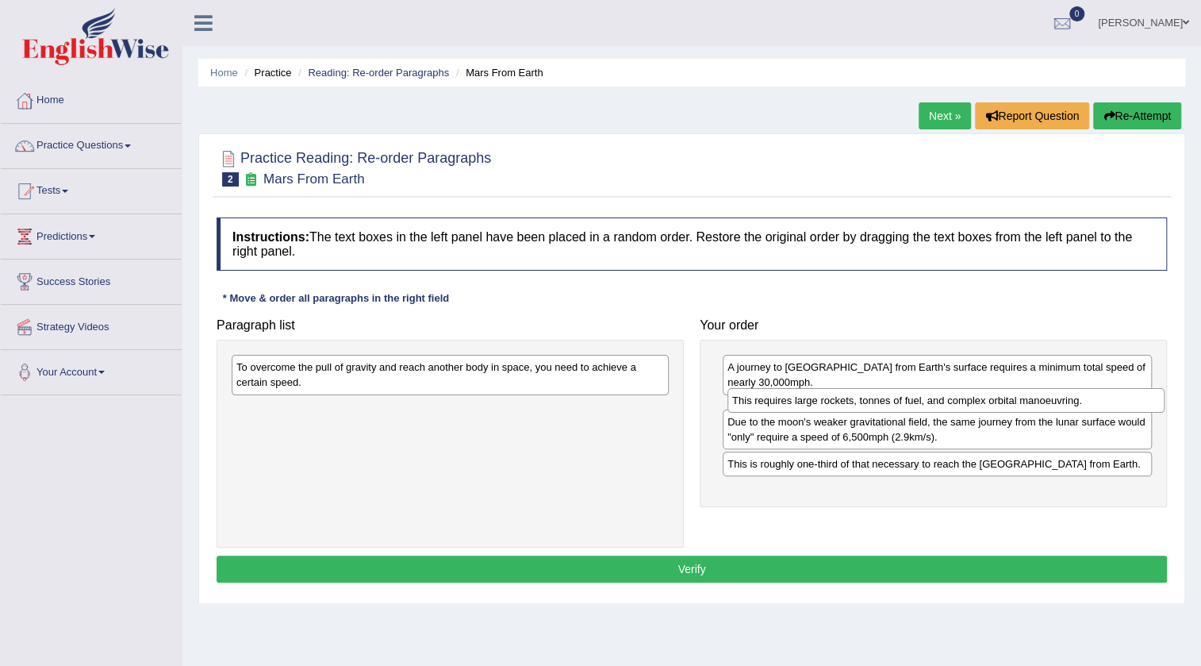
drag, startPoint x: 435, startPoint y: 373, endPoint x: 931, endPoint y: 406, distance: 496.9
click at [931, 406] on div "This requires large rockets, tonnes of fuel, and complex orbital manoeuvring." at bounding box center [945, 400] width 437 height 25
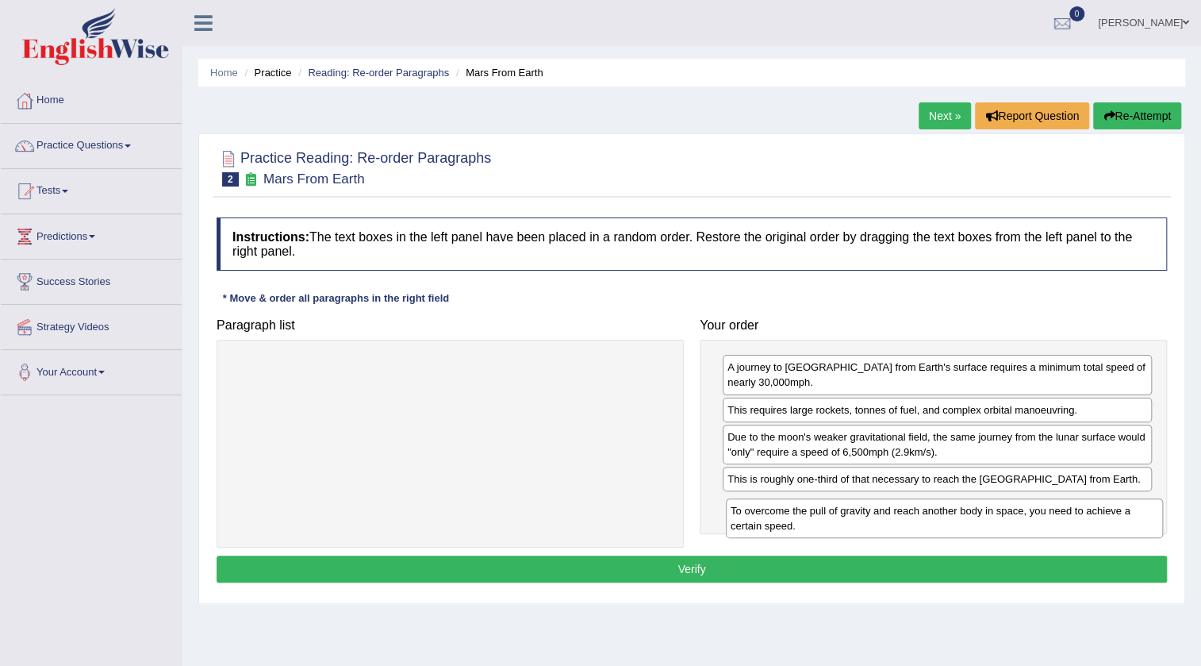
drag, startPoint x: 476, startPoint y: 380, endPoint x: 970, endPoint y: 524, distance: 514.6
click at [970, 524] on div "To overcome the pull of gravity and reach another body in space, you need to ac…" at bounding box center [944, 518] width 437 height 40
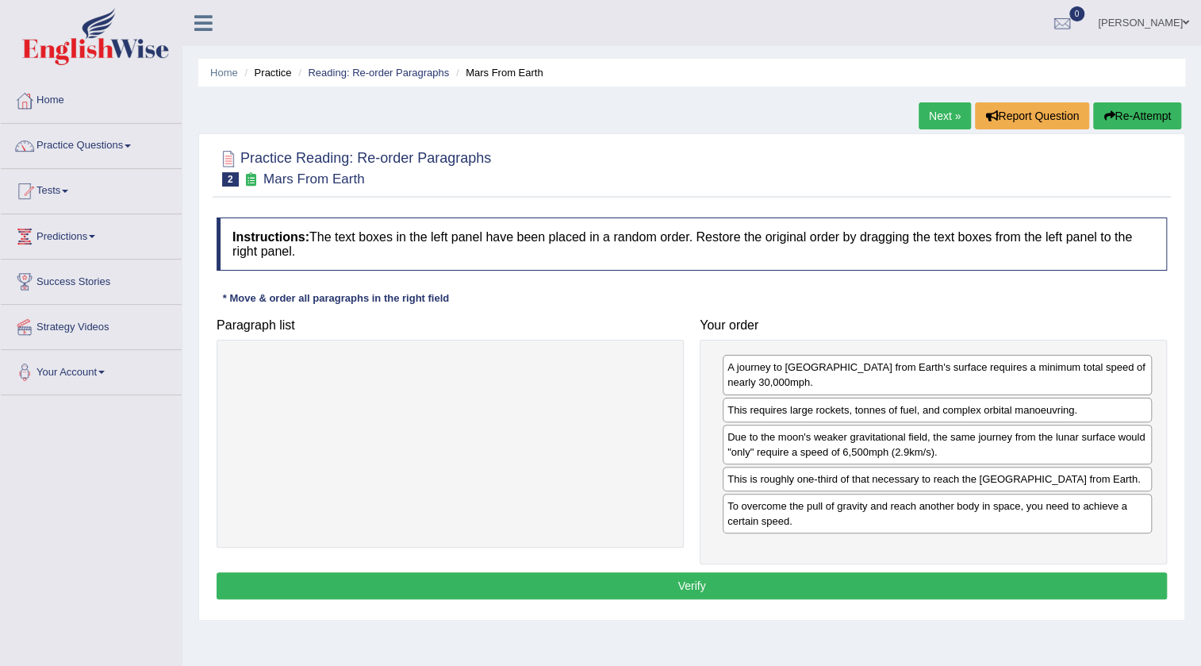
click at [754, 599] on button "Verify" at bounding box center [692, 585] width 950 height 27
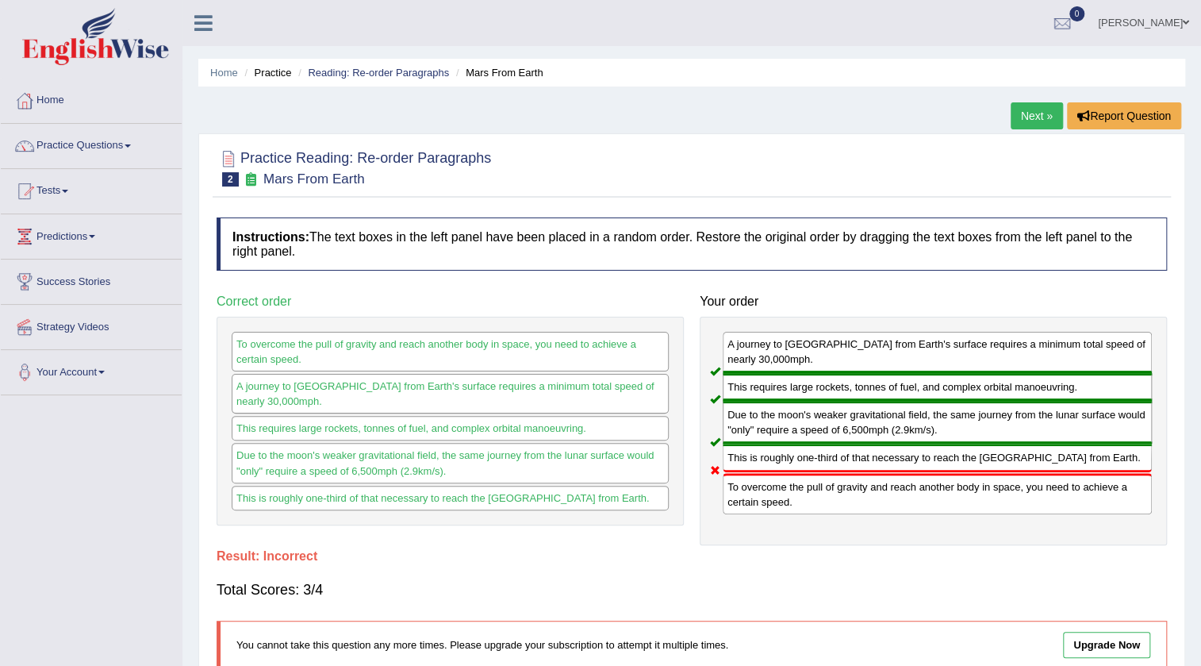
click at [1023, 117] on link "Next »" at bounding box center [1037, 115] width 52 height 27
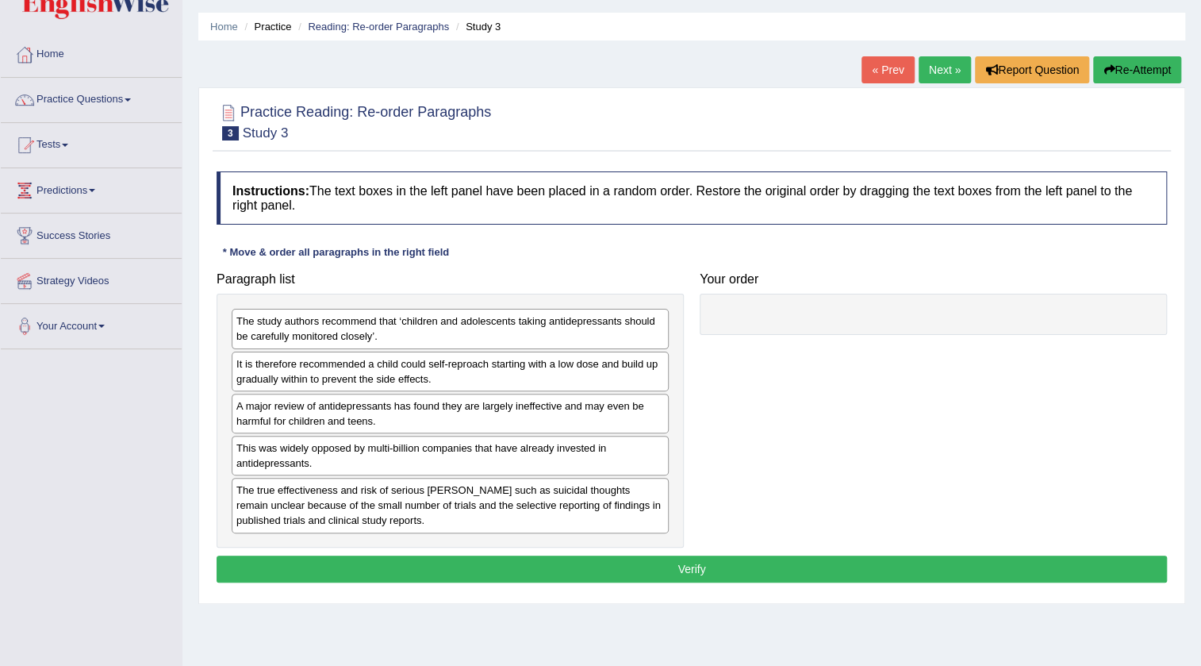
scroll to position [71, 0]
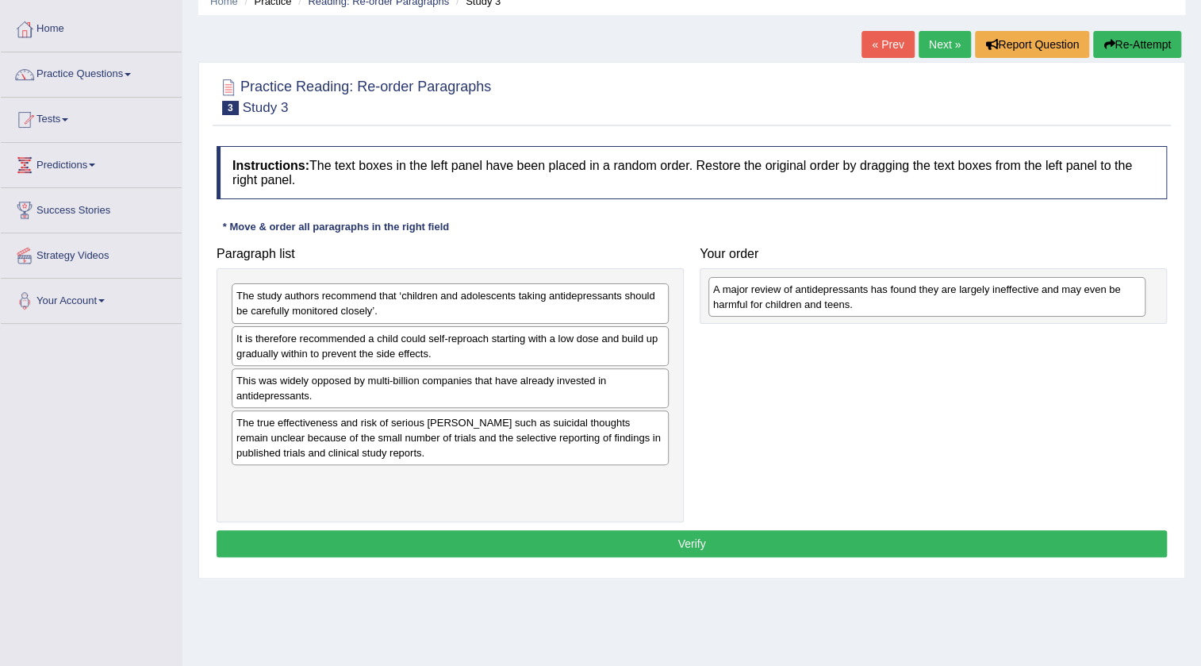
drag, startPoint x: 496, startPoint y: 380, endPoint x: 961, endPoint y: 289, distance: 474.5
click at [961, 289] on div "A major review of antidepressants has found they are largely ineffective and ma…" at bounding box center [926, 297] width 437 height 40
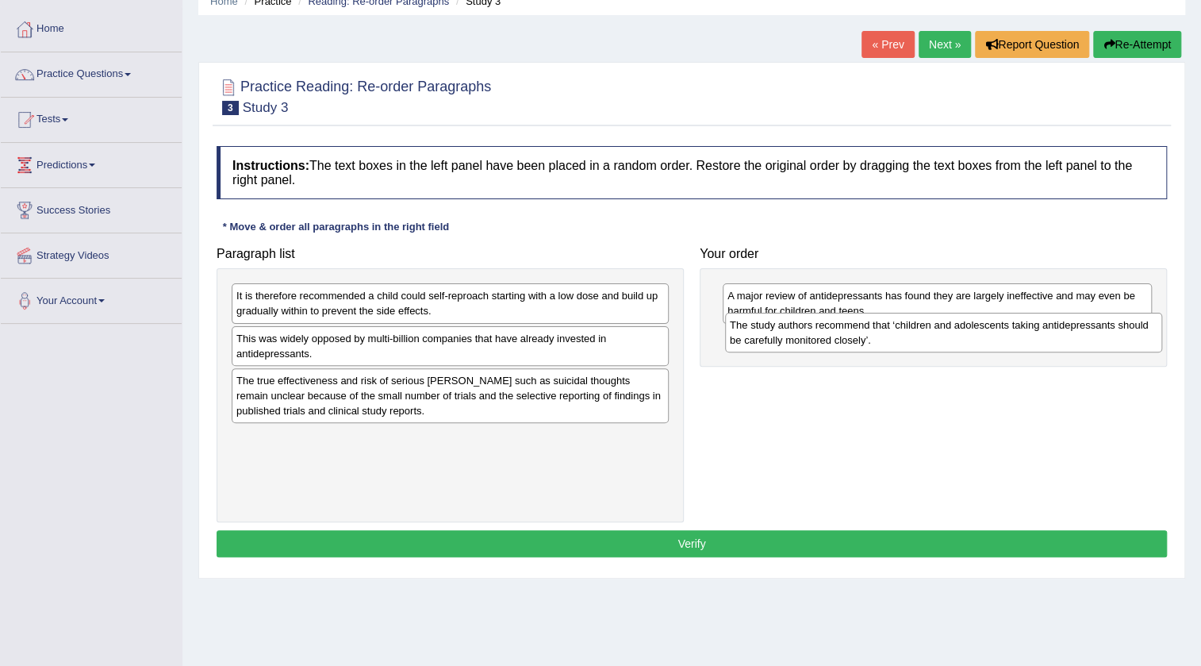
drag, startPoint x: 562, startPoint y: 307, endPoint x: 1055, endPoint y: 336, distance: 494.3
click at [1055, 336] on div "The study authors recommend that ‘children and adolescents taking antidepressan…" at bounding box center [943, 333] width 437 height 40
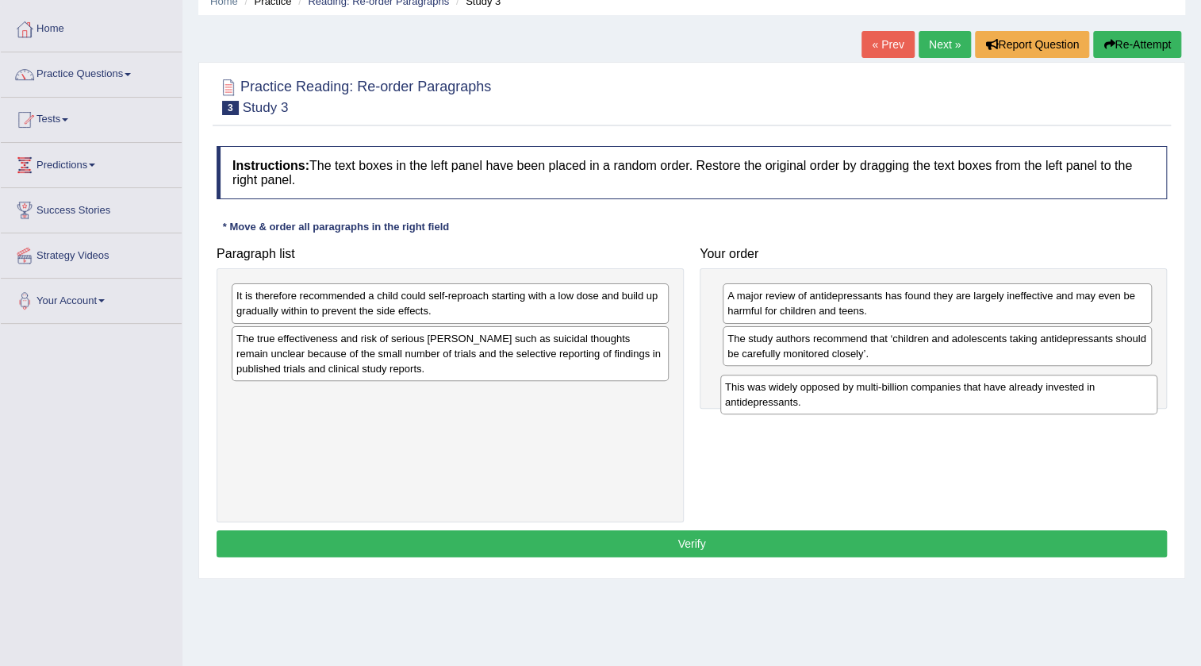
drag, startPoint x: 404, startPoint y: 348, endPoint x: 892, endPoint y: 397, distance: 491.1
click at [892, 397] on div "This was widely opposed by multi-billion companies that have already invested i…" at bounding box center [938, 394] width 437 height 40
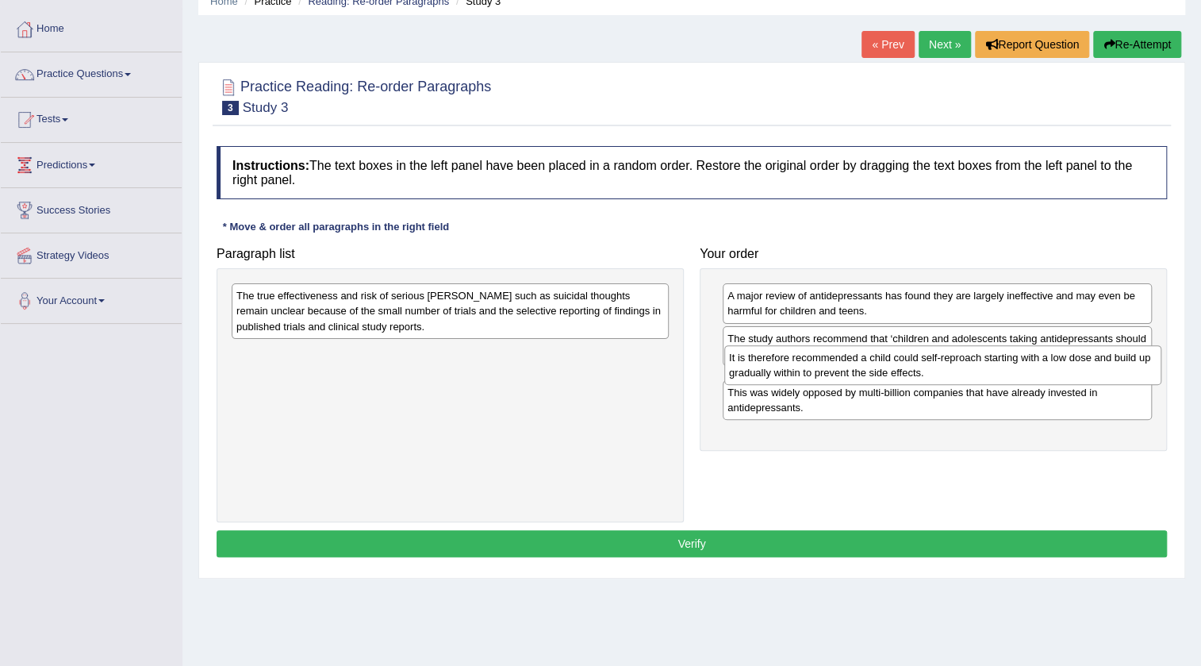
drag, startPoint x: 466, startPoint y: 297, endPoint x: 958, endPoint y: 359, distance: 496.5
click at [958, 359] on div "It is therefore recommended a child could self-reproach starting with a low dos…" at bounding box center [942, 365] width 437 height 40
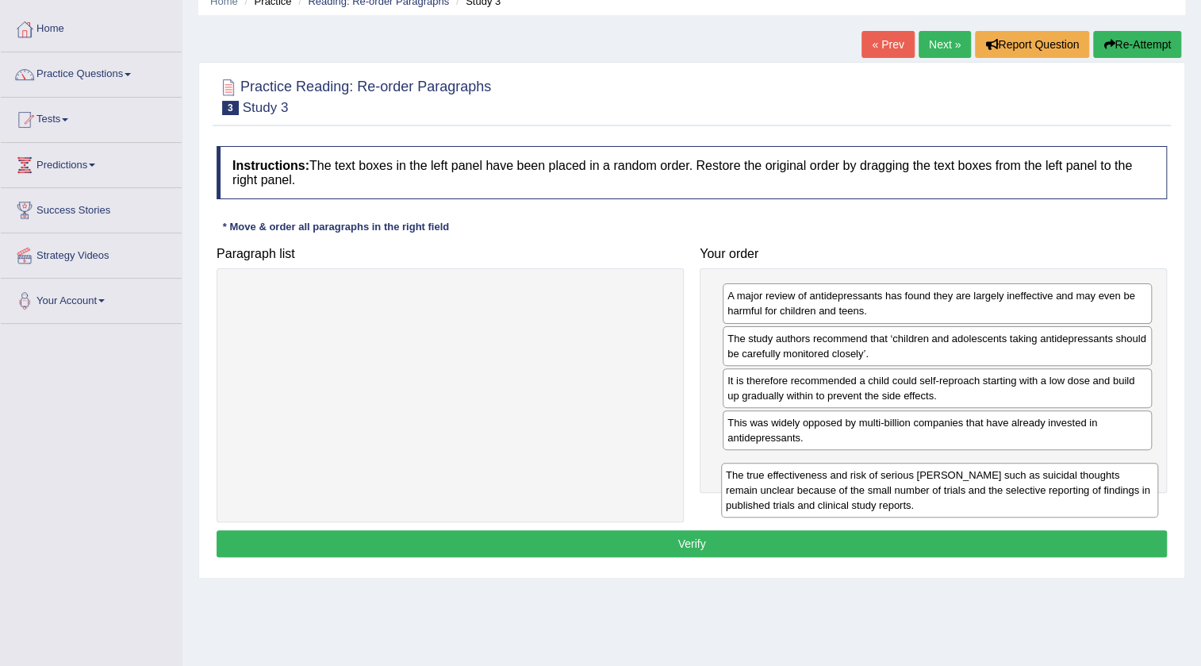
drag, startPoint x: 277, startPoint y: 327, endPoint x: 766, endPoint y: 506, distance: 521.2
click at [766, 506] on div "The true effectiveness and risk of serious harms such as suicidal thoughts rema…" at bounding box center [939, 489] width 437 height 55
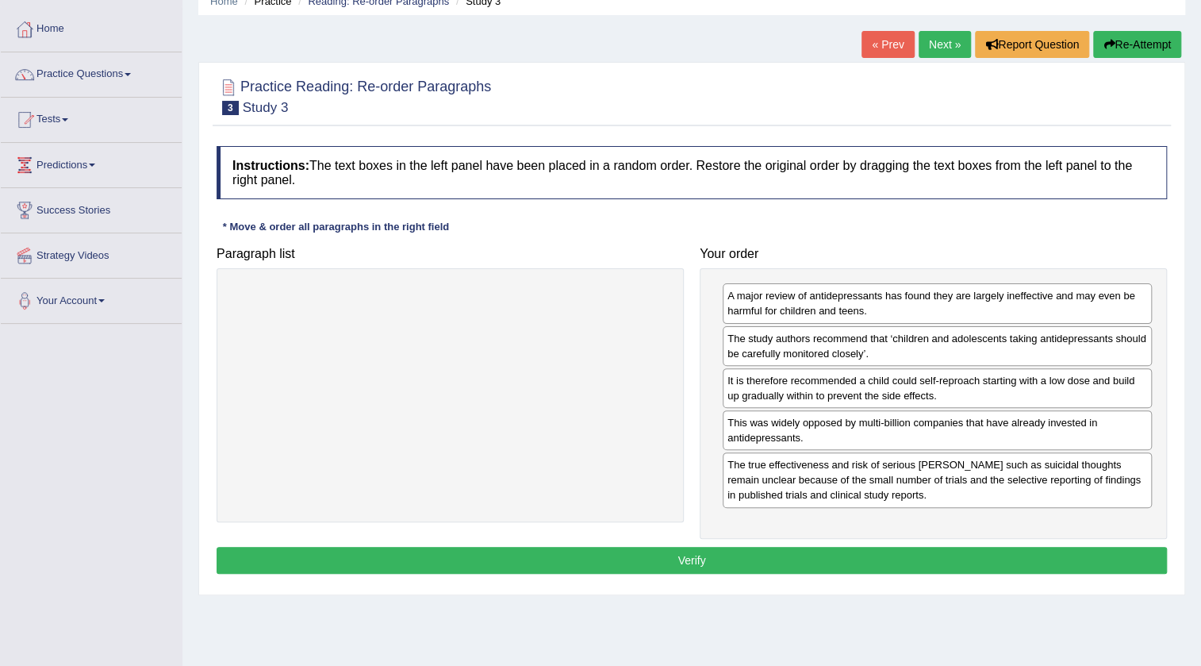
click at [841, 563] on button "Verify" at bounding box center [692, 560] width 950 height 27
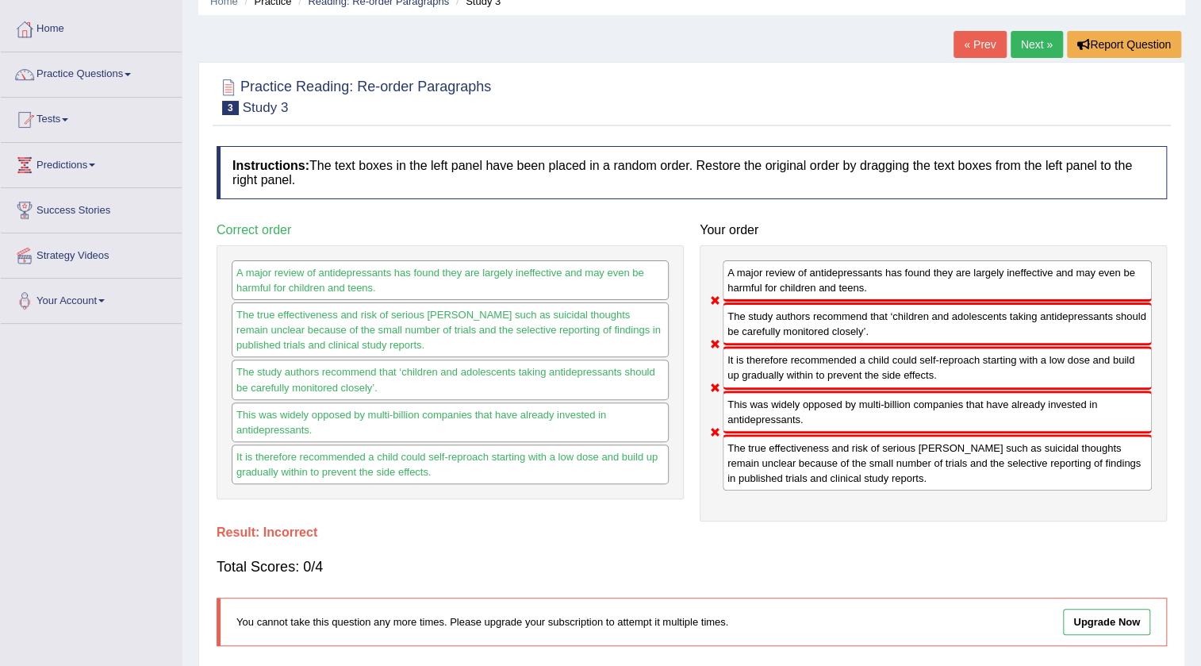
click at [1037, 41] on link "Next »" at bounding box center [1037, 44] width 52 height 27
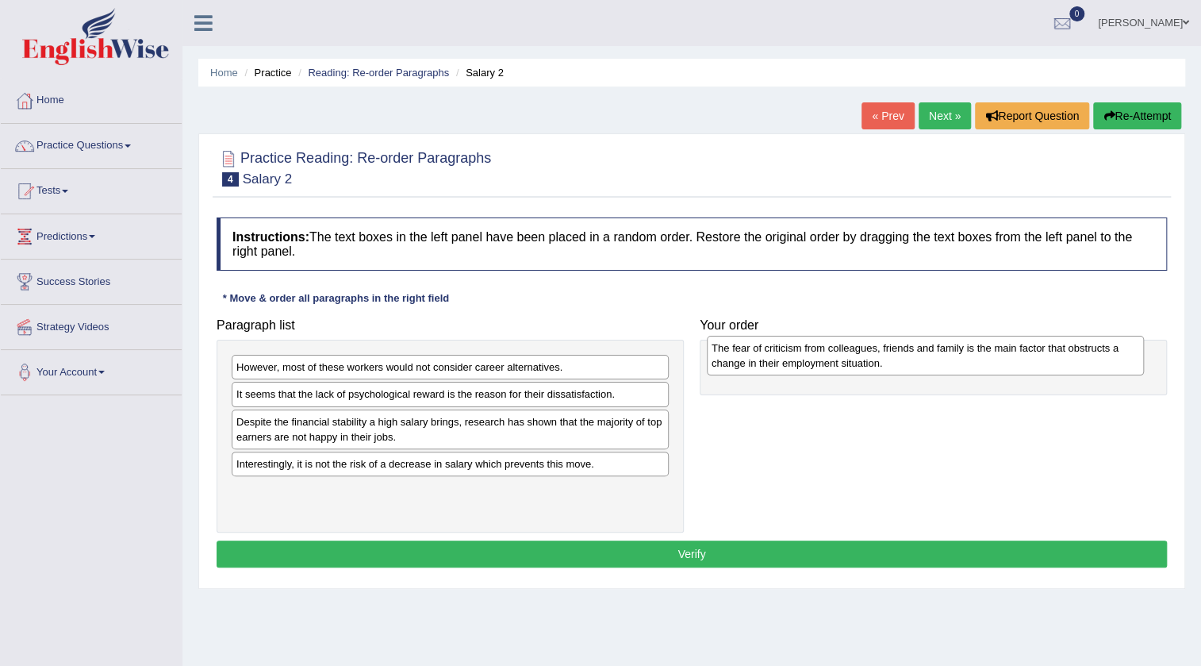
drag, startPoint x: 508, startPoint y: 381, endPoint x: 984, endPoint y: 362, distance: 475.5
click at [984, 362] on div "The fear of criticism from colleagues, friends and family is the main factor th…" at bounding box center [925, 356] width 437 height 40
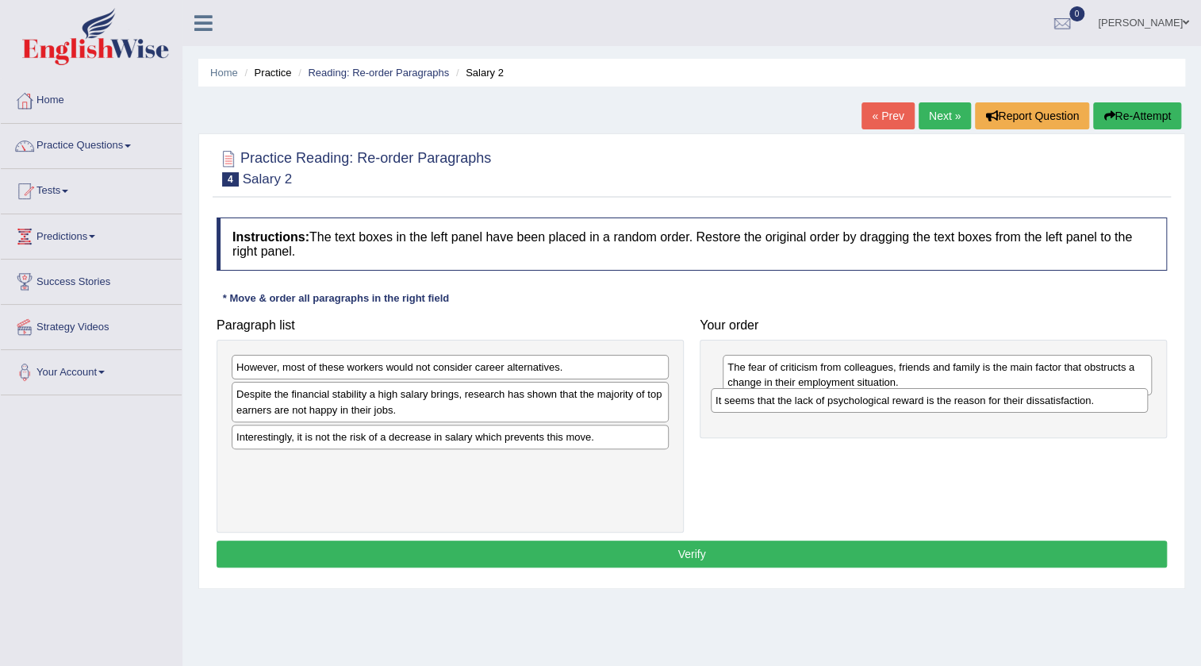
drag, startPoint x: 603, startPoint y: 393, endPoint x: 1082, endPoint y: 400, distance: 479.2
click at [1082, 400] on div "It seems that the lack of psychological reward is the reason for their dissatis…" at bounding box center [929, 400] width 437 height 25
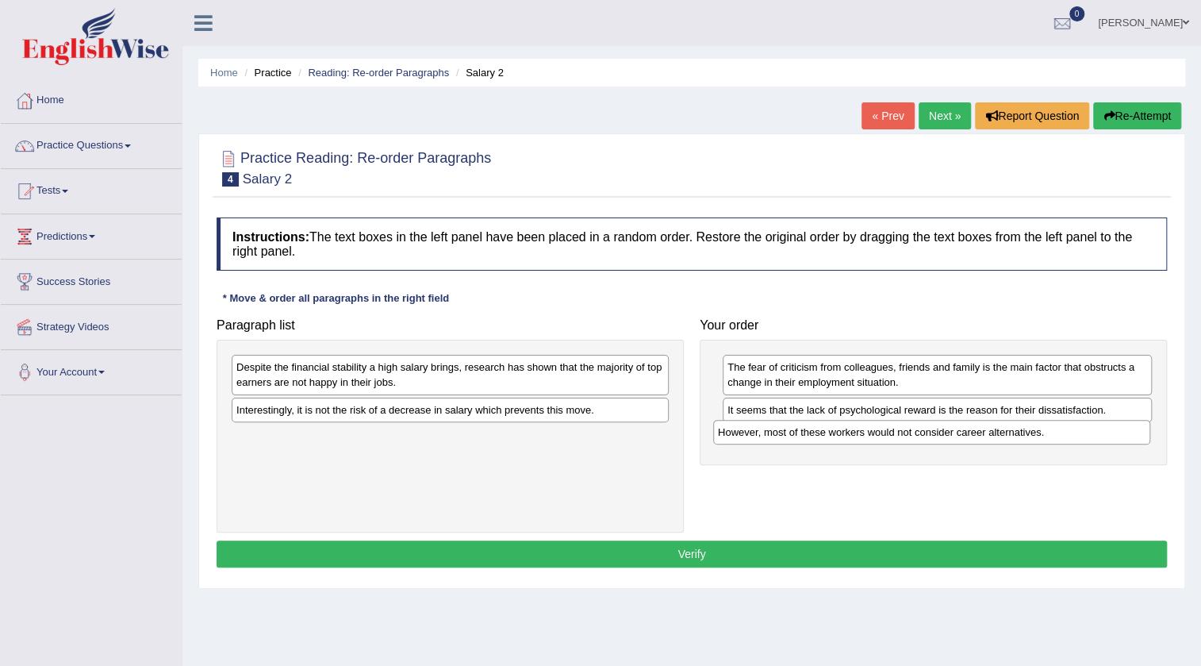
drag, startPoint x: 579, startPoint y: 372, endPoint x: 1061, endPoint y: 437, distance: 485.9
click at [1061, 437] on div "However, most of these workers would not consider career alternatives." at bounding box center [931, 432] width 437 height 25
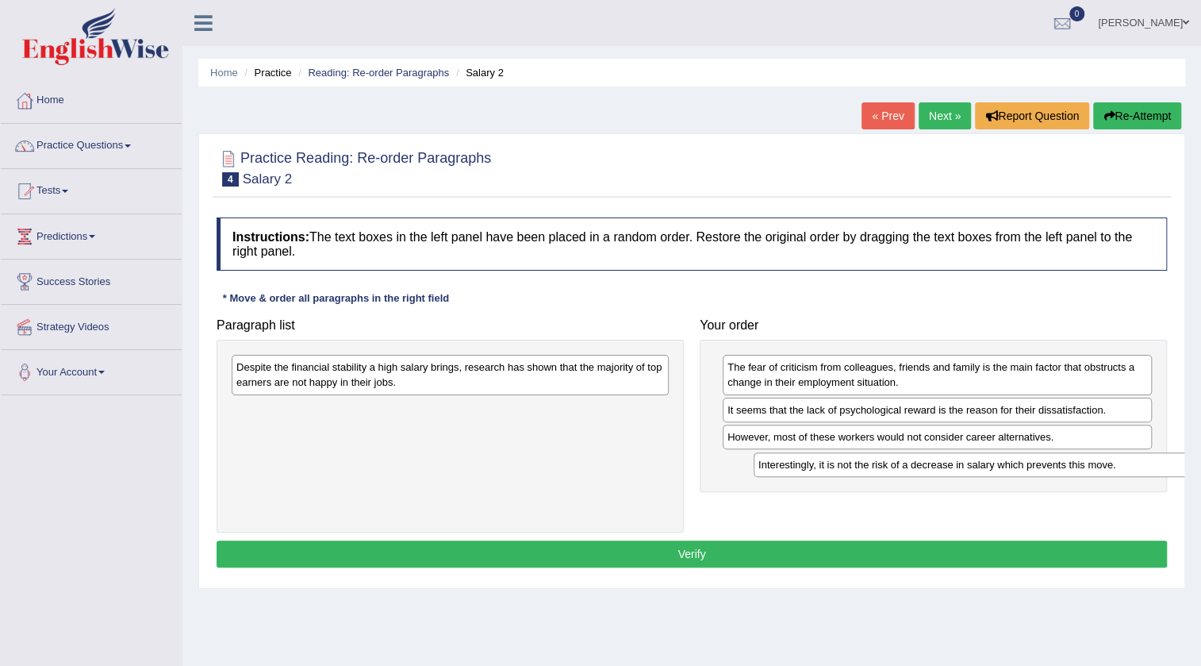
drag, startPoint x: 603, startPoint y: 412, endPoint x: 1125, endPoint y: 467, distance: 524.9
click at [1125, 467] on div "Interestingly, it is not the risk of a decrease in salary which prevents this m…" at bounding box center [972, 464] width 437 height 25
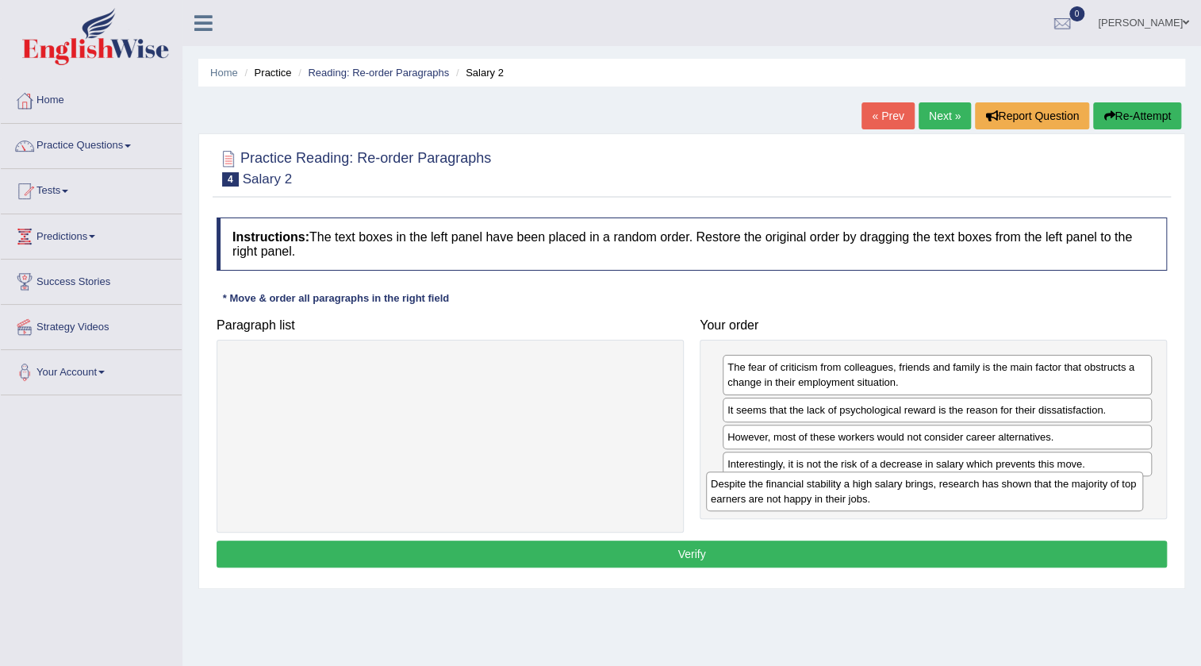
drag, startPoint x: 590, startPoint y: 376, endPoint x: 1065, endPoint y: 493, distance: 488.5
click at [1065, 493] on div "Despite the financial stability a high salary brings, research has shown that t…" at bounding box center [924, 491] width 437 height 40
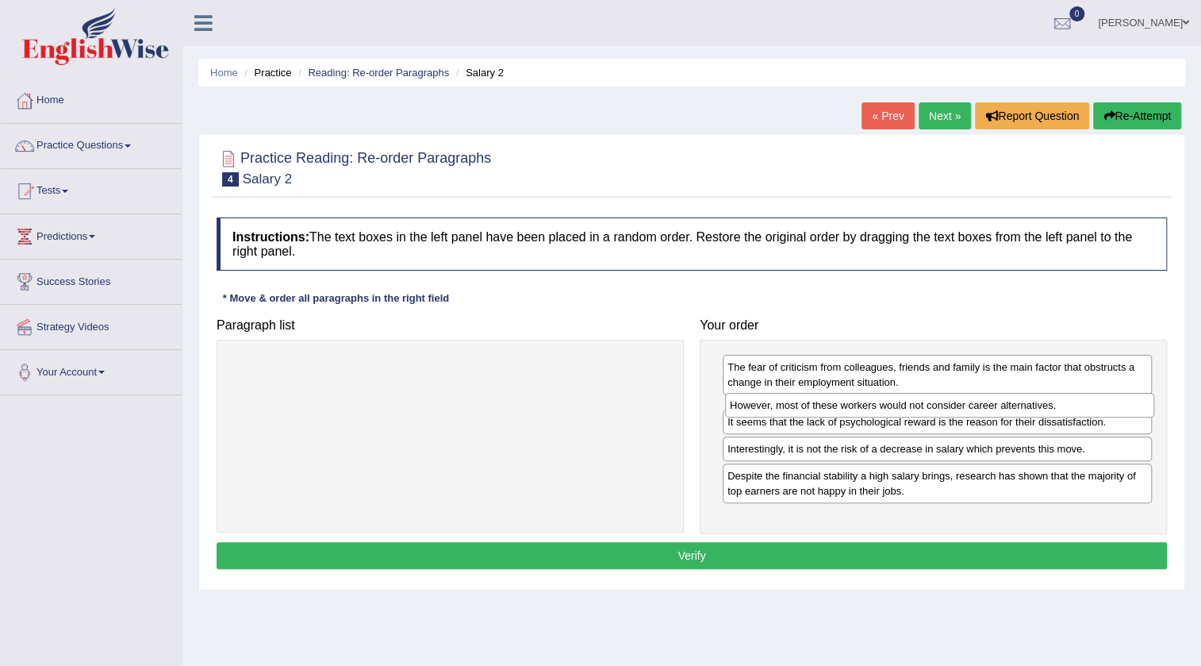
drag, startPoint x: 1091, startPoint y: 436, endPoint x: 1093, endPoint y: 405, distance: 31.0
click at [1093, 405] on div "However, most of these workers would not consider career alternatives." at bounding box center [939, 405] width 429 height 25
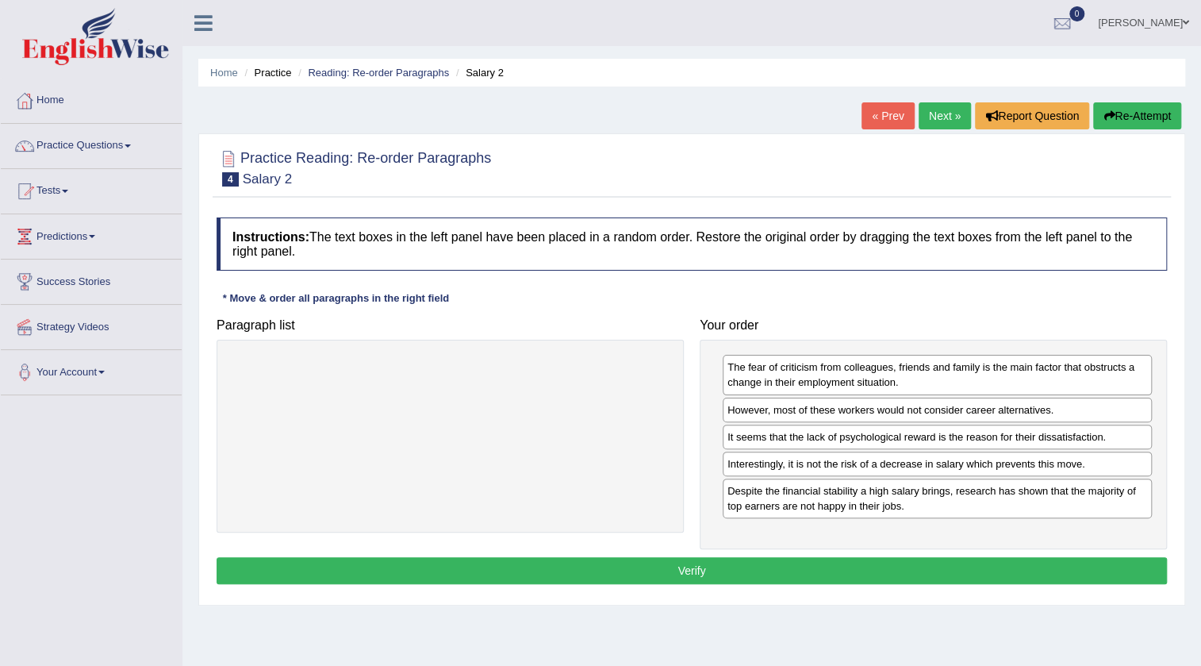
click at [761, 558] on button "Verify" at bounding box center [692, 570] width 950 height 27
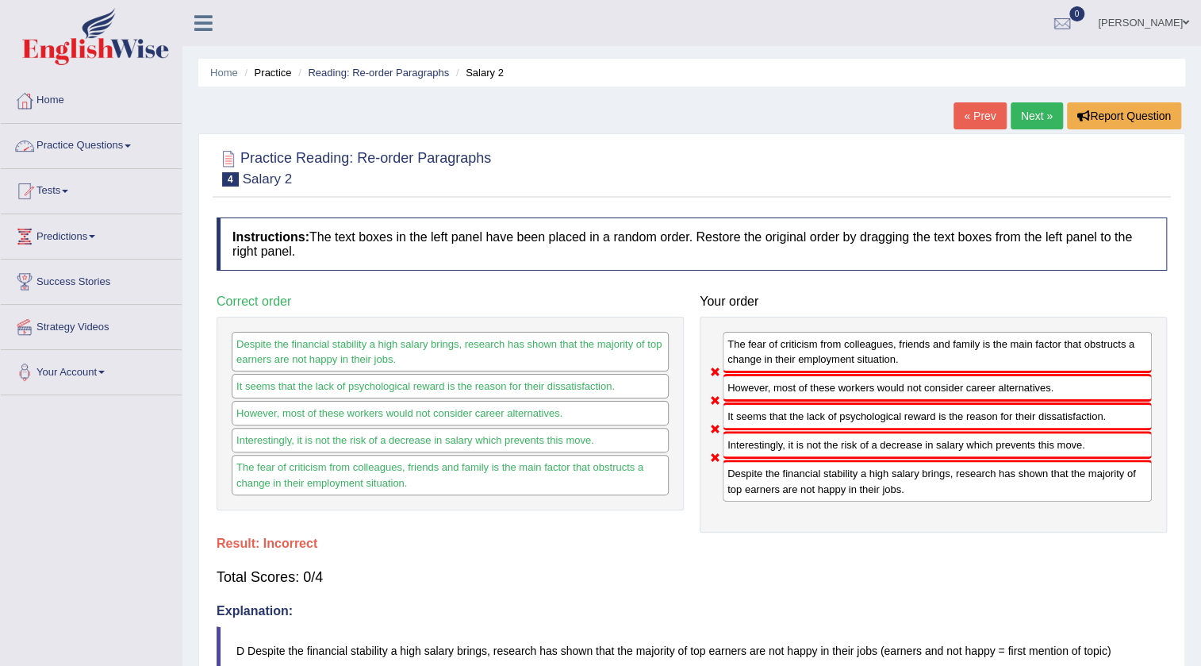
click at [106, 159] on link "Practice Questions" at bounding box center [91, 144] width 181 height 40
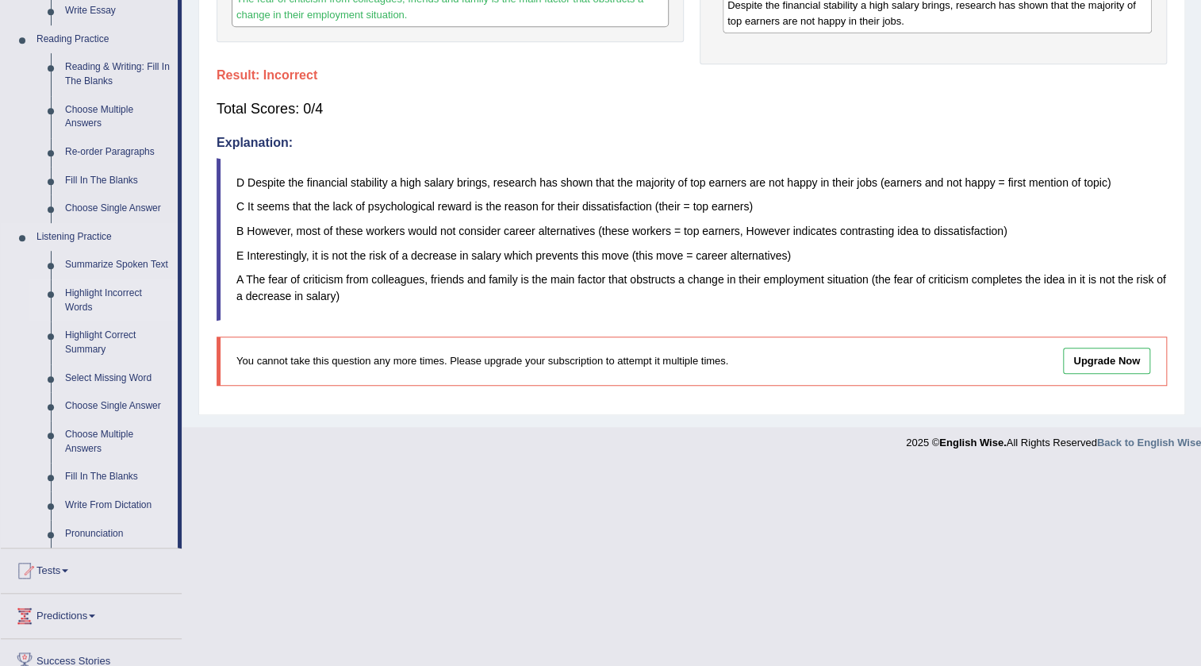
scroll to position [576, 0]
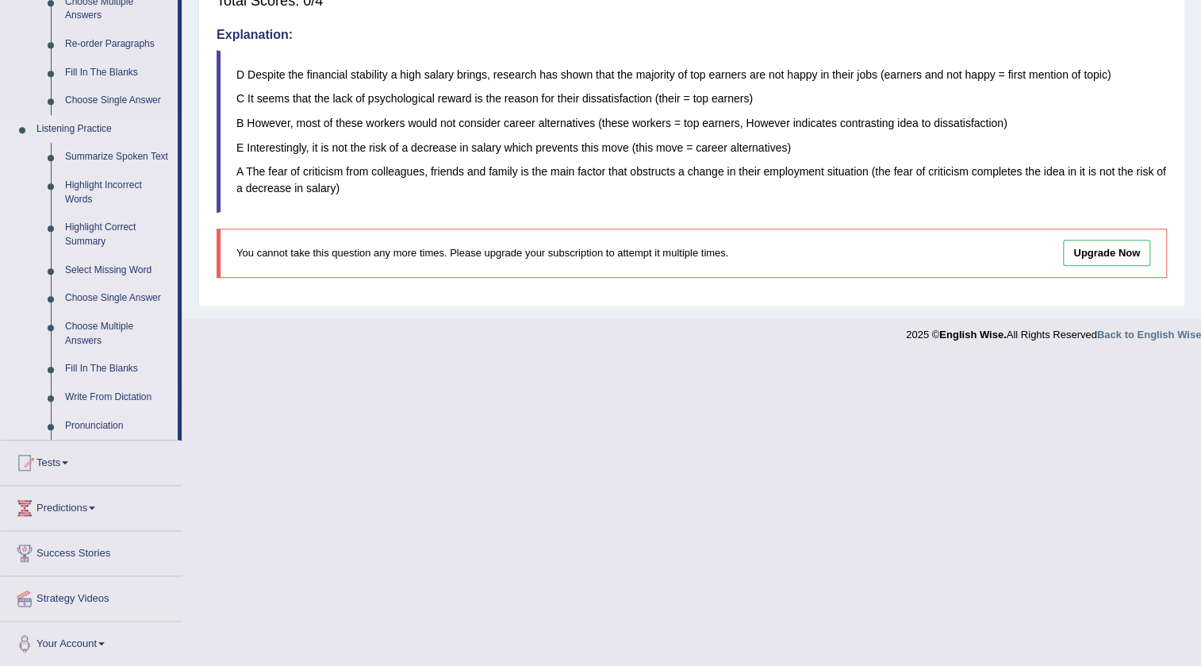
click at [127, 395] on link "Write From Dictation" at bounding box center [118, 397] width 120 height 29
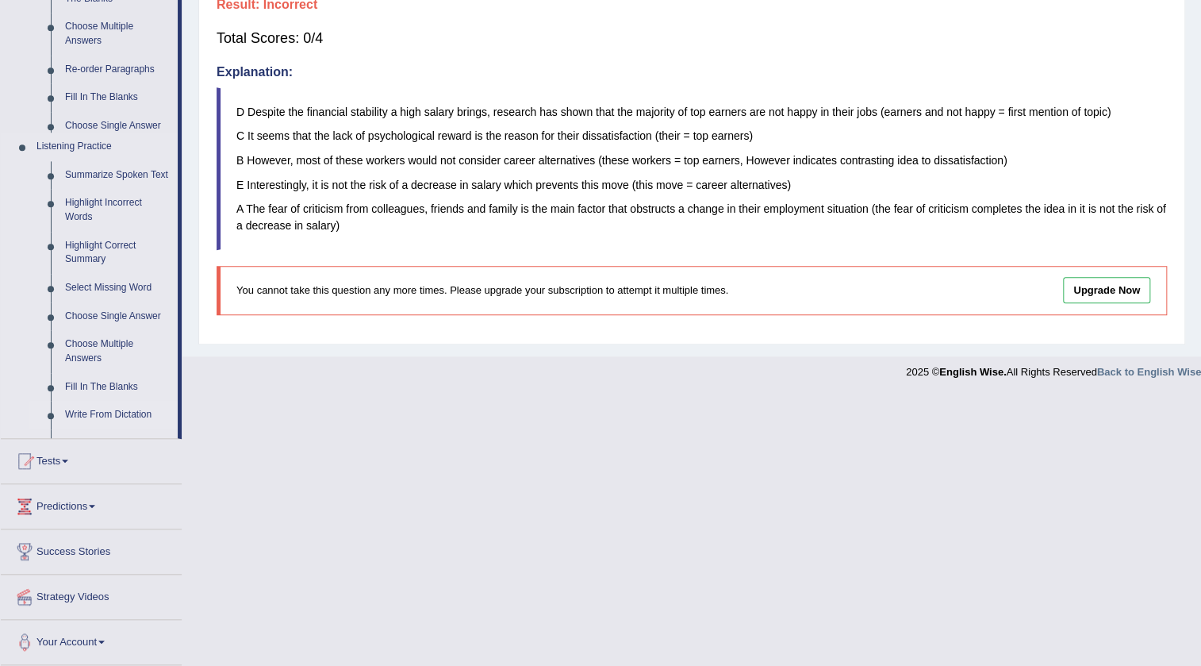
scroll to position [371, 0]
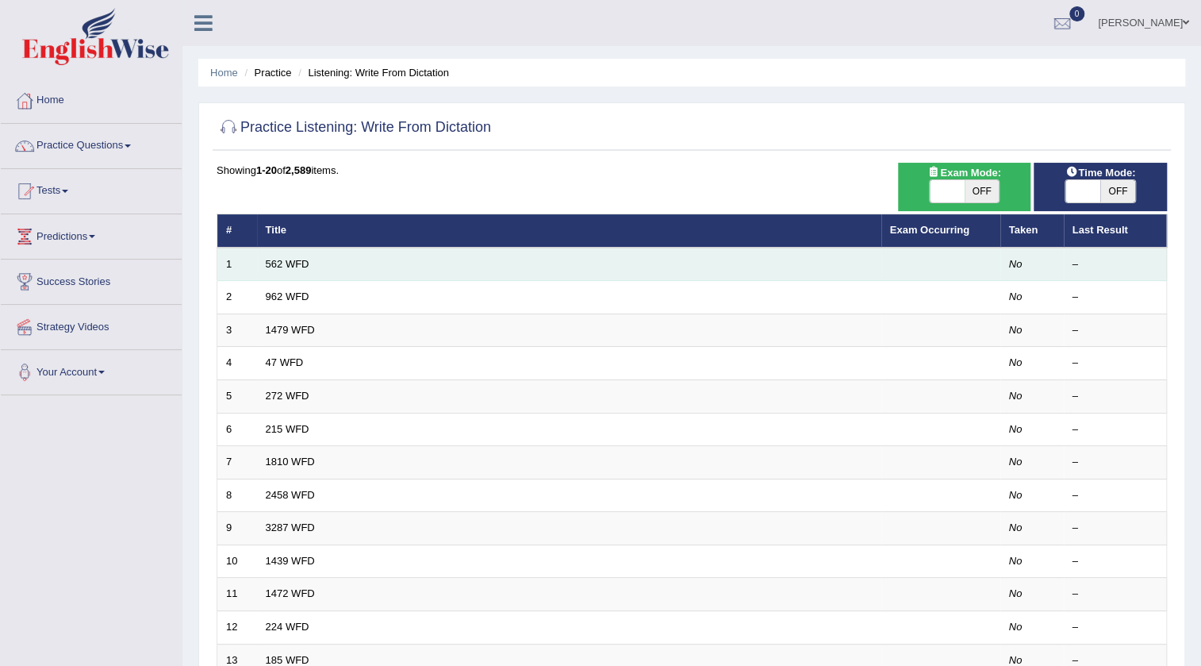
click at [333, 271] on td "562 WFD" at bounding box center [569, 263] width 624 height 33
click at [283, 263] on link "562 WFD" at bounding box center [288, 264] width 44 height 12
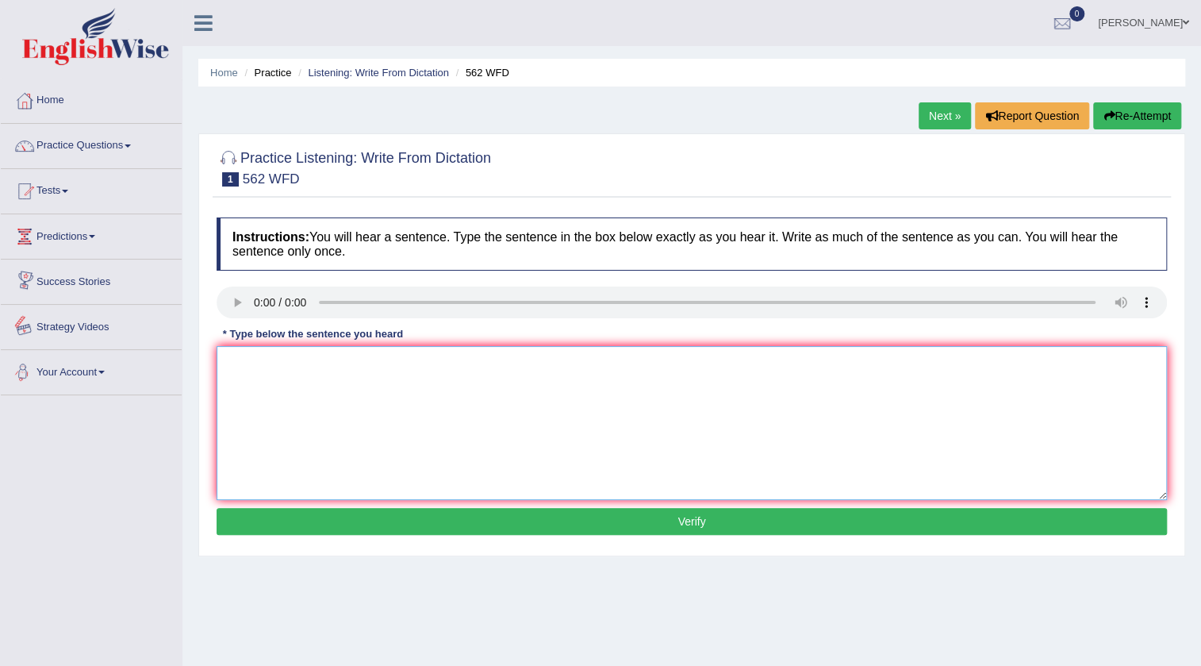
click at [301, 420] on textarea at bounding box center [692, 423] width 950 height 154
click at [377, 368] on textarea "The gap between the [PERSON_NAME] out did not dose not discrease." at bounding box center [692, 423] width 950 height 154
type textarea "The gap between the [PERSON_NAME] out point did not dose not discrease."
click at [374, 522] on button "Verify" at bounding box center [692, 521] width 950 height 27
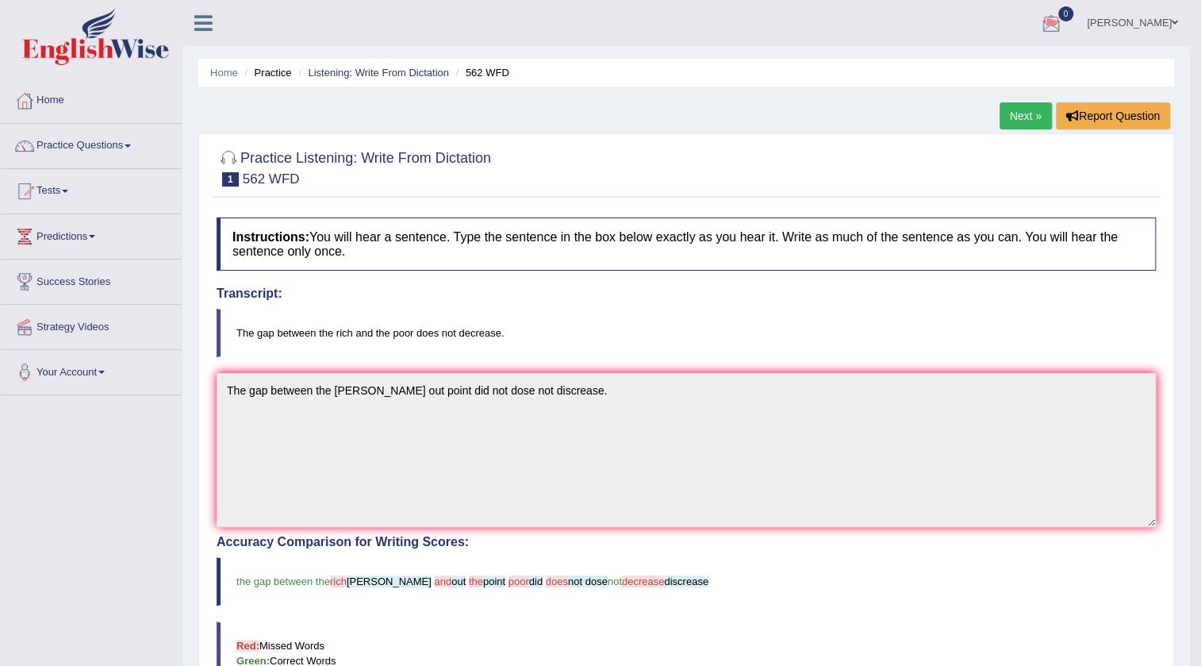
click at [1024, 117] on link "Next »" at bounding box center [1025, 115] width 52 height 27
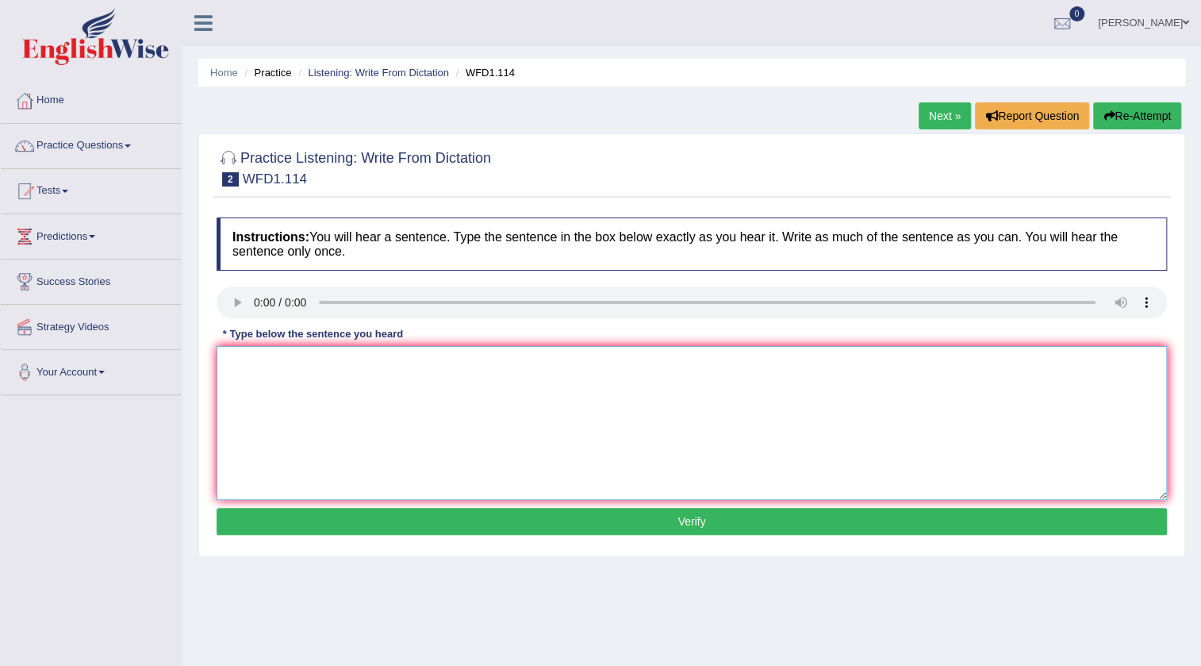
click at [505, 409] on textarea at bounding box center [692, 423] width 950 height 154
click at [328, 366] on textarea "The office early work less moriantal and experimental" at bounding box center [692, 423] width 950 height 154
click at [533, 369] on textarea "The office early work works is less moriantal and experimental" at bounding box center [692, 423] width 950 height 154
click at [538, 367] on textarea "The office early work works is less moriantal and experimental" at bounding box center [692, 423] width 950 height 154
type textarea "The office early work works is less moriantal and experimental."
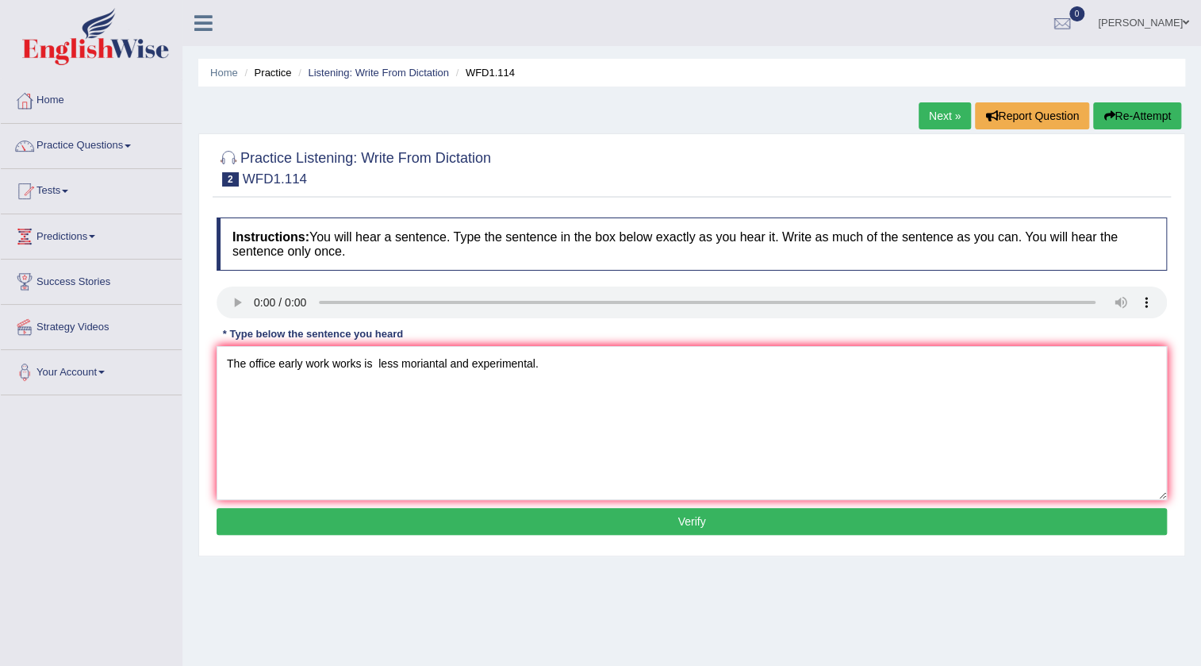
click at [408, 506] on div "Instructions: You will hear a sentence. Type the sentence in the box below exac…" at bounding box center [692, 378] width 958 height 338
click at [407, 517] on button "Verify" at bounding box center [692, 521] width 950 height 27
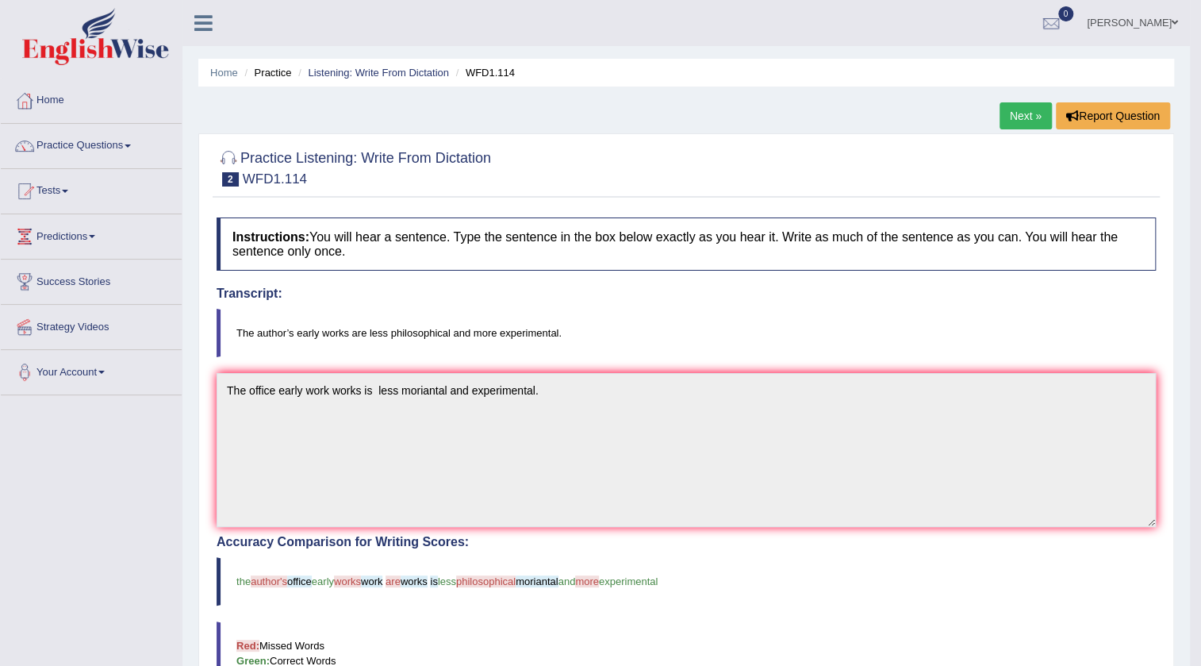
click at [1034, 118] on link "Next »" at bounding box center [1025, 115] width 52 height 27
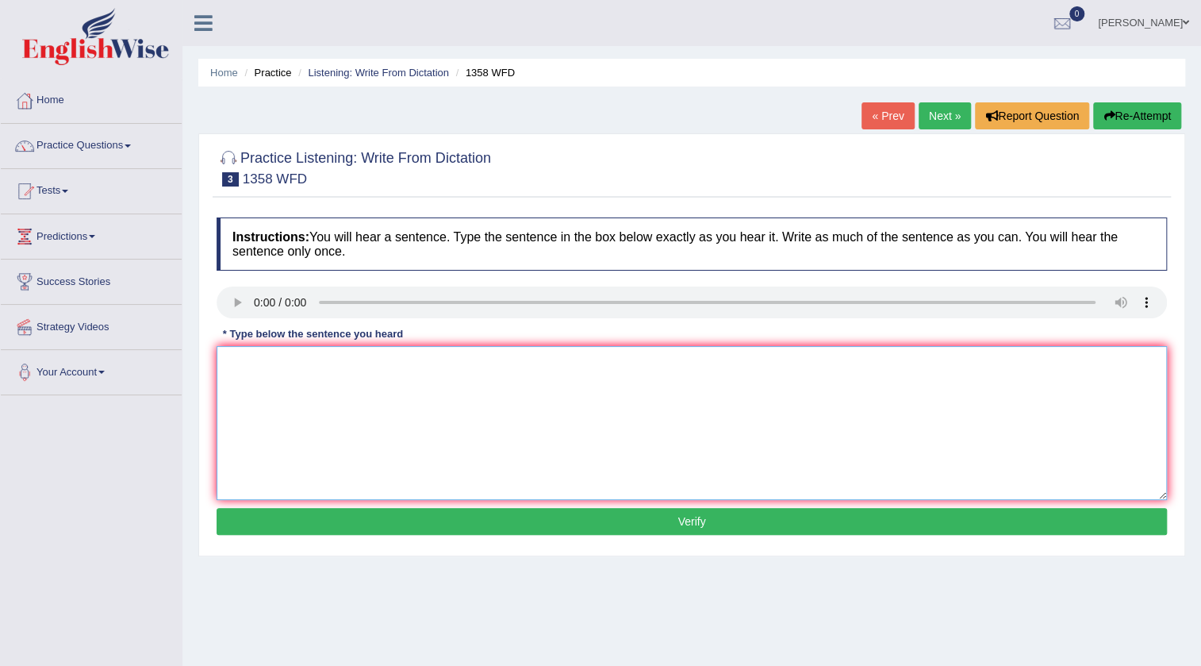
click at [487, 411] on textarea at bounding box center [692, 423] width 950 height 154
type textarea "communiction skill is very important in recent years."
click at [551, 516] on button "Verify" at bounding box center [692, 521] width 950 height 27
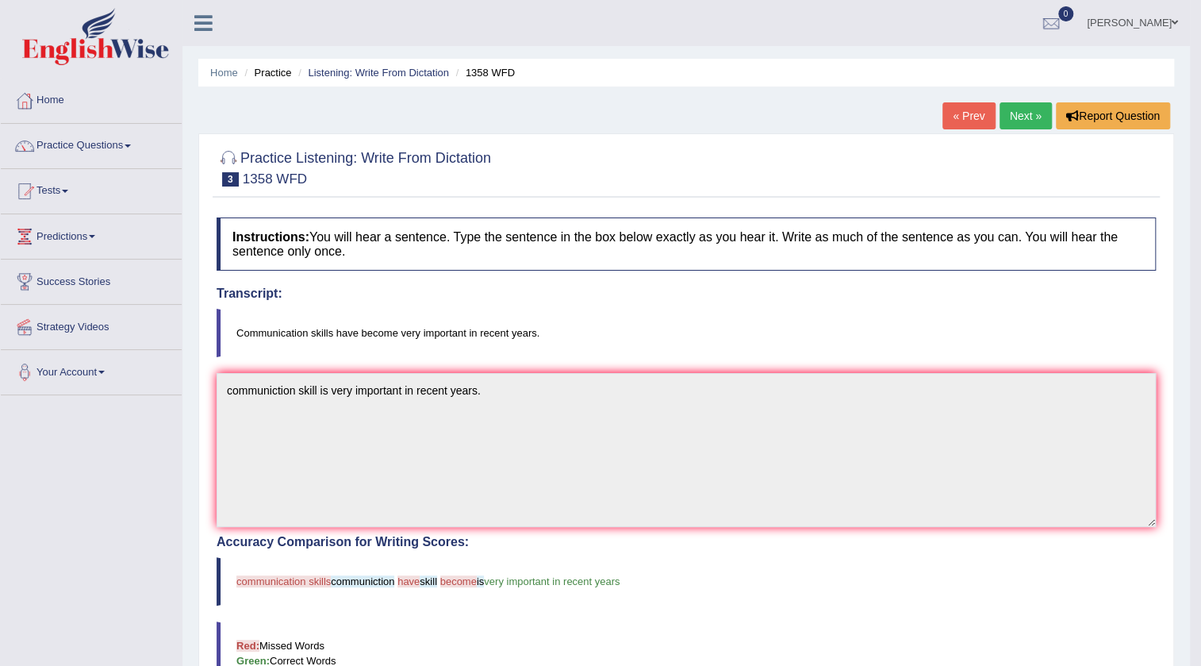
click at [1026, 116] on link "Next »" at bounding box center [1025, 115] width 52 height 27
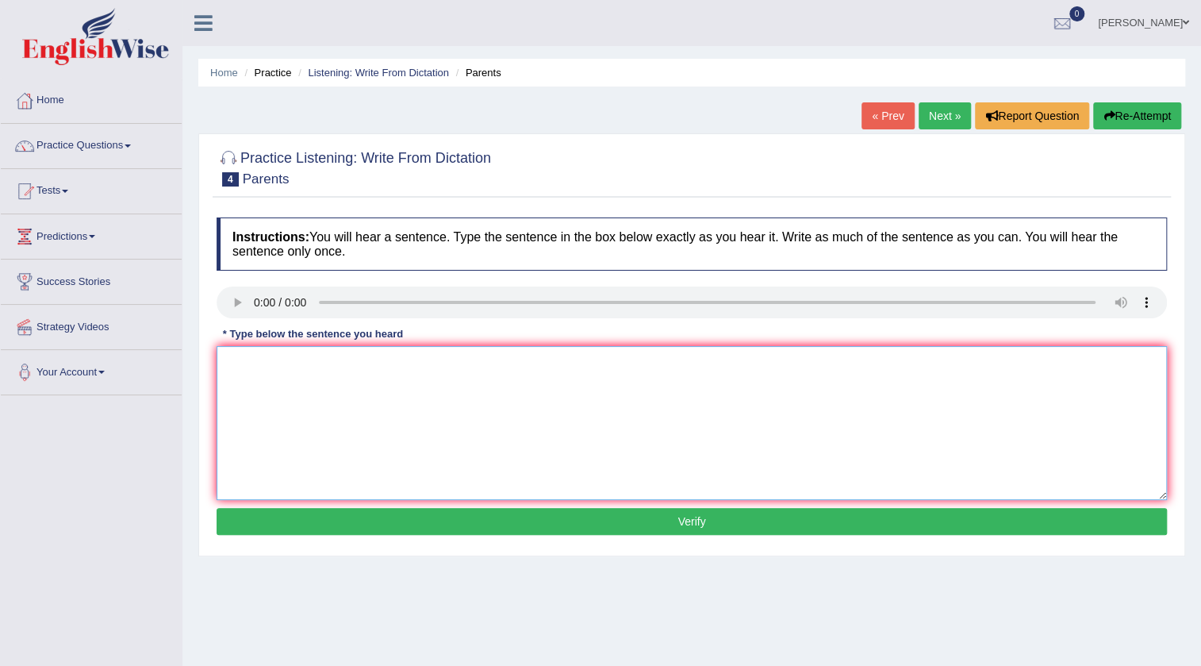
click at [364, 434] on textarea at bounding box center [692, 423] width 950 height 154
click at [403, 364] on textarea "Parents todays enwollved edcuation in children" at bounding box center [692, 423] width 950 height 154
click at [552, 355] on textarea "Parents todays enwollved edcuation educations in children" at bounding box center [692, 423] width 950 height 154
type textarea "Parents todays enwollved edcuation educations in children childrens."
click at [571, 524] on button "Verify" at bounding box center [692, 521] width 950 height 27
